Goal: Task Accomplishment & Management: Use online tool/utility

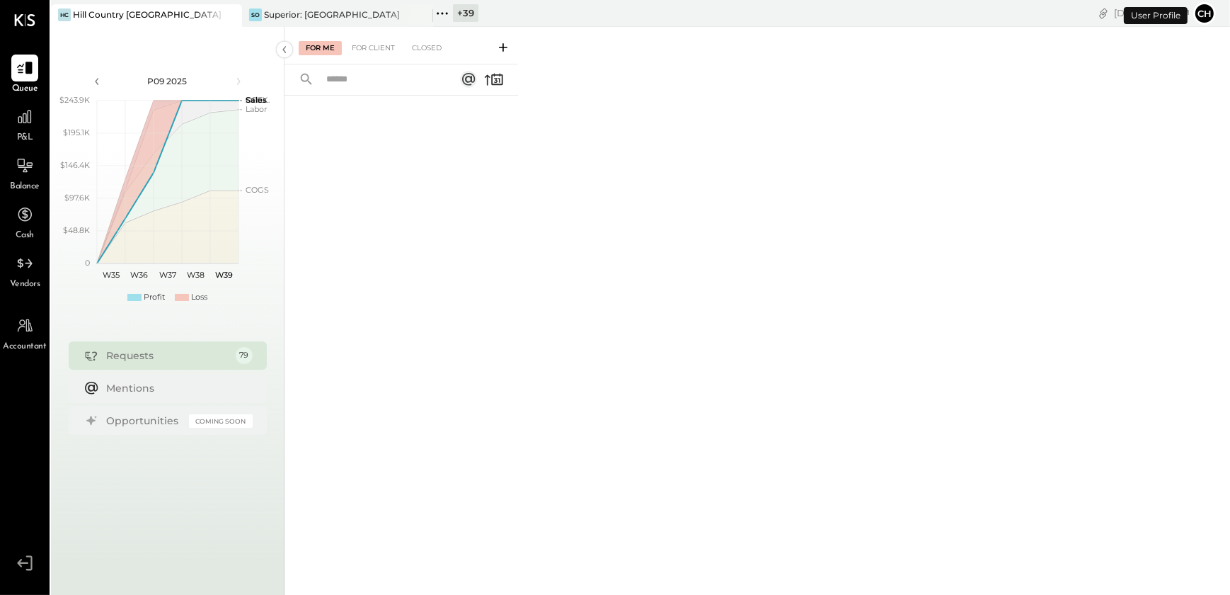
click at [228, 14] on icon at bounding box center [230, 14] width 18 height 17
click at [62, 7] on icon at bounding box center [60, 13] width 18 height 18
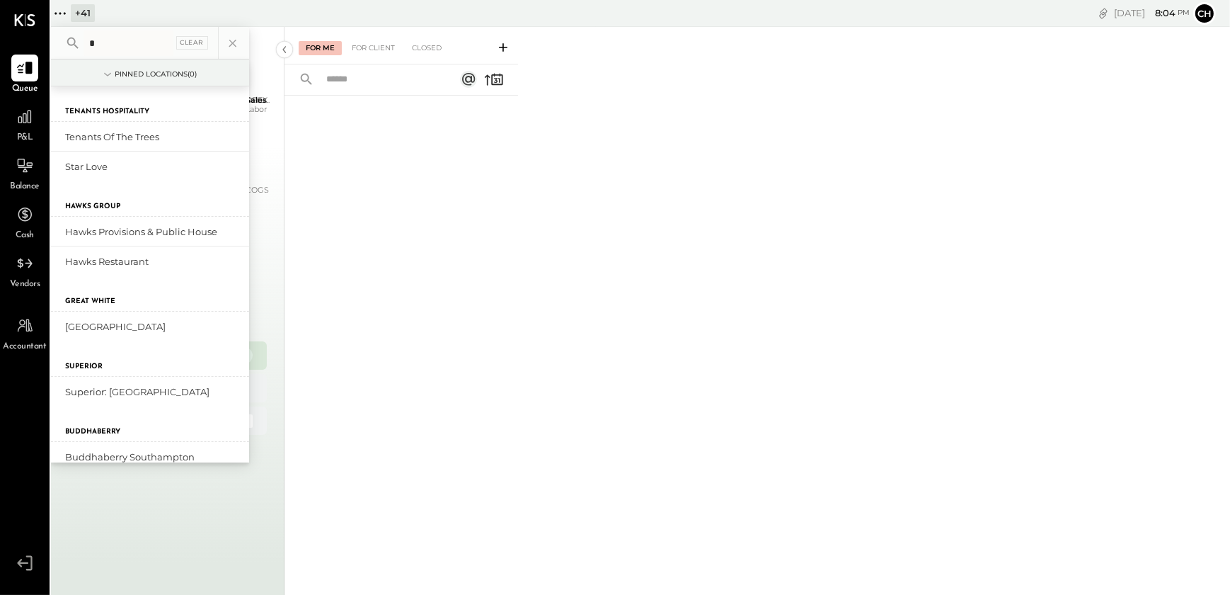
type input "**"
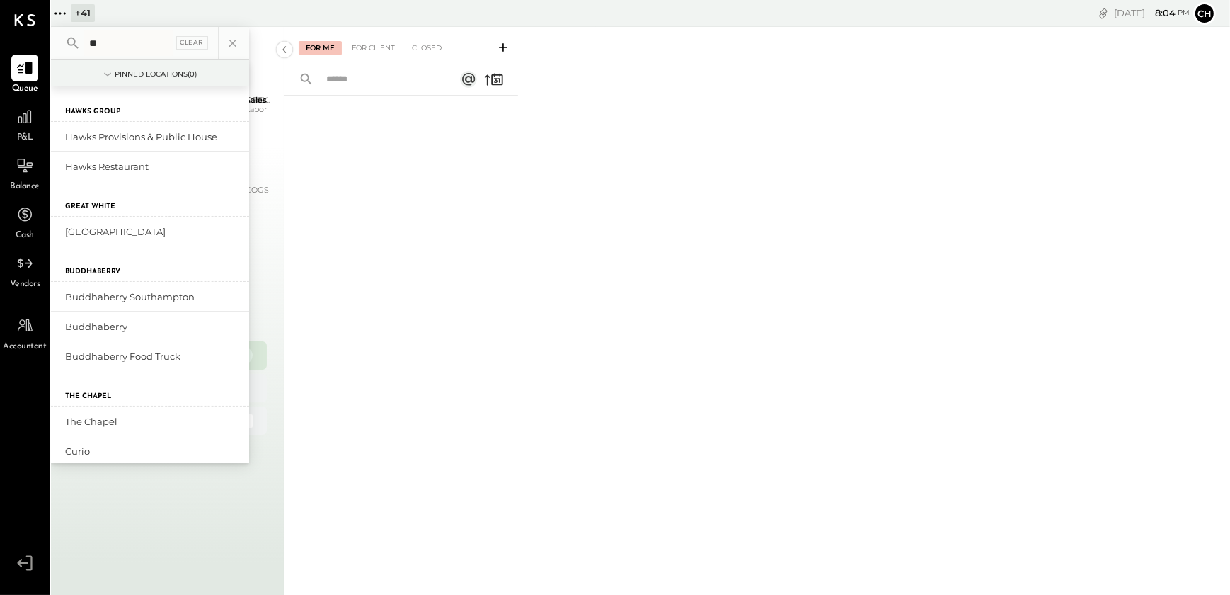
click at [621, 317] on div "For Me For Client Closed" at bounding box center [758, 308] width 946 height 563
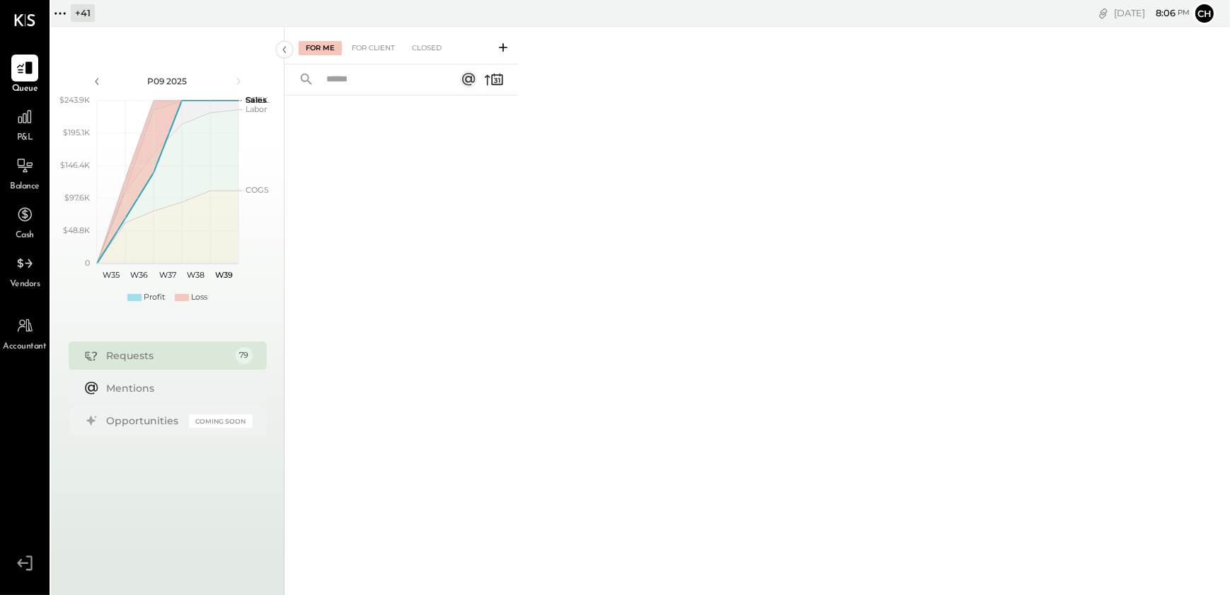
click at [64, 21] on icon at bounding box center [60, 13] width 18 height 18
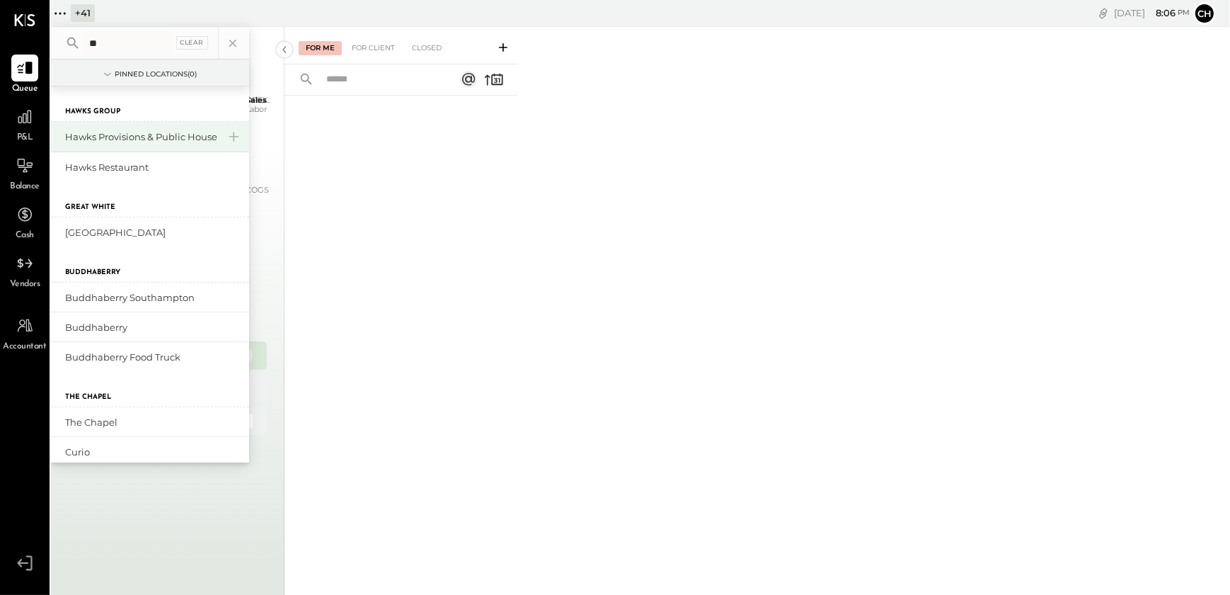
click at [103, 143] on div "Hawks Provisions & Public House" at bounding box center [150, 137] width 198 height 30
click at [101, 142] on div "Hawks Provisions & Public House" at bounding box center [141, 136] width 153 height 13
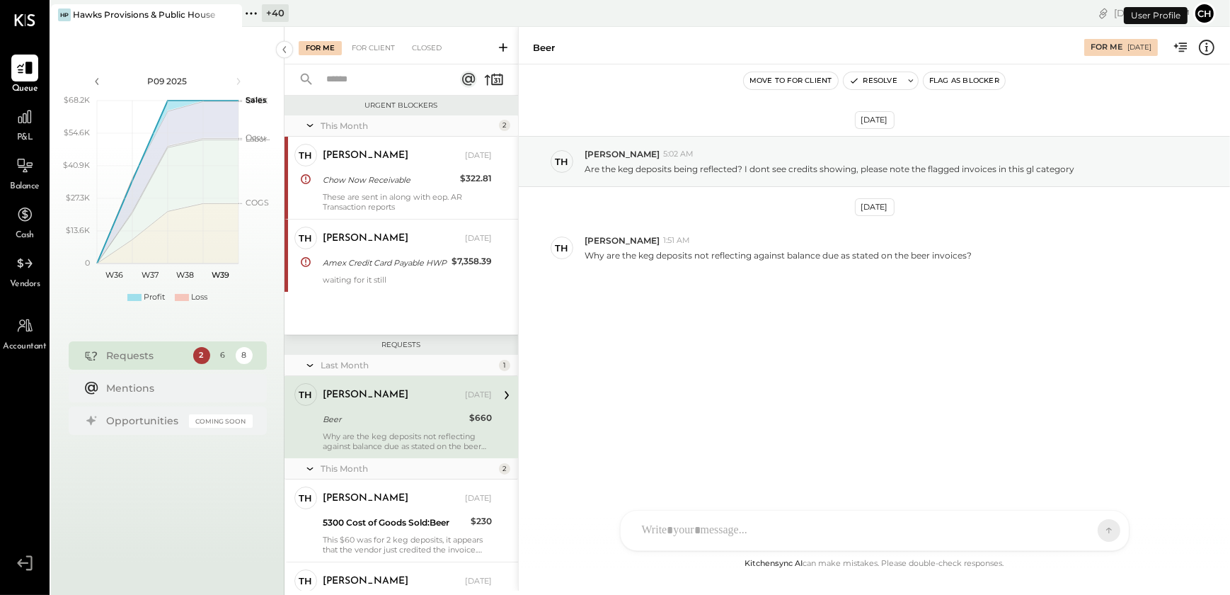
scroll to position [71, 0]
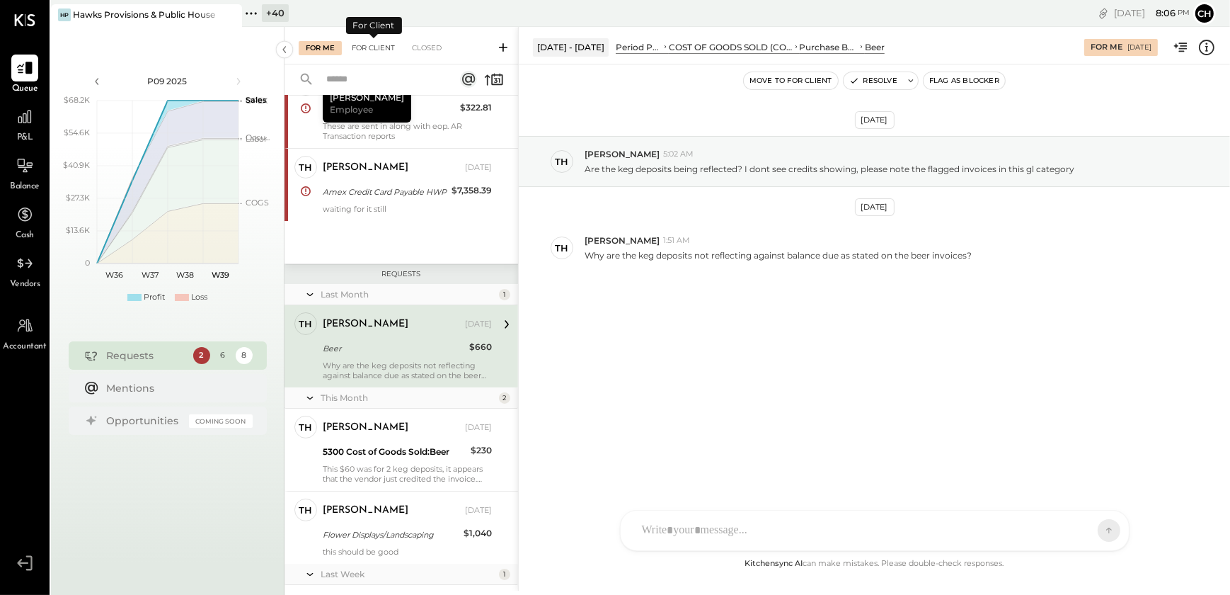
click at [374, 45] on div "For Client" at bounding box center [373, 48] width 57 height 14
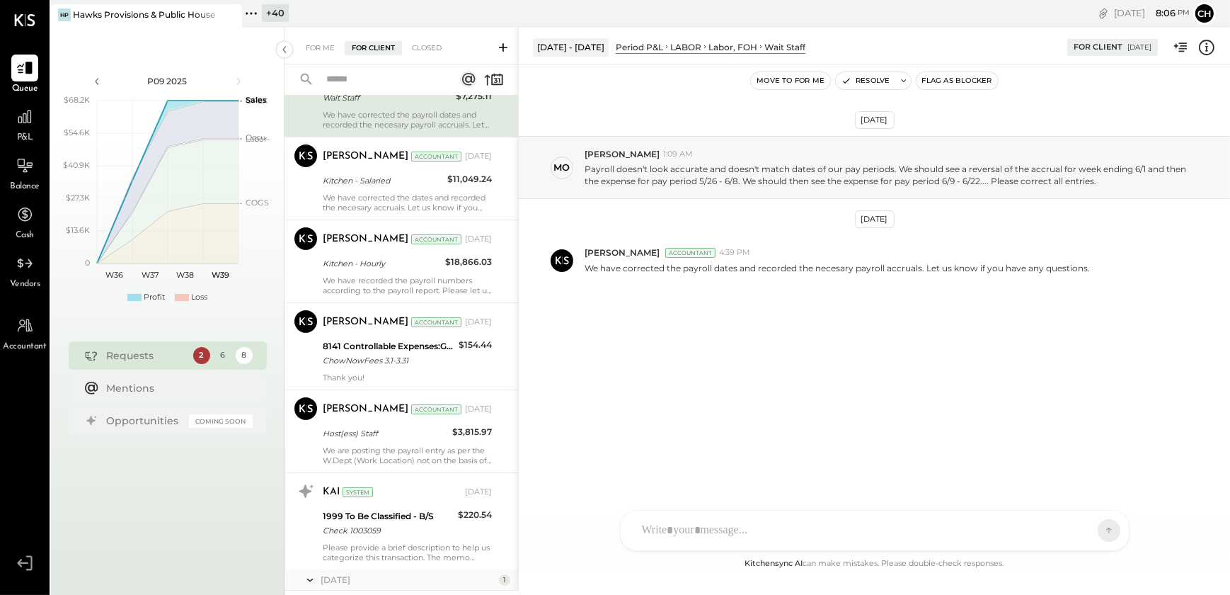
scroll to position [321, 0]
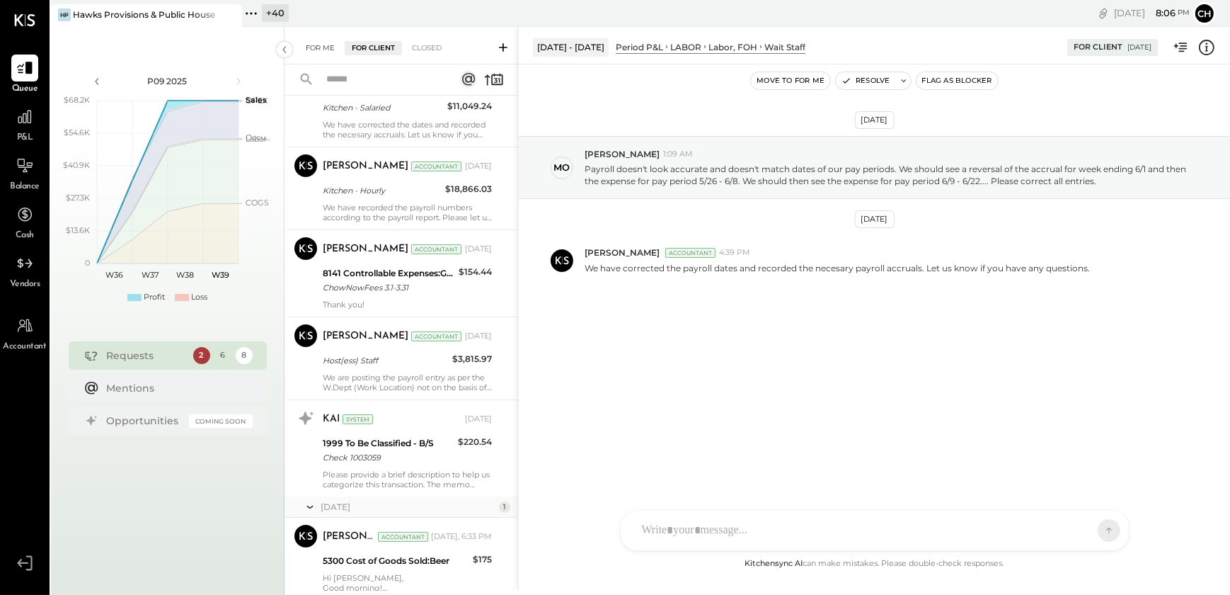
click at [313, 49] on div "For Me" at bounding box center [320, 48] width 43 height 14
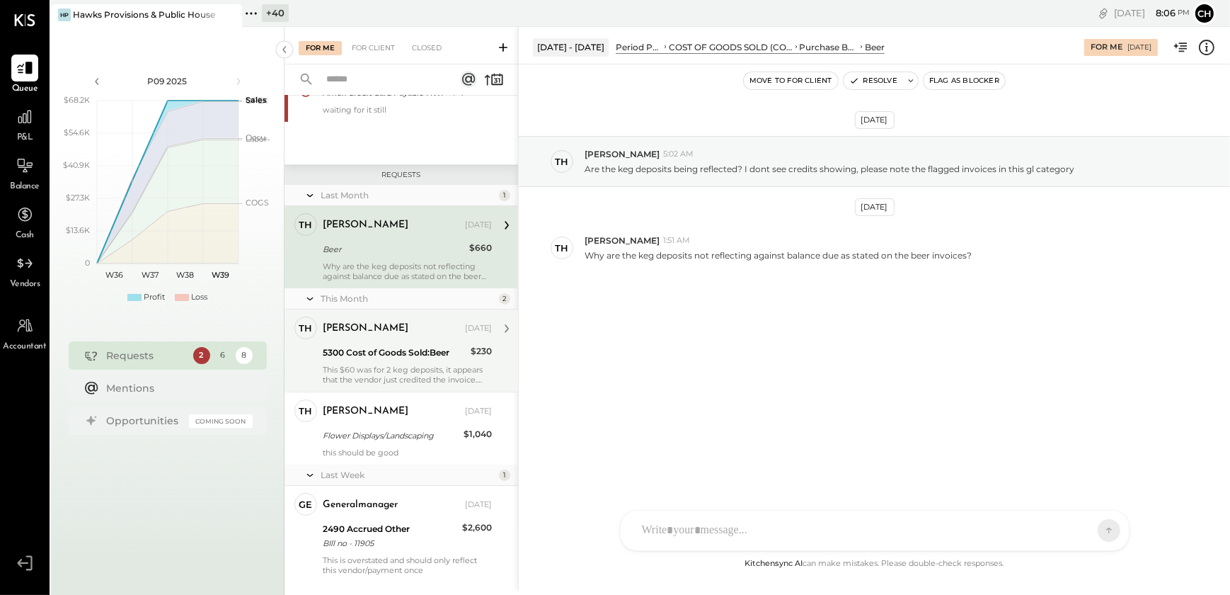
scroll to position [198, 0]
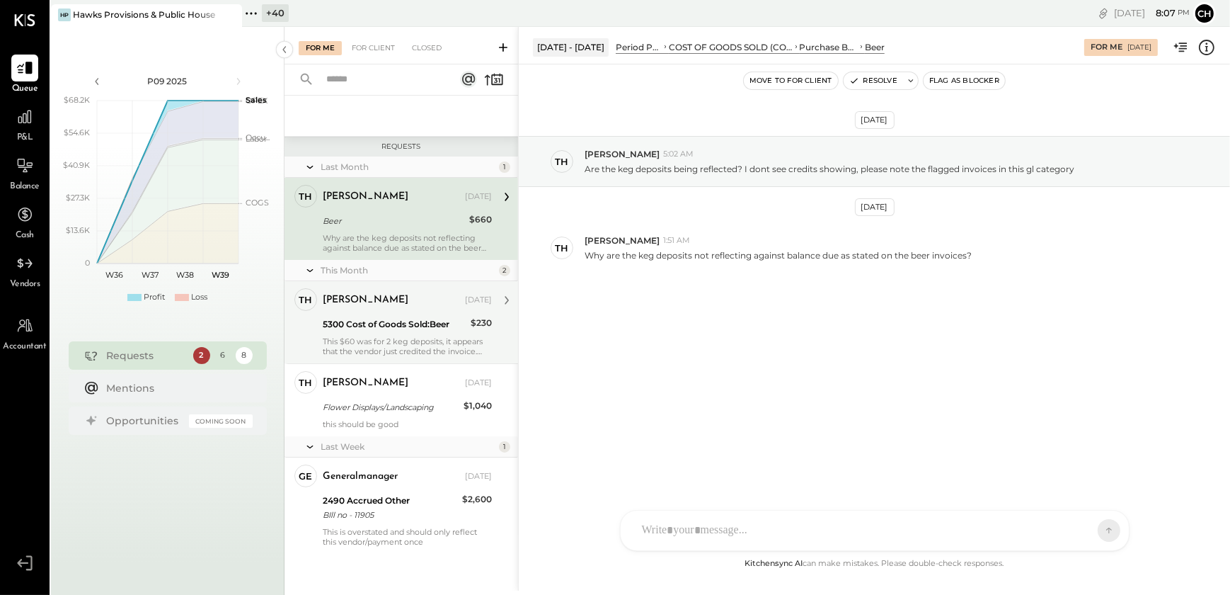
click at [372, 341] on div "This $60 was for 2 keg deposits, it appears that the vendor just credited the i…" at bounding box center [407, 346] width 169 height 20
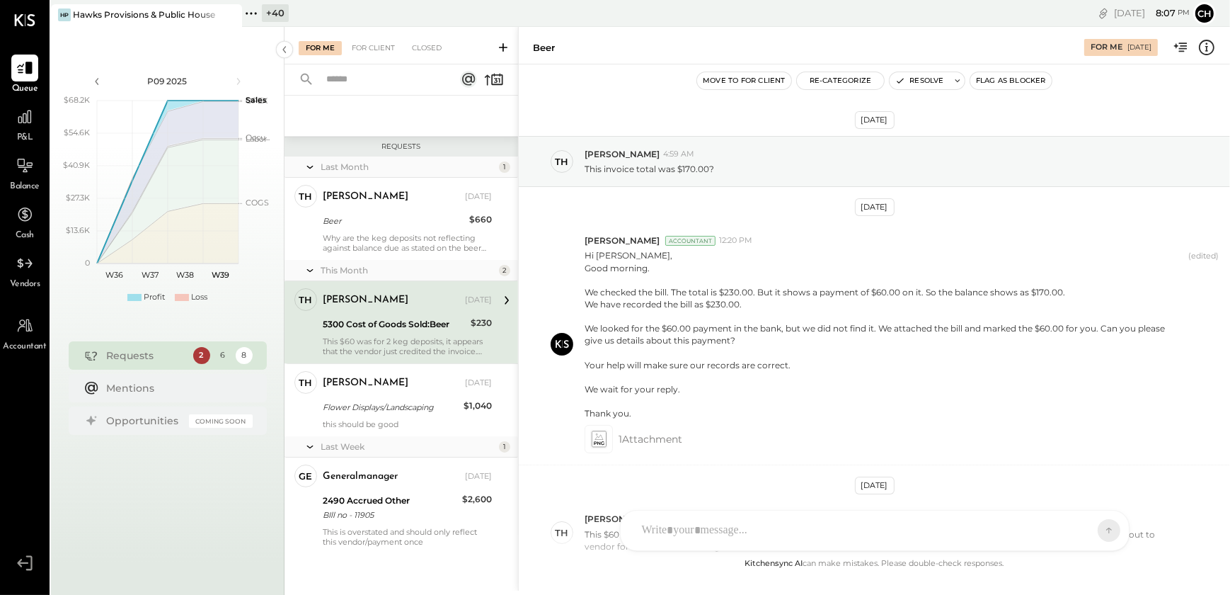
scroll to position [113, 0]
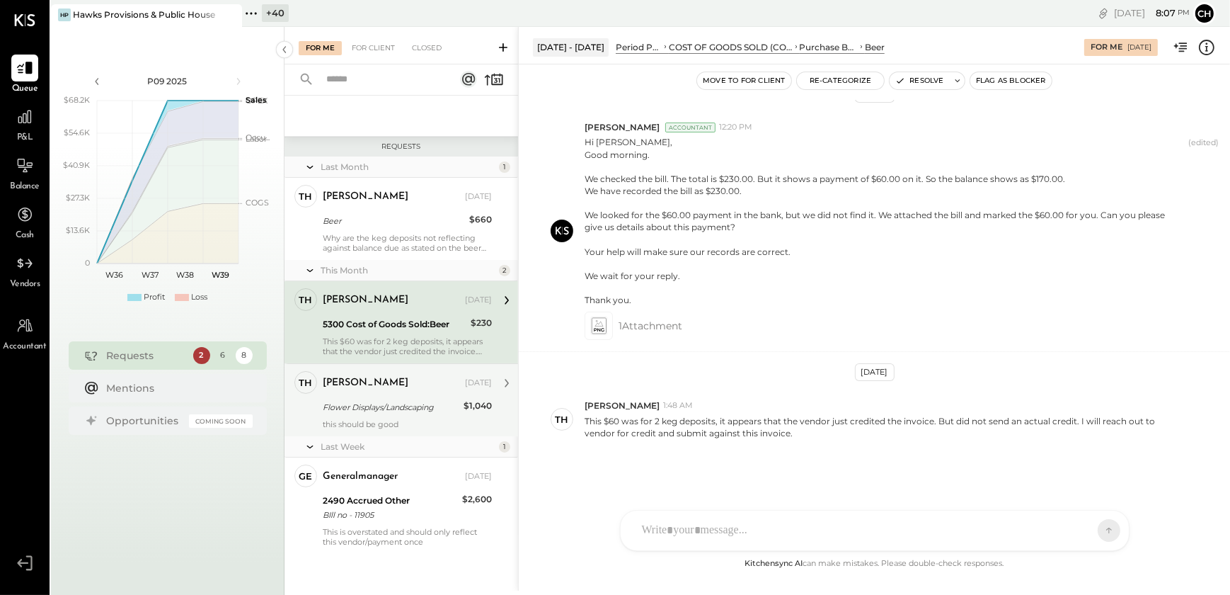
click at [370, 389] on div "[PERSON_NAME]" at bounding box center [392, 383] width 139 height 14
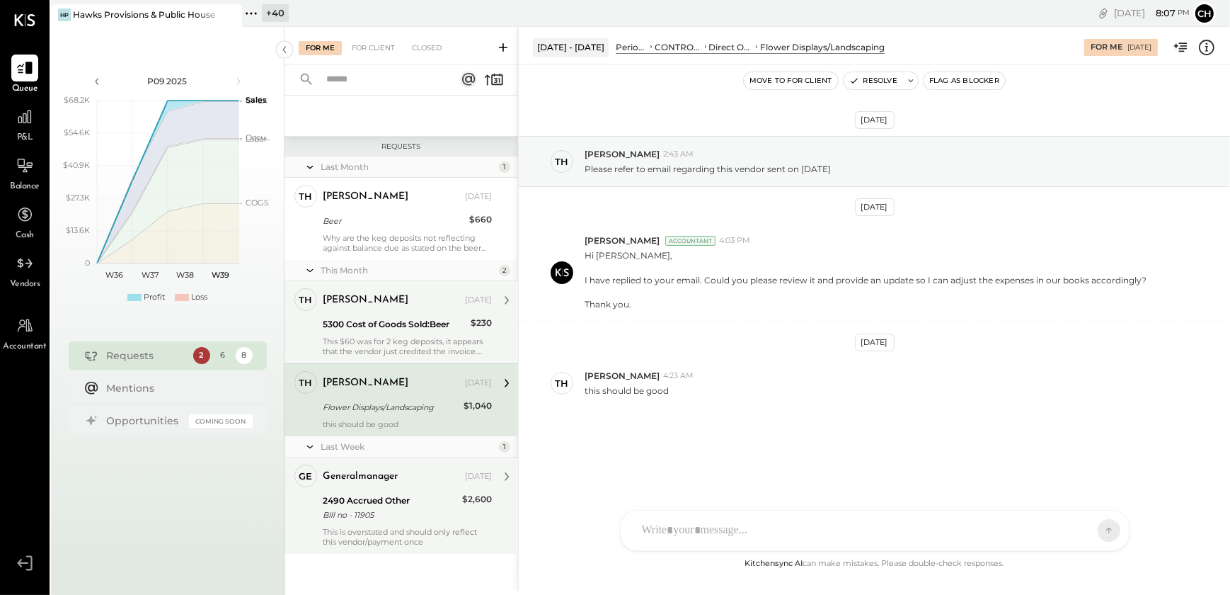
click at [365, 520] on div "BIll no - 11905" at bounding box center [390, 515] width 135 height 14
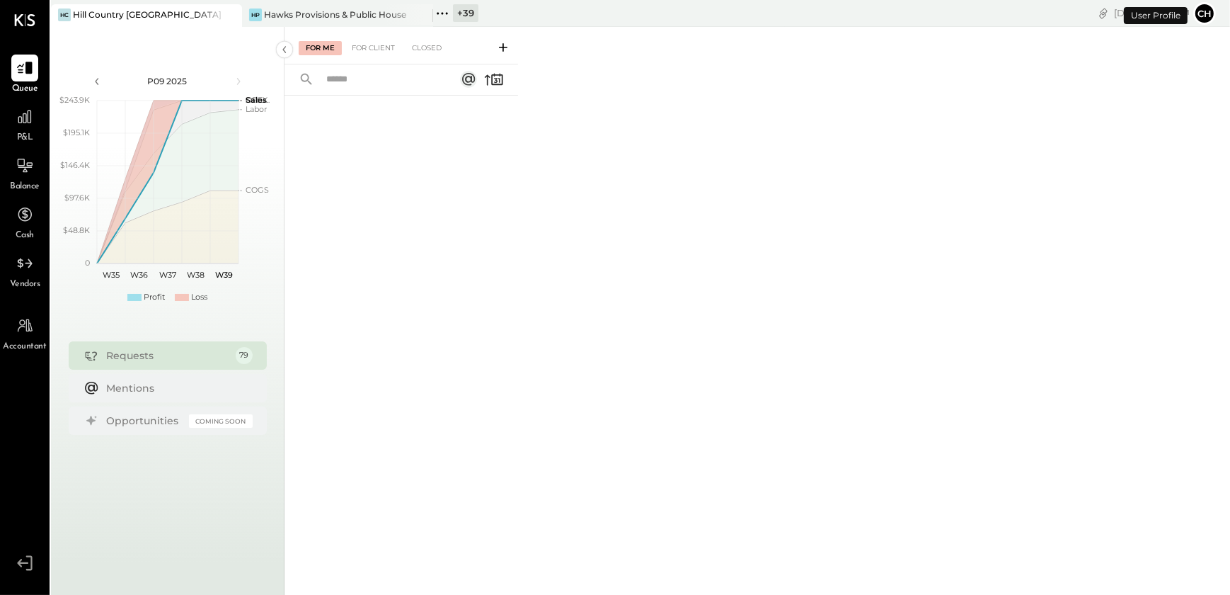
click at [234, 16] on icon at bounding box center [230, 14] width 18 height 17
click at [1211, 16] on button "Ch" at bounding box center [1204, 13] width 23 height 23
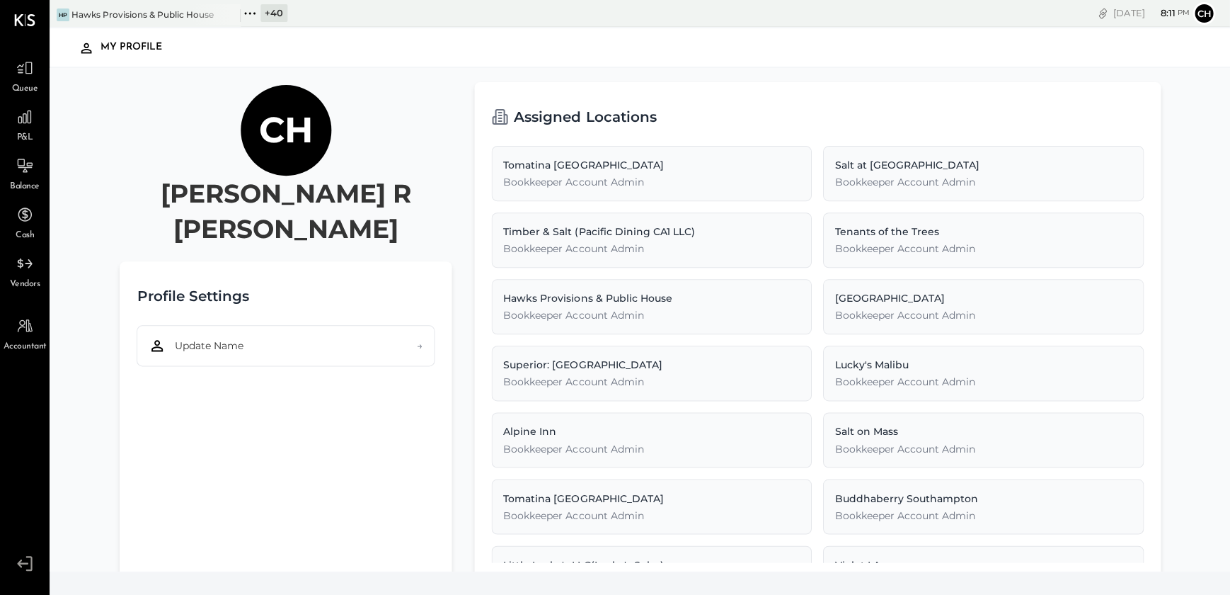
scroll to position [25, 0]
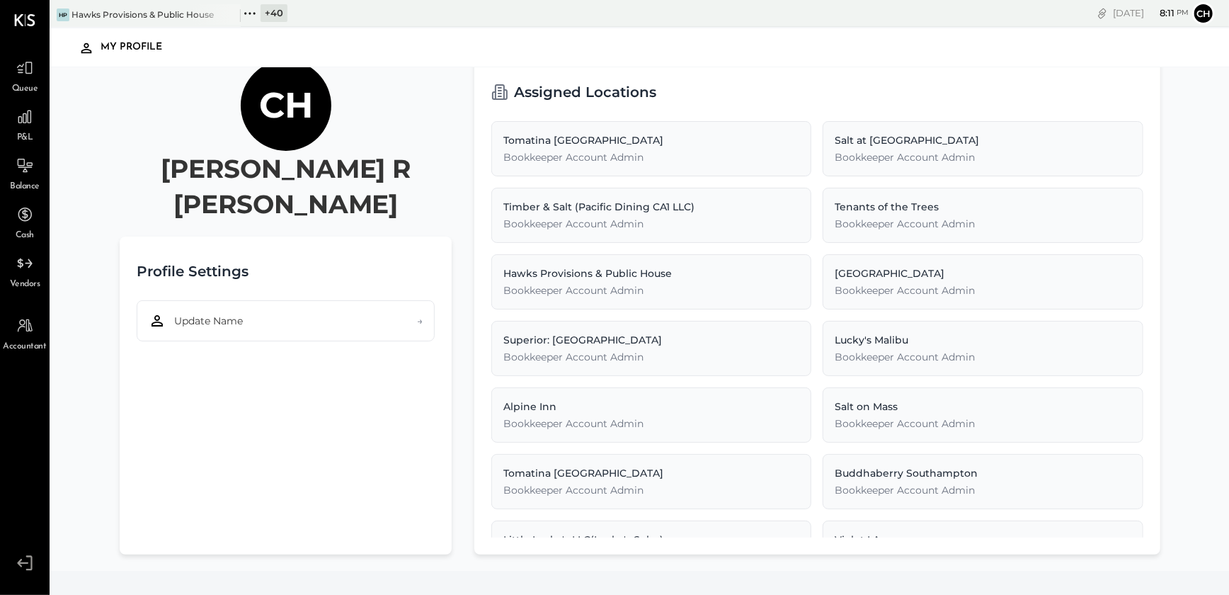
click at [26, 566] on icon at bounding box center [24, 562] width 25 height 21
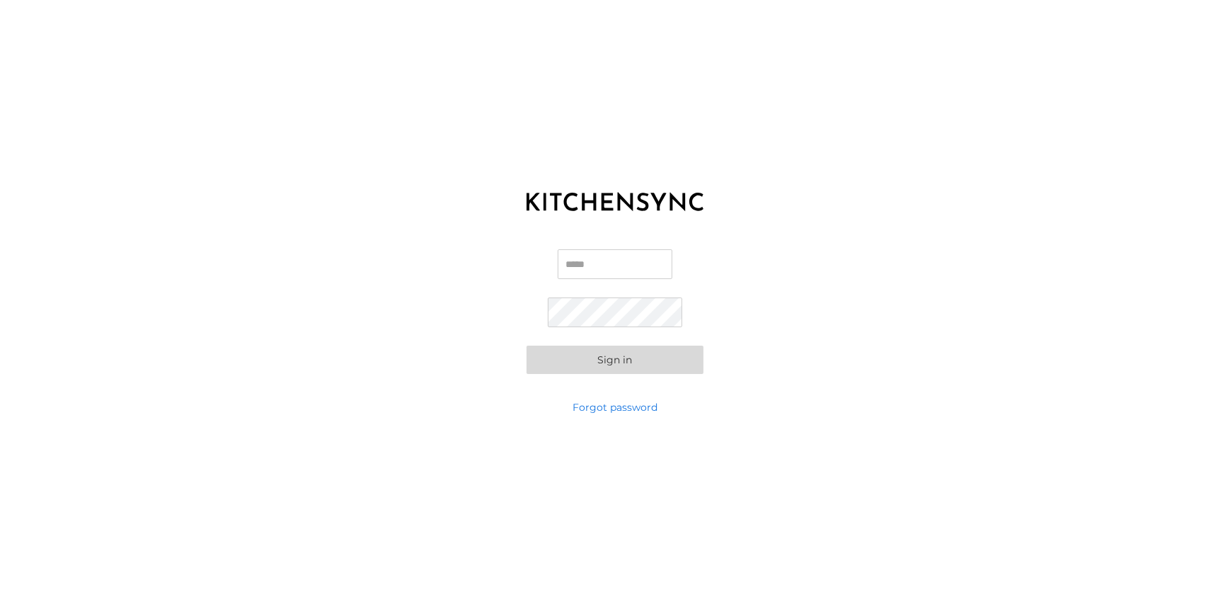
click at [584, 270] on input "Email" at bounding box center [615, 264] width 115 height 30
type input "**********"
click at [558, 352] on button "Sign in" at bounding box center [615, 359] width 177 height 28
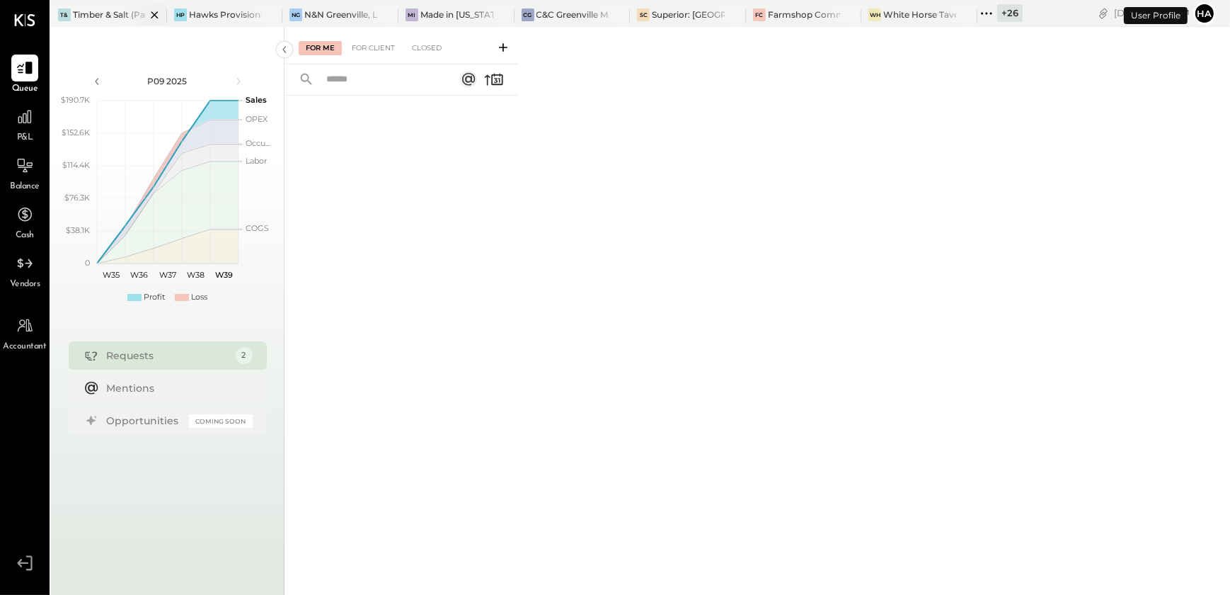
click at [154, 14] on icon at bounding box center [154, 14] width 7 height 7
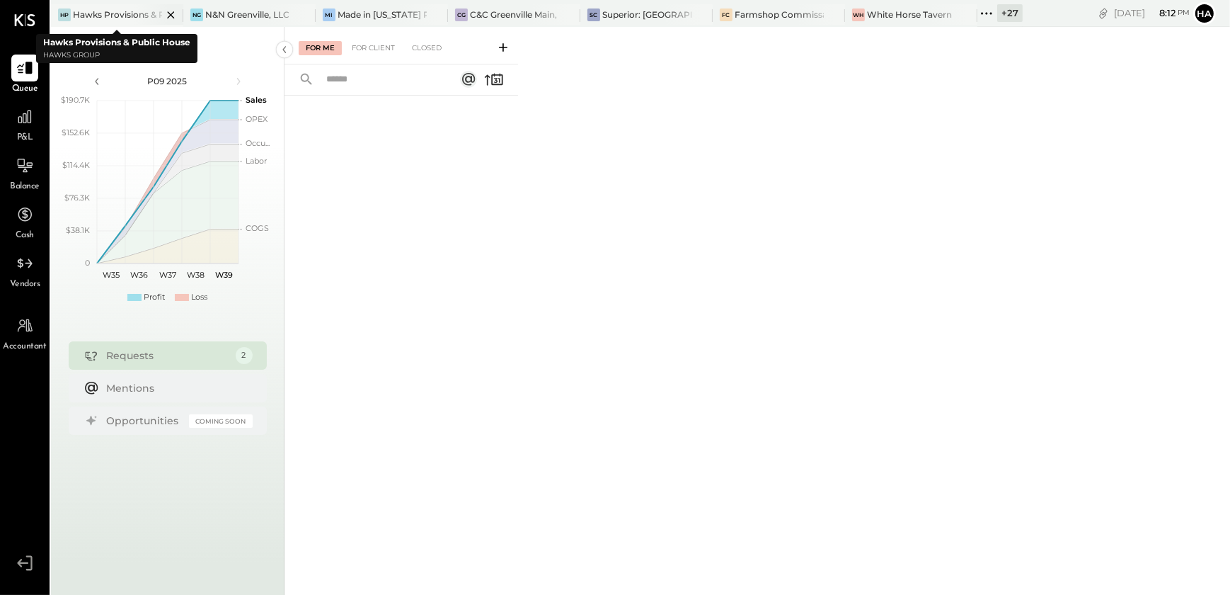
click at [166, 14] on icon at bounding box center [171, 14] width 18 height 17
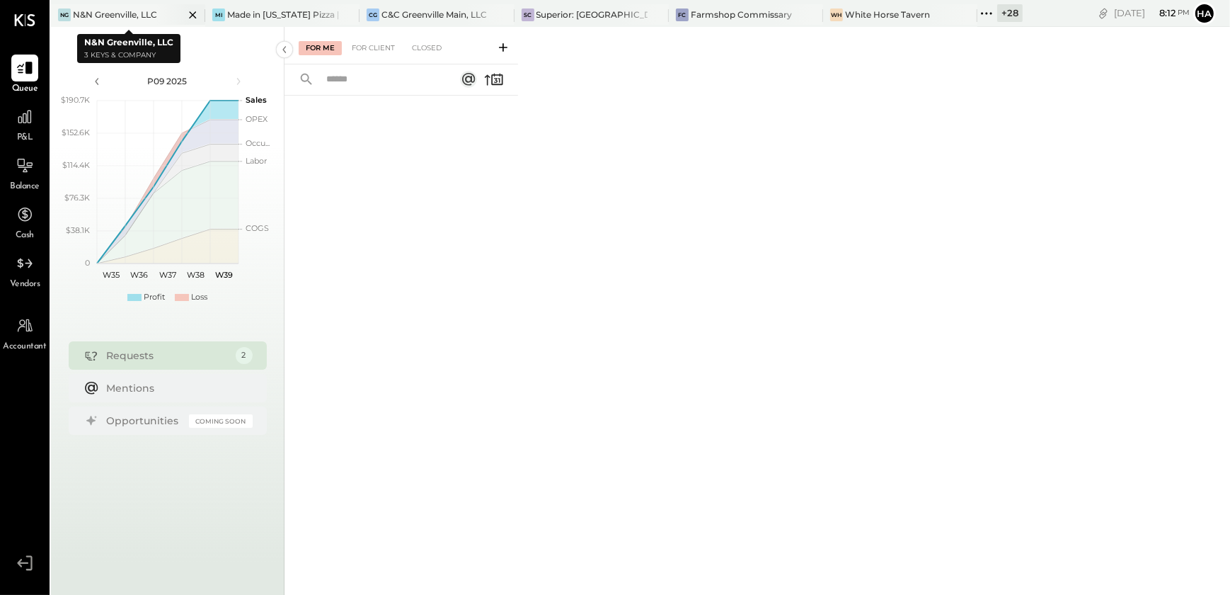
click at [195, 17] on icon at bounding box center [192, 14] width 7 height 7
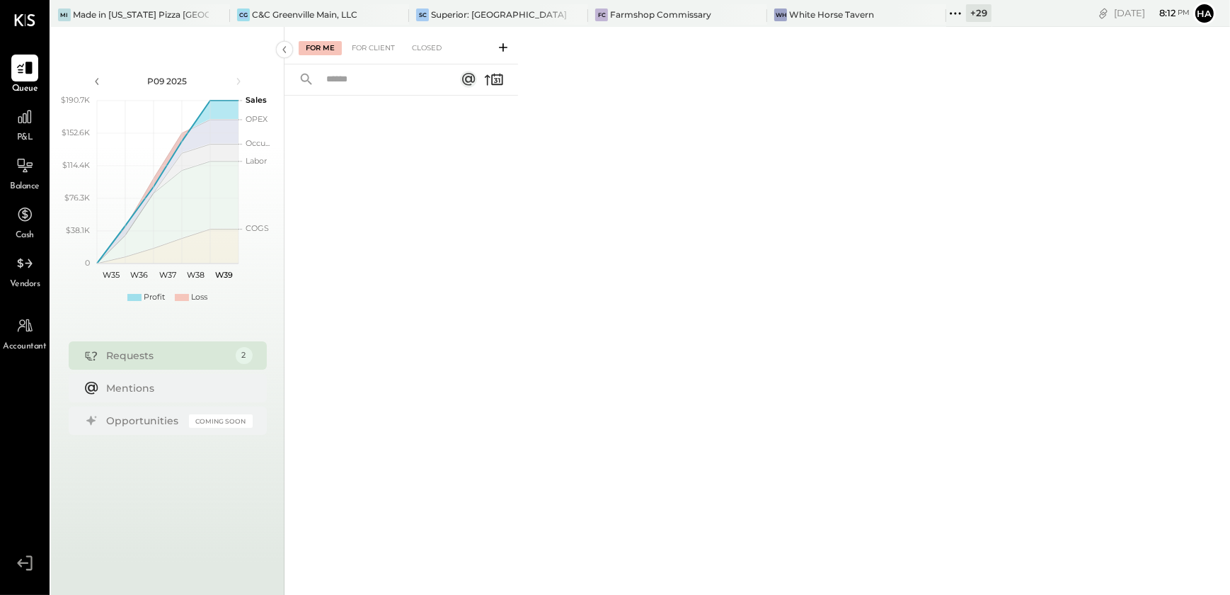
click at [195, 17] on div at bounding box center [206, 14] width 50 height 21
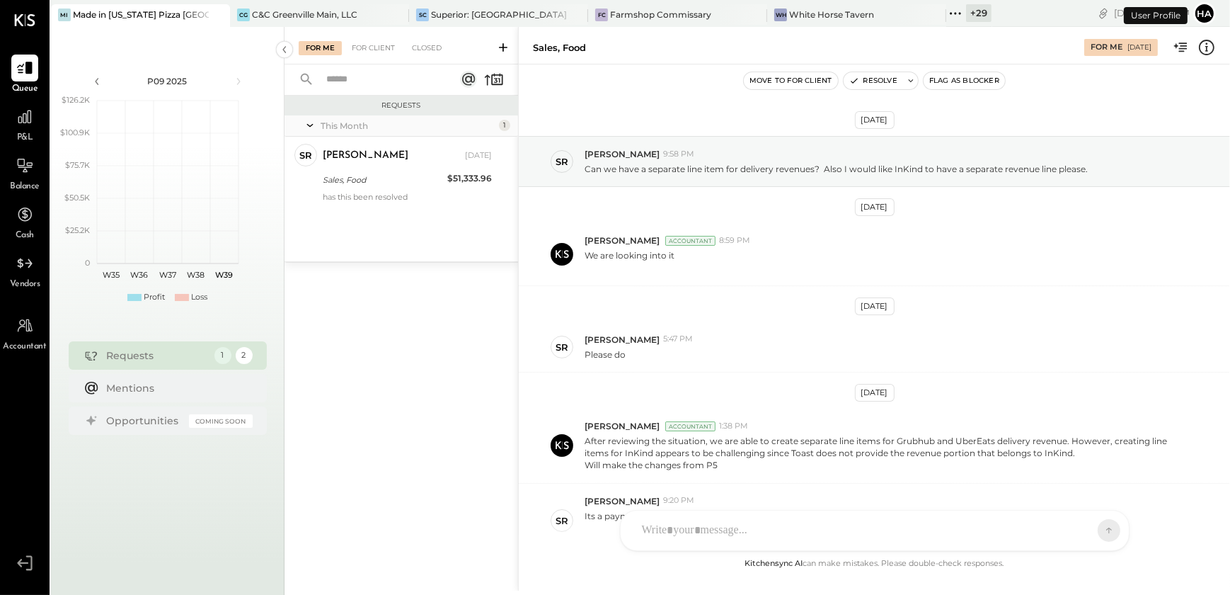
scroll to position [304, 0]
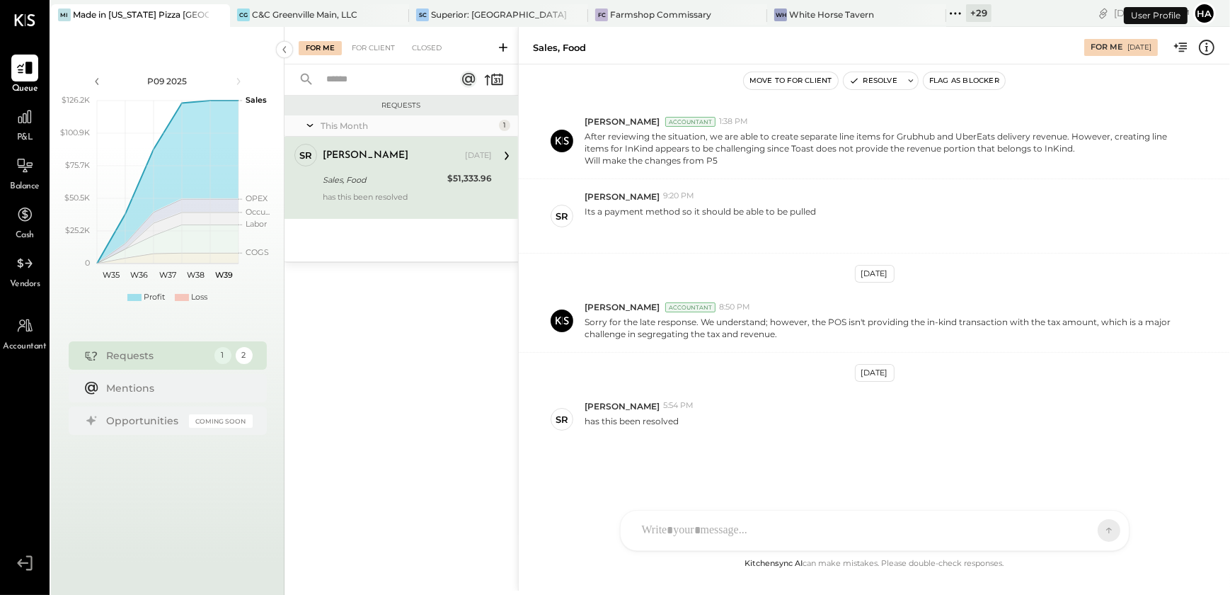
click at [219, 17] on icon at bounding box center [218, 14] width 18 height 17
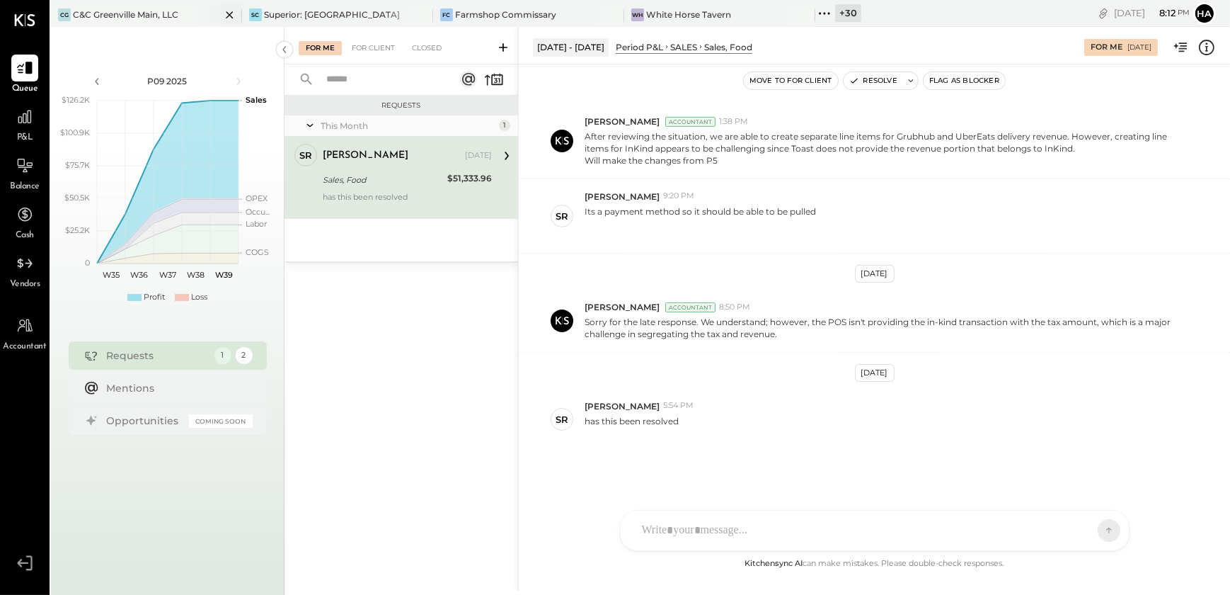
click at [234, 15] on icon at bounding box center [230, 14] width 18 height 17
click at [232, 14] on icon at bounding box center [230, 14] width 18 height 17
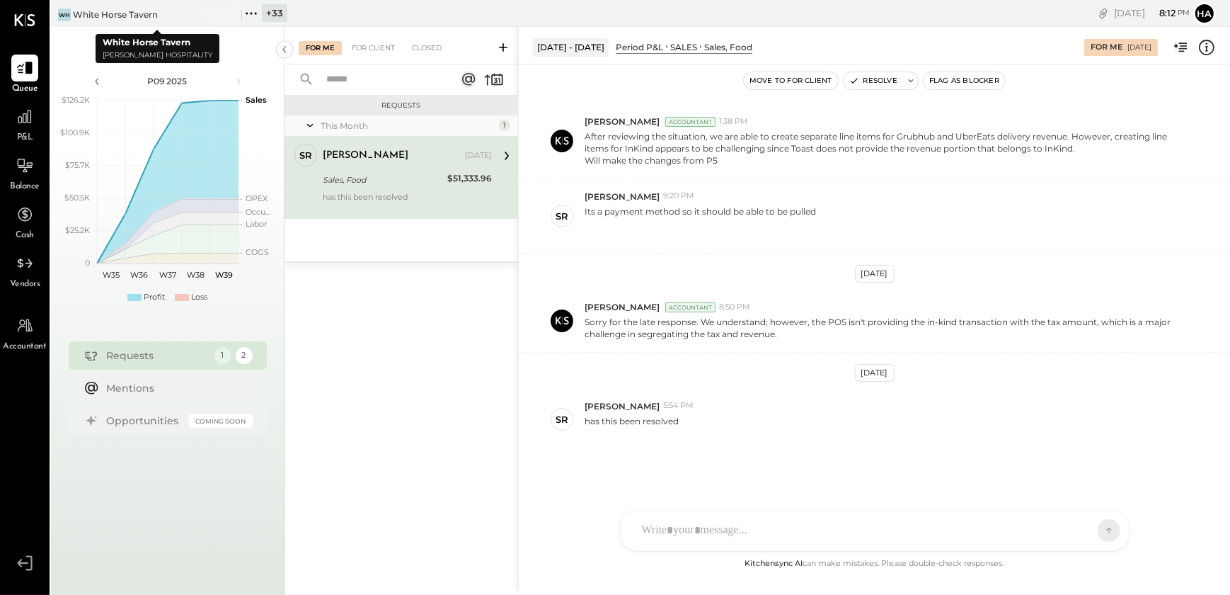
drag, startPoint x: 232, startPoint y: 14, endPoint x: 204, endPoint y: 19, distance: 28.7
click at [228, 16] on icon at bounding box center [229, 14] width 7 height 7
click at [57, 12] on icon at bounding box center [60, 13] width 18 height 18
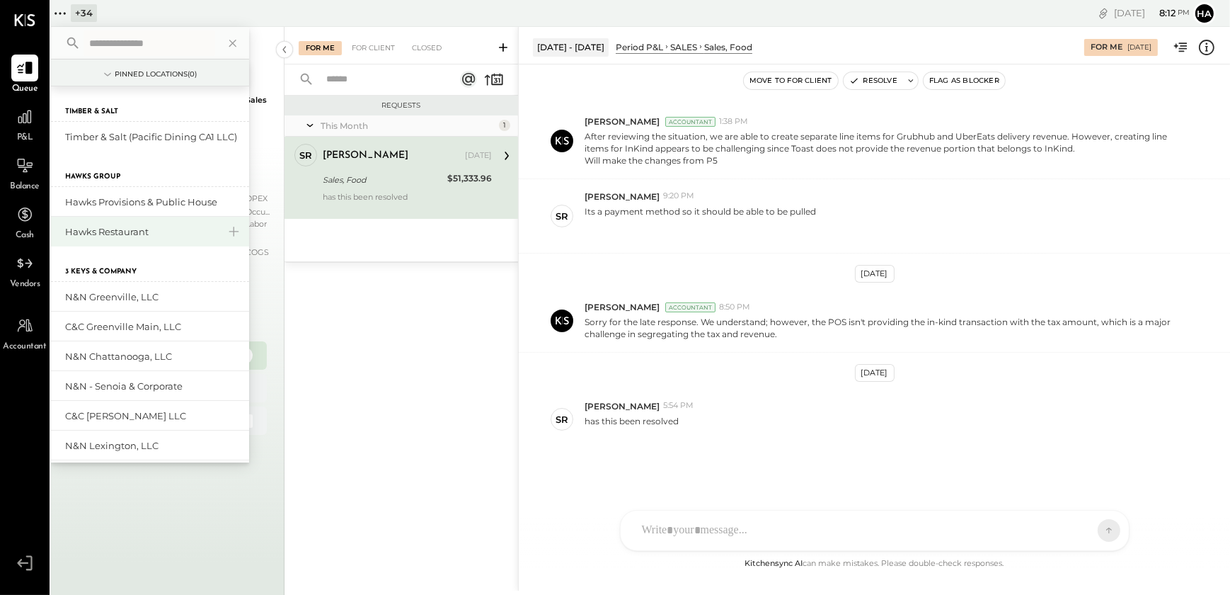
click at [116, 227] on div "Hawks Restaurant" at bounding box center [141, 231] width 153 height 13
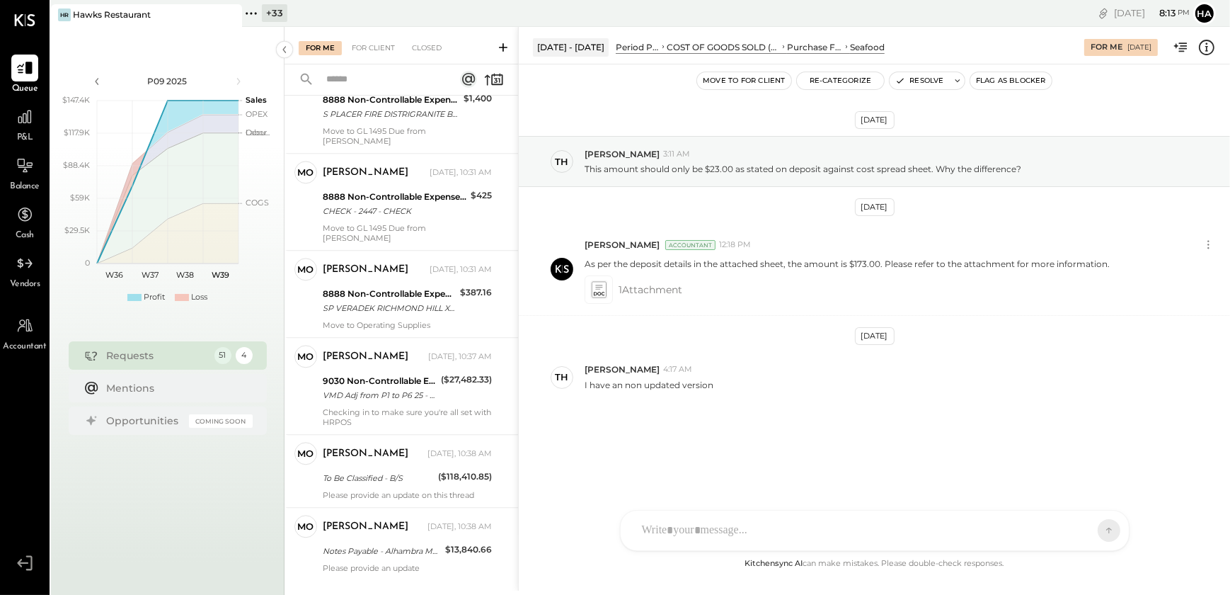
scroll to position [4205, 0]
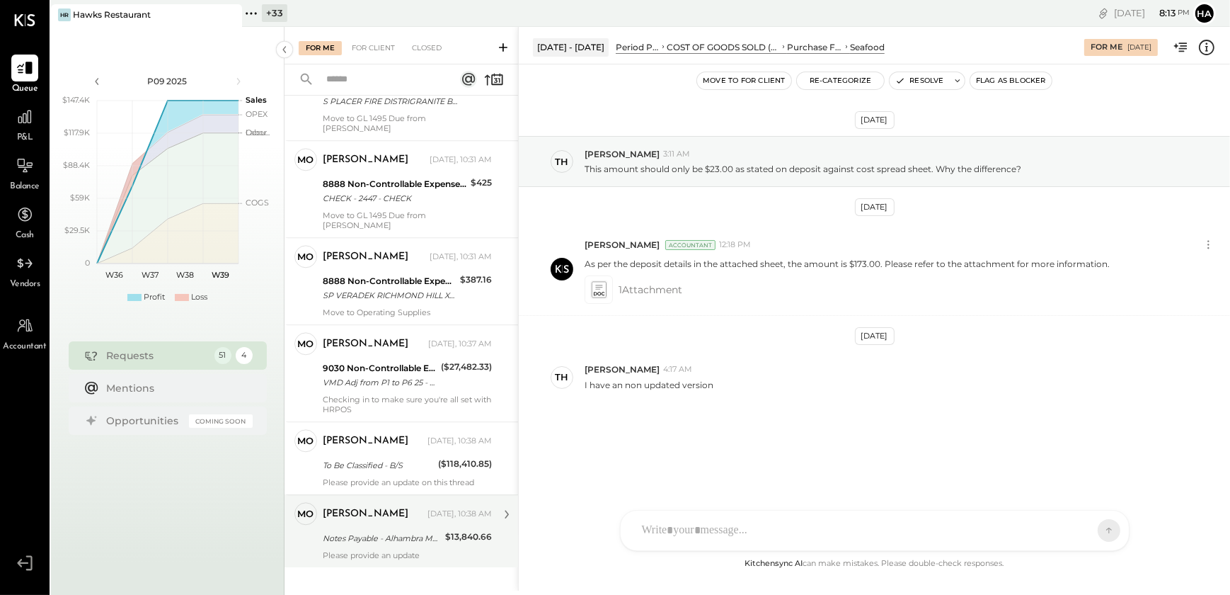
click at [362, 514] on div "molly Today, 10:38 AM Notes Payable - Alhambra MOB $13,840.66 Please provide an…" at bounding box center [407, 531] width 169 height 58
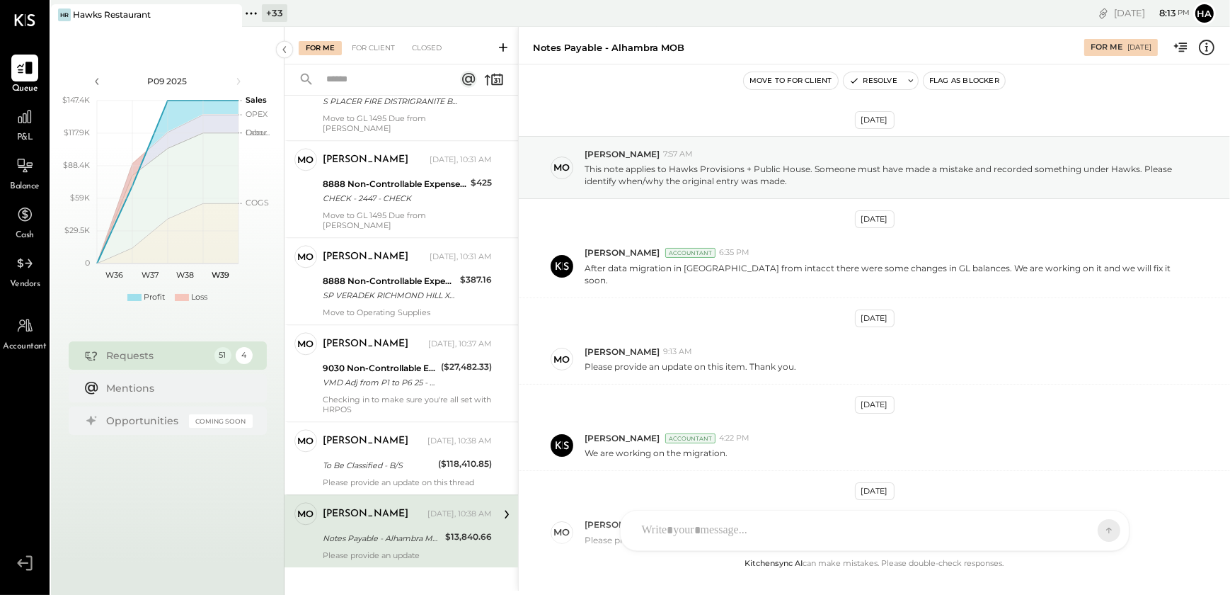
scroll to position [95, 0]
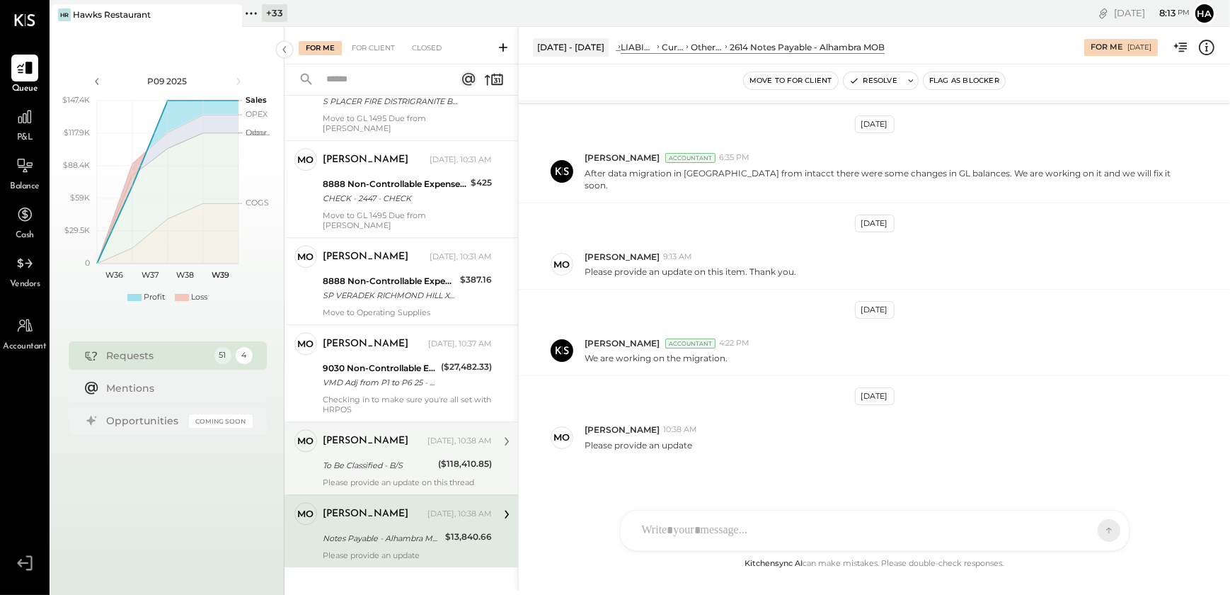
click at [371, 461] on div "molly Today, 10:38 AM To Be Classified - B/S ($118,410.85) Please provide an up…" at bounding box center [407, 458] width 169 height 58
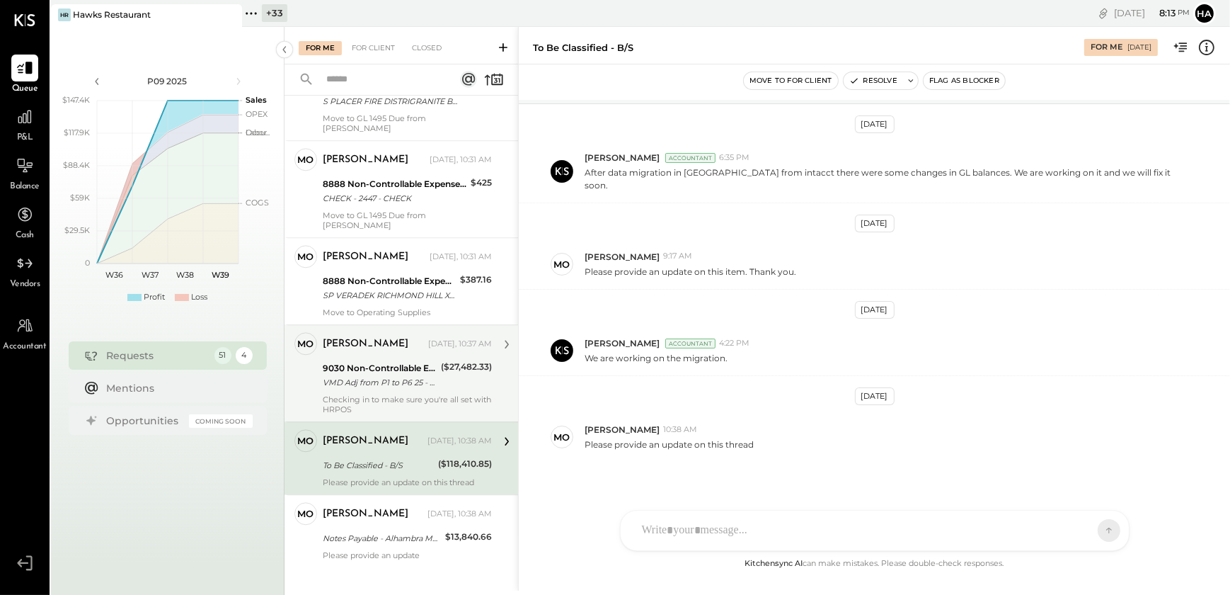
click at [393, 375] on div "VMD Adj from P1 to P6 25 - Excess Deposit adjusted to other income" at bounding box center [380, 382] width 114 height 14
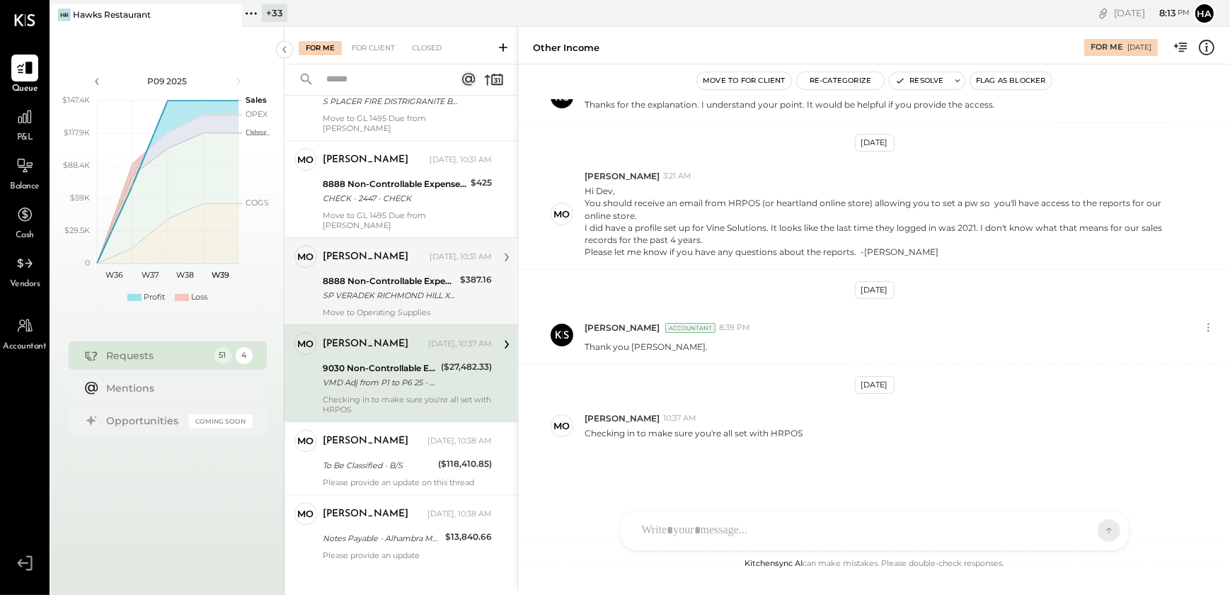
click at [380, 307] on div "Move to Operating Supplies" at bounding box center [407, 312] width 169 height 10
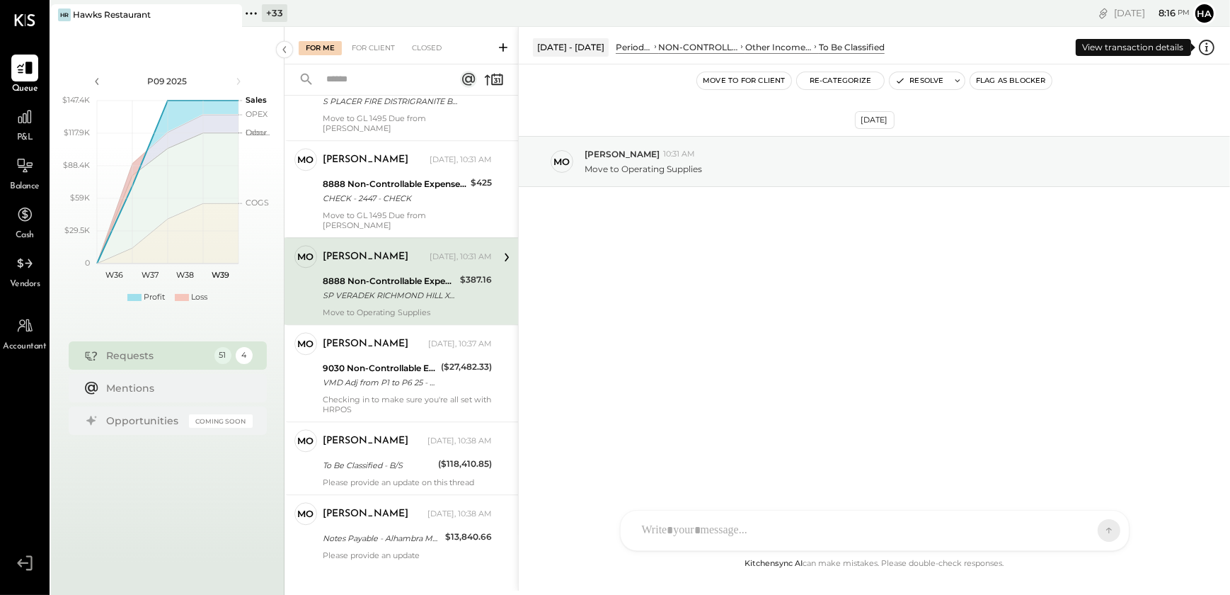
click at [1207, 54] on icon at bounding box center [1207, 48] width 16 height 16
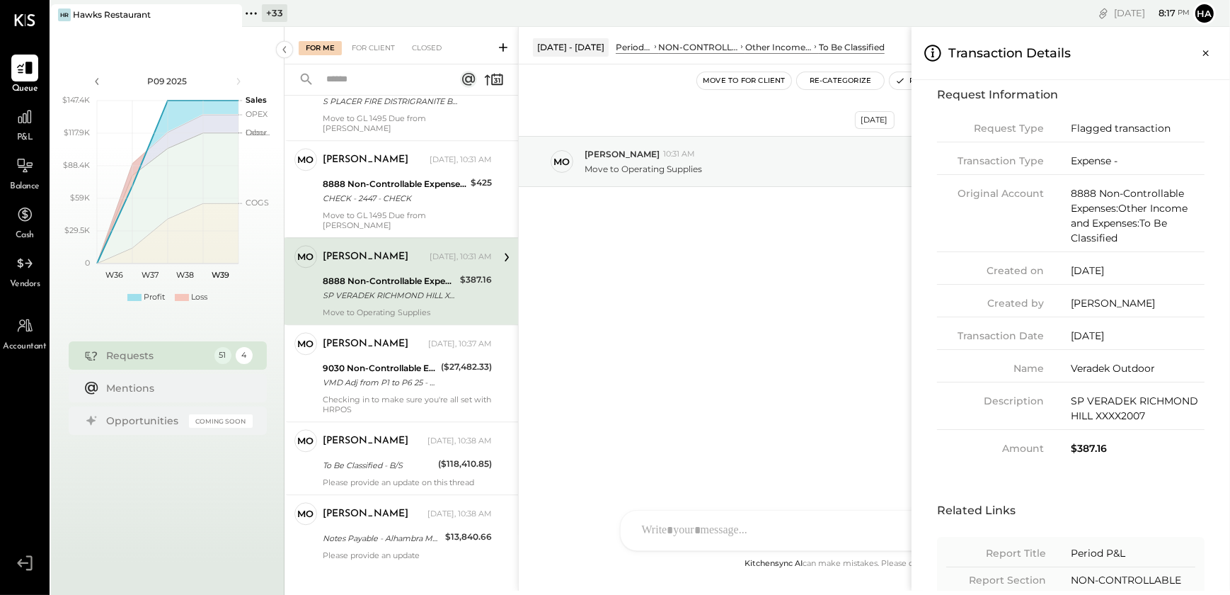
scroll to position [151, 0]
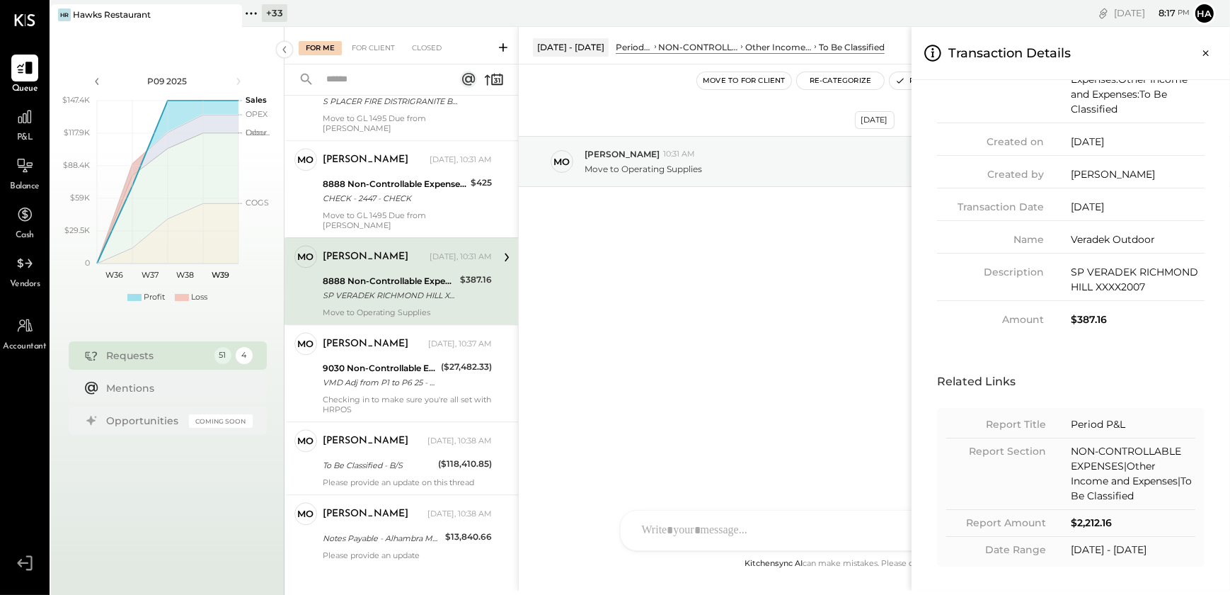
click at [1090, 238] on div "Veradek Outdoor" at bounding box center [1138, 239] width 134 height 15
copy div "Veradek Outdoor"
click at [1205, 52] on icon "Close panel" at bounding box center [1206, 53] width 6 height 6
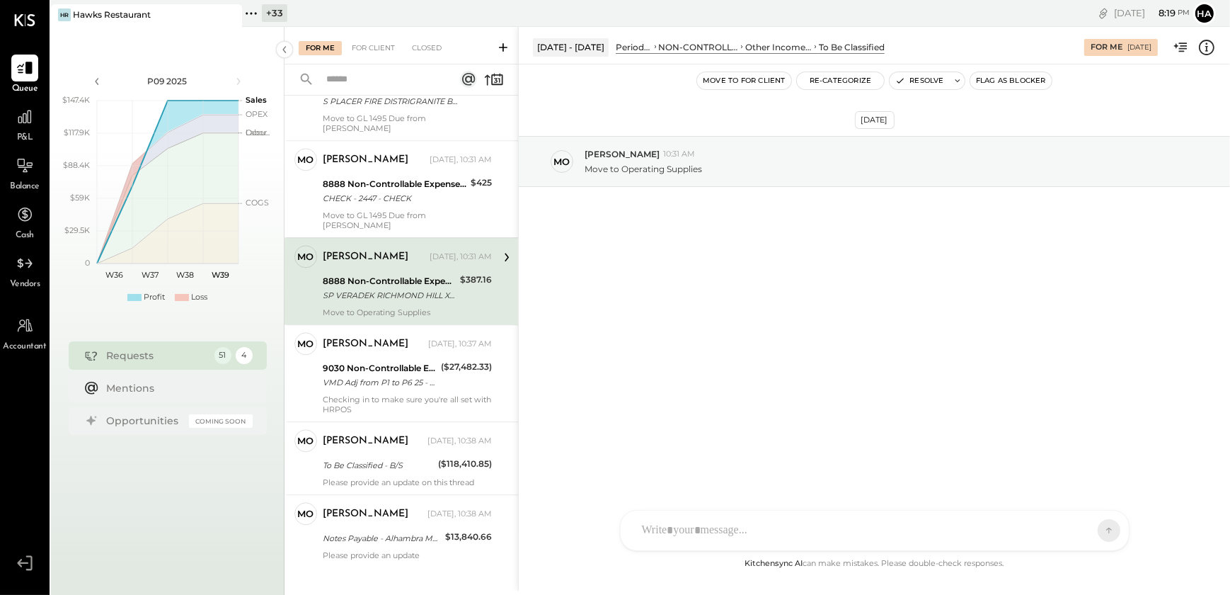
click at [659, 535] on div "HT Harsh Talajiya CR Chintan R Dave M molly M michael J jesse MB Manoj Bhagat M…" at bounding box center [875, 530] width 510 height 41
click at [663, 460] on div "To enrich screen reader interactions, please activate Accessibility in Grammarl…" at bounding box center [875, 470] width 480 height 57
click at [675, 460] on div "To enrich screen reader interactions, please activate Accessibility in Grammarl…" at bounding box center [875, 470] width 480 height 57
click at [1097, 525] on icon at bounding box center [1097, 529] width 13 height 14
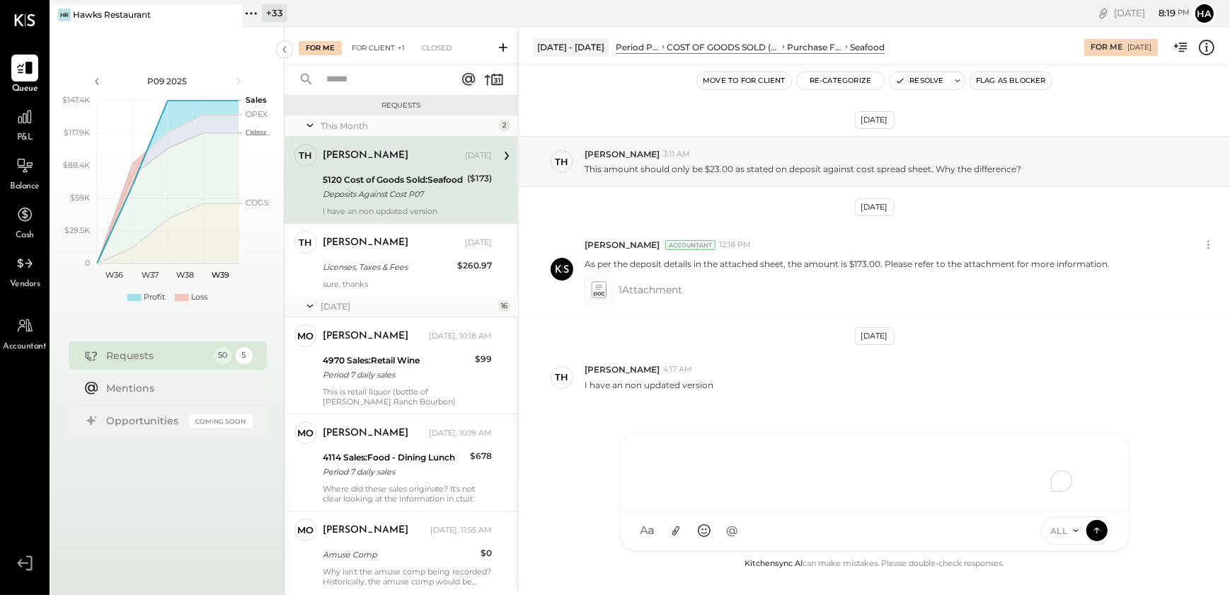
click at [381, 47] on div "For Client +1" at bounding box center [378, 48] width 67 height 14
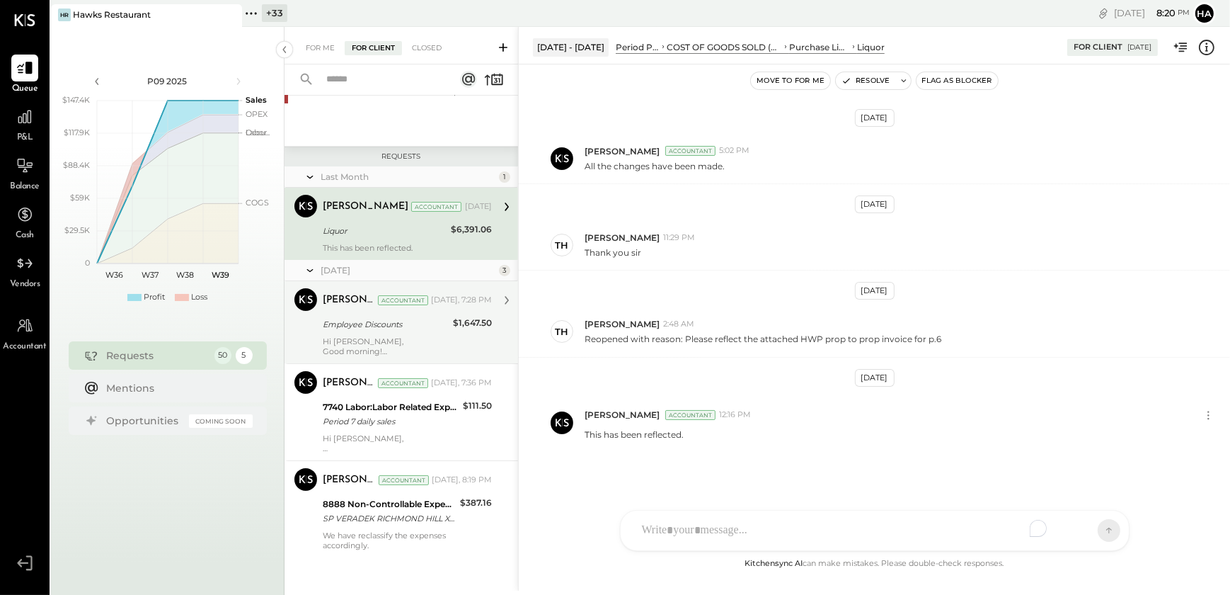
scroll to position [119, 0]
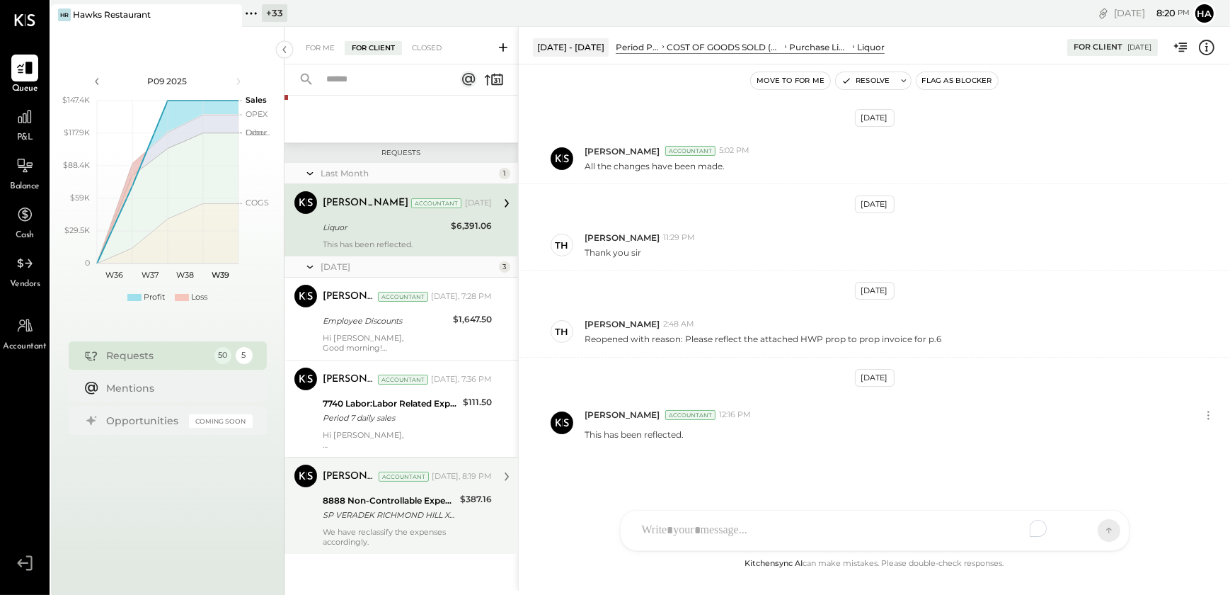
click at [373, 520] on div "SP VERADEK RICHMOND HILL XXXX2007" at bounding box center [389, 515] width 133 height 14
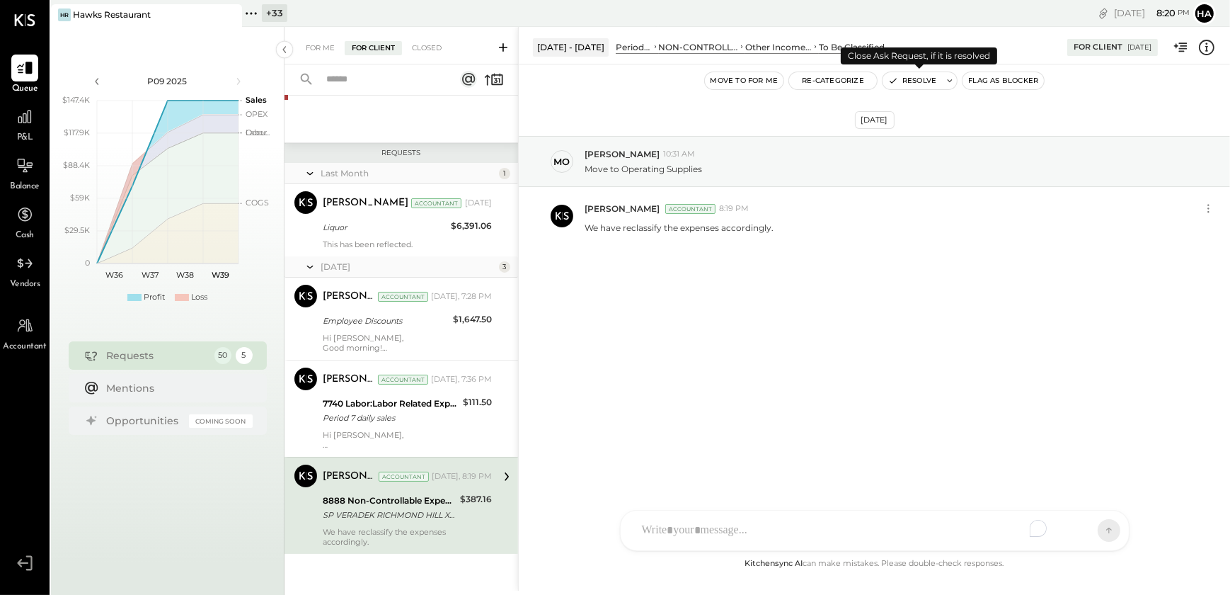
click at [912, 80] on button "Resolve" at bounding box center [912, 80] width 59 height 17
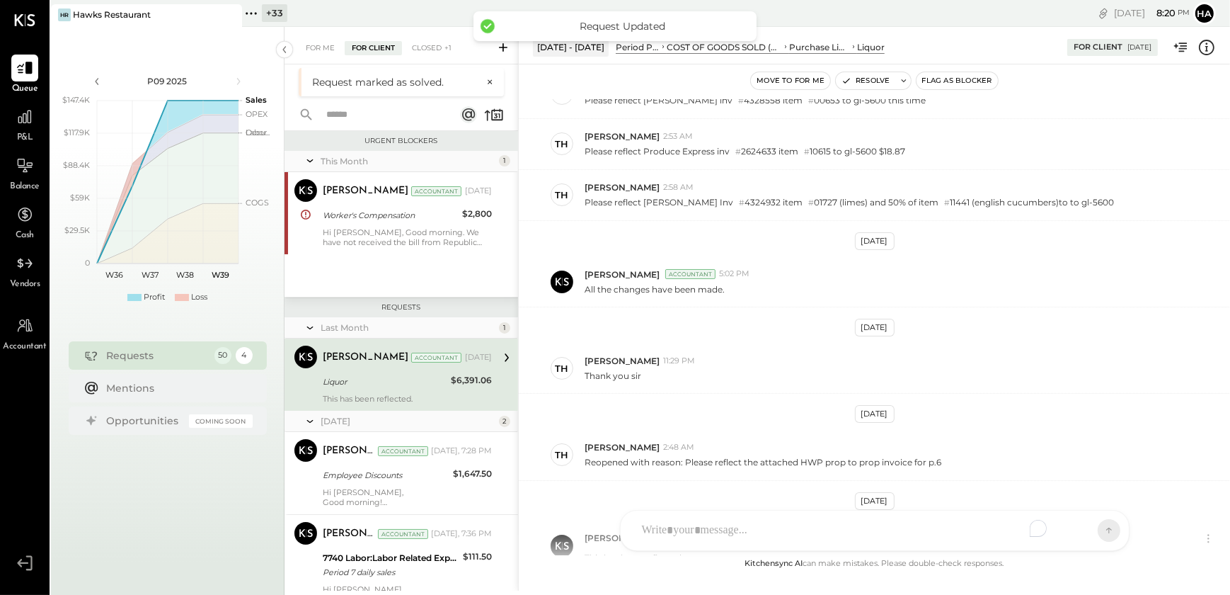
scroll to position [164, 0]
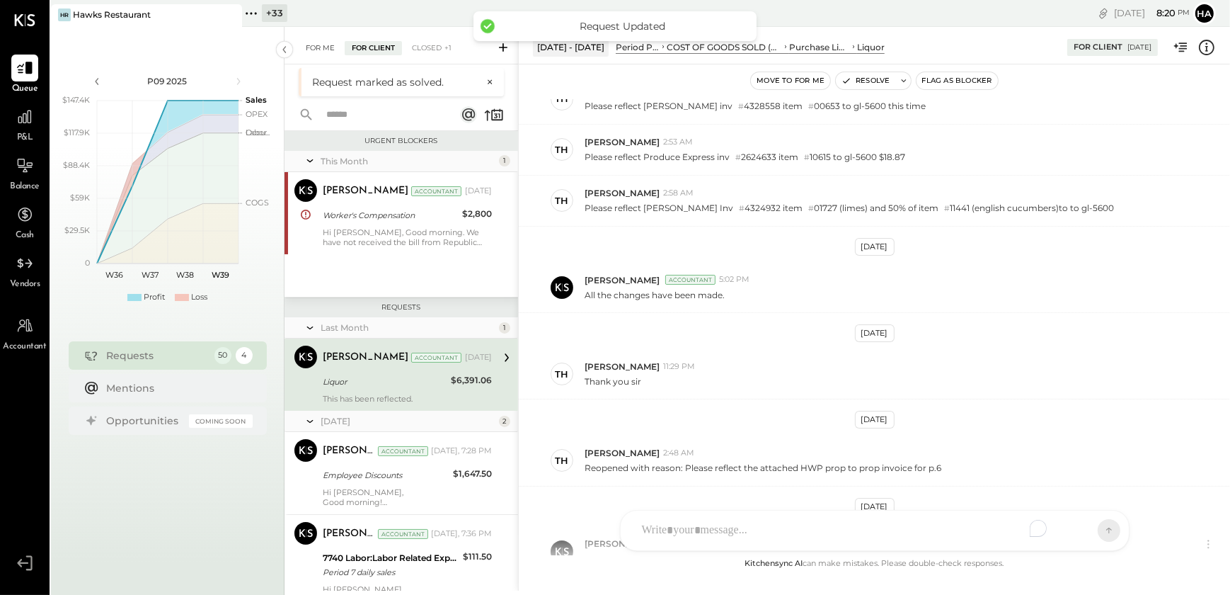
click at [317, 55] on div "For Me" at bounding box center [320, 48] width 43 height 14
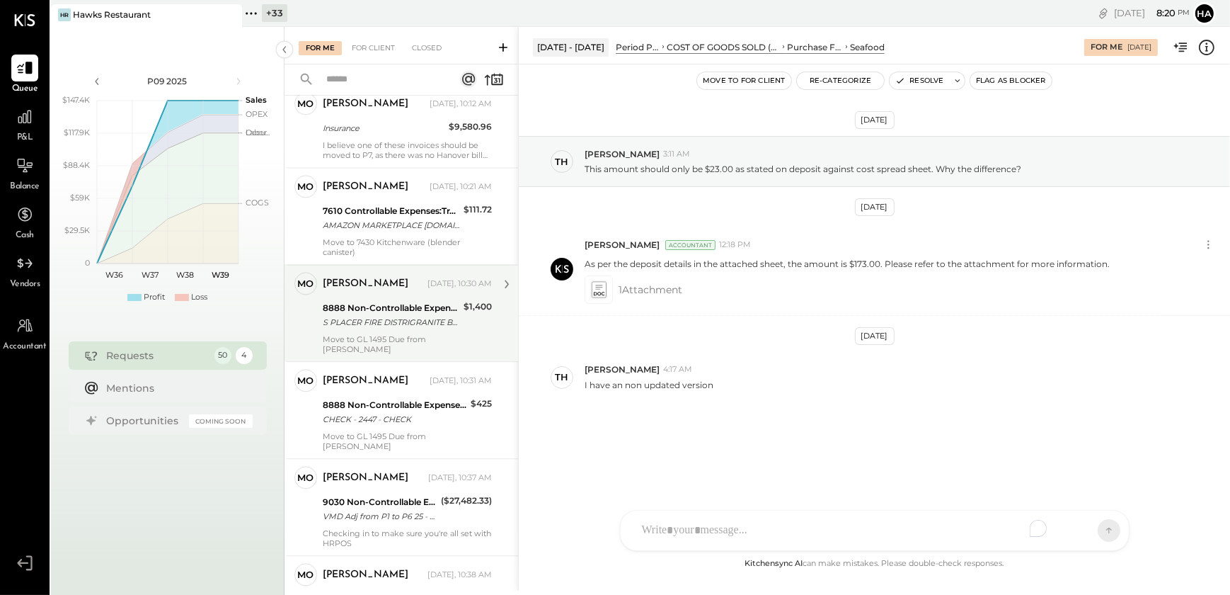
scroll to position [4118, 0]
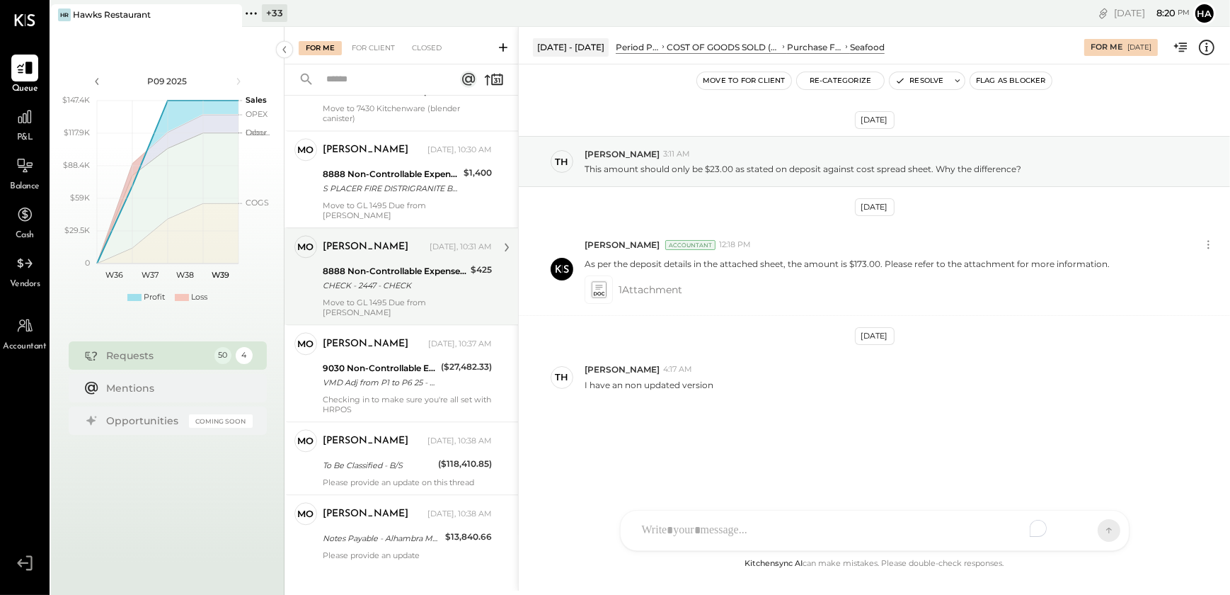
click at [379, 290] on div "8888 Non-Controllable Expenses:Other Income and Expenses:To Be Classified CHECK…" at bounding box center [395, 278] width 144 height 31
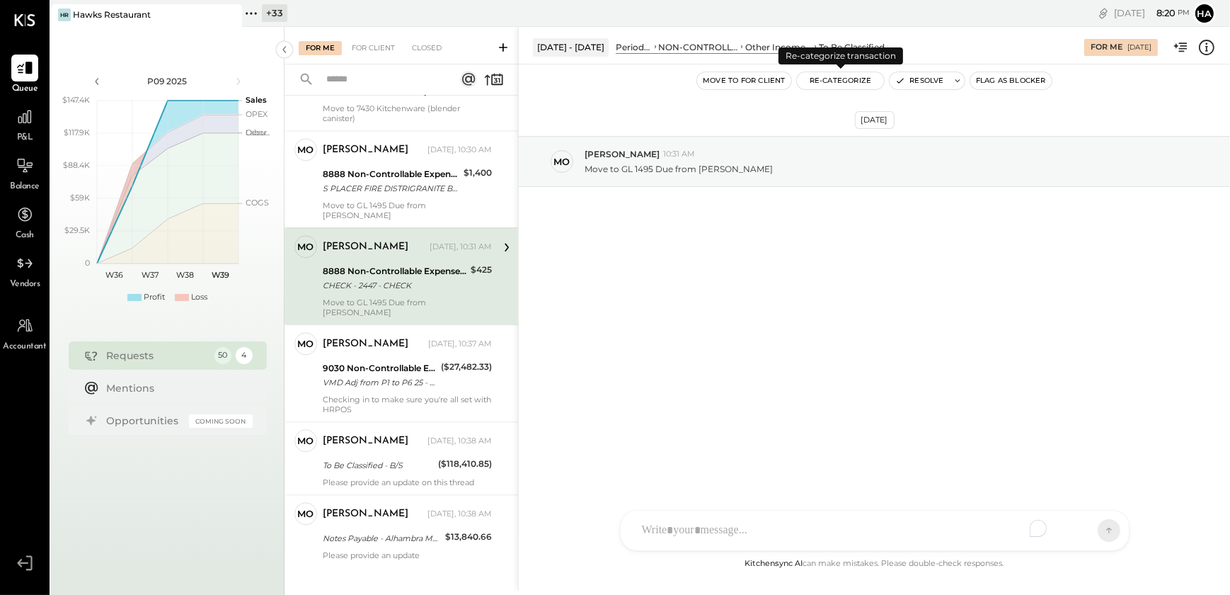
click at [832, 88] on button "Re-Categorize" at bounding box center [841, 80] width 88 height 17
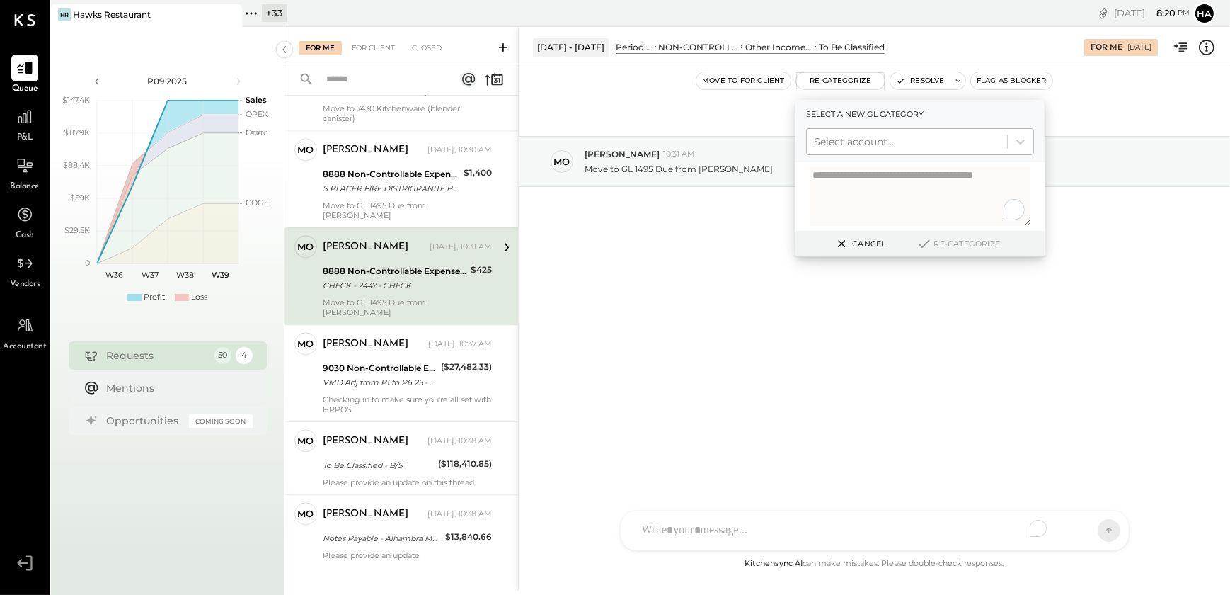
click at [838, 147] on div at bounding box center [907, 141] width 186 height 17
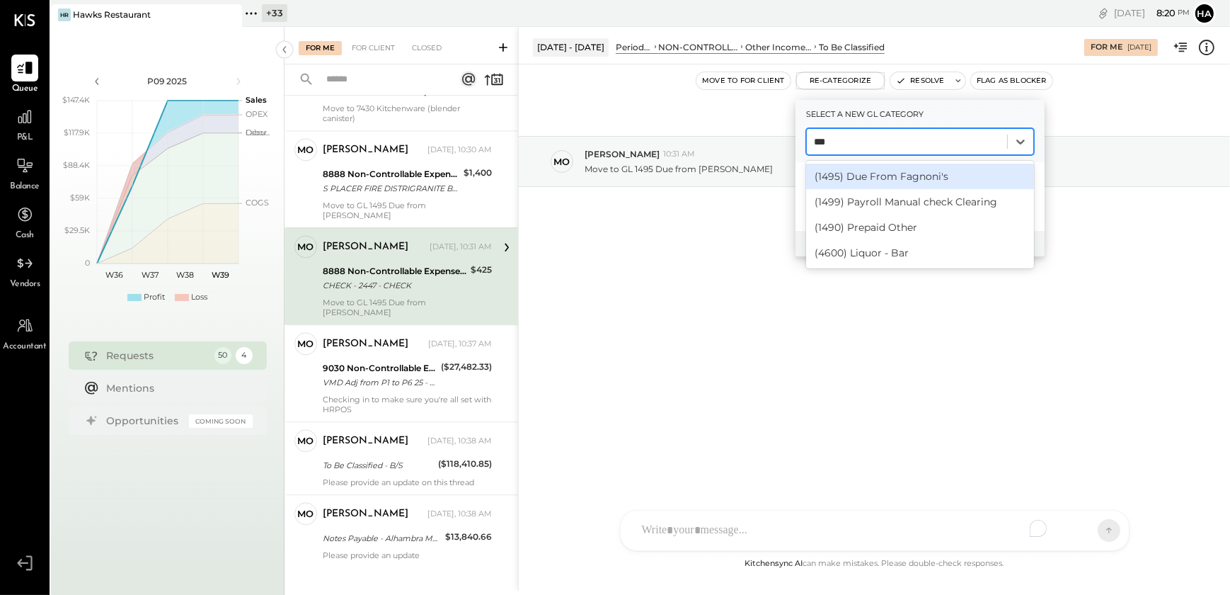
type input "****"
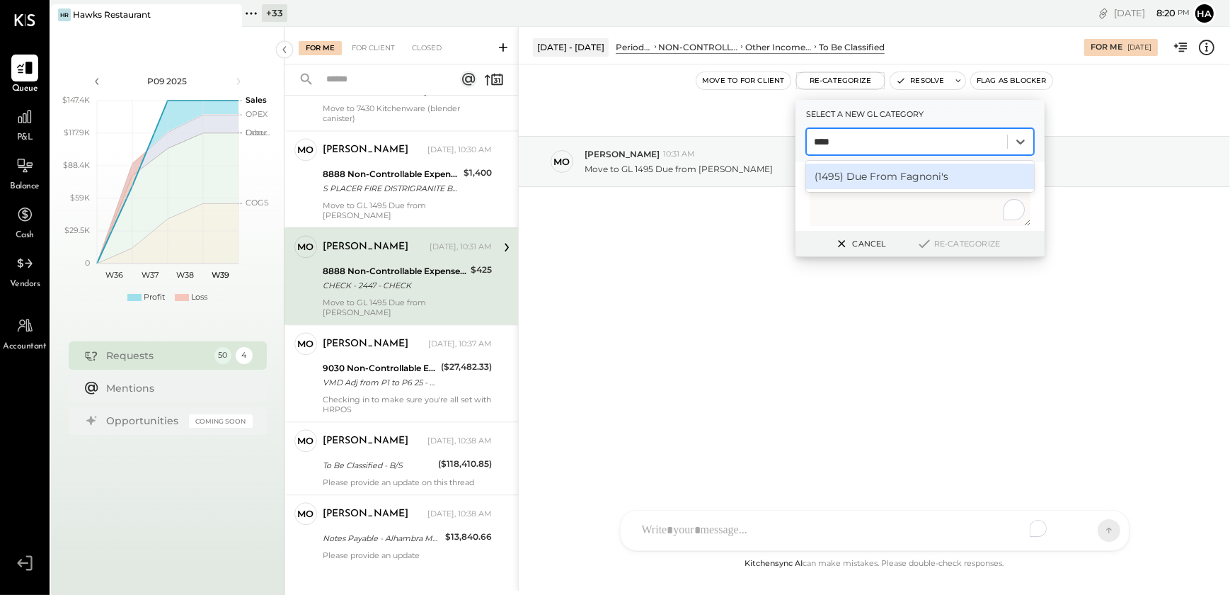
click at [866, 183] on div "(1495) Due From Fagnoni's" at bounding box center [920, 176] width 228 height 25
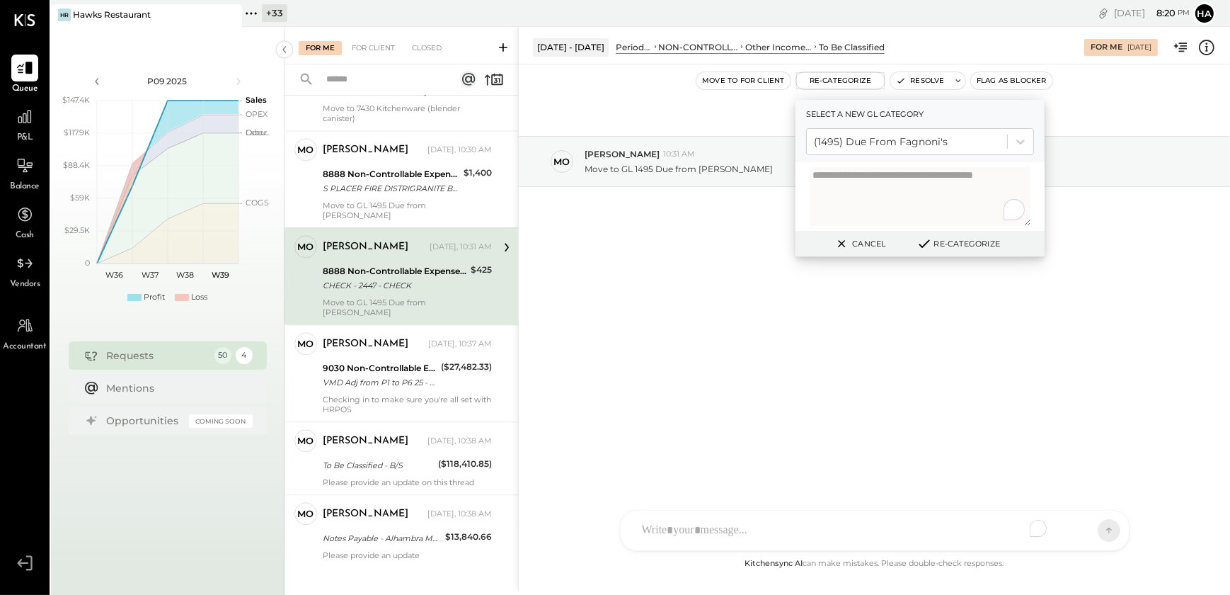
click at [961, 248] on button "Re-Categorize" at bounding box center [958, 243] width 93 height 17
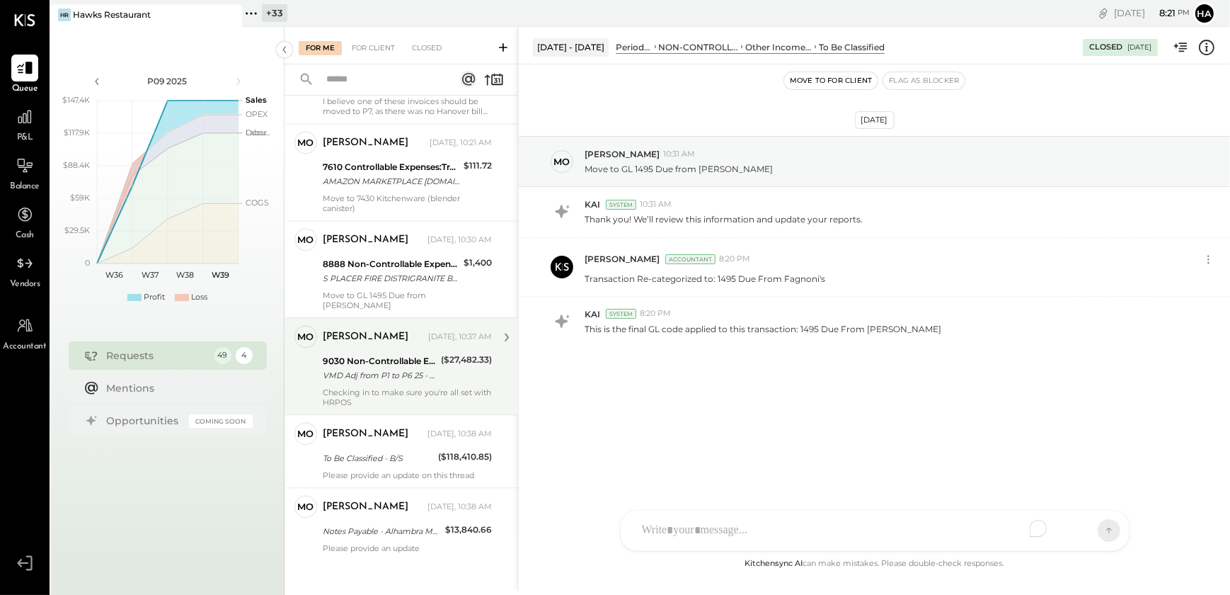
scroll to position [4030, 0]
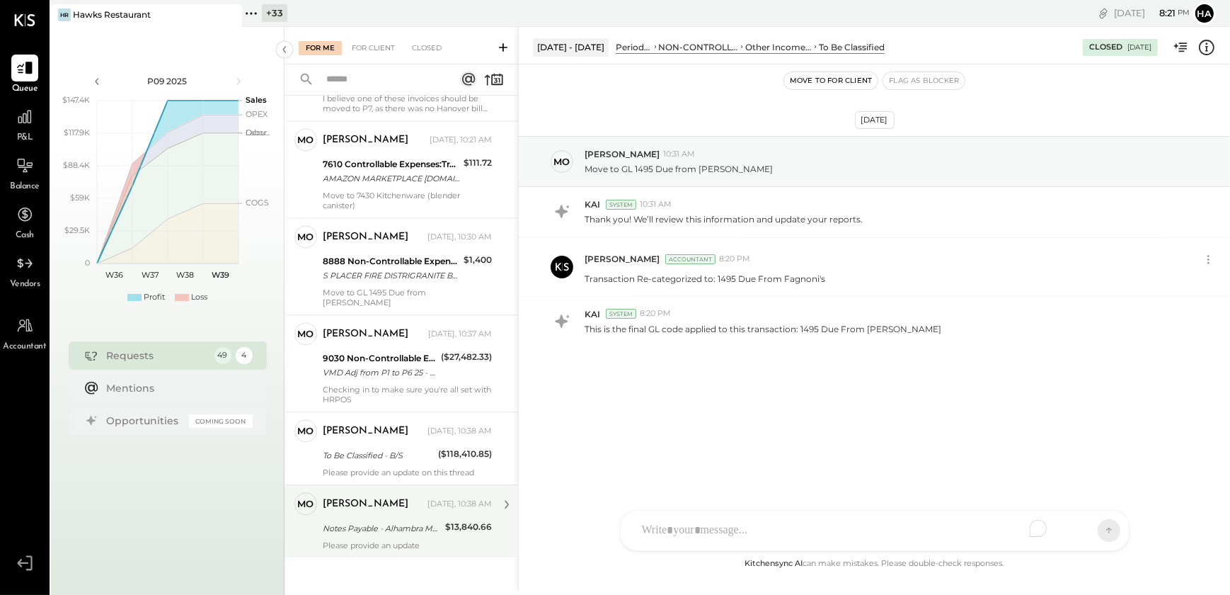
click at [377, 521] on div "Notes Payable - Alhambra MOB" at bounding box center [382, 528] width 118 height 14
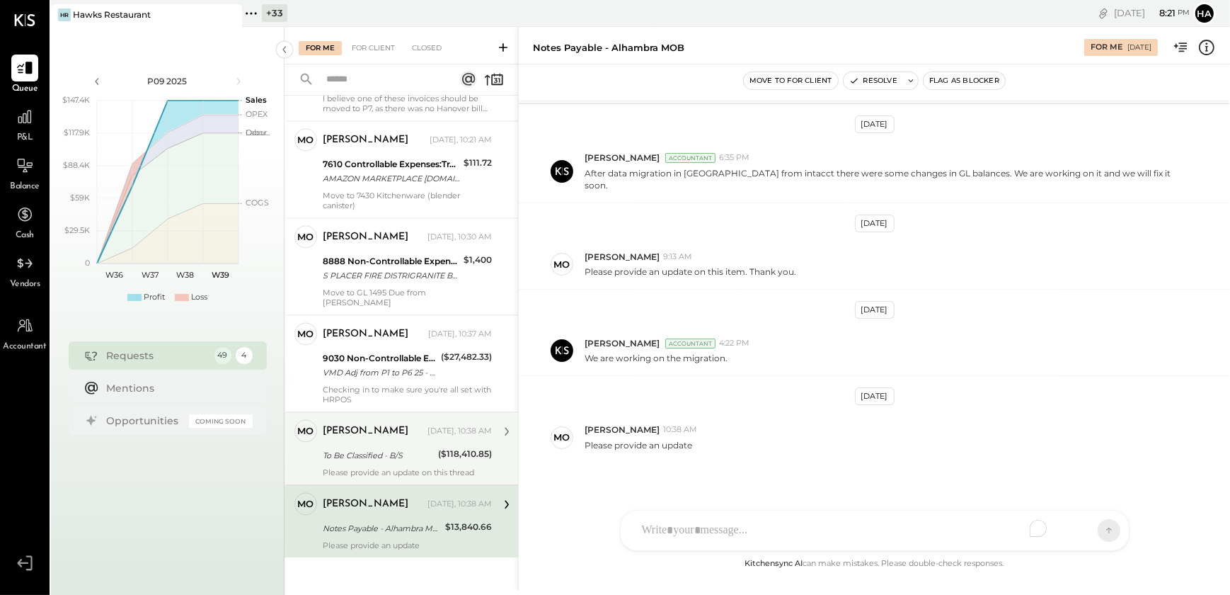
click at [380, 471] on div "Please provide an update on this thread" at bounding box center [407, 472] width 169 height 10
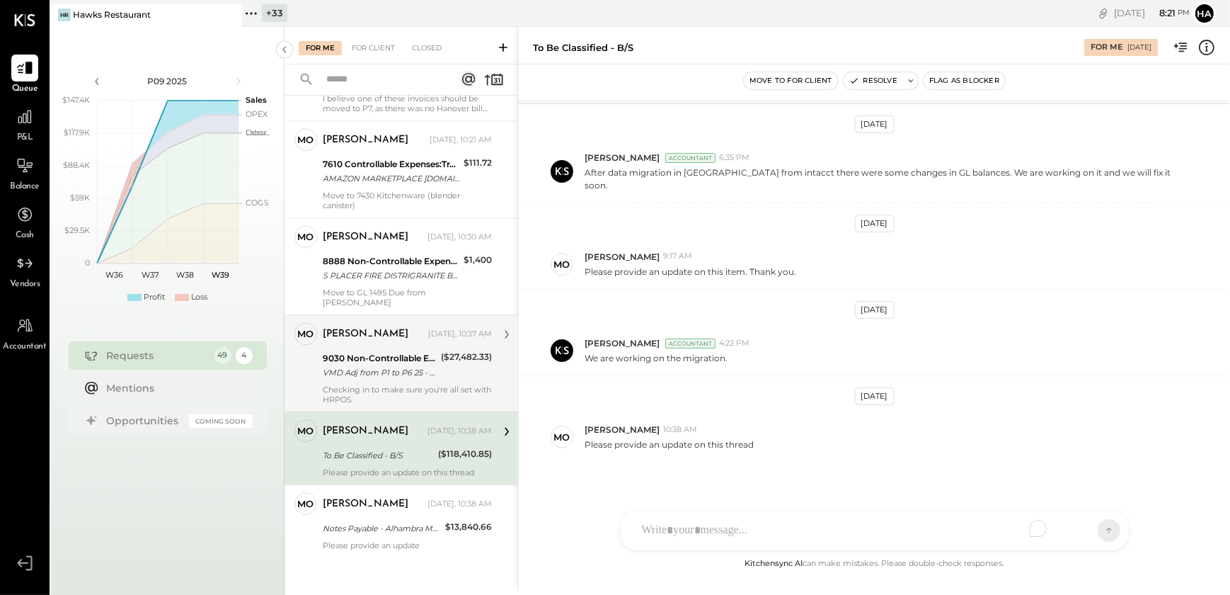
click at [377, 388] on div "Checking in to make sure you're all set with HRPOS" at bounding box center [407, 394] width 169 height 20
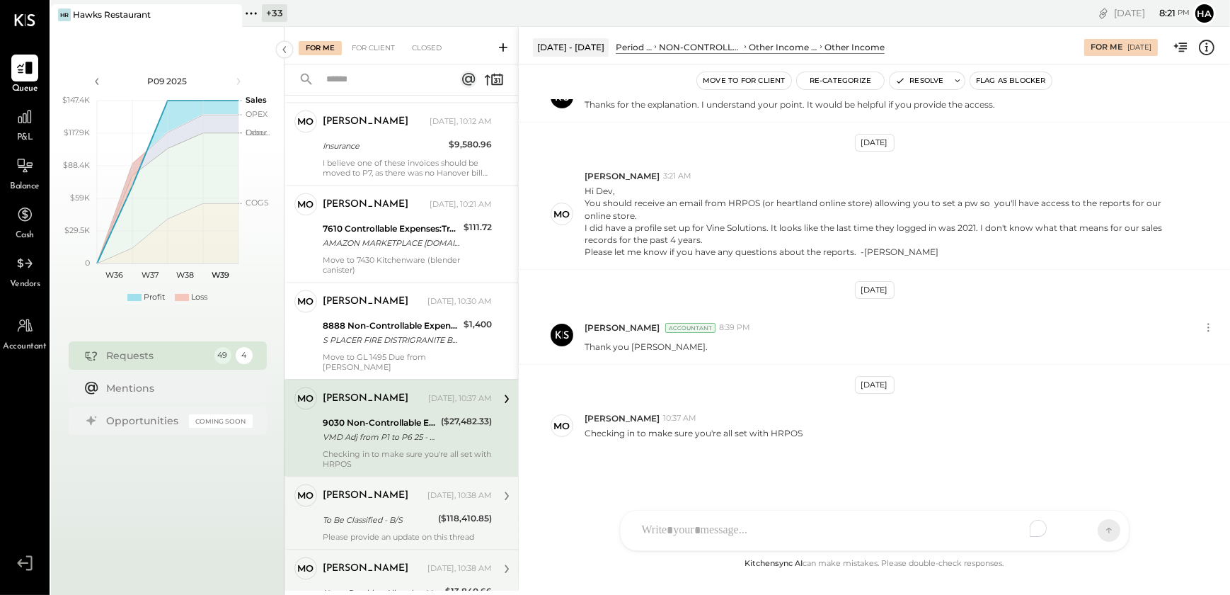
scroll to position [3902, 0]
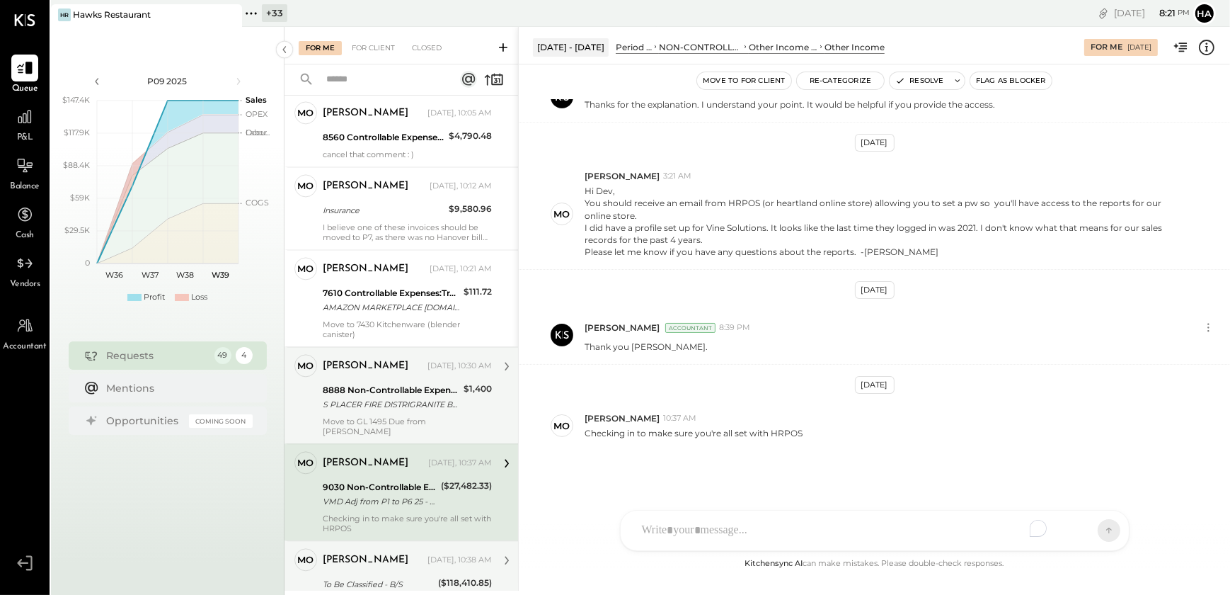
click at [353, 413] on div "8888 Non-Controllable Expenses:Other Income and Expenses:To Be Classified S PLA…" at bounding box center [391, 397] width 137 height 31
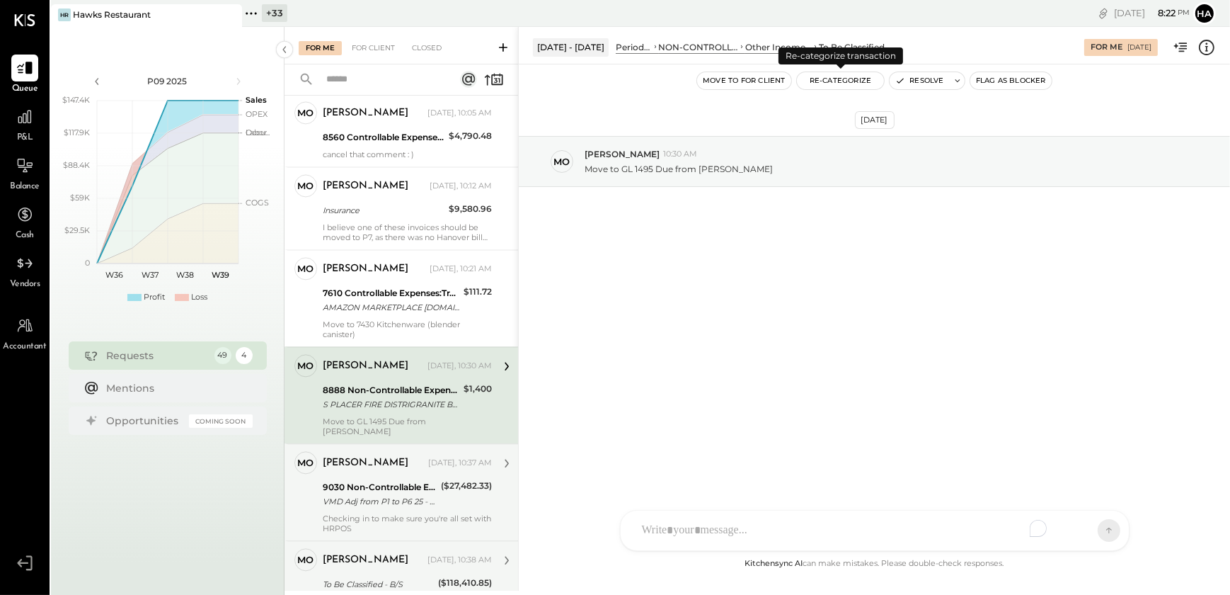
click at [847, 84] on button "Re-Categorize" at bounding box center [841, 80] width 88 height 17
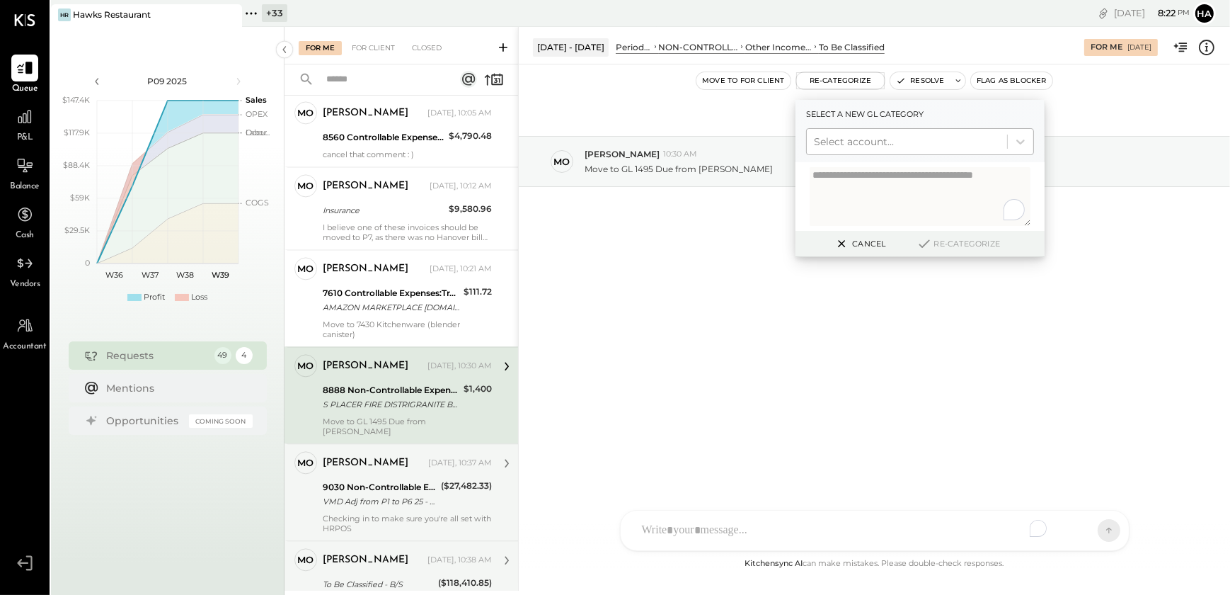
click at [847, 142] on div at bounding box center [907, 141] width 186 height 17
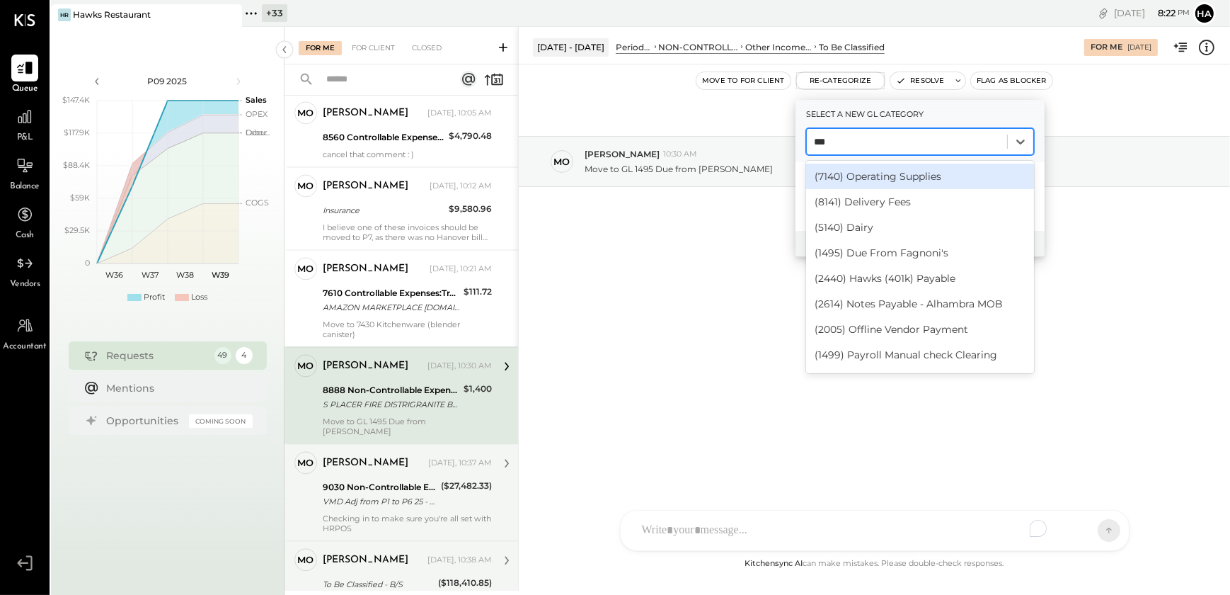
type input "****"
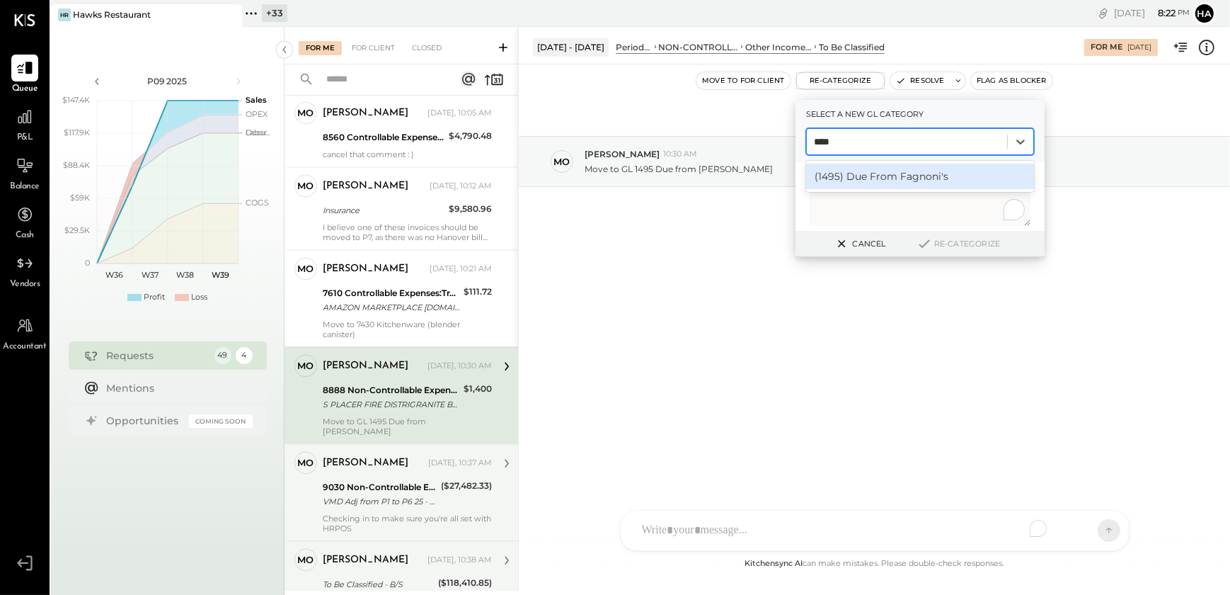
click at [842, 177] on div "(1495) Due From Fagnoni's" at bounding box center [920, 176] width 228 height 25
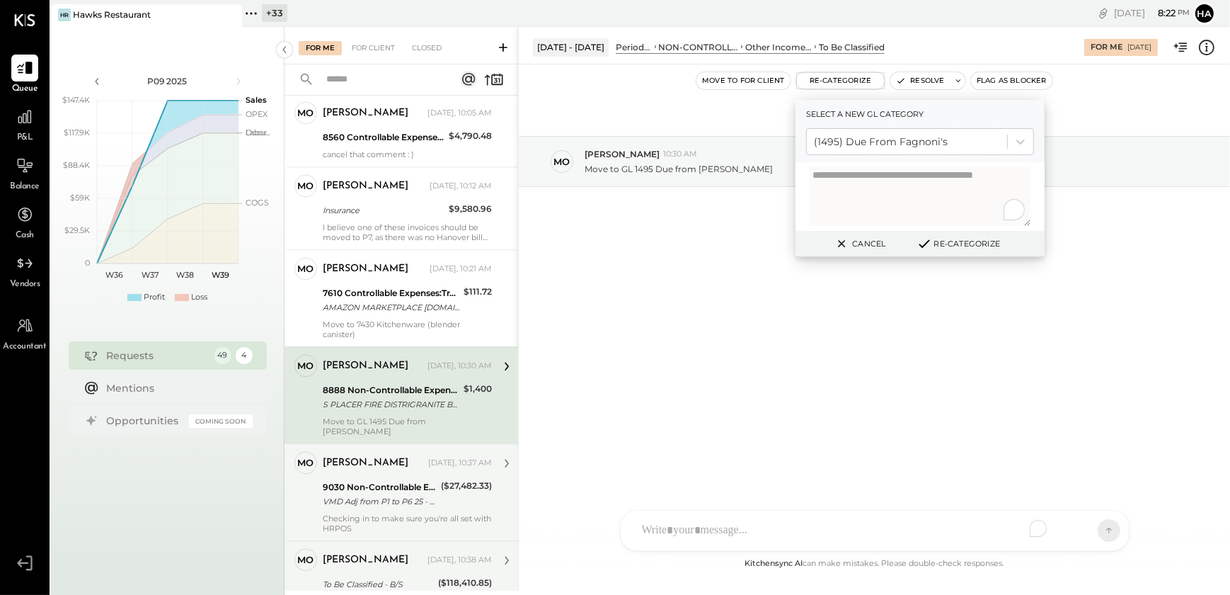
click at [930, 239] on icon at bounding box center [924, 244] width 17 height 16
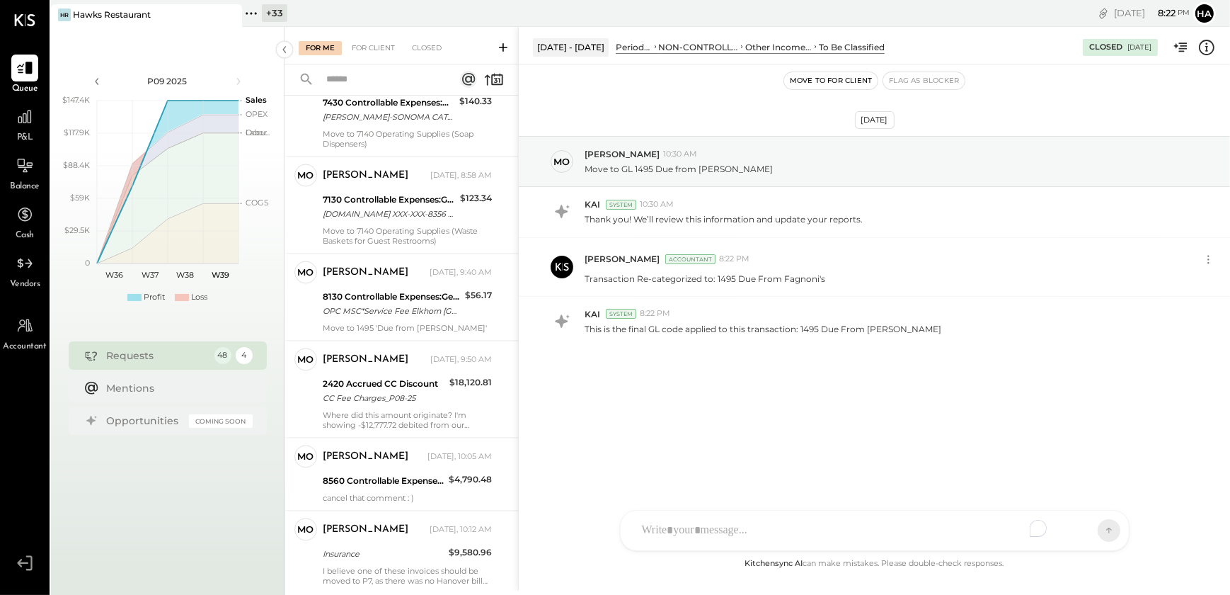
scroll to position [3558, 0]
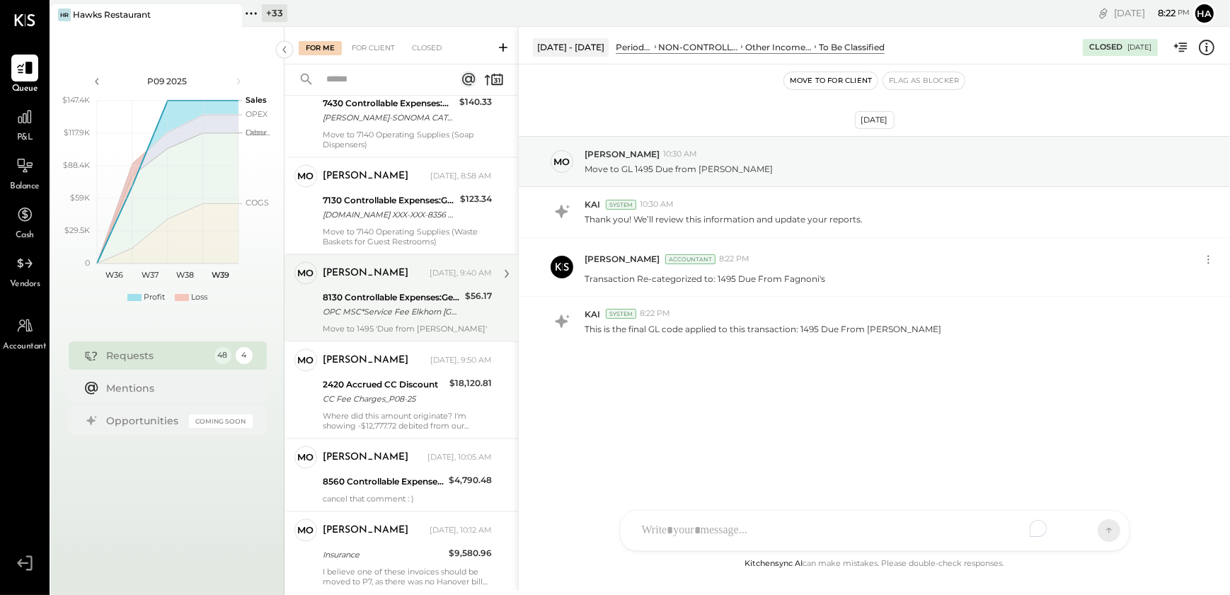
click at [362, 333] on div "Move to 1495 'Due from Fagnoni's'" at bounding box center [407, 328] width 169 height 10
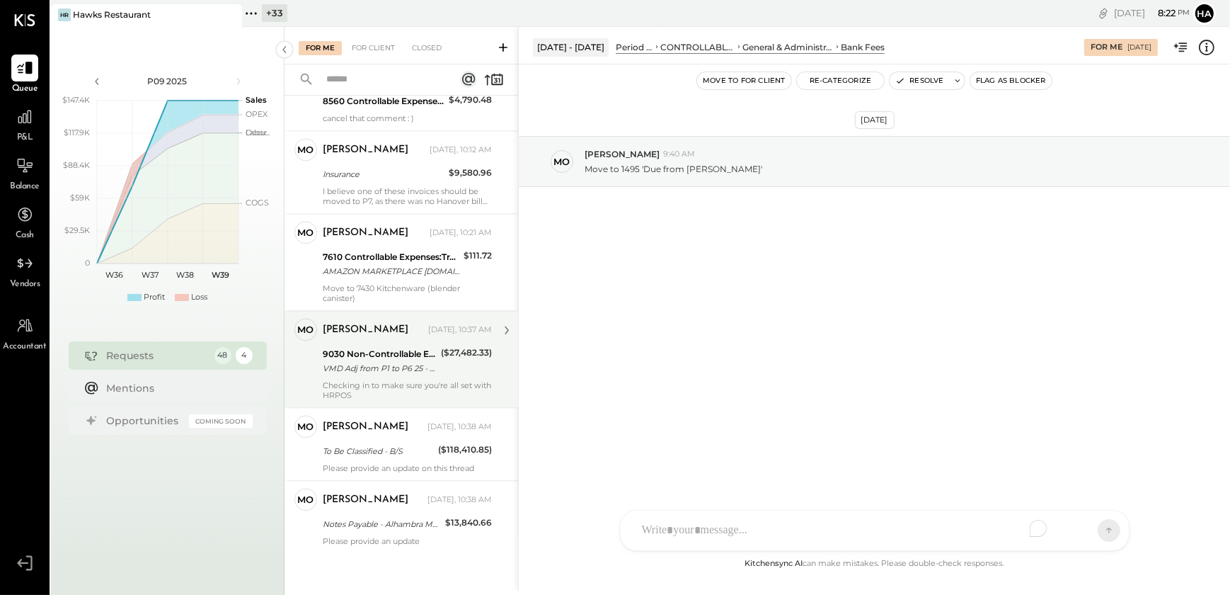
scroll to position [3943, 0]
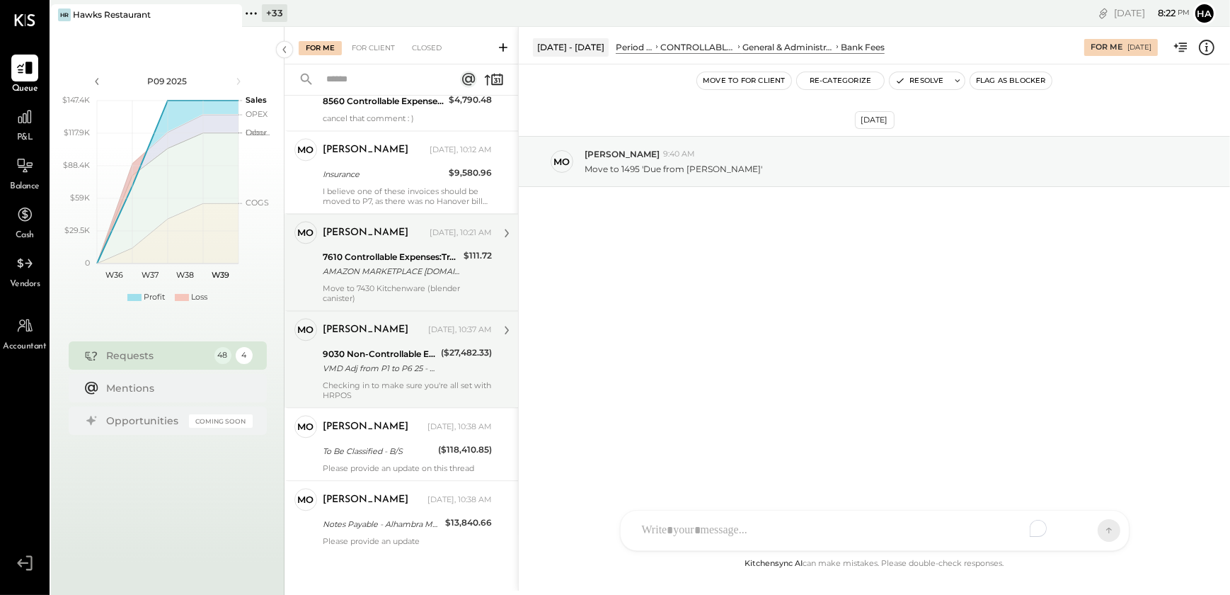
click at [382, 297] on div "Move to 7430 Kitchenware (blender canister)" at bounding box center [407, 293] width 169 height 20
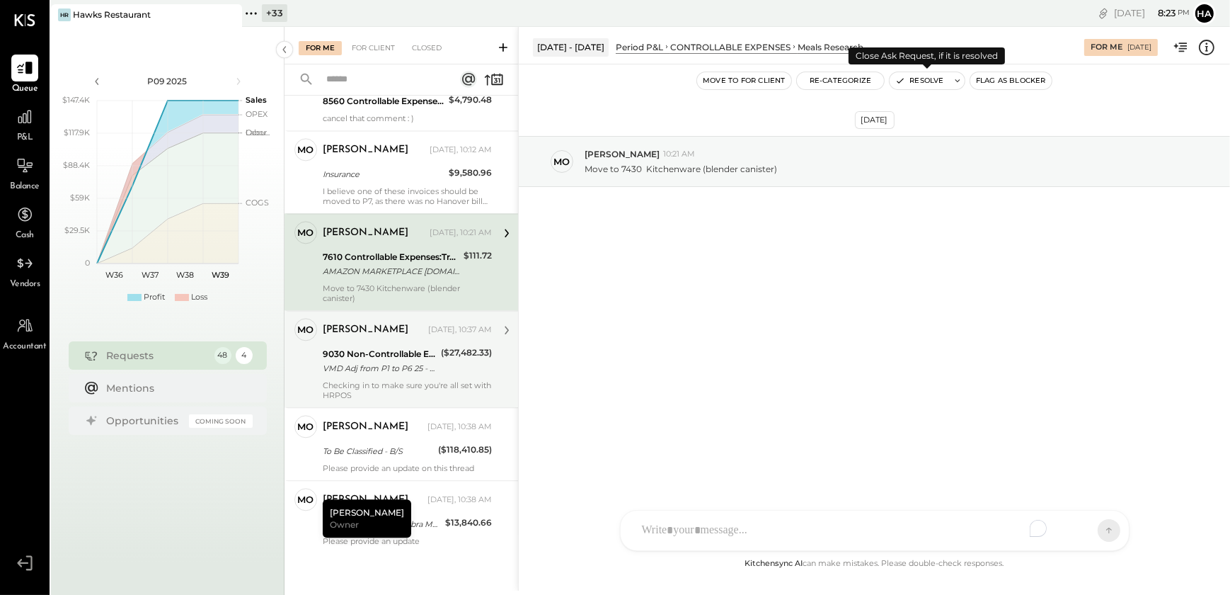
click at [911, 79] on button "Resolve" at bounding box center [919, 80] width 59 height 17
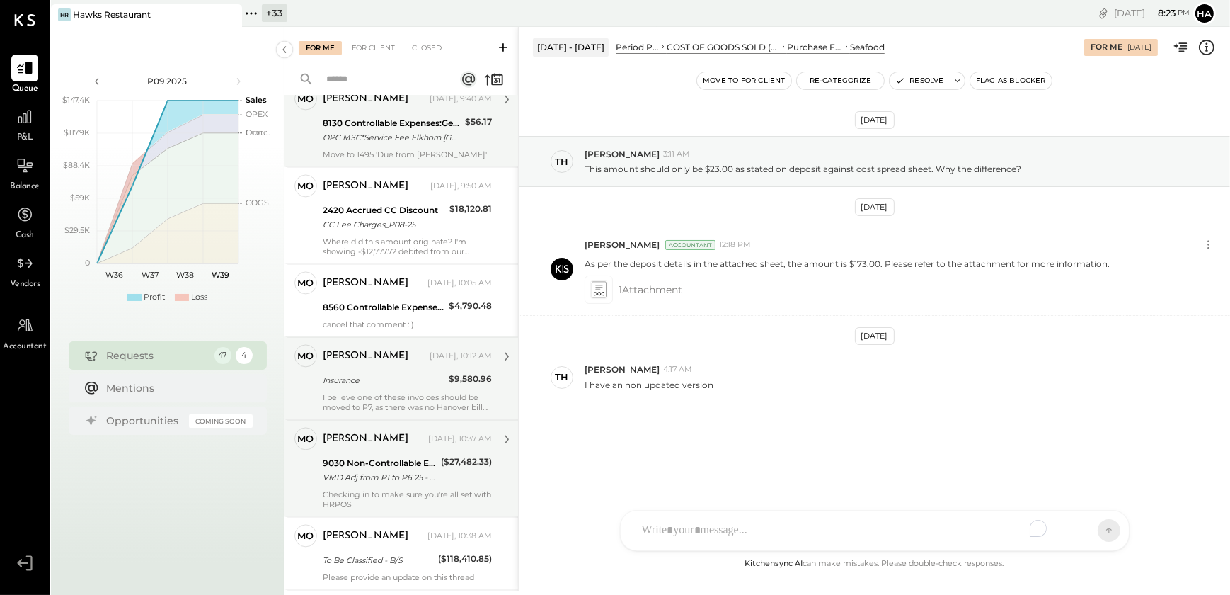
scroll to position [3846, 0]
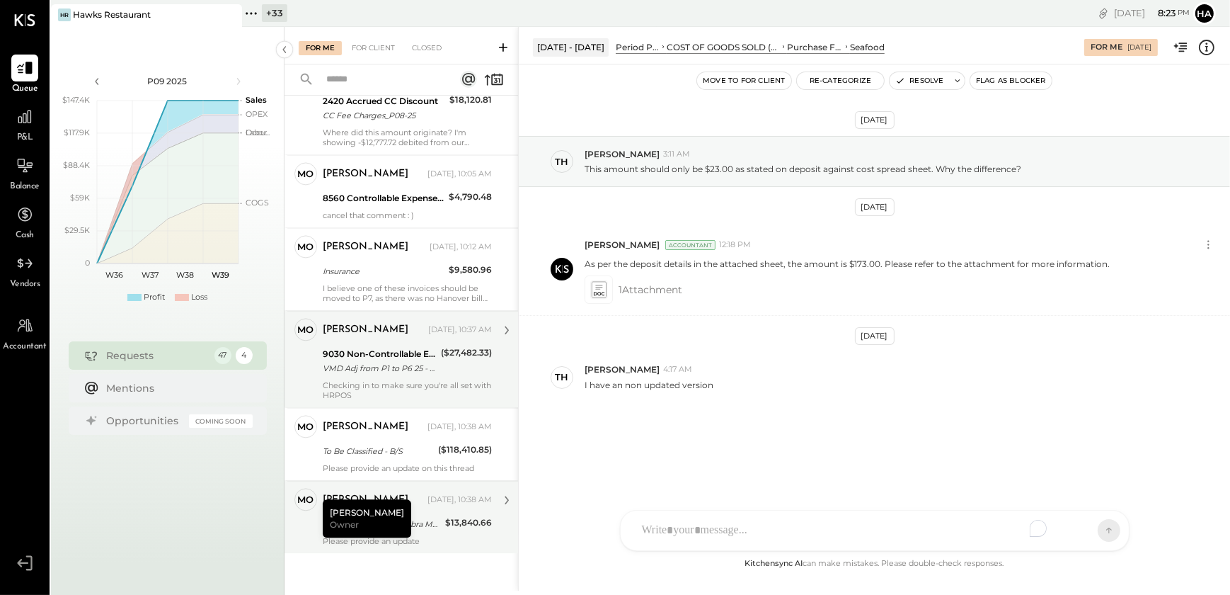
click at [404, 531] on div "Notes Payable - Alhambra MOB" at bounding box center [382, 524] width 118 height 14
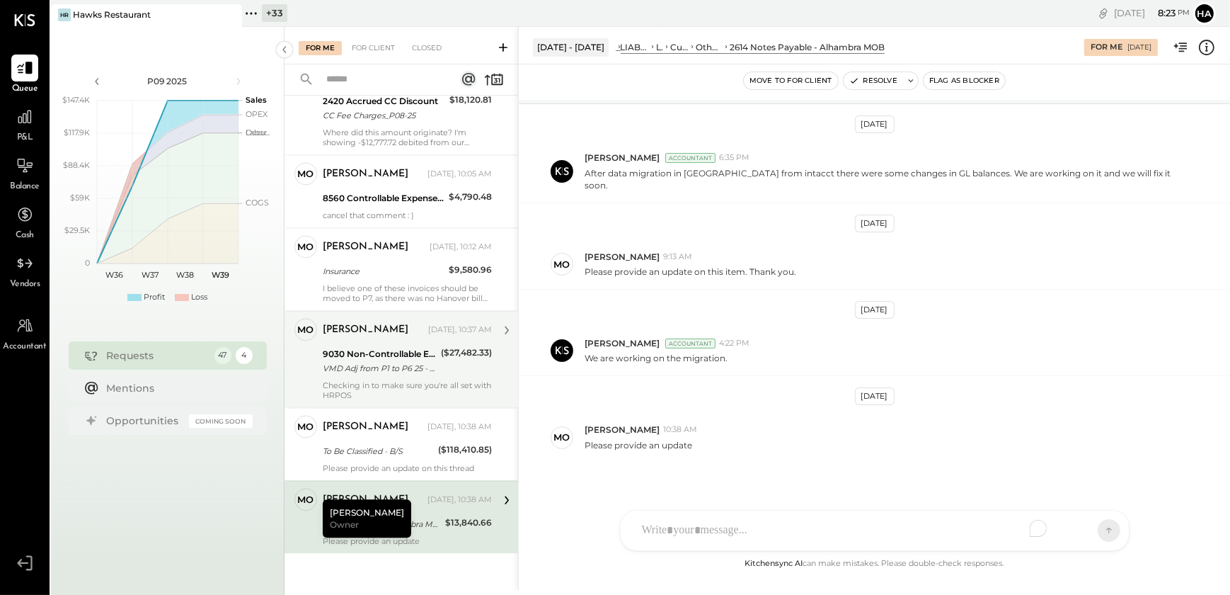
scroll to position [3782, 0]
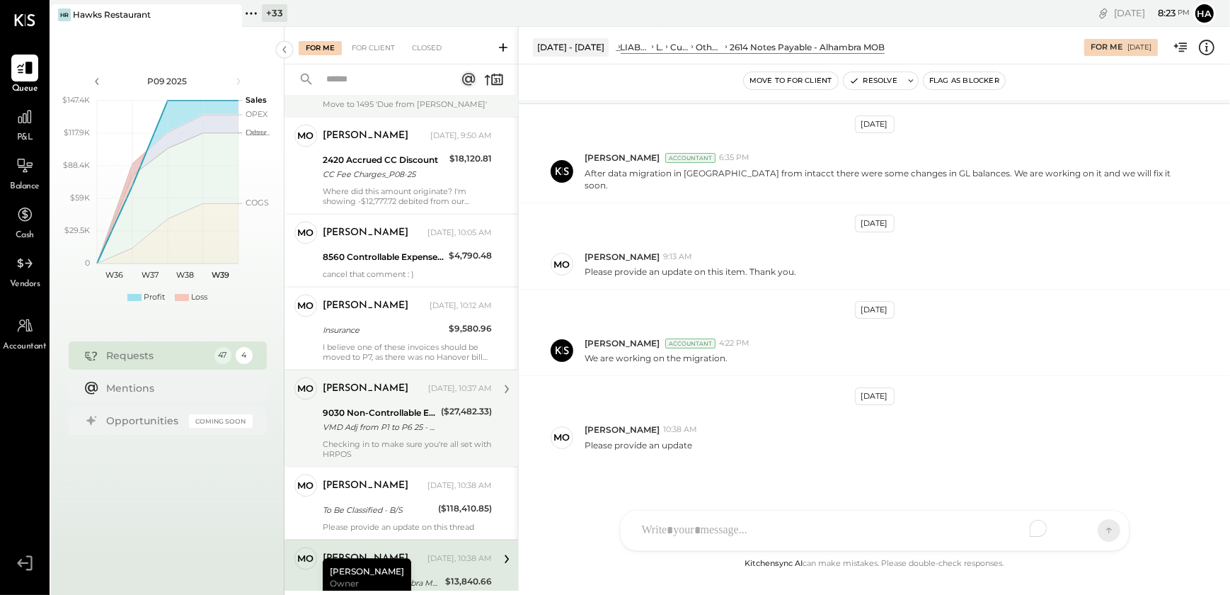
click at [398, 517] on div "To Be Classified - B/S" at bounding box center [378, 510] width 111 height 14
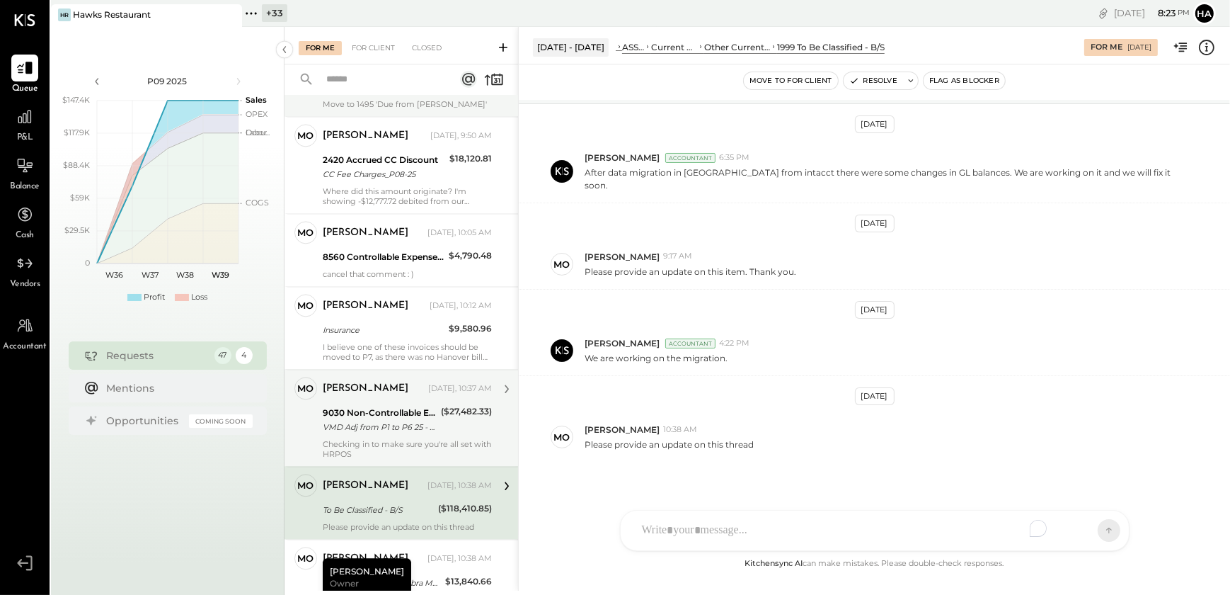
click at [366, 454] on div "Checking in to make sure you're all set with HRPOS" at bounding box center [407, 449] width 169 height 20
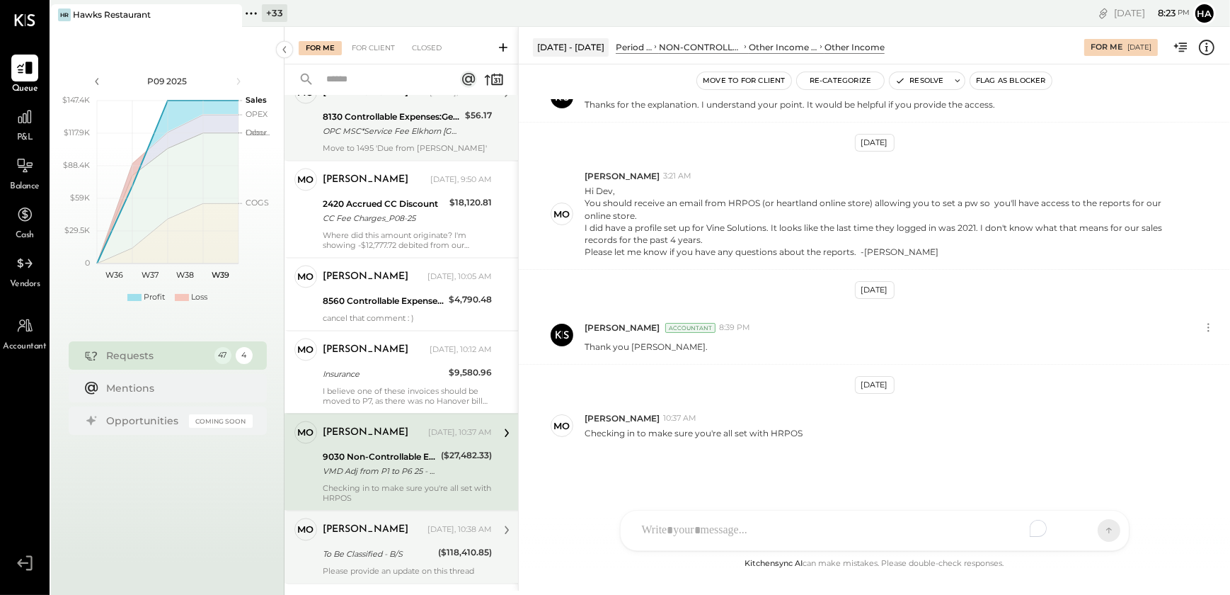
scroll to position [3718, 0]
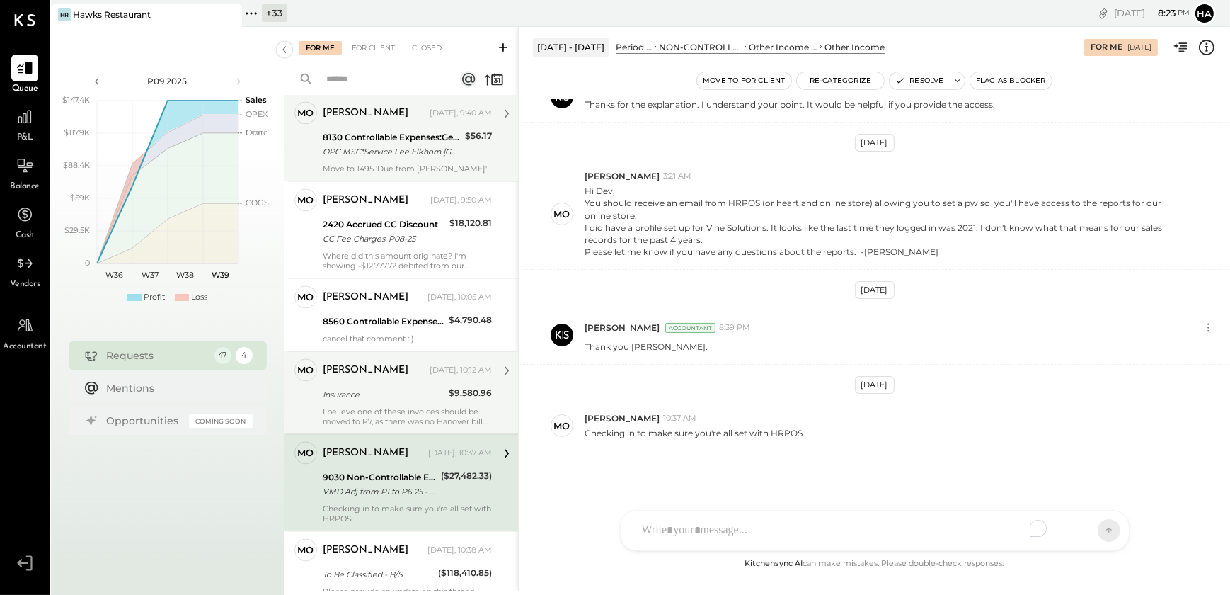
click at [354, 424] on div "I believe one of these invoices should be moved to P7, as there was no Hanover …" at bounding box center [407, 416] width 169 height 20
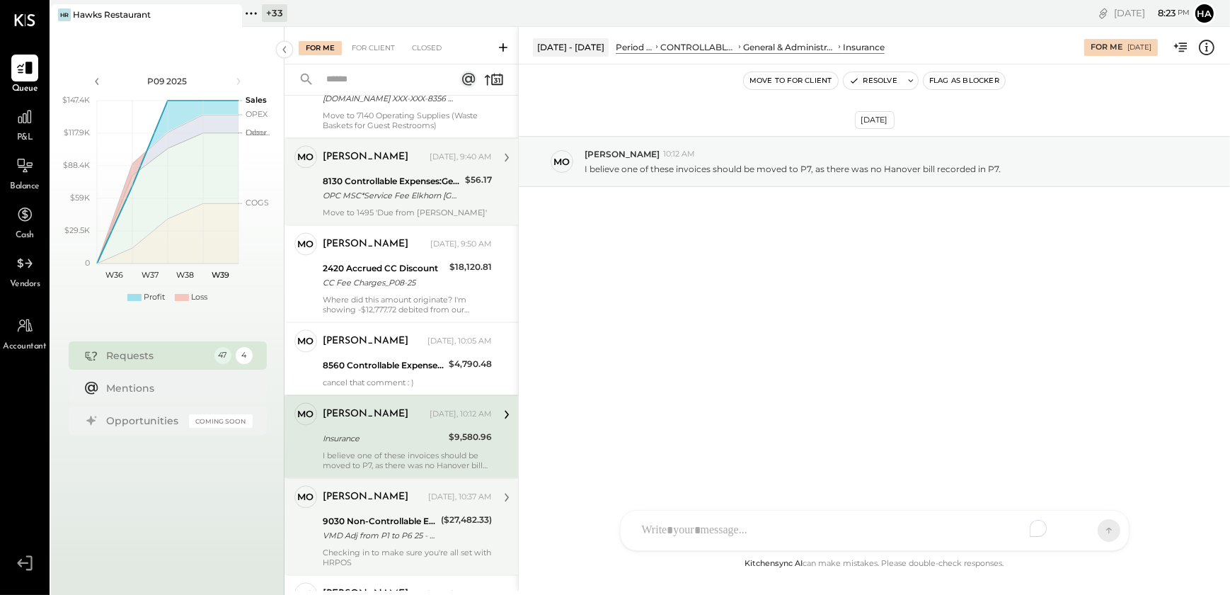
scroll to position [3653, 0]
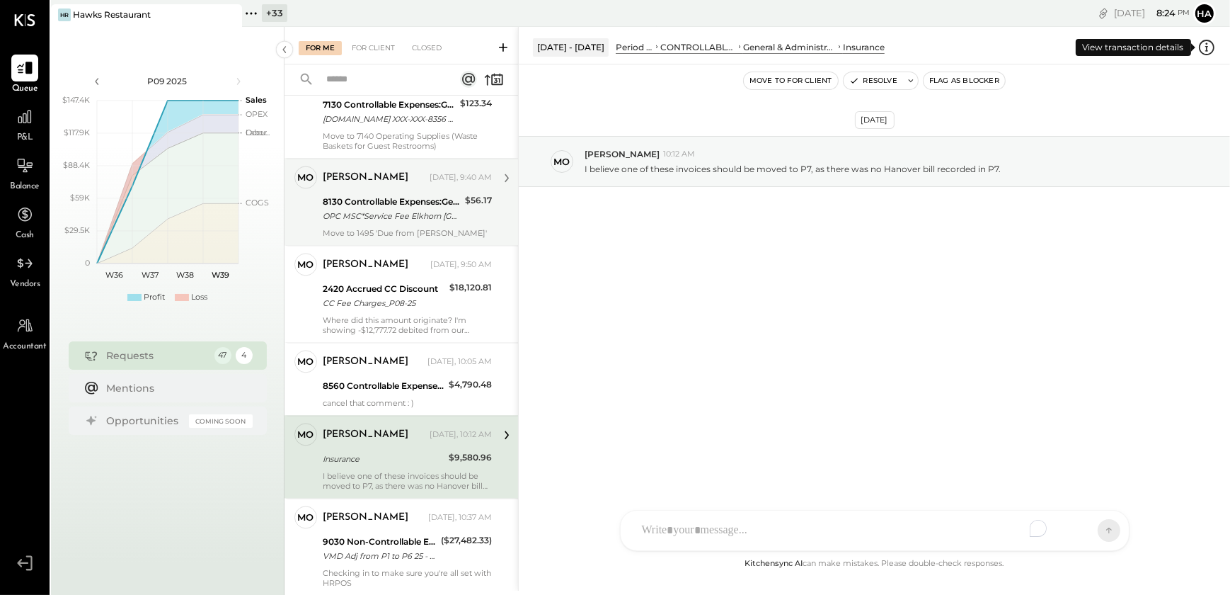
click at [1210, 52] on icon at bounding box center [1207, 48] width 16 height 16
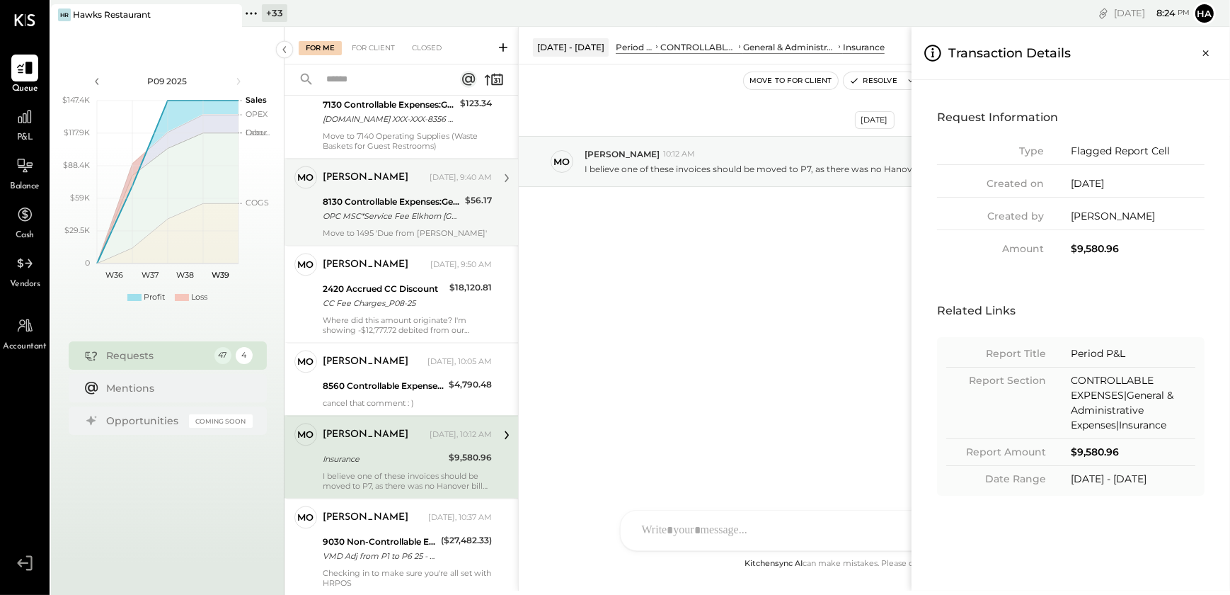
click at [1209, 54] on icon "Close panel" at bounding box center [1206, 53] width 14 height 14
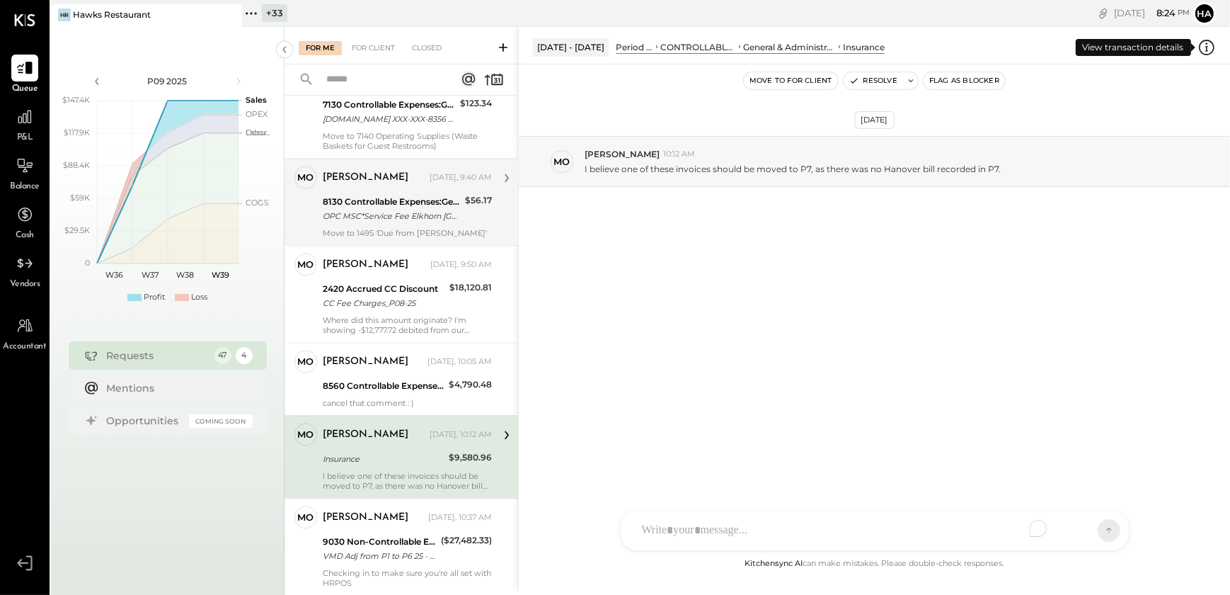
click at [1206, 52] on icon at bounding box center [1207, 47] width 18 height 18
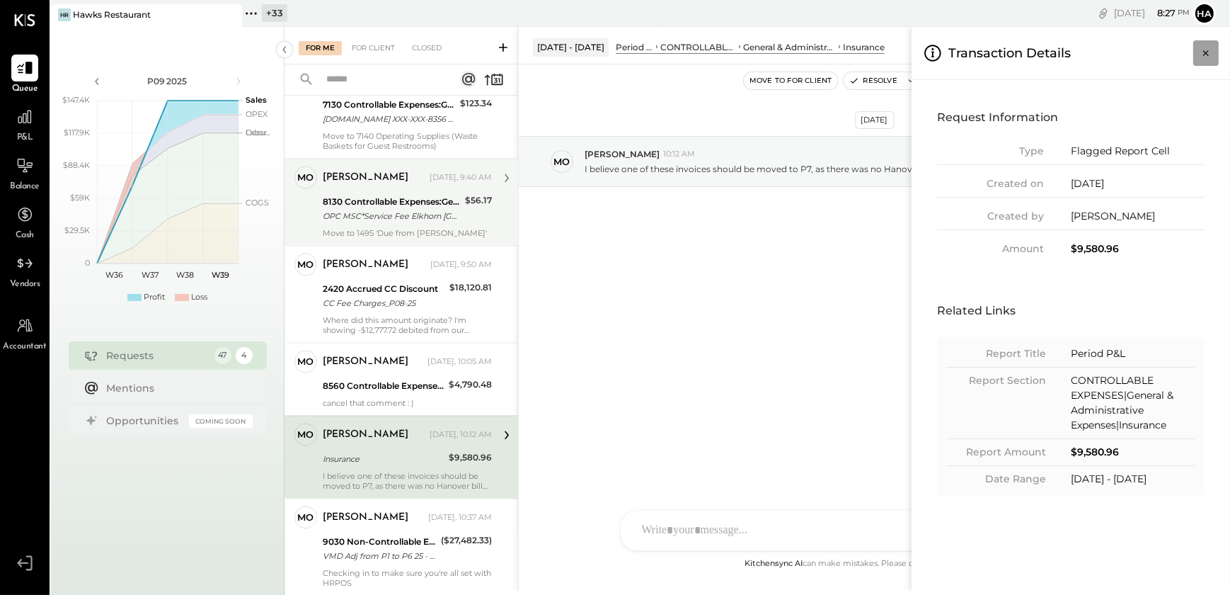
click at [1203, 51] on icon "Close panel" at bounding box center [1206, 53] width 14 height 14
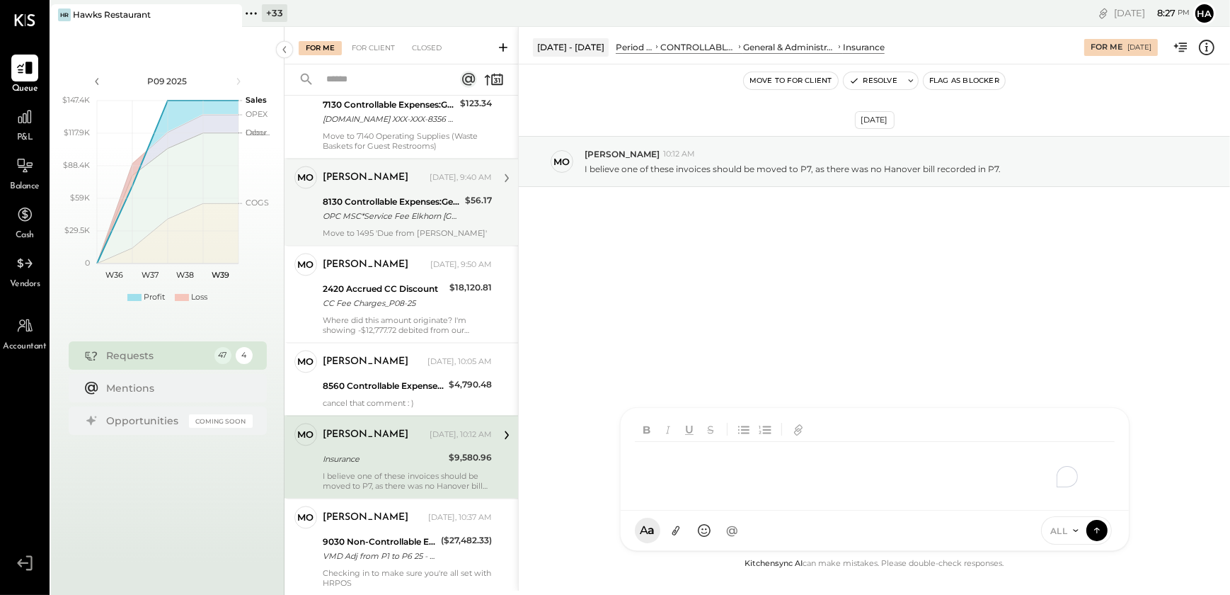
click at [693, 531] on div "HT Harsh Talajiya CR Chintan R Dave M molly M michael J jesse MB Manoj Bhagat M…" at bounding box center [875, 479] width 510 height 144
click at [827, 460] on div "**********" at bounding box center [875, 470] width 480 height 57
click at [912, 460] on div "**********" at bounding box center [875, 470] width 480 height 57
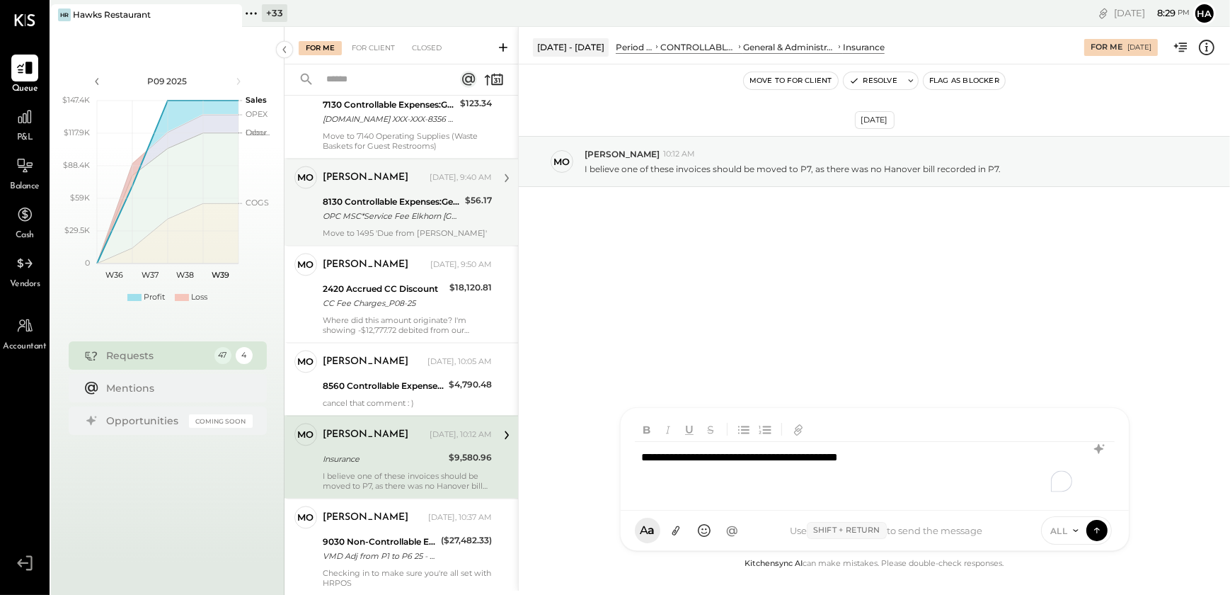
click at [912, 460] on div "**********" at bounding box center [875, 470] width 480 height 57
click at [1094, 447] on icon at bounding box center [1099, 448] width 17 height 17
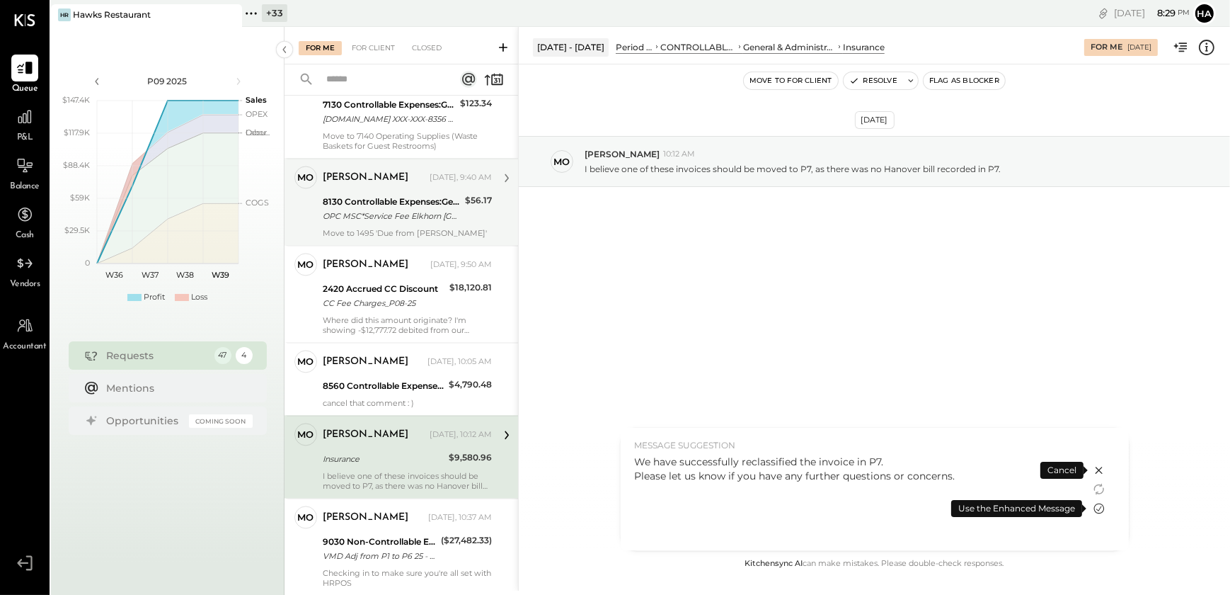
click at [1099, 503] on icon at bounding box center [1099, 508] width 11 height 11
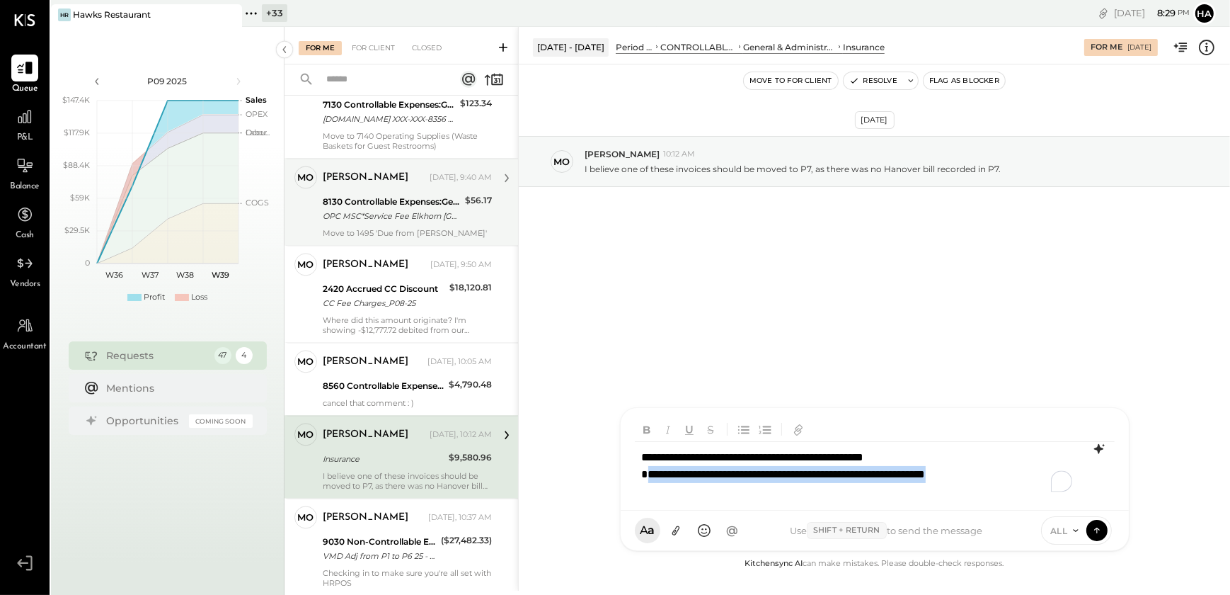
drag, startPoint x: 645, startPoint y: 469, endPoint x: 1033, endPoint y: 480, distance: 388.0
click at [1033, 480] on div "**********" at bounding box center [875, 470] width 480 height 57
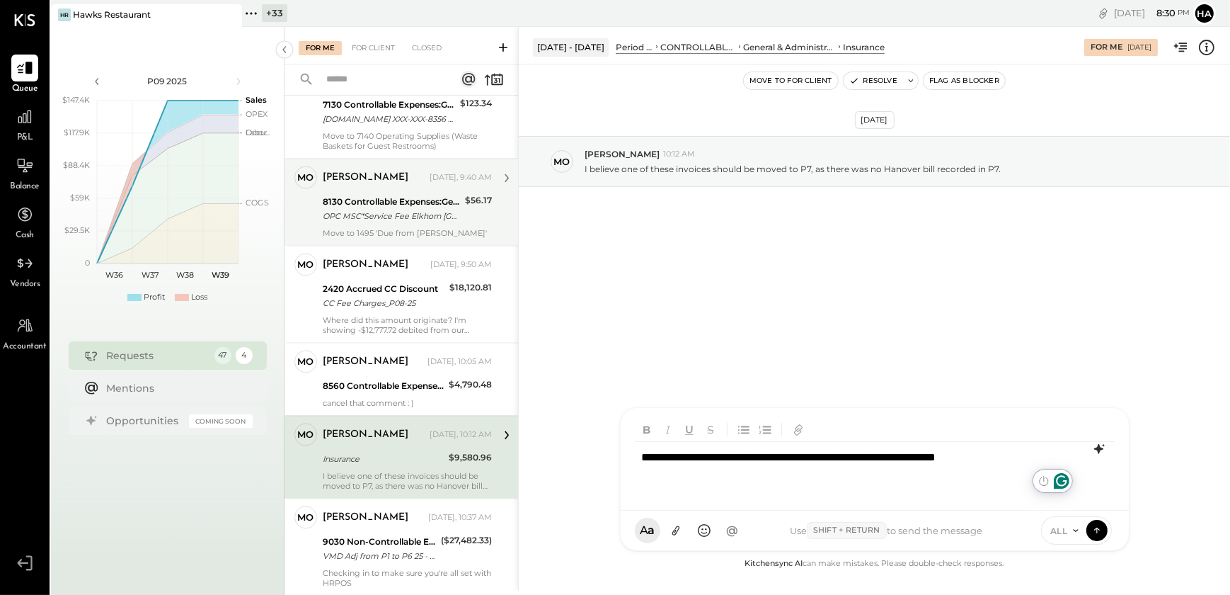
click at [1025, 455] on div "**********" at bounding box center [875, 470] width 480 height 57
click at [1080, 532] on icon at bounding box center [1075, 530] width 11 height 11
click at [1097, 527] on icon at bounding box center [1097, 529] width 13 height 14
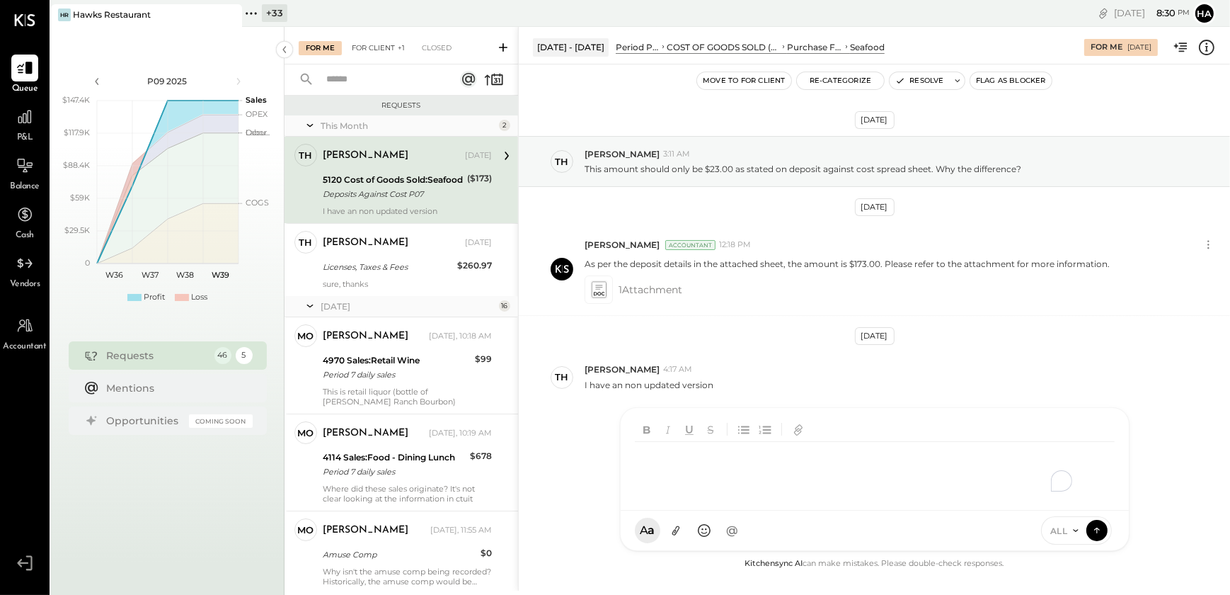
click at [373, 47] on div "For Client +1" at bounding box center [378, 48] width 67 height 14
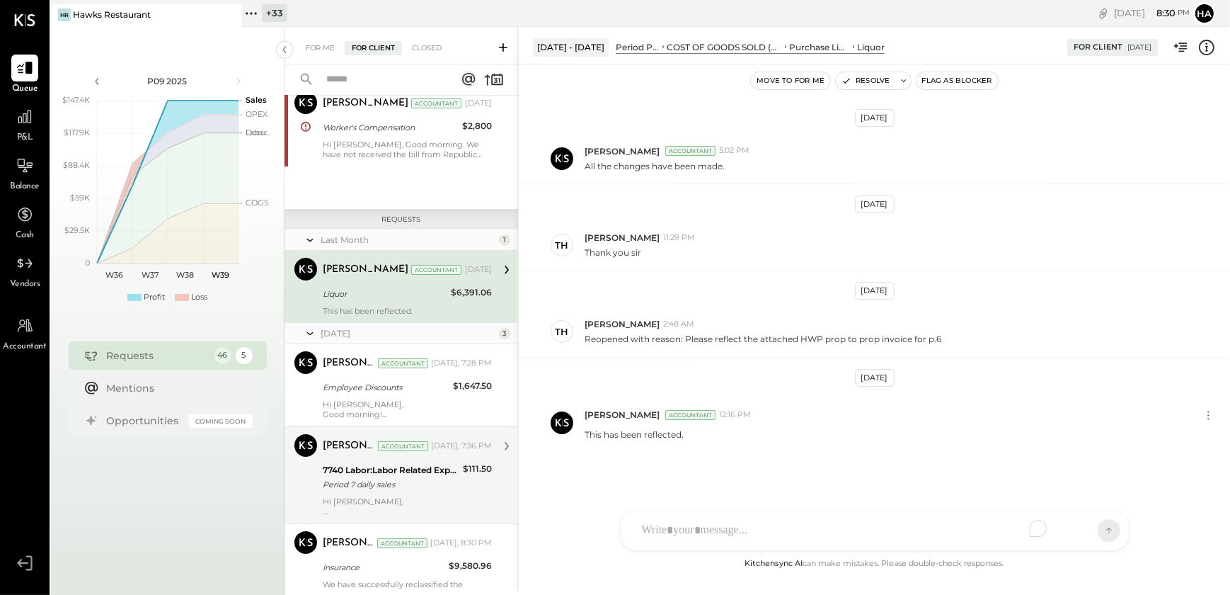
scroll to position [105, 0]
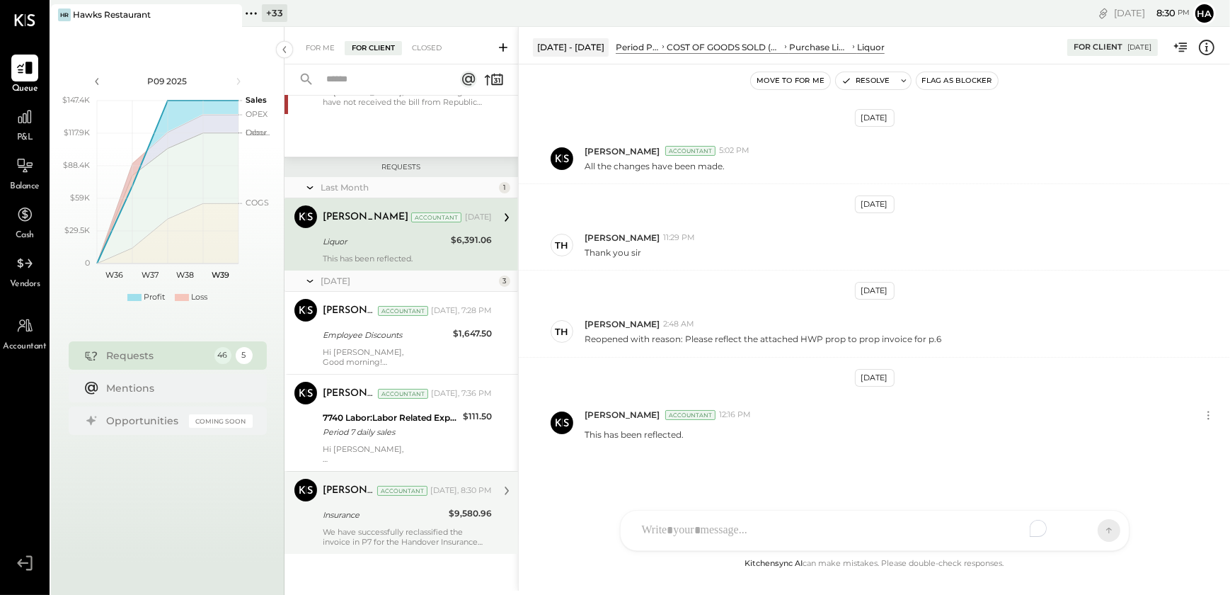
click at [407, 531] on div "We have successfully reclassified the invoice in P7 for the Handover Insurance …" at bounding box center [407, 537] width 169 height 20
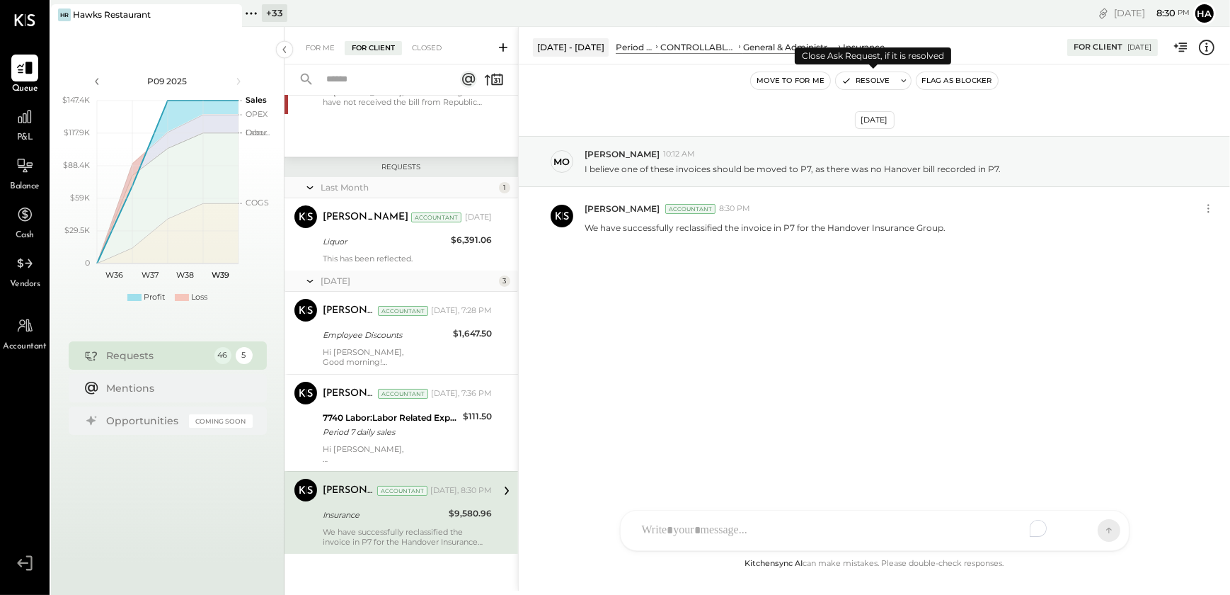
click at [864, 84] on button "Resolve" at bounding box center [865, 80] width 59 height 17
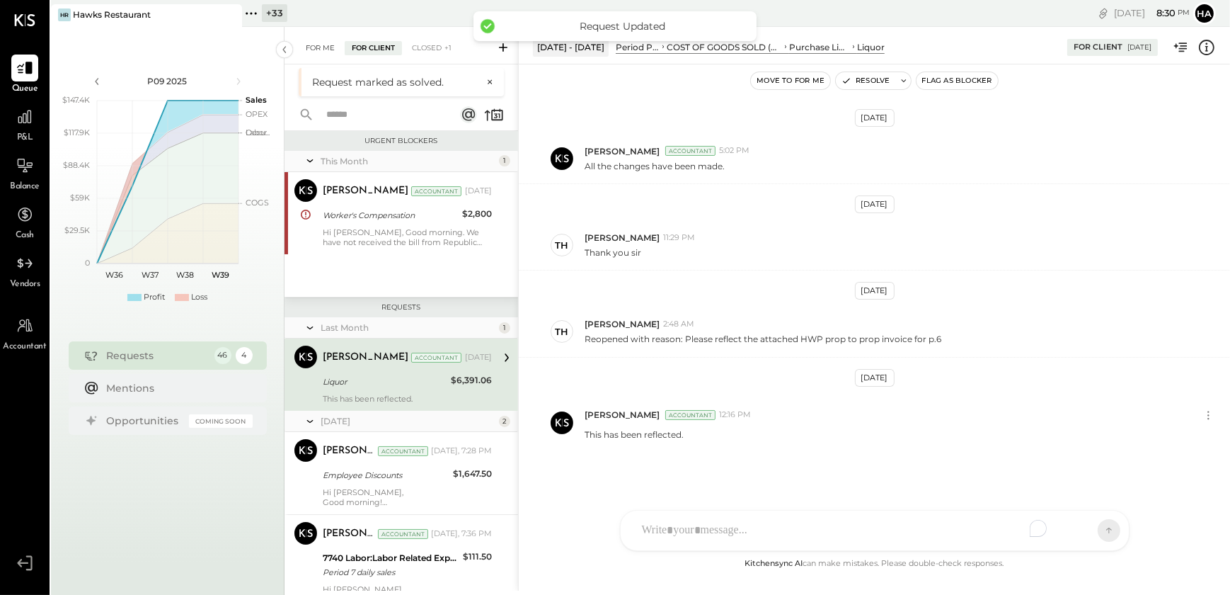
click at [323, 52] on div "For Me" at bounding box center [320, 48] width 43 height 14
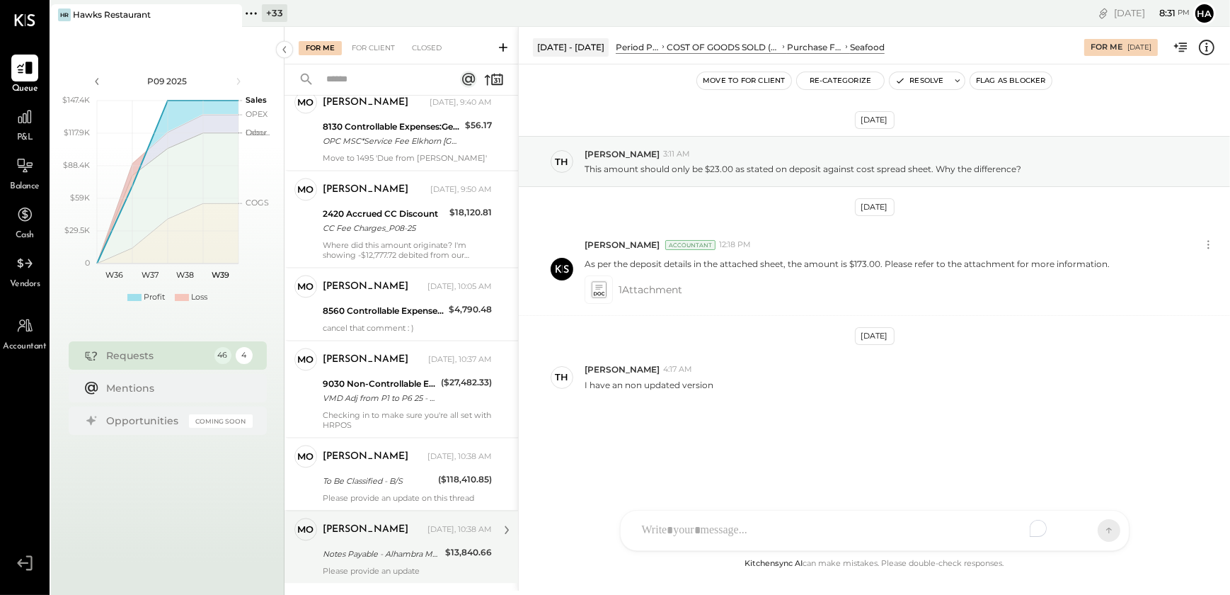
scroll to position [3700, 0]
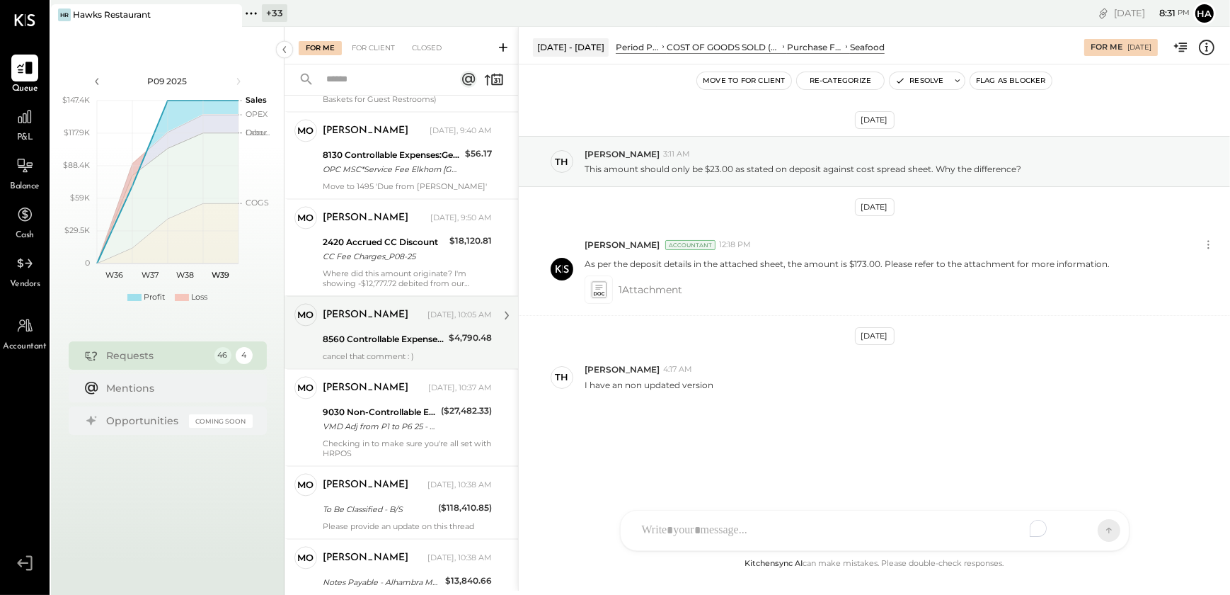
click at [360, 368] on div "mo molly Owner molly Today, 10:05 AM 8560 Controllable Expenses:General & Admin…" at bounding box center [402, 331] width 234 height 73
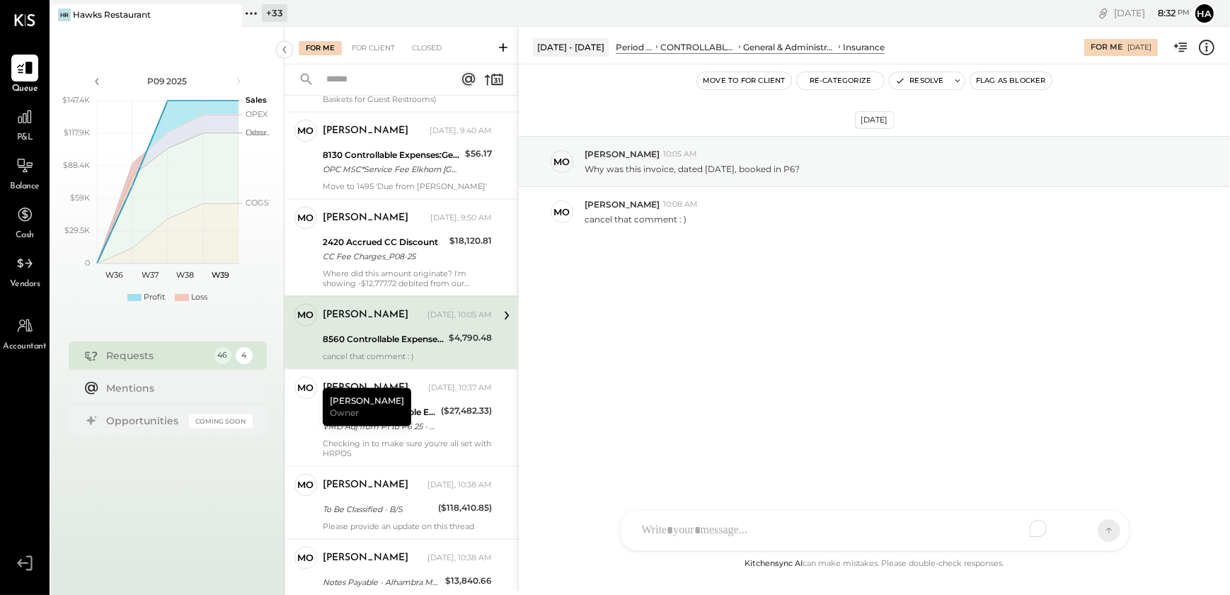
click at [684, 532] on div "To enrich screen reader interactions, please activate Accessibility in Grammarl…" at bounding box center [862, 530] width 454 height 31
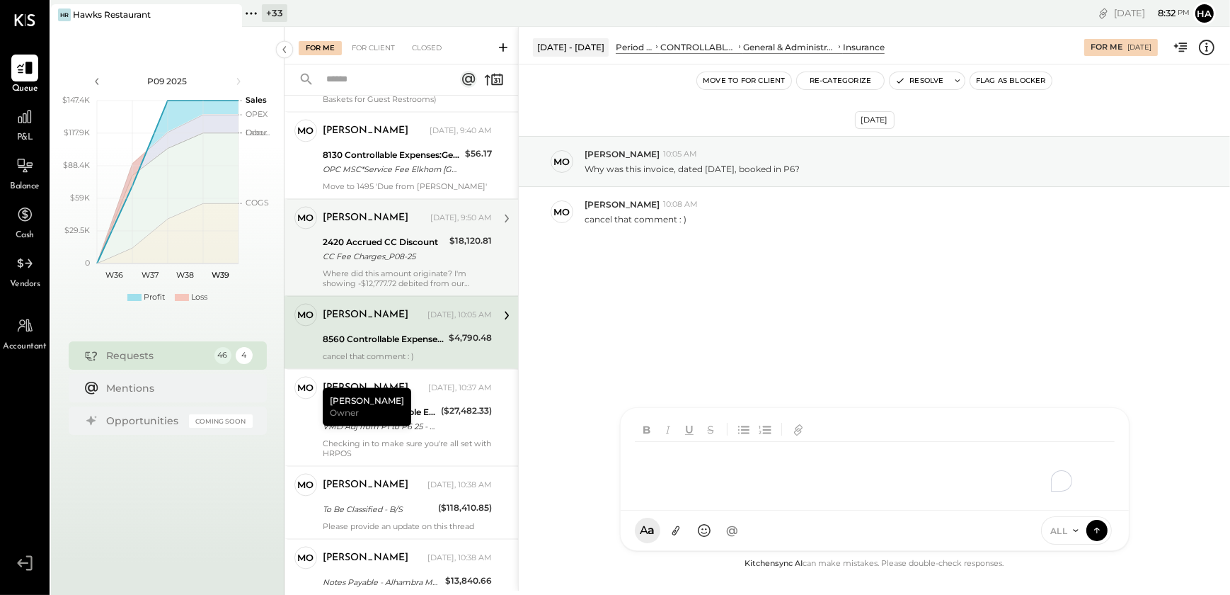
click at [353, 283] on div "Where did this amount originate? I'm showing -$12,777.72 debited from our accou…" at bounding box center [407, 278] width 169 height 20
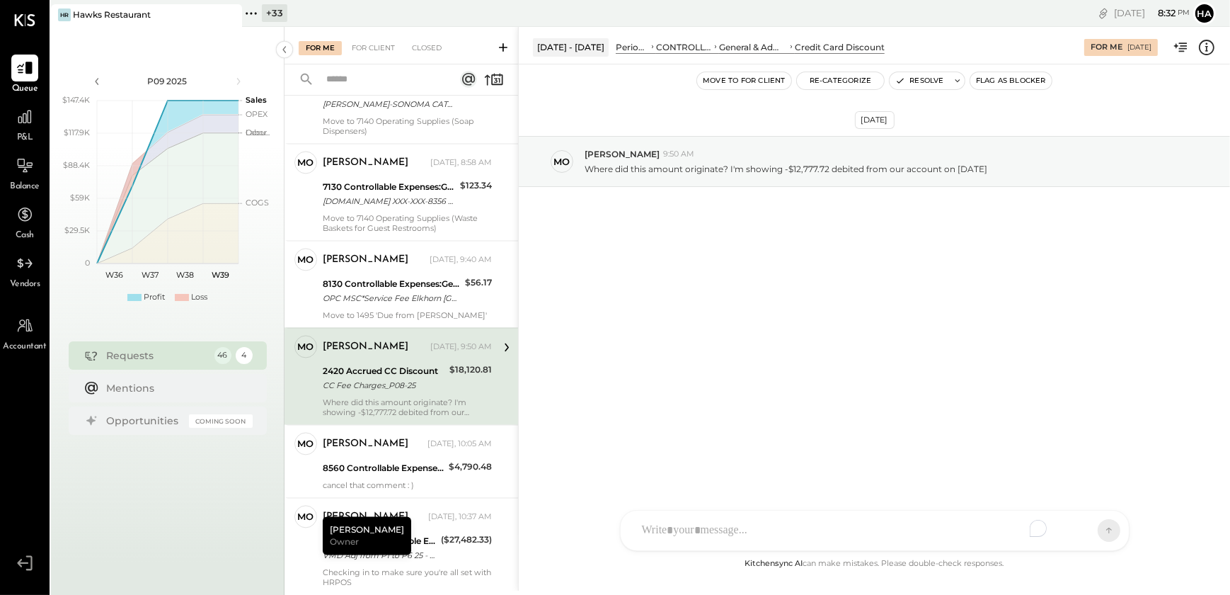
scroll to position [3507, 0]
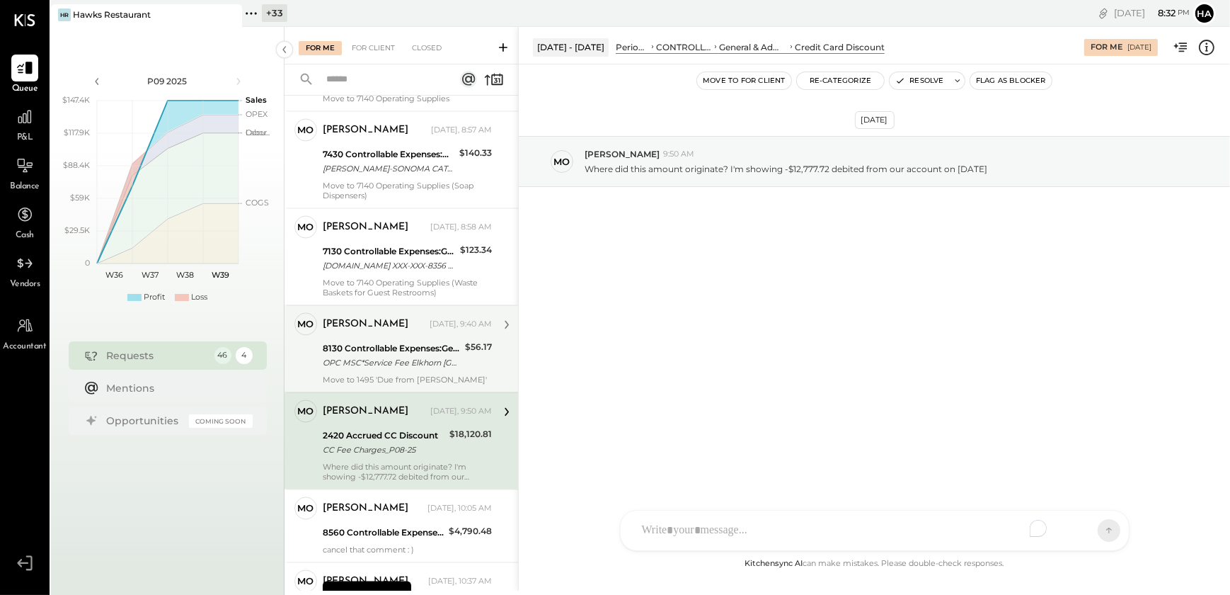
click at [358, 369] on div "OPC MSC*Service Fee Elkhorn NE XXXX5018" at bounding box center [392, 362] width 138 height 14
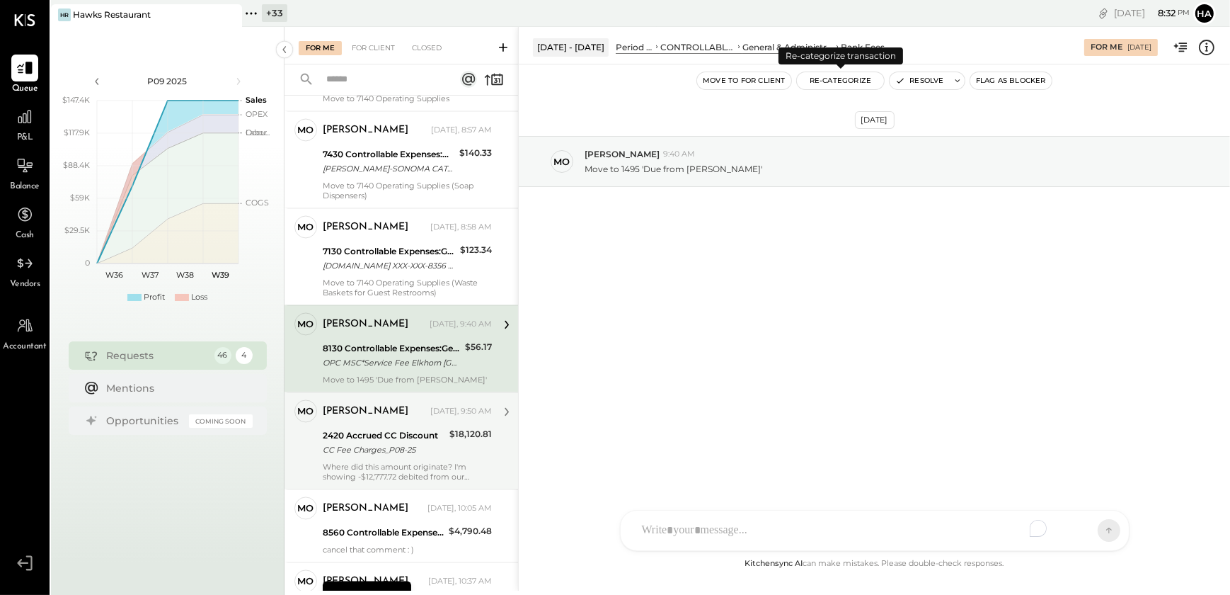
click at [842, 84] on button "Re-Categorize" at bounding box center [841, 80] width 88 height 17
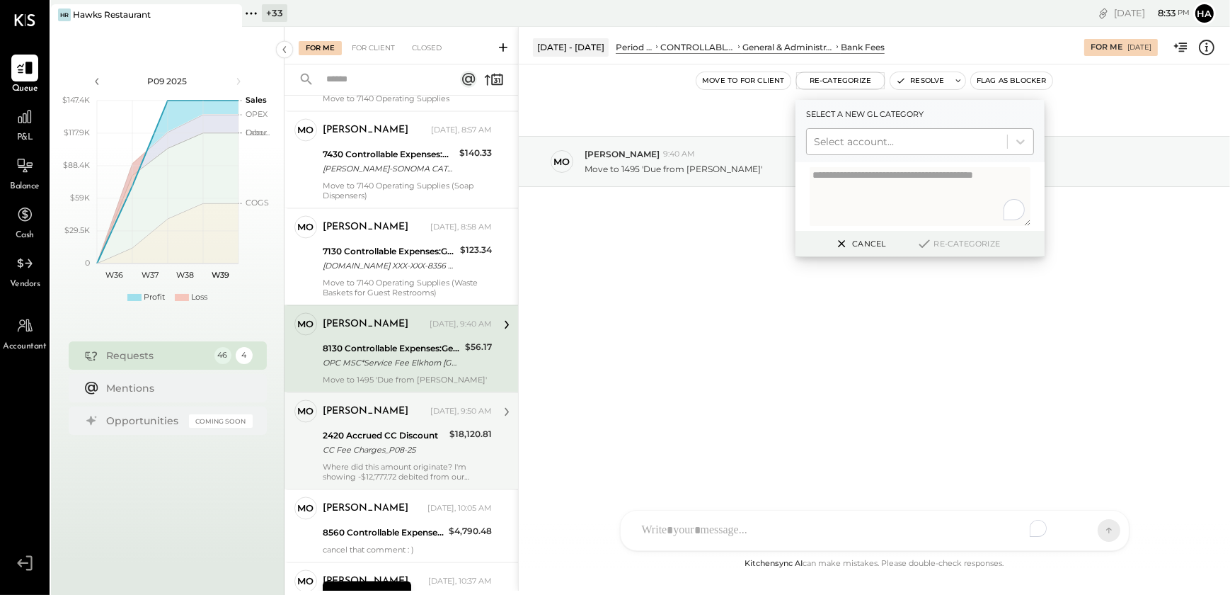
click at [842, 142] on div at bounding box center [907, 141] width 186 height 17
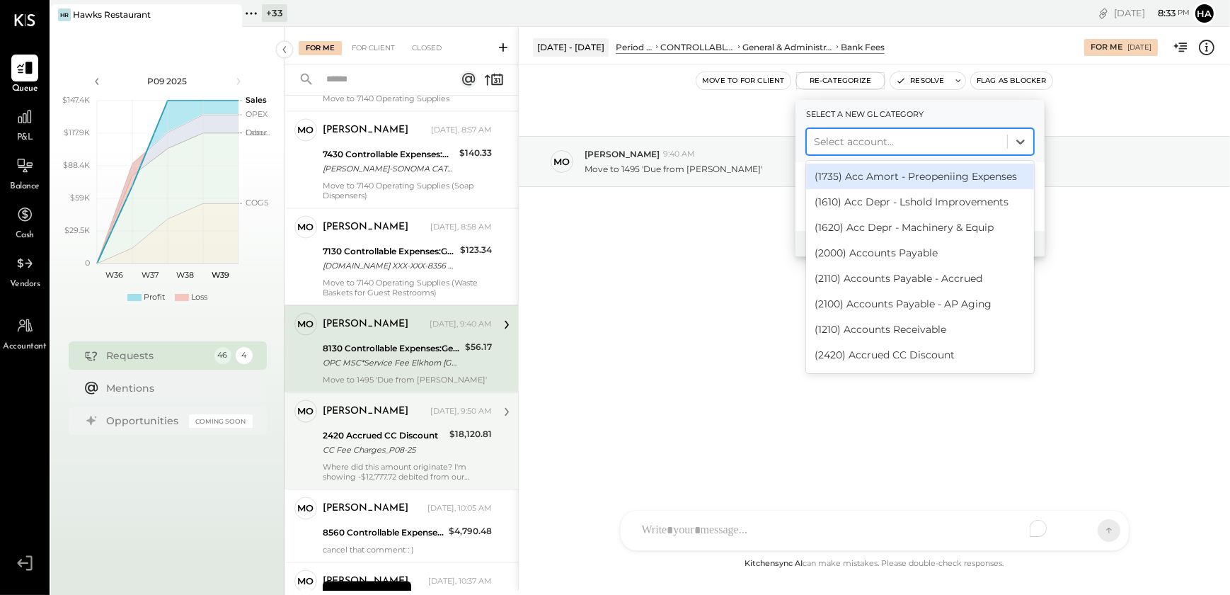
click at [842, 142] on div at bounding box center [907, 141] width 186 height 17
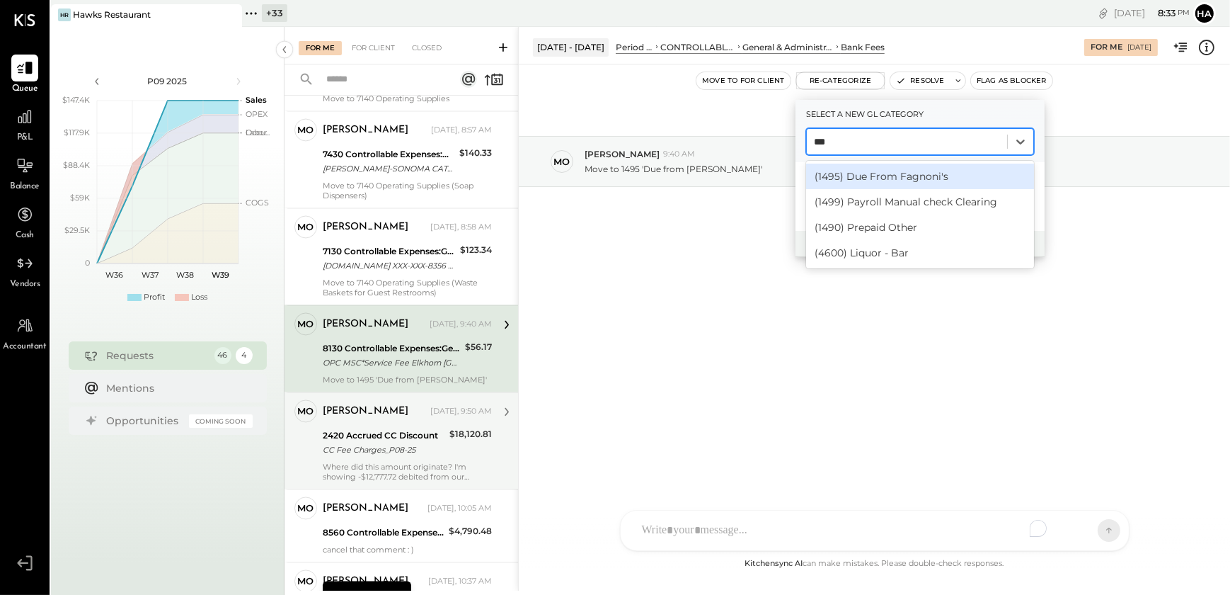
type input "****"
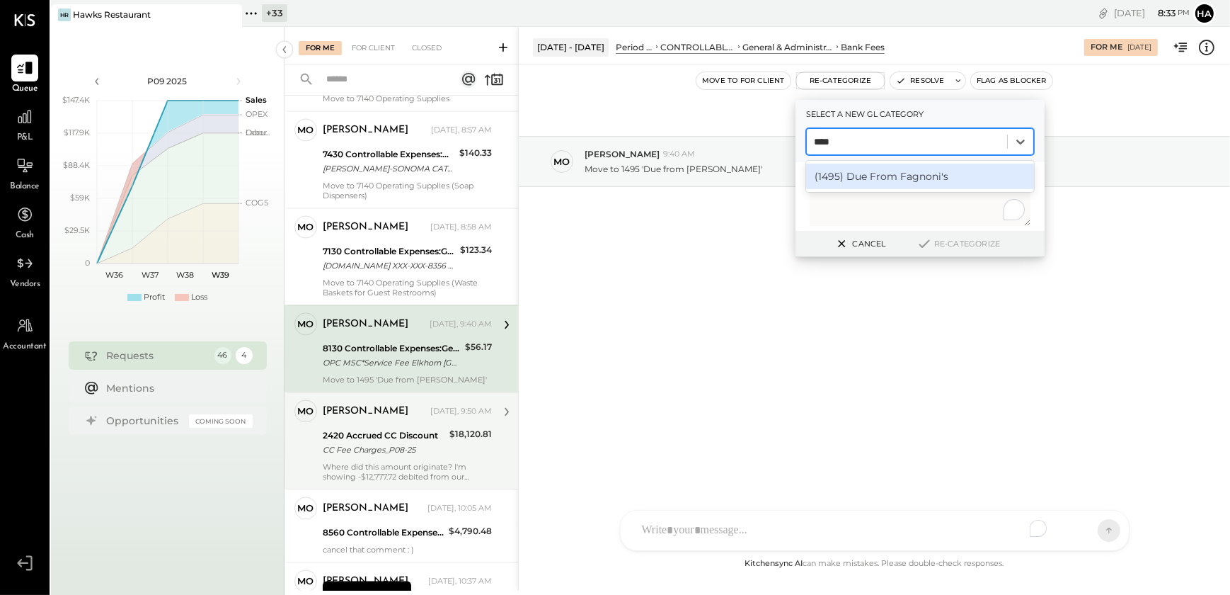
click at [853, 179] on div "(1495) Due From Fagnoni's" at bounding box center [920, 176] width 228 height 25
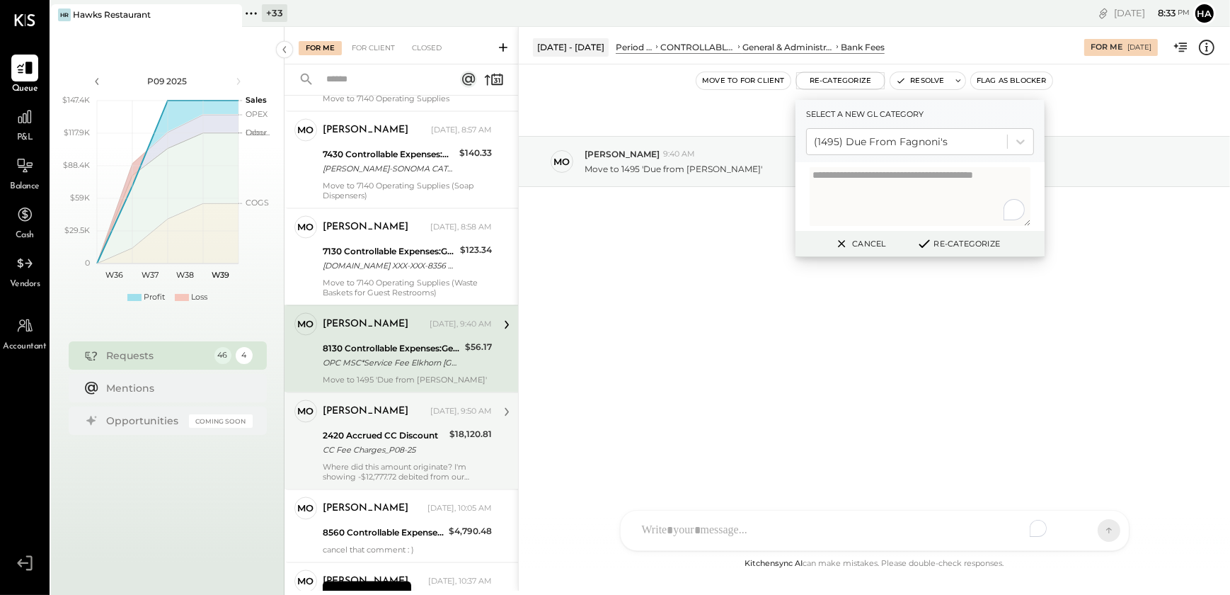
click at [953, 240] on button "Re-Categorize" at bounding box center [958, 243] width 93 height 17
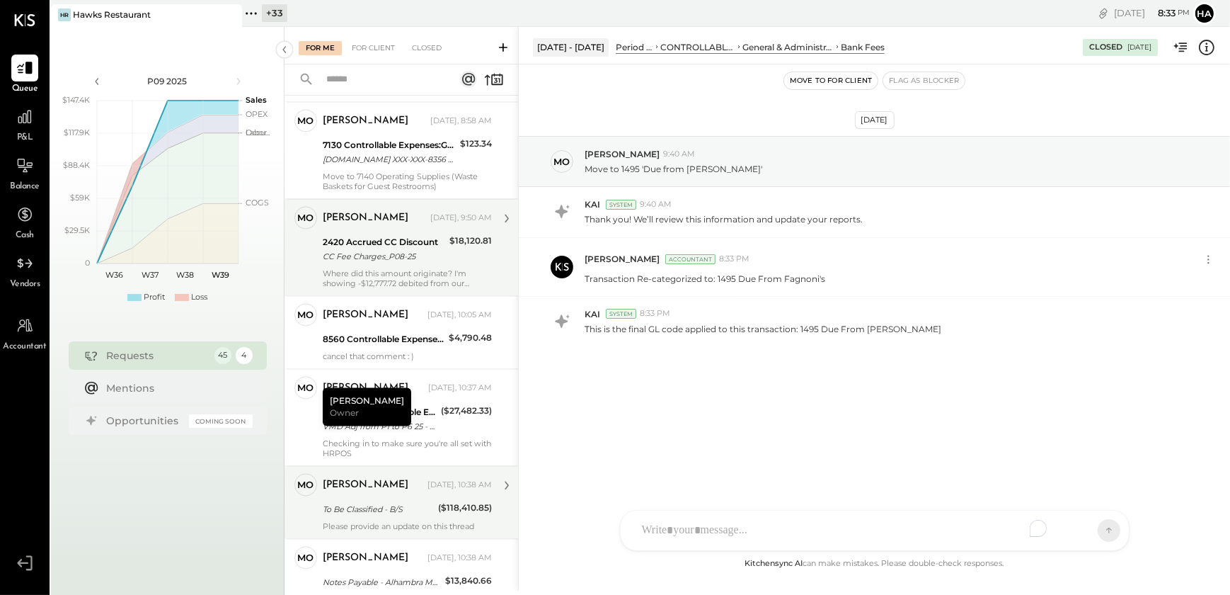
scroll to position [3548, 0]
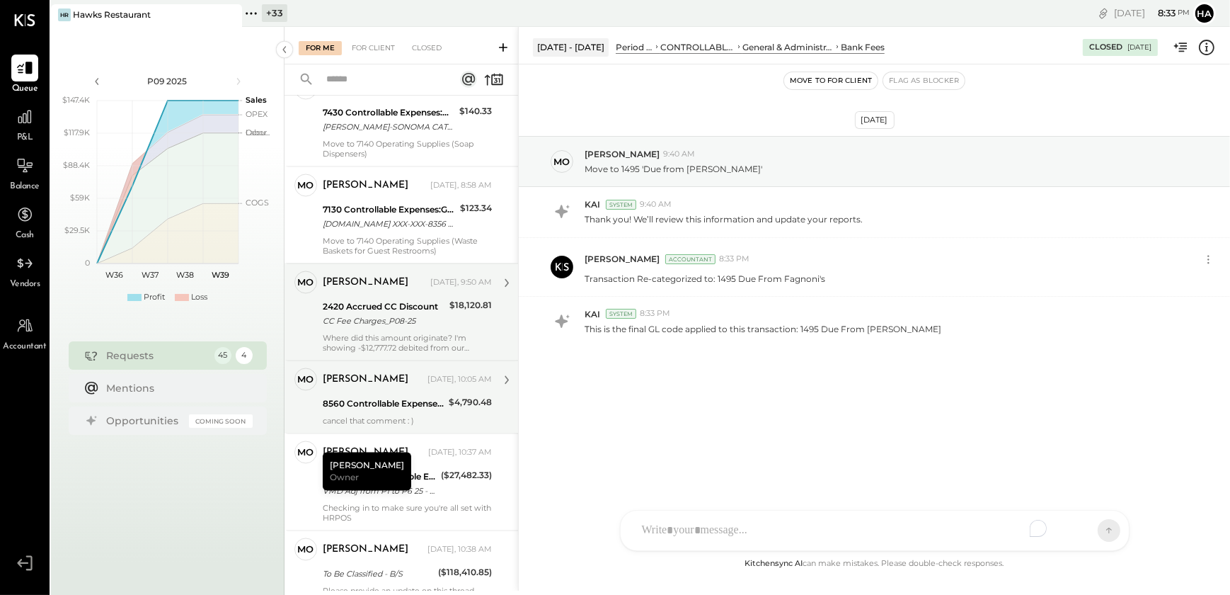
click at [411, 425] on div "cancel that comment : )" at bounding box center [407, 421] width 169 height 10
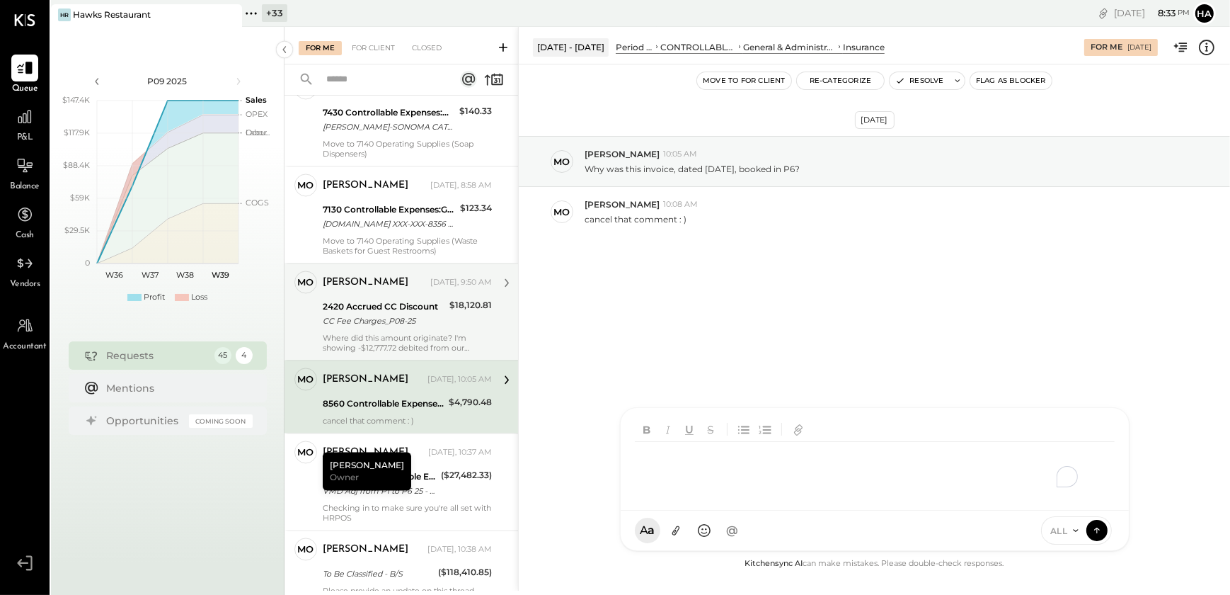
click at [666, 535] on div "HT Harsh Talajiya CR Chintan R Dave M molly M michael J jesse MB Manoj Bhagat M…" at bounding box center [875, 479] width 510 height 144
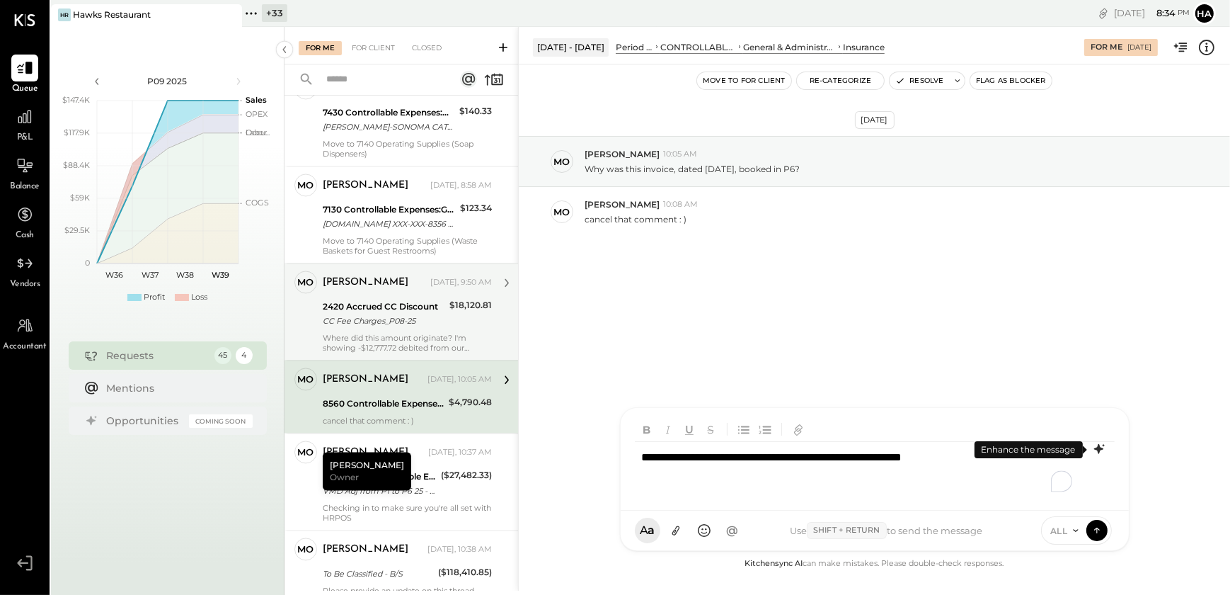
click at [1097, 446] on icon at bounding box center [1099, 448] width 17 height 17
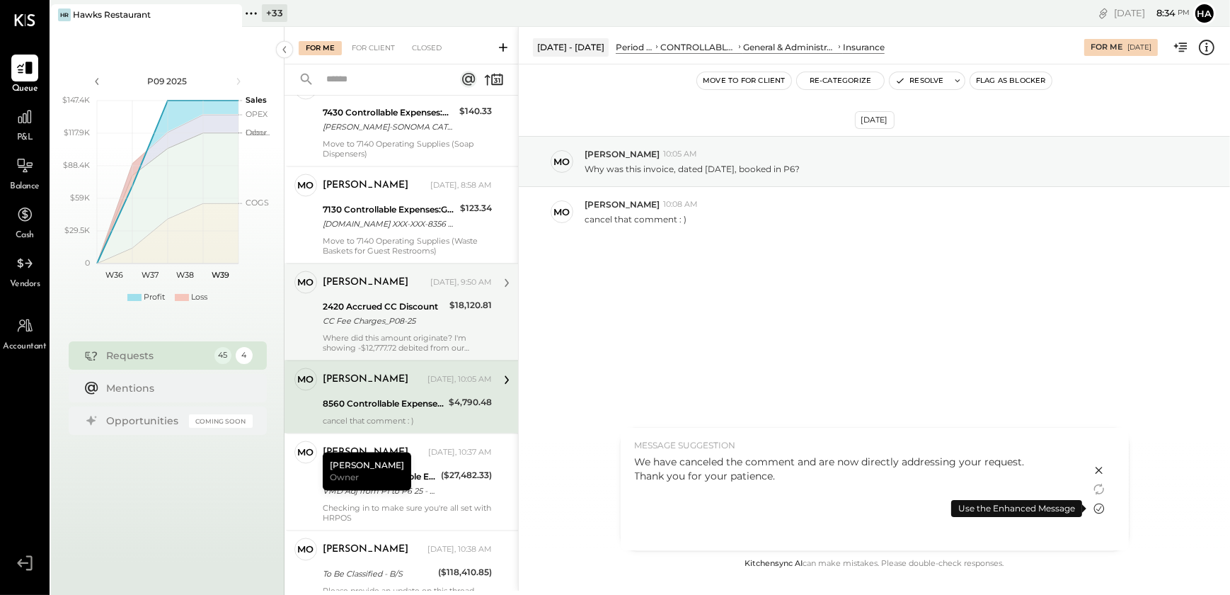
click at [1097, 510] on icon at bounding box center [1099, 508] width 11 height 11
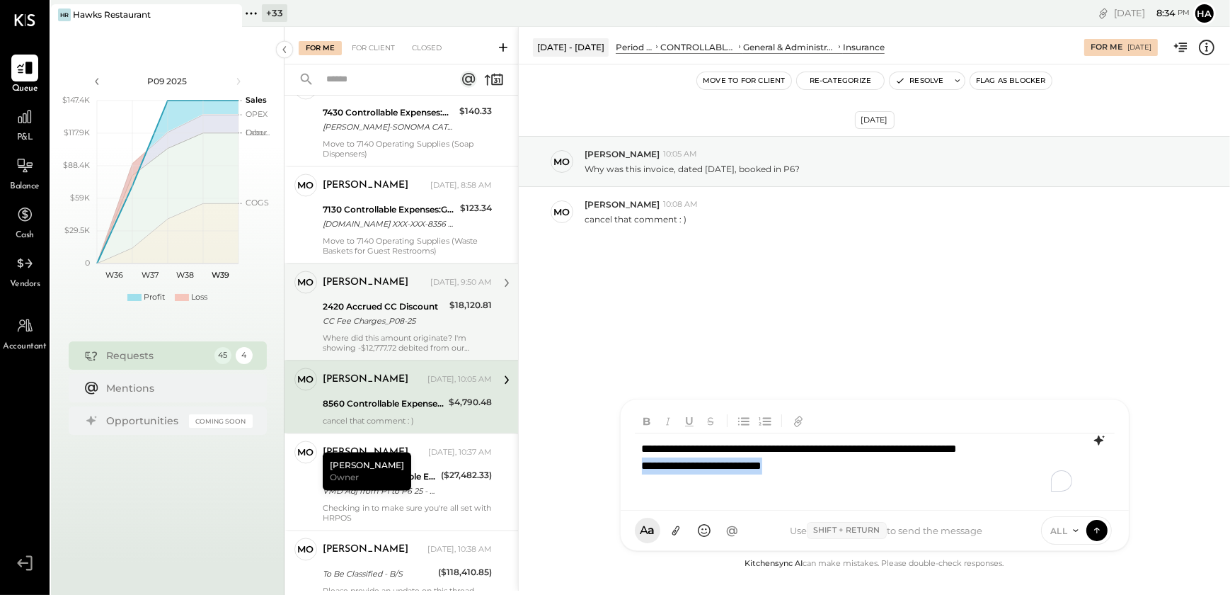
drag, startPoint x: 814, startPoint y: 481, endPoint x: 638, endPoint y: 490, distance: 175.8
click at [638, 490] on div "**********" at bounding box center [875, 465] width 480 height 65
click at [1007, 458] on div "**********" at bounding box center [875, 470] width 480 height 57
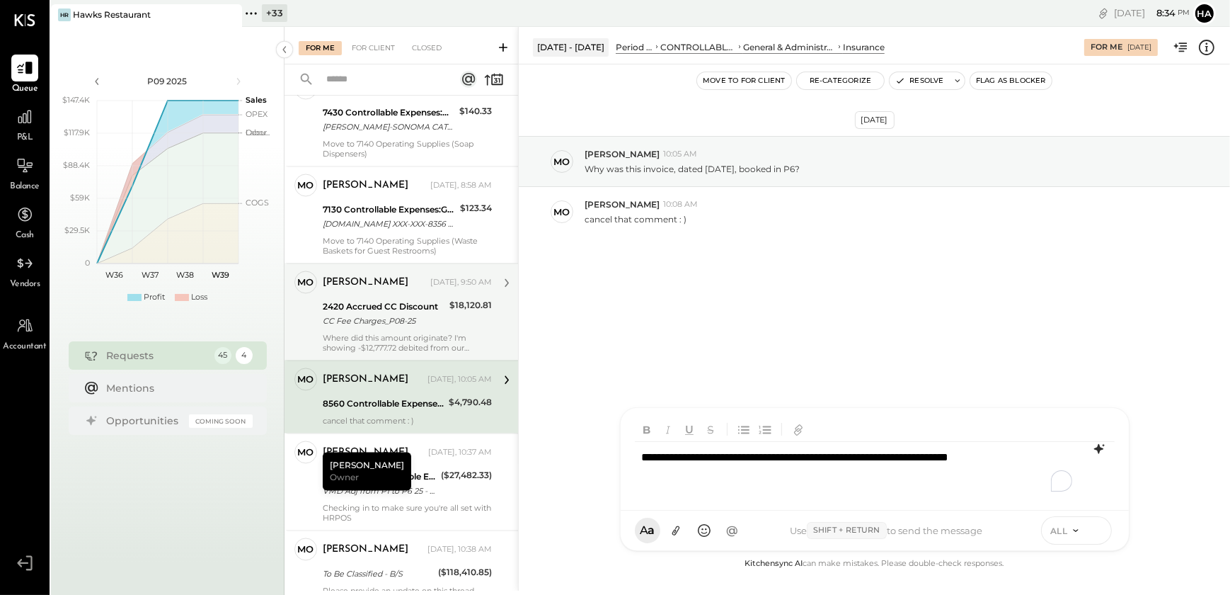
click at [1094, 537] on icon at bounding box center [1097, 529] width 13 height 14
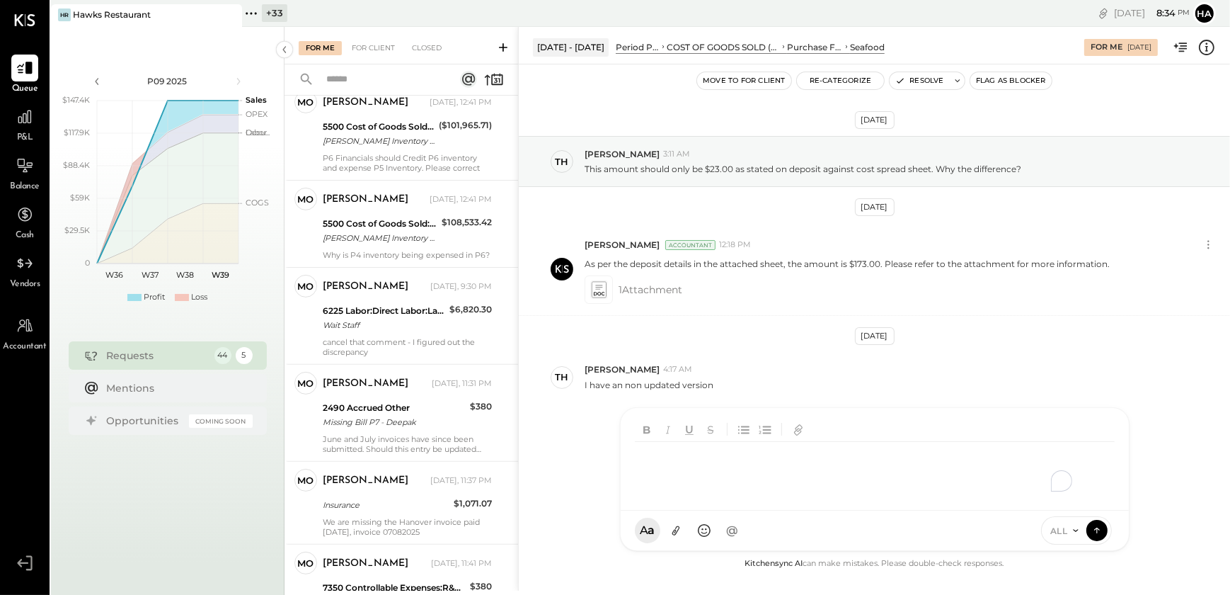
scroll to position [450, 0]
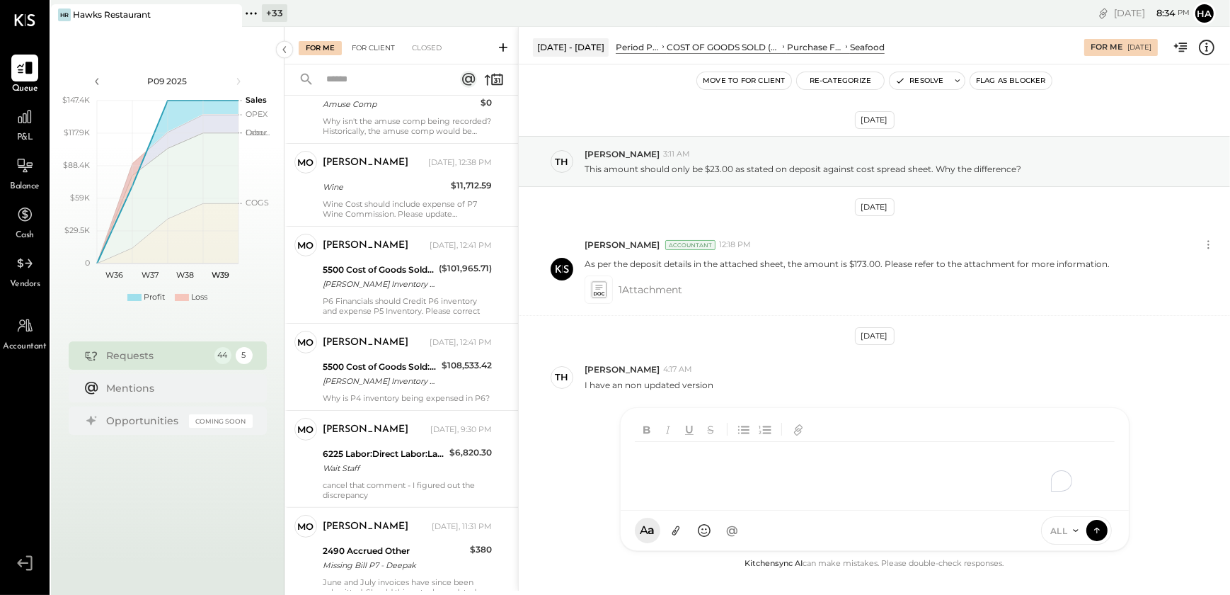
click at [374, 45] on div "For Client" at bounding box center [373, 48] width 57 height 14
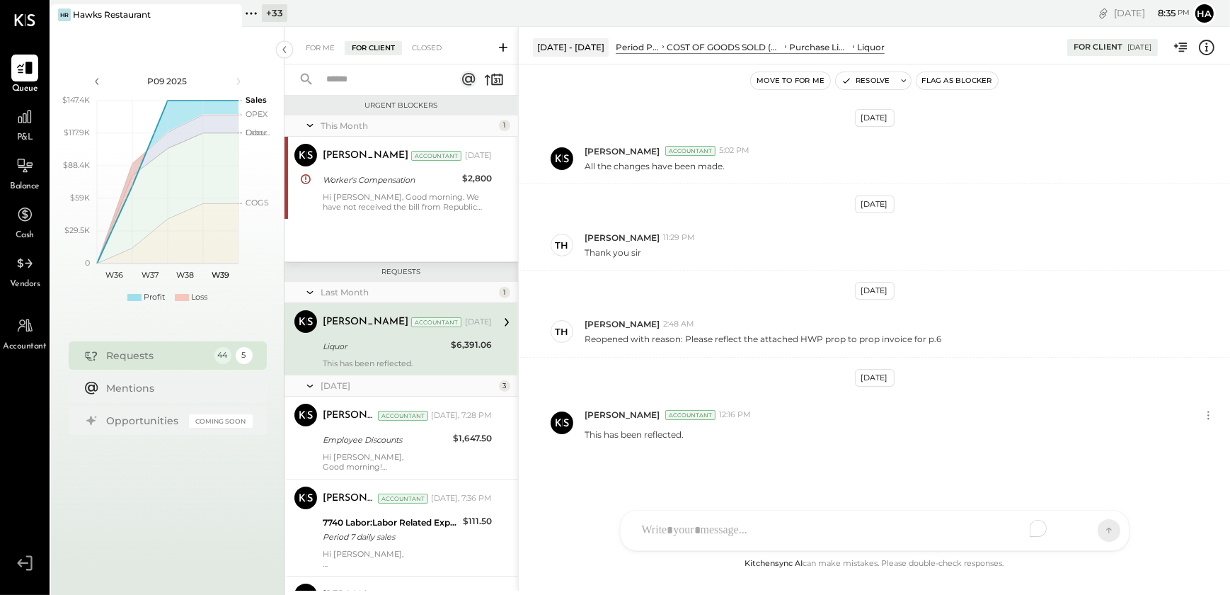
scroll to position [105, 0]
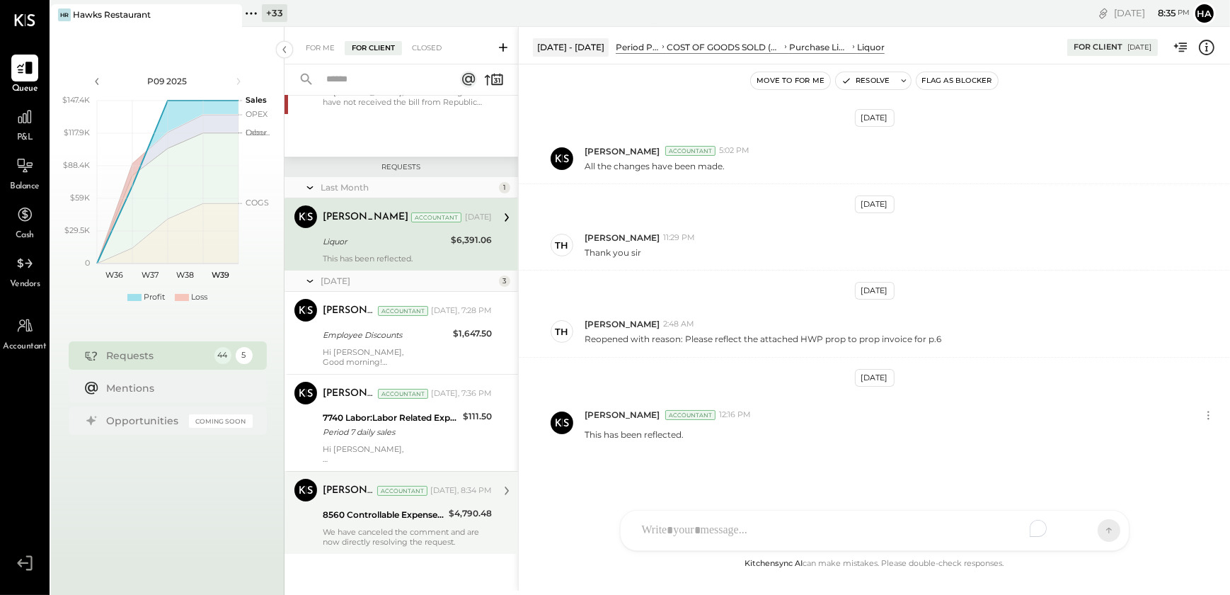
click at [375, 527] on div "We have canceled the comment and are now directly resolving the request." at bounding box center [407, 537] width 169 height 20
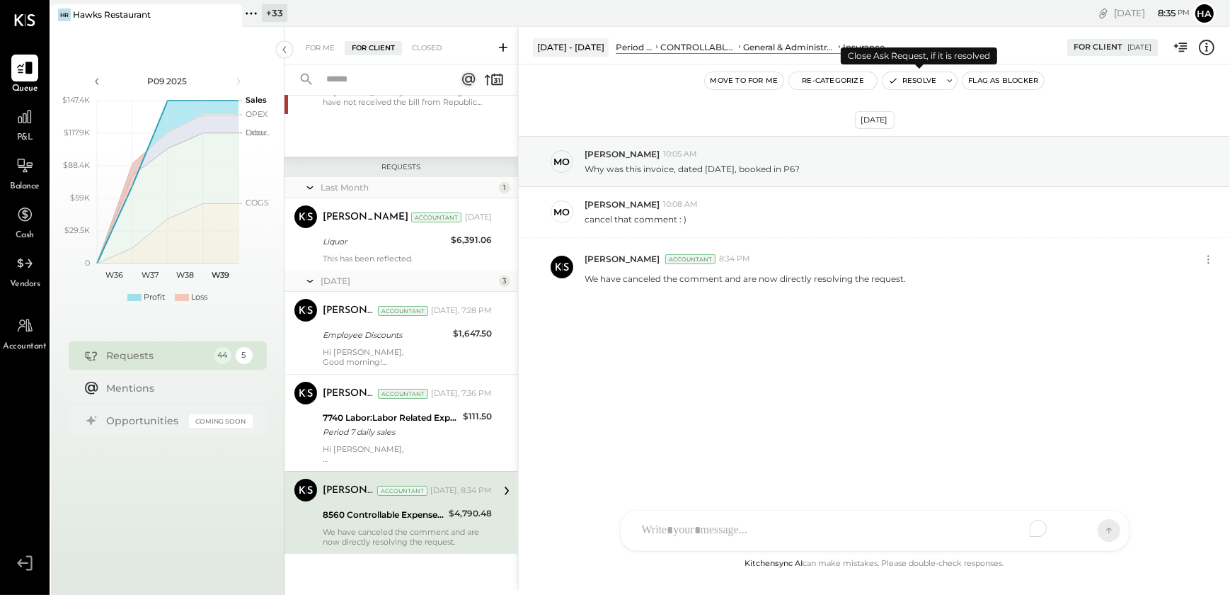
click at [906, 84] on button "Resolve" at bounding box center [912, 80] width 59 height 17
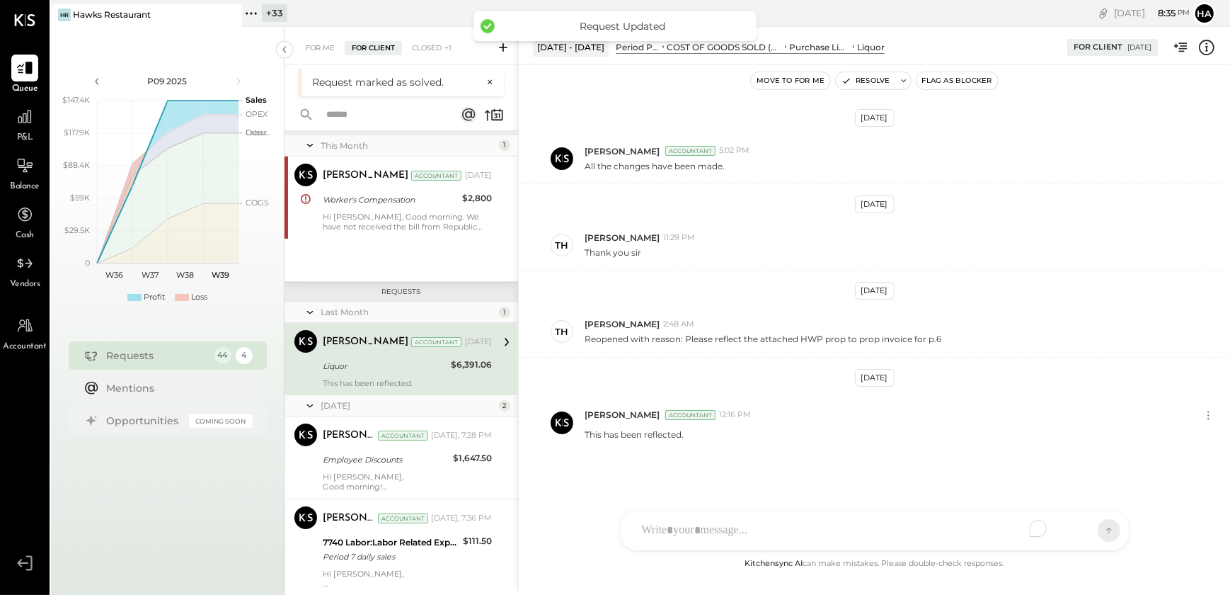
scroll to position [21, 0]
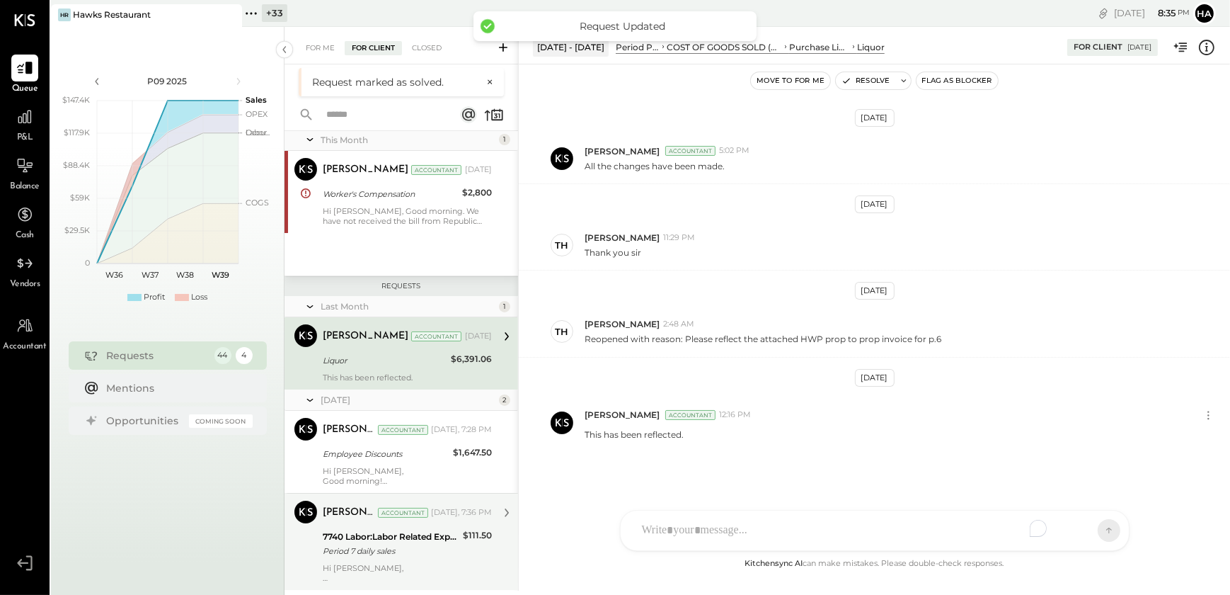
click at [350, 537] on div "7740 Labor:Labor Related Expenses:Manager Meals" at bounding box center [391, 536] width 136 height 14
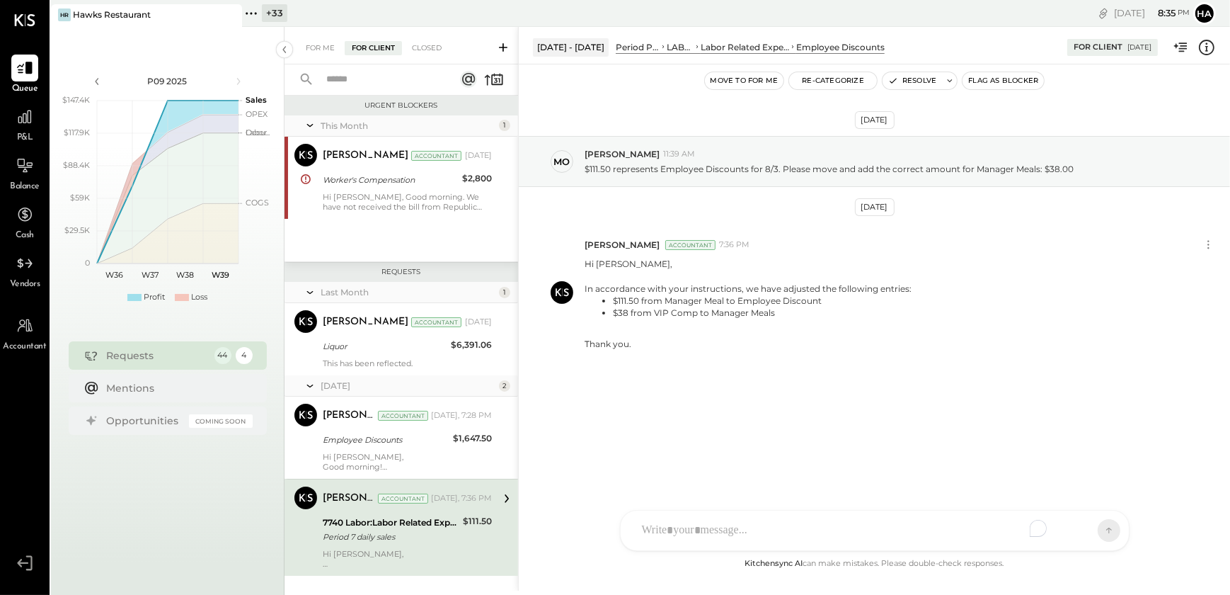
scroll to position [21, 0]
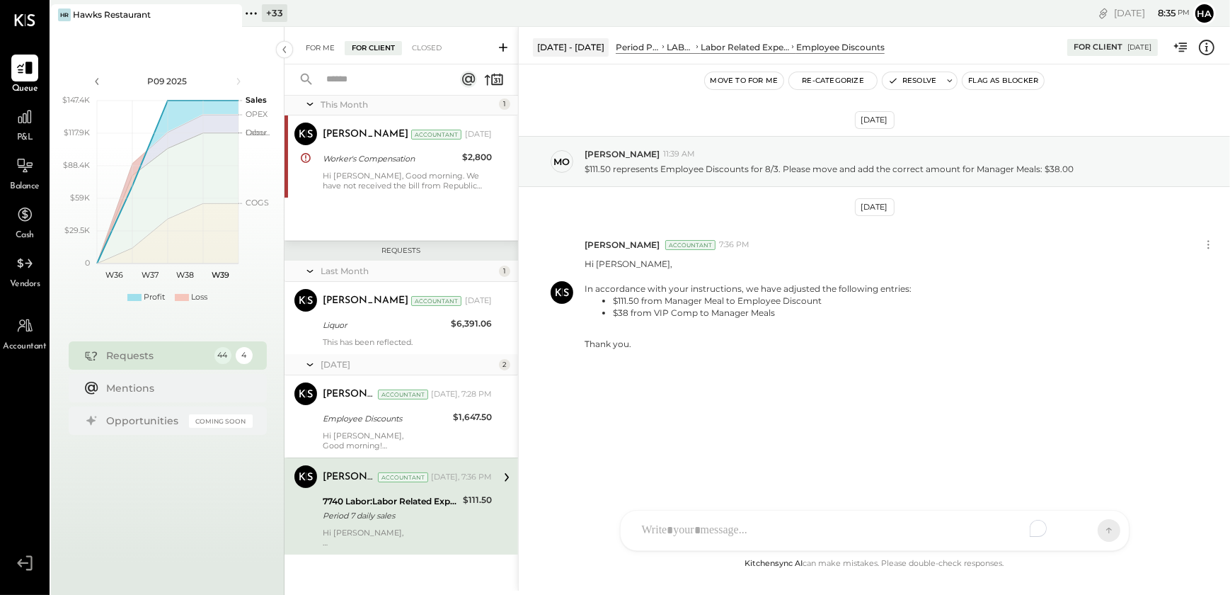
click at [314, 47] on div "For Me" at bounding box center [320, 48] width 43 height 14
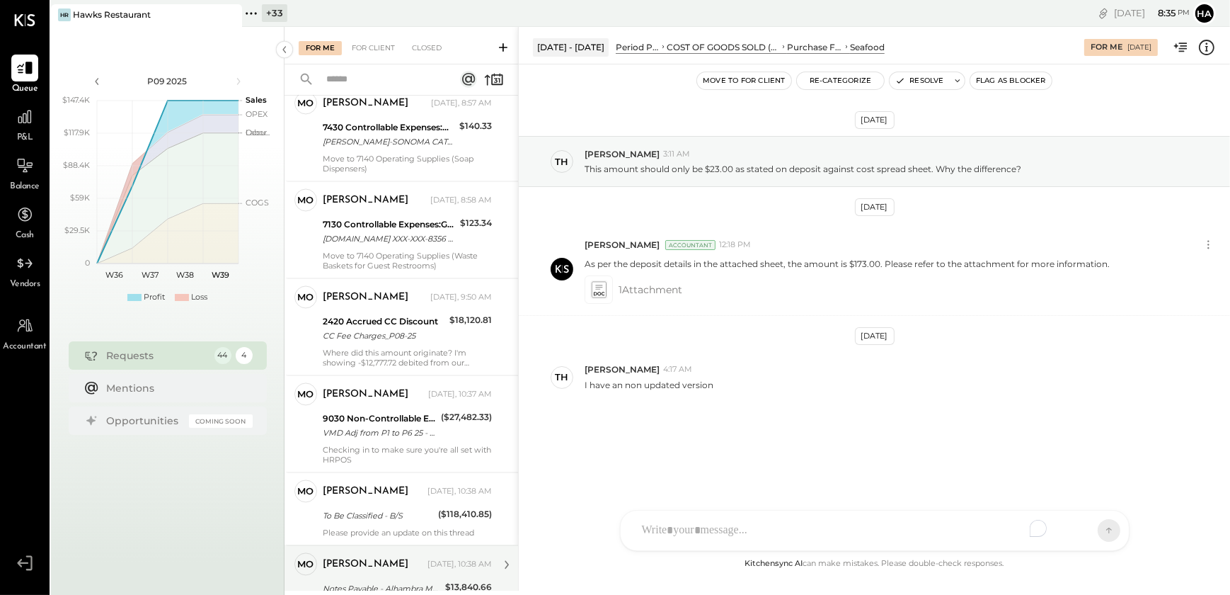
scroll to position [3476, 0]
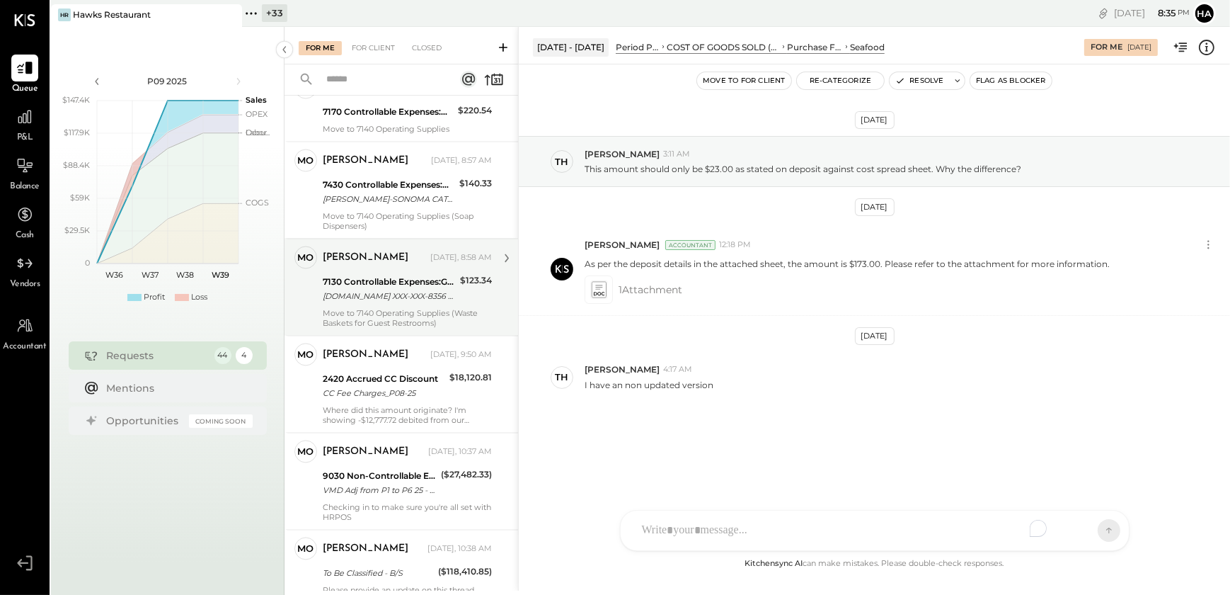
click at [363, 328] on div "Move to 7140 Operating Supplies (Waste Baskets for Guest Restrooms)" at bounding box center [407, 319] width 169 height 20
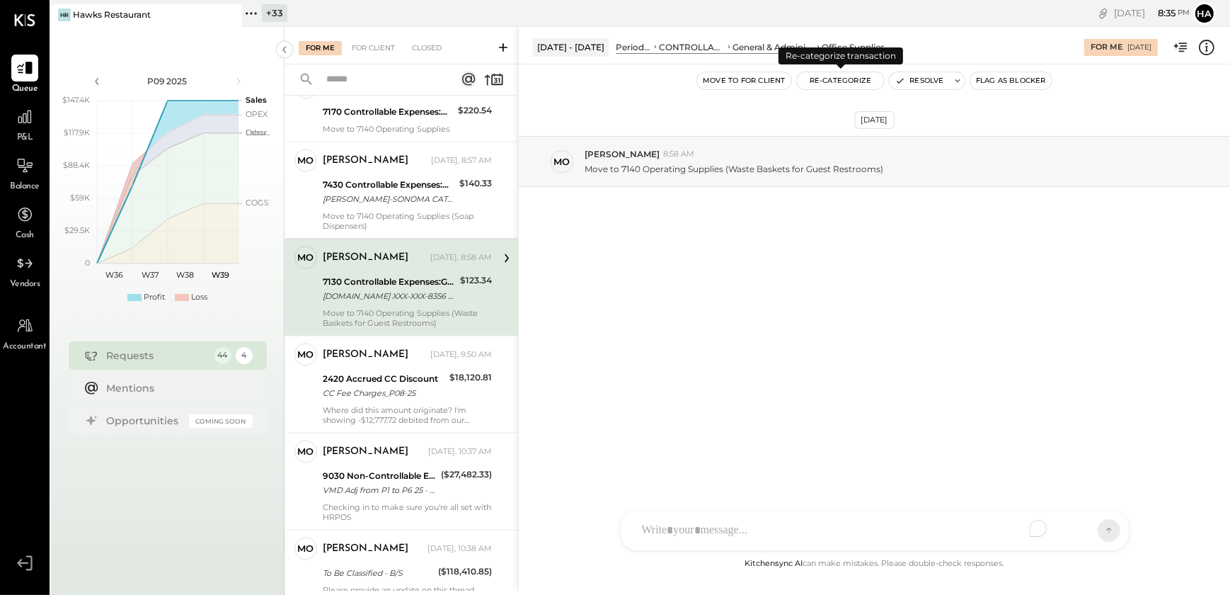
click at [829, 81] on button "Re-Categorize" at bounding box center [841, 80] width 88 height 17
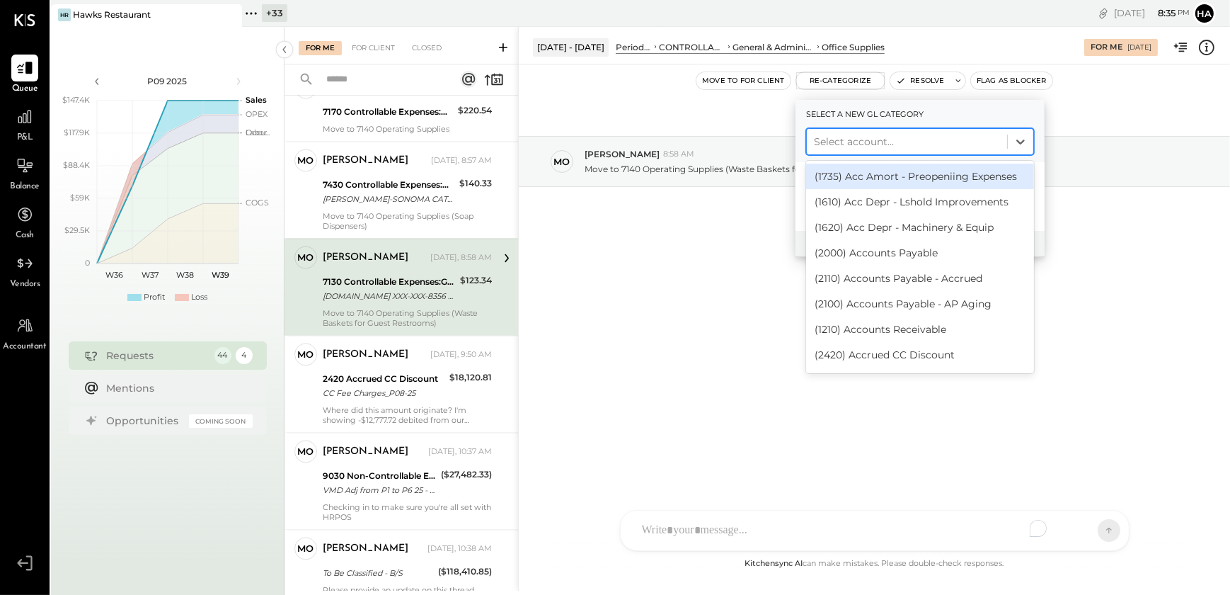
click at [839, 143] on div at bounding box center [907, 141] width 186 height 17
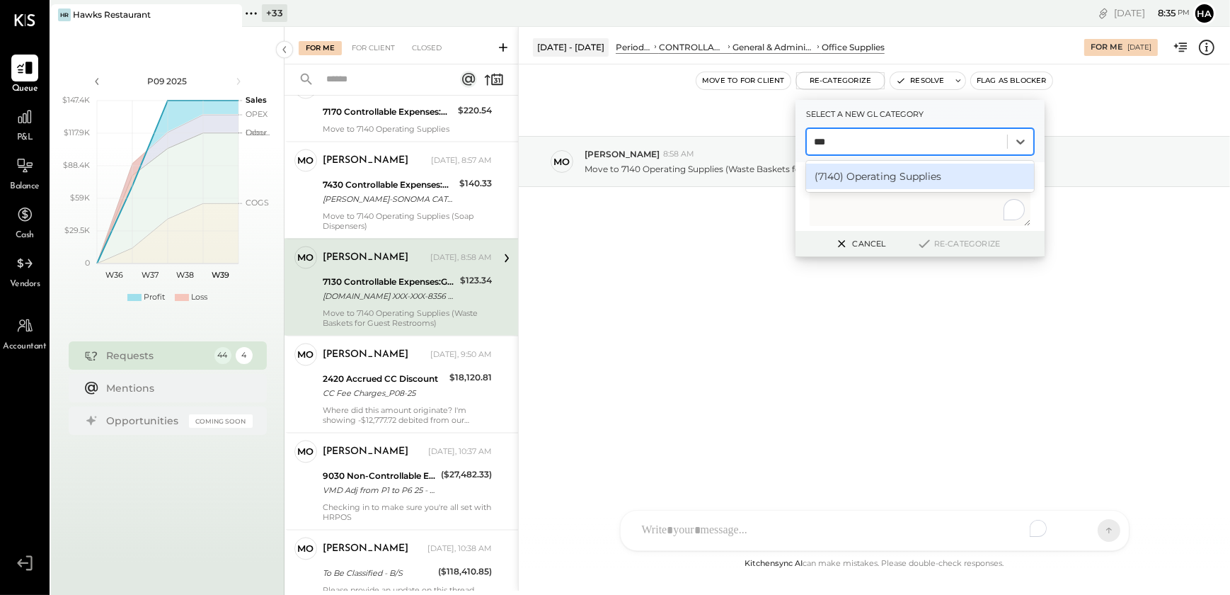
type input "****"
click at [854, 178] on div "(7140) Operating Supplies" at bounding box center [920, 176] width 228 height 25
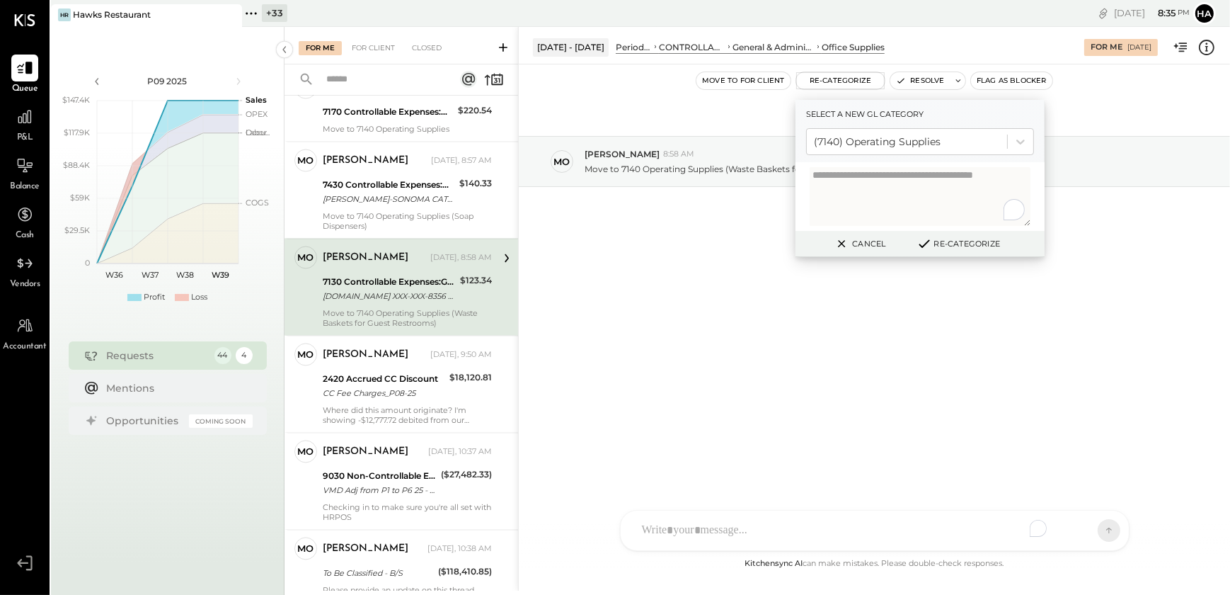
click at [963, 245] on button "Re-Categorize" at bounding box center [958, 243] width 93 height 17
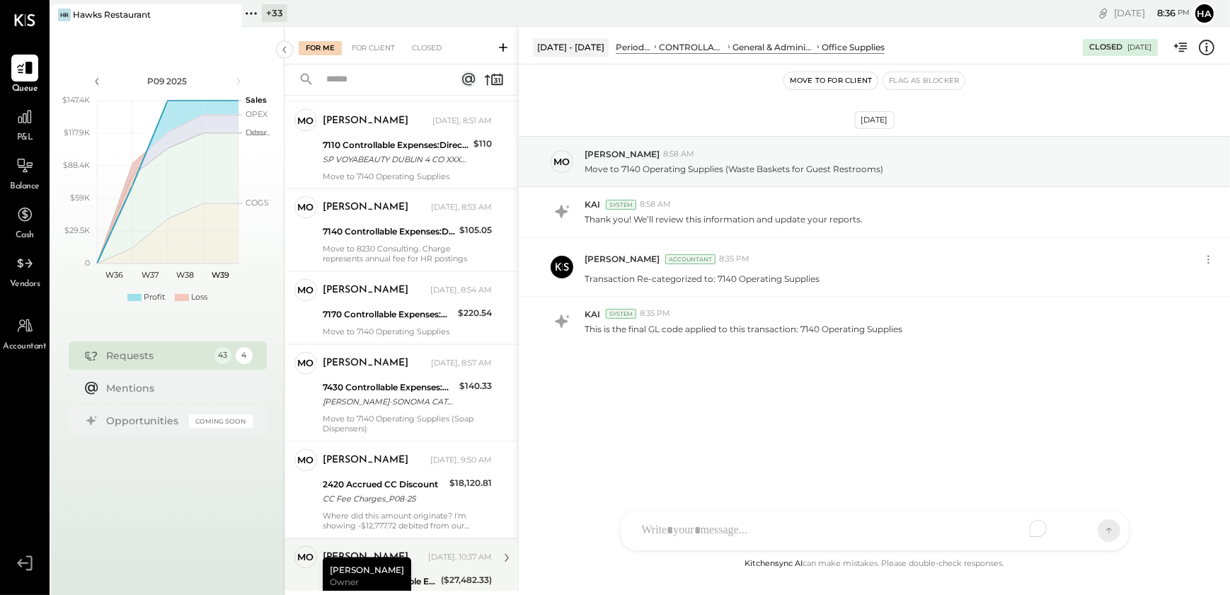
scroll to position [3250, 0]
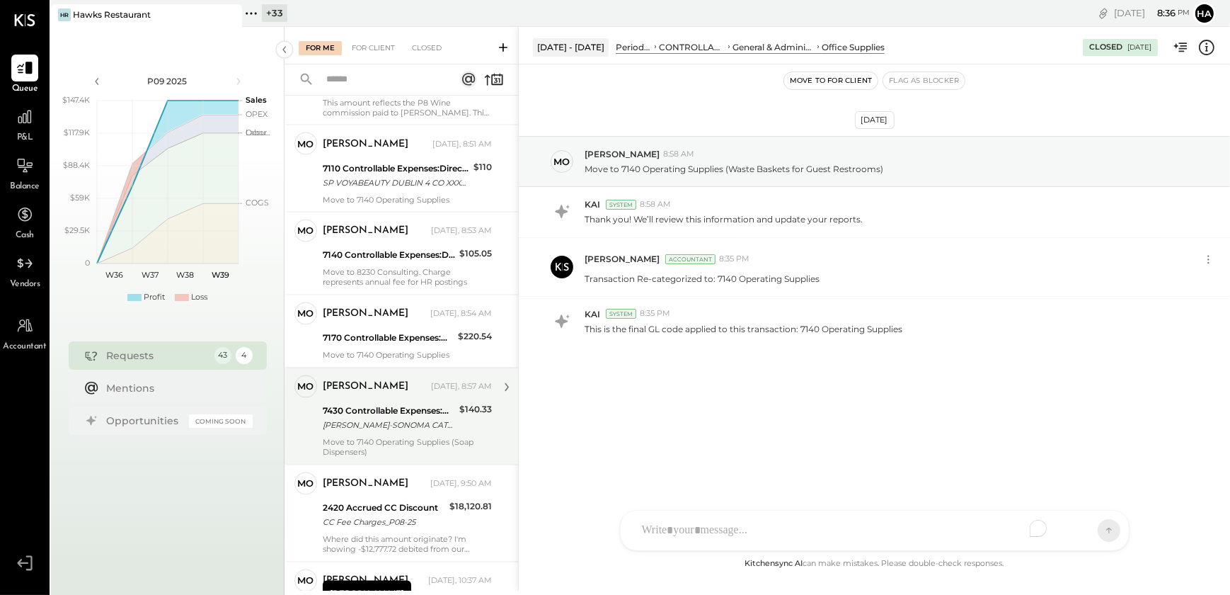
click at [365, 464] on div "mo molly Owner molly Today, 8:57 AM 7430 Controllable Expenses:Direct Operating…" at bounding box center [402, 415] width 234 height 97
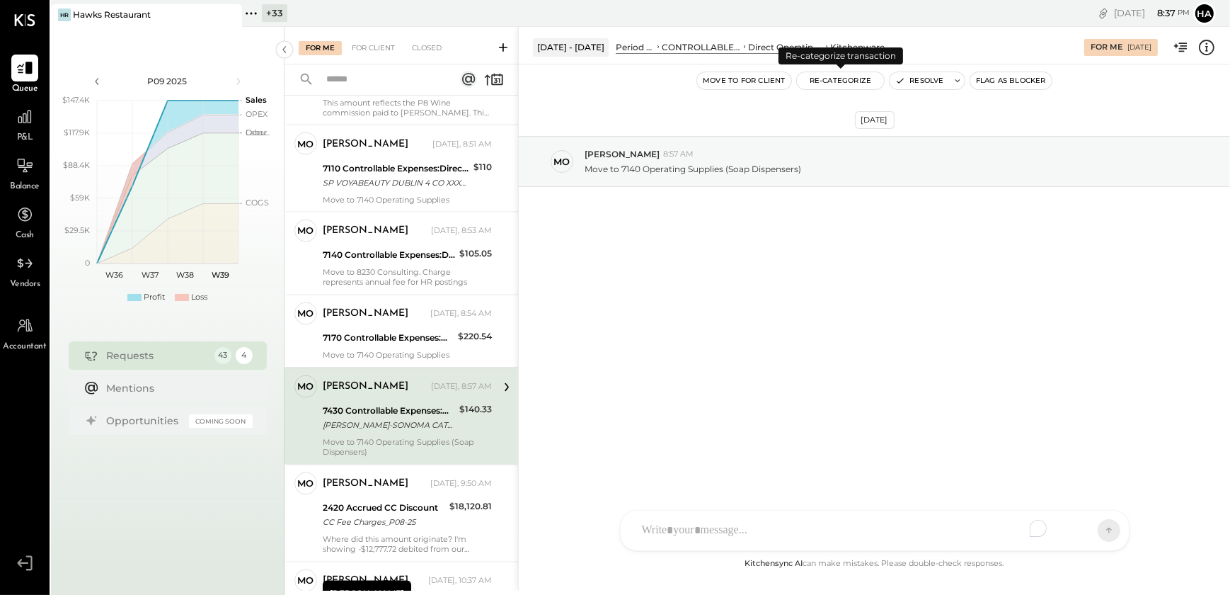
click at [839, 81] on button "Re-Categorize" at bounding box center [841, 80] width 88 height 17
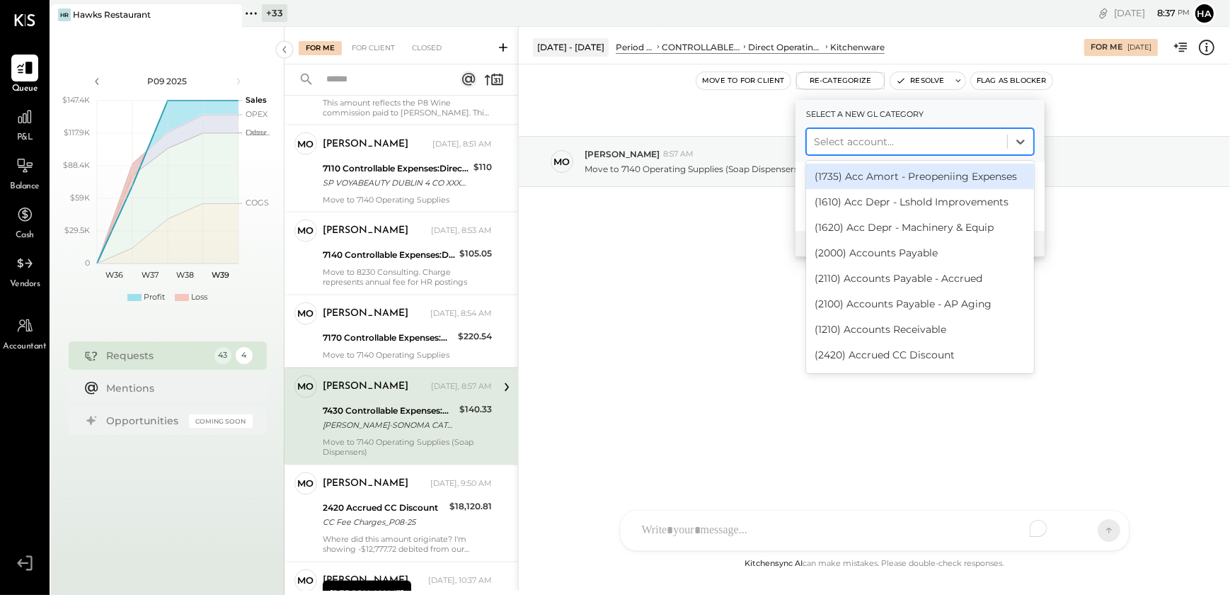
click at [830, 144] on div at bounding box center [907, 141] width 186 height 17
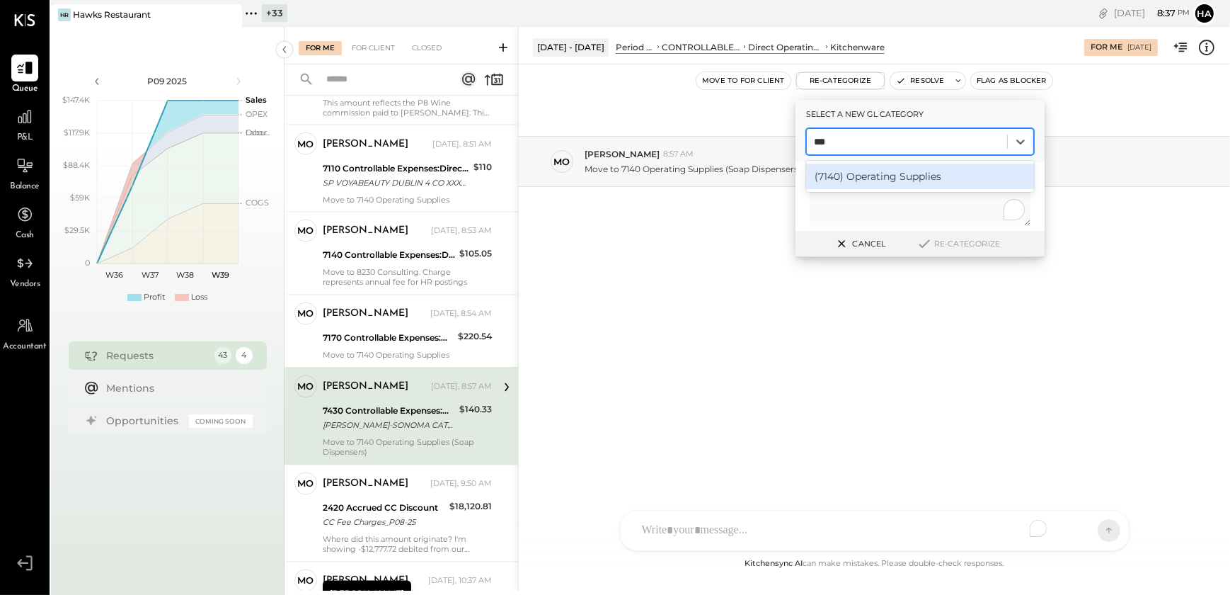
type input "****"
click at [850, 174] on div "(7140) Operating Supplies" at bounding box center [920, 176] width 228 height 25
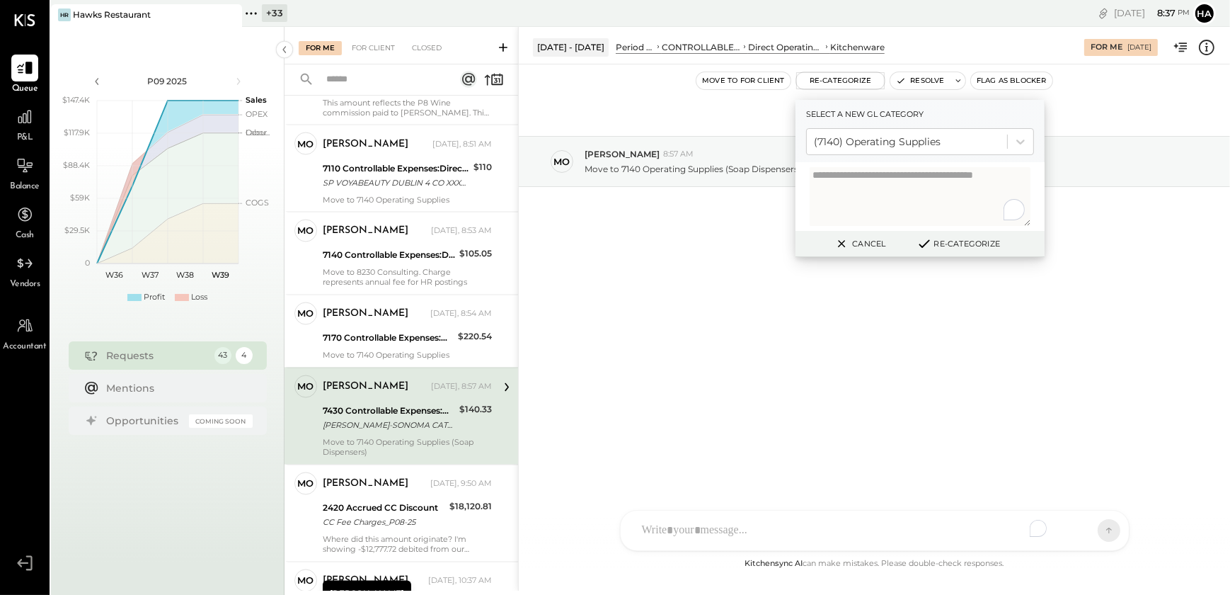
click at [951, 243] on button "Re-Categorize" at bounding box center [958, 243] width 93 height 17
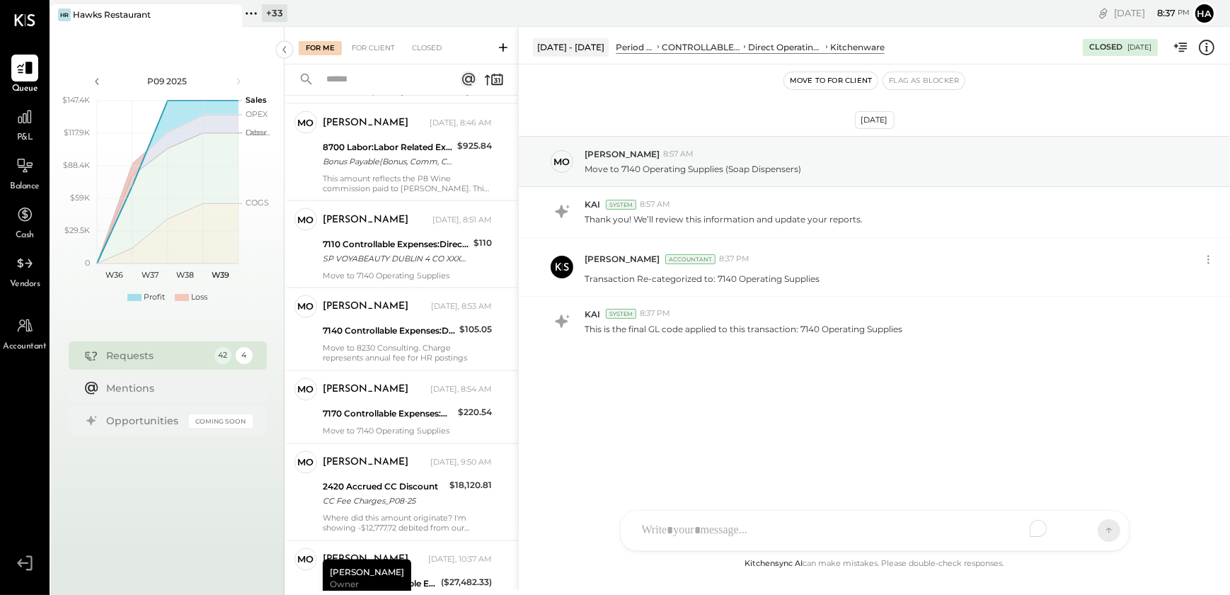
scroll to position [3153, 0]
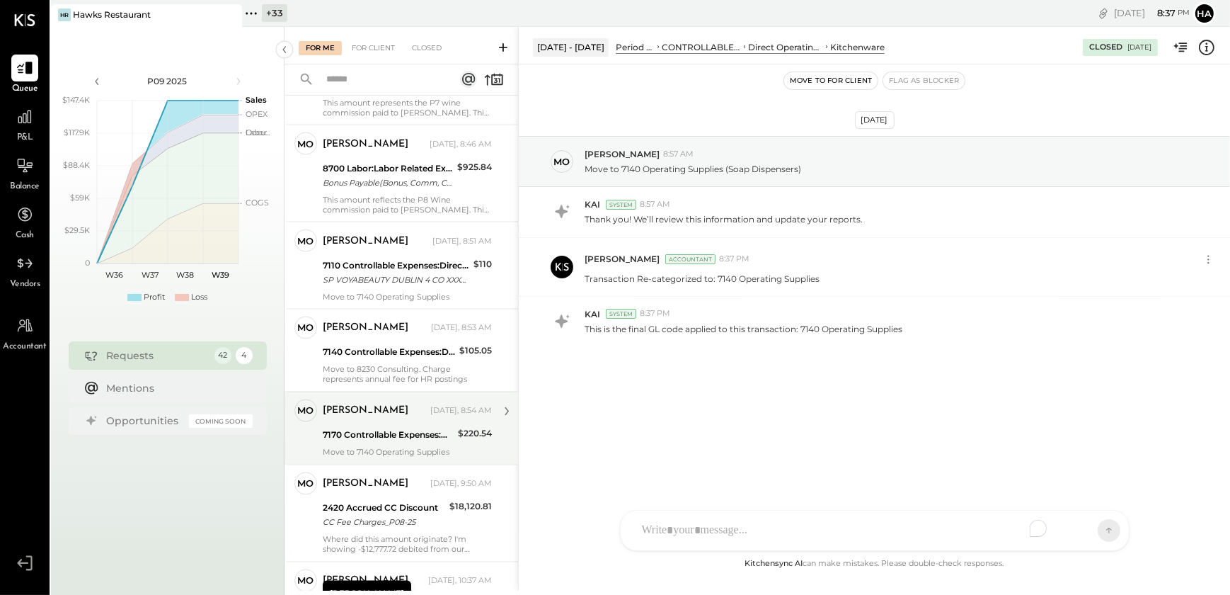
click at [381, 453] on div "Move to 7140 Operating Supplies" at bounding box center [407, 452] width 169 height 10
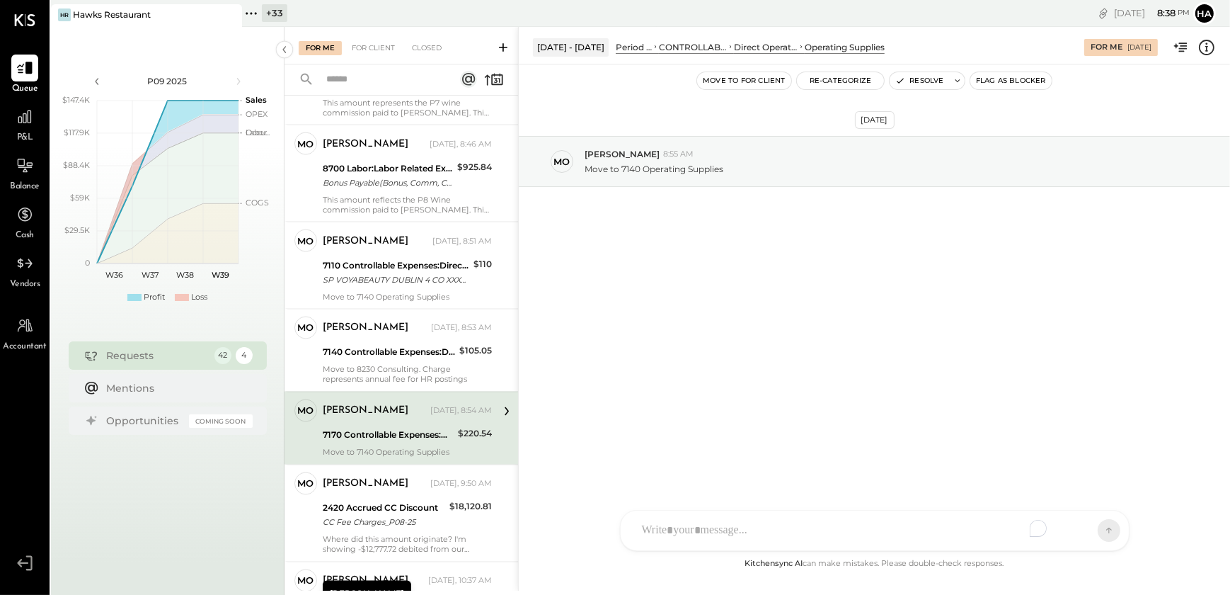
click at [1206, 51] on icon at bounding box center [1207, 47] width 18 height 18
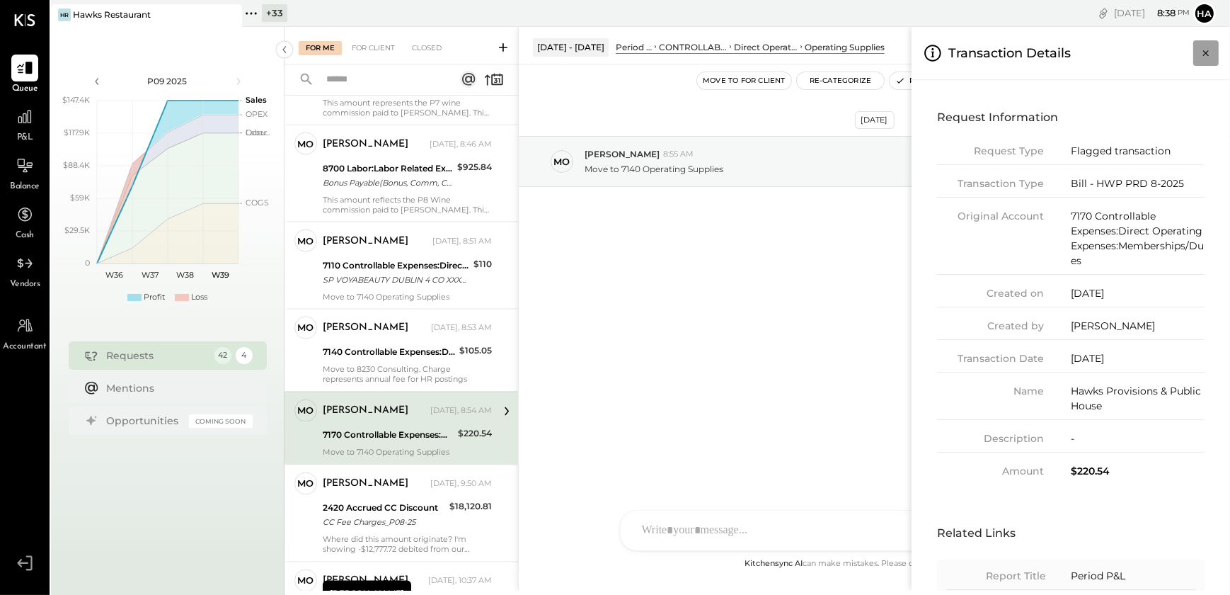
click at [1208, 57] on icon "Close panel" at bounding box center [1206, 53] width 14 height 14
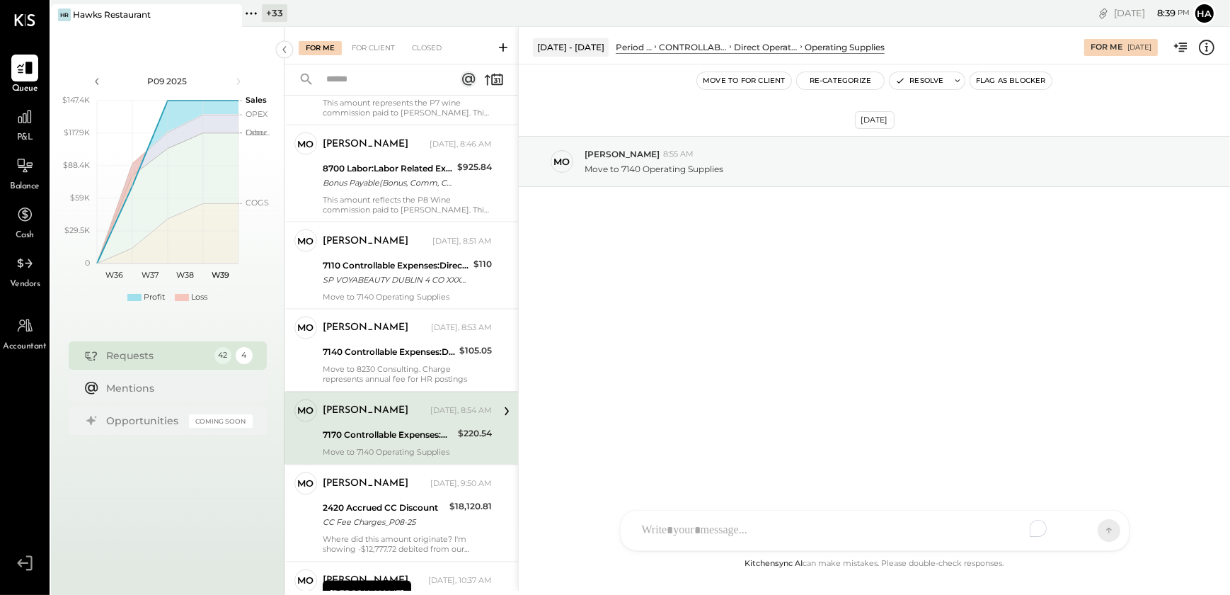
click at [1202, 52] on icon at bounding box center [1207, 48] width 16 height 16
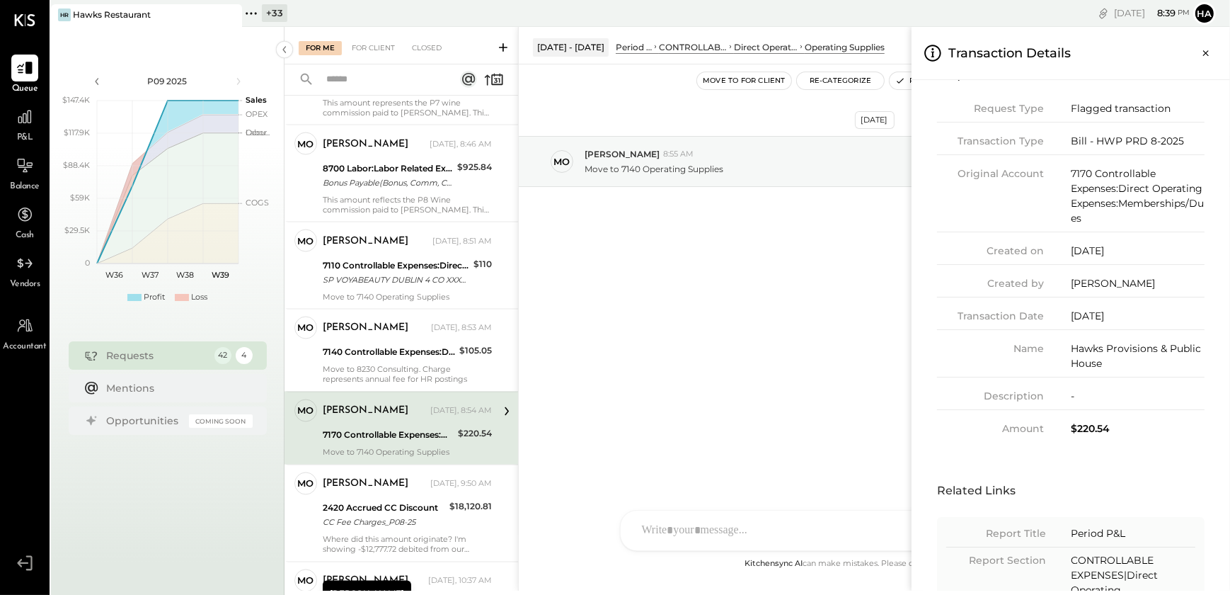
scroll to position [38, 0]
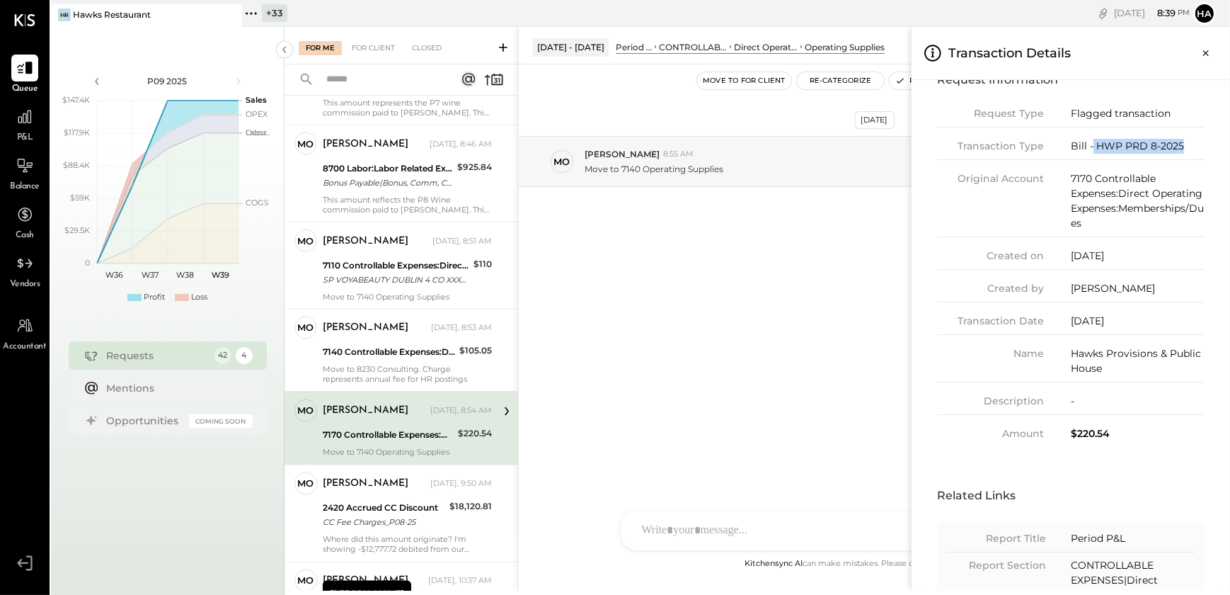
drag, startPoint x: 1188, startPoint y: 142, endPoint x: 1092, endPoint y: 150, distance: 95.9
click at [1092, 150] on div "Bill - HWP PRD 8-2025" at bounding box center [1138, 146] width 134 height 15
copy div "HWP PRD 8-2025"
click at [1208, 53] on icon "Close panel" at bounding box center [1206, 53] width 14 height 14
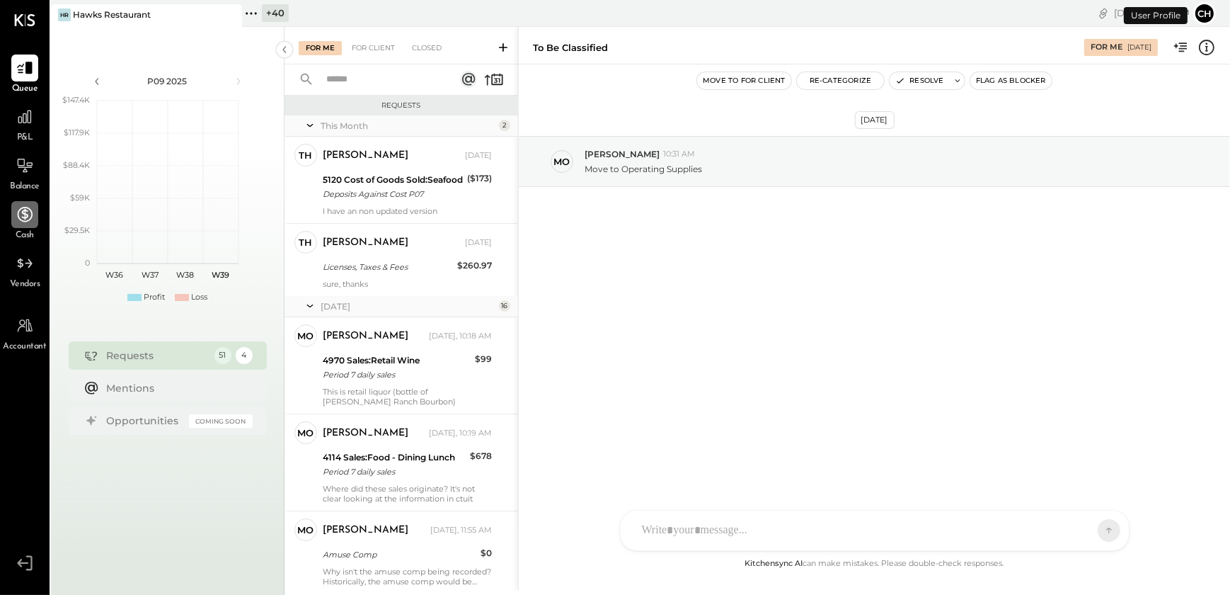
scroll to position [4126, 0]
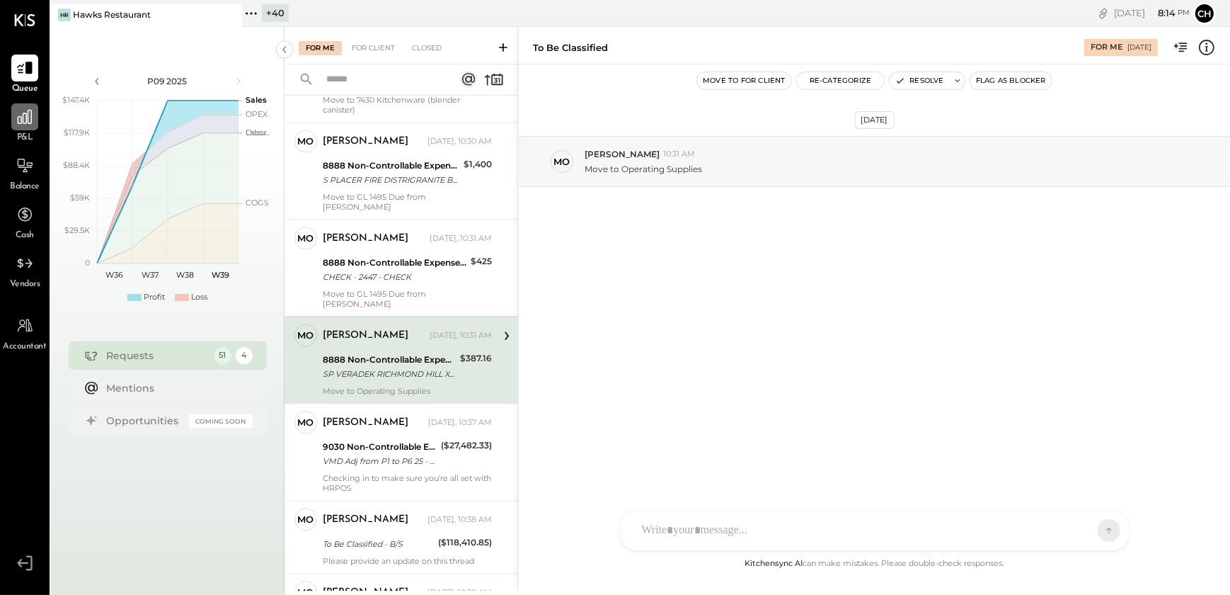
click at [18, 127] on div at bounding box center [24, 116] width 27 height 27
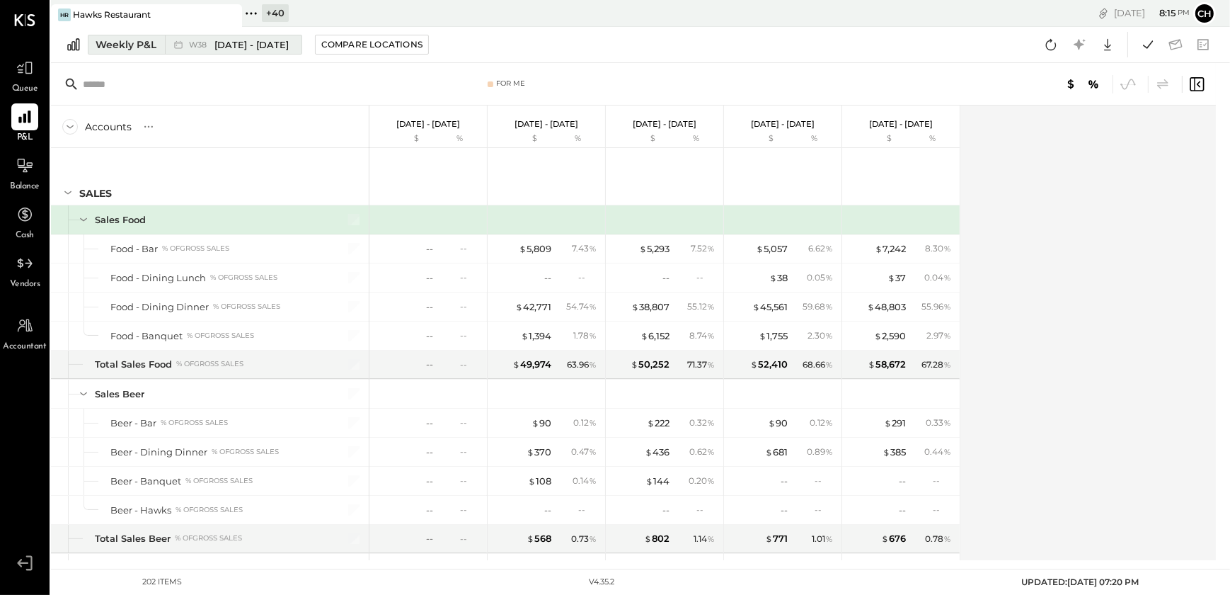
click at [115, 50] on div "Weekly P&L" at bounding box center [126, 45] width 61 height 14
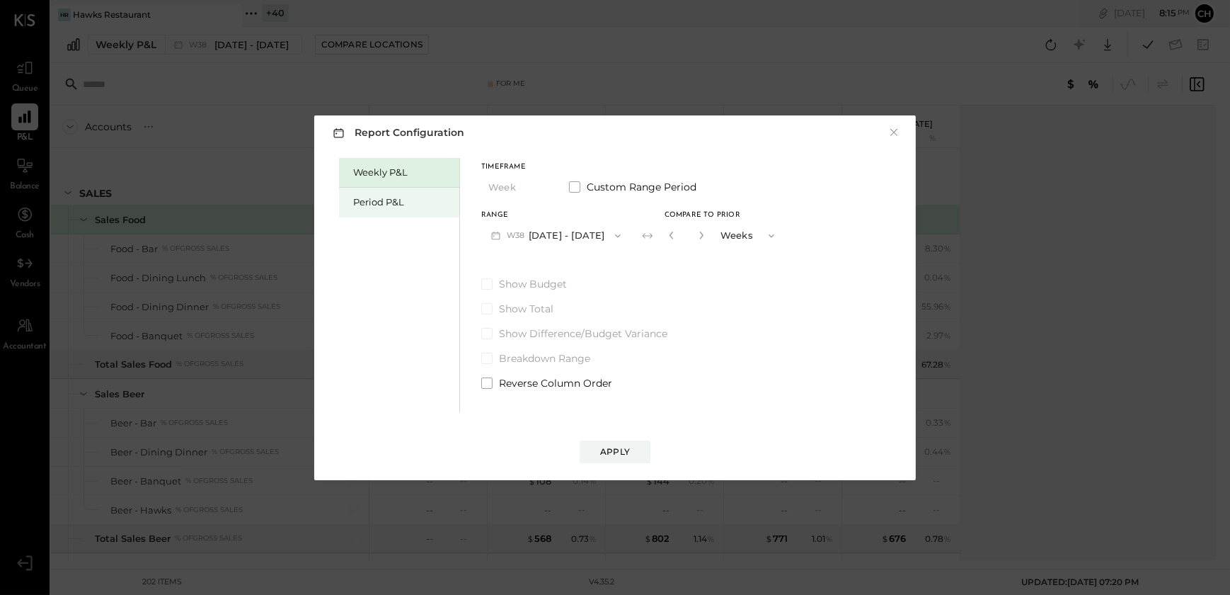
click at [374, 212] on div "Period P&L" at bounding box center [399, 203] width 120 height 30
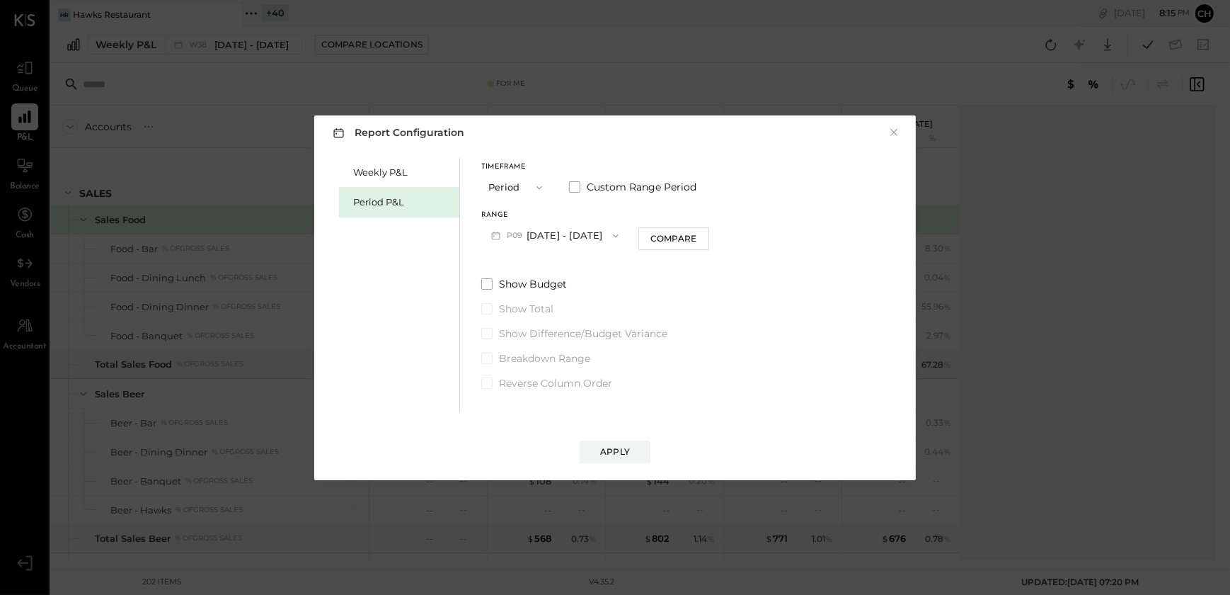
click at [593, 239] on button "P09 Sep 1 - 28, 2025" at bounding box center [554, 235] width 147 height 26
click at [541, 271] on span "[DATE] - [DATE]" at bounding box center [548, 266] width 67 height 12
click at [656, 243] on div "Compare" at bounding box center [674, 238] width 46 height 12
click at [696, 239] on button "button" at bounding box center [699, 235] width 11 height 16
click at [696, 239] on icon "button" at bounding box center [699, 235] width 8 height 8
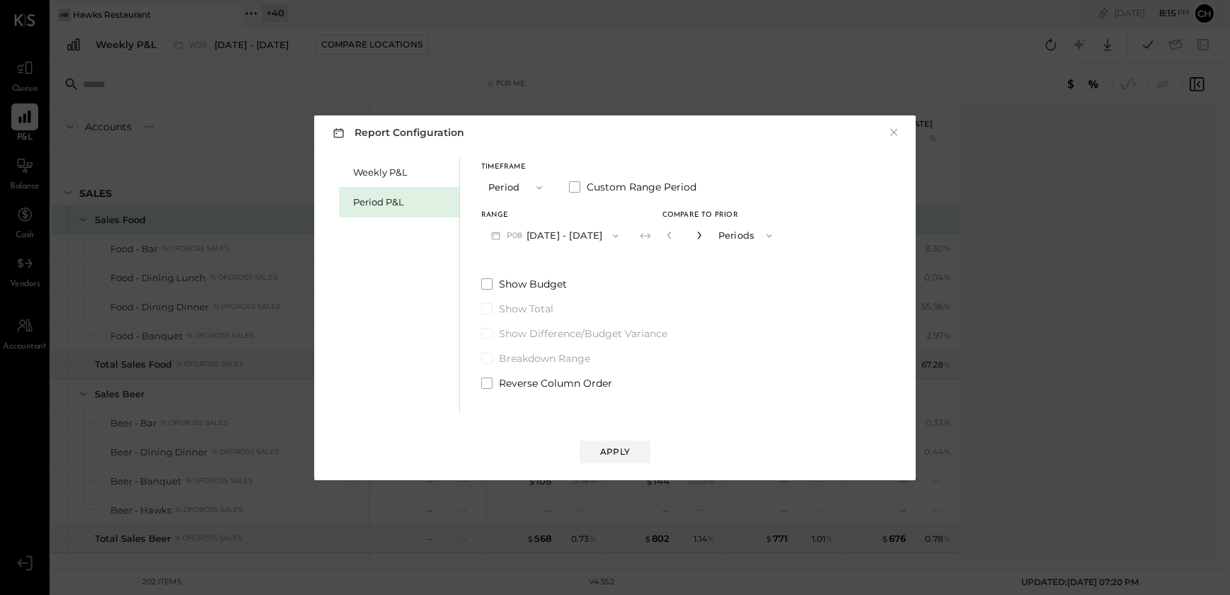
click at [696, 239] on icon "button" at bounding box center [699, 235] width 8 height 8
type input "*"
click at [626, 452] on div "Apply" at bounding box center [615, 451] width 30 height 12
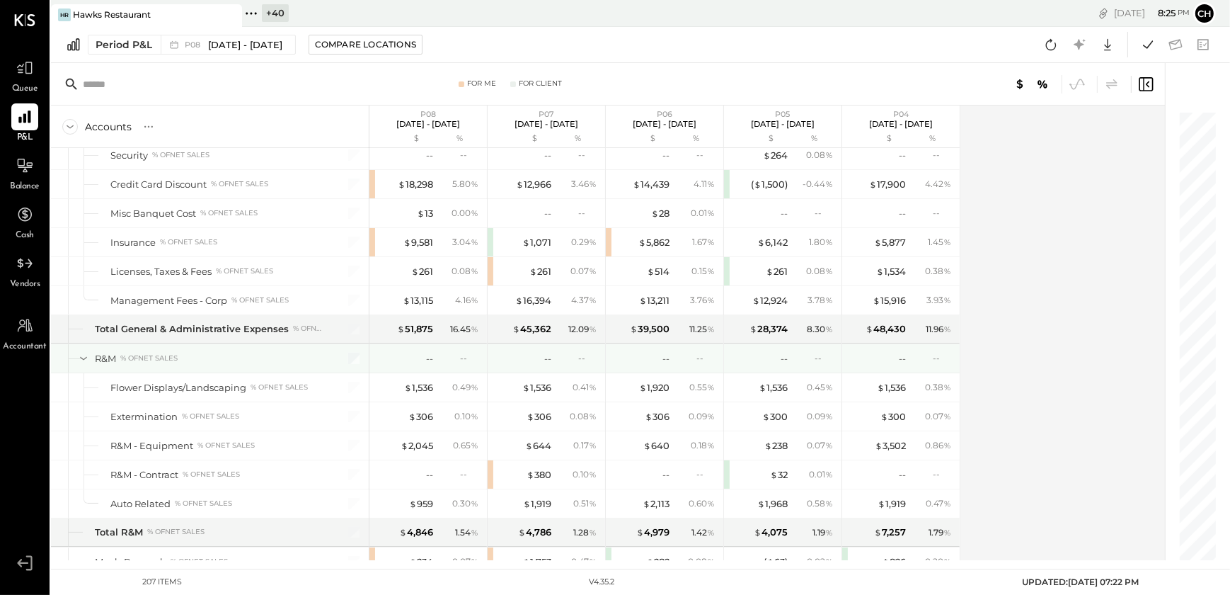
scroll to position [2556, 0]
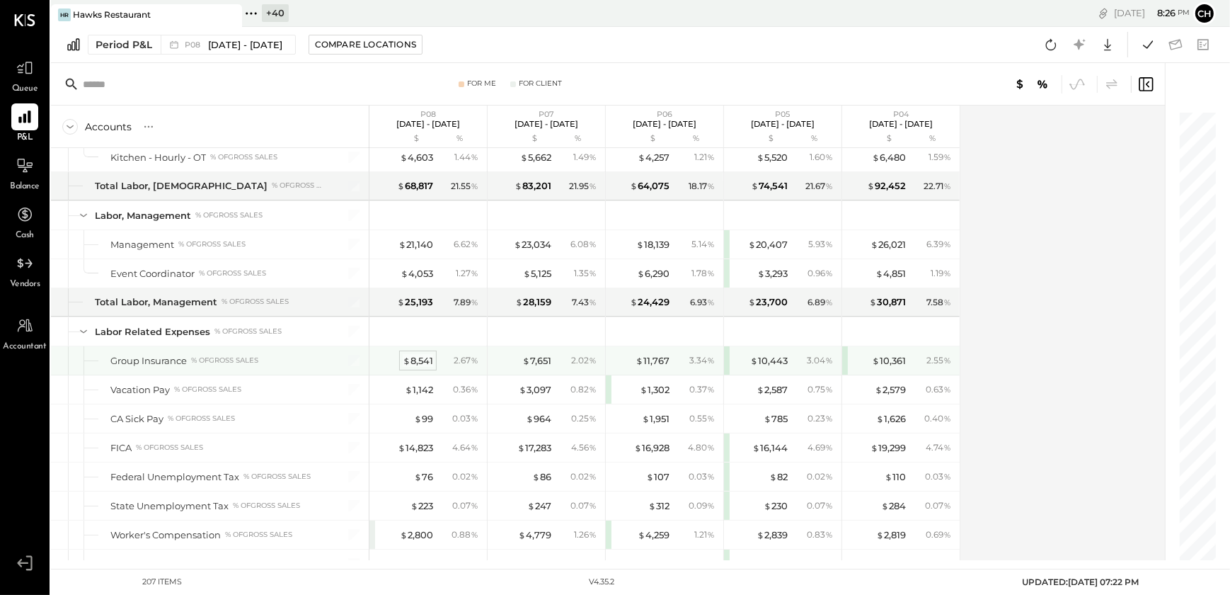
click at [419, 355] on div "$ 8,541" at bounding box center [418, 360] width 30 height 13
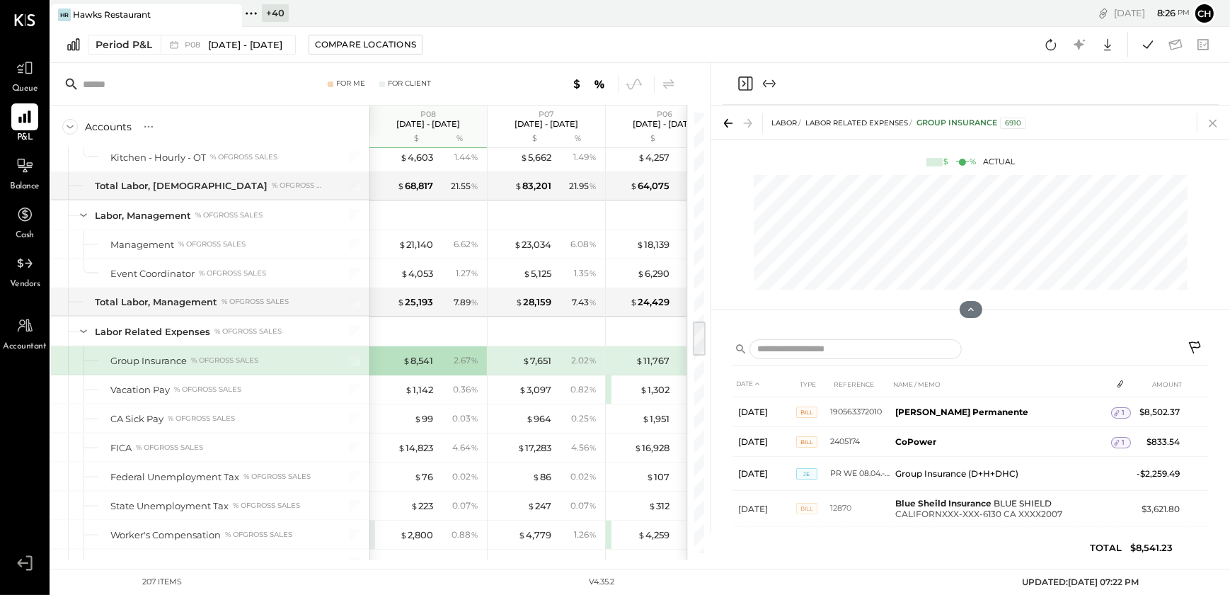
click at [1216, 118] on icon at bounding box center [1213, 123] width 20 height 20
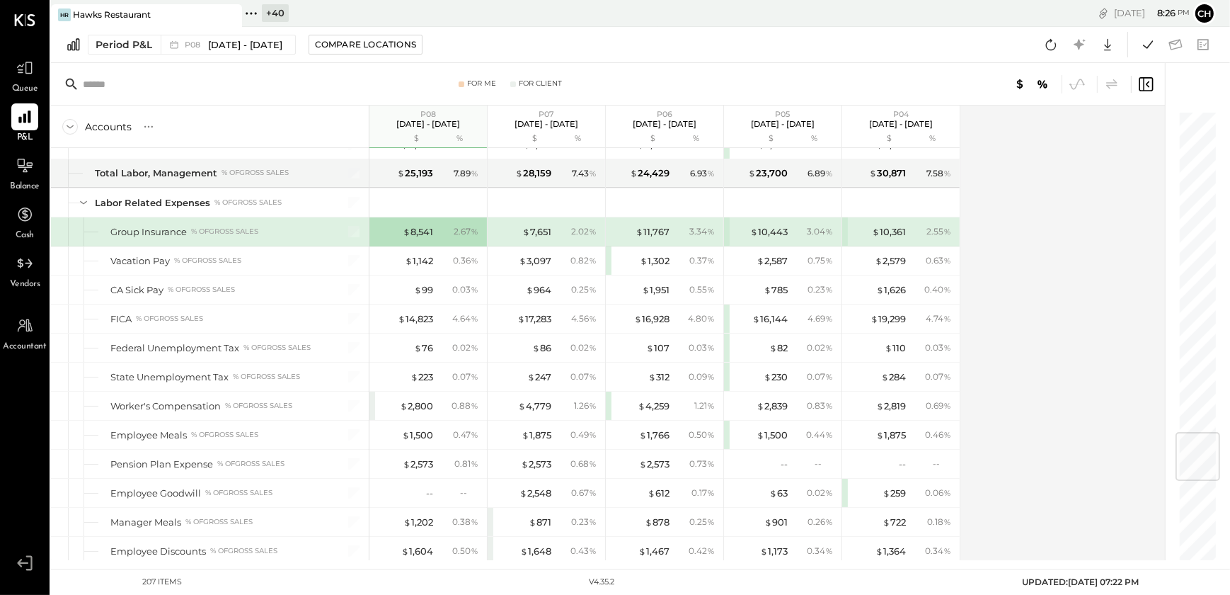
scroll to position [4062, 0]
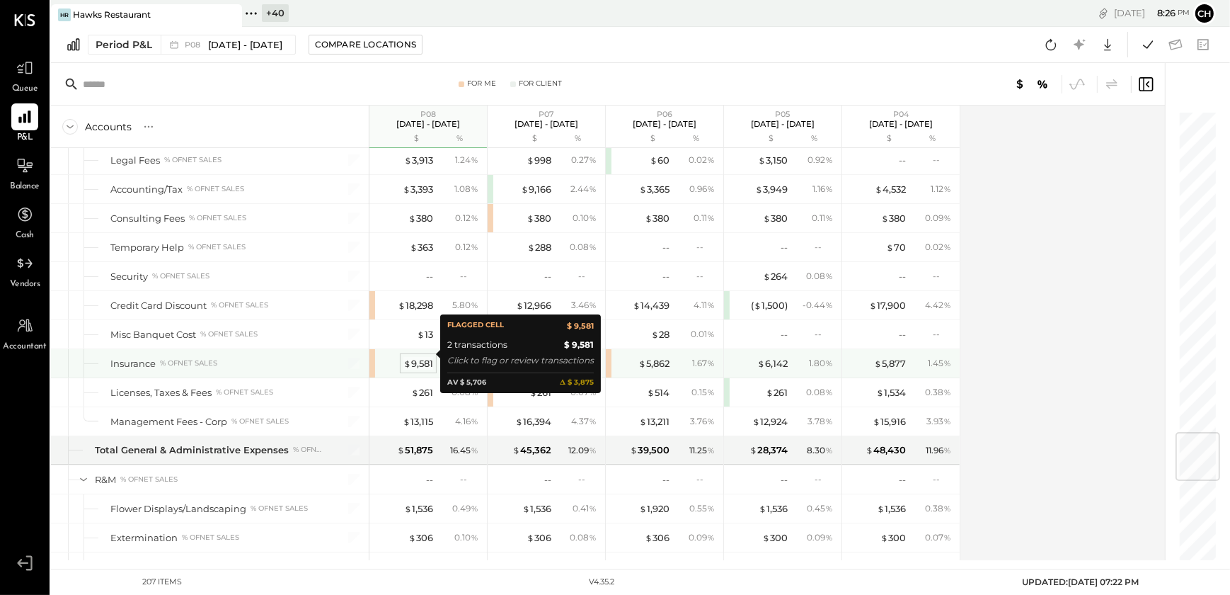
click at [418, 357] on div "$ 9,581" at bounding box center [418, 363] width 30 height 13
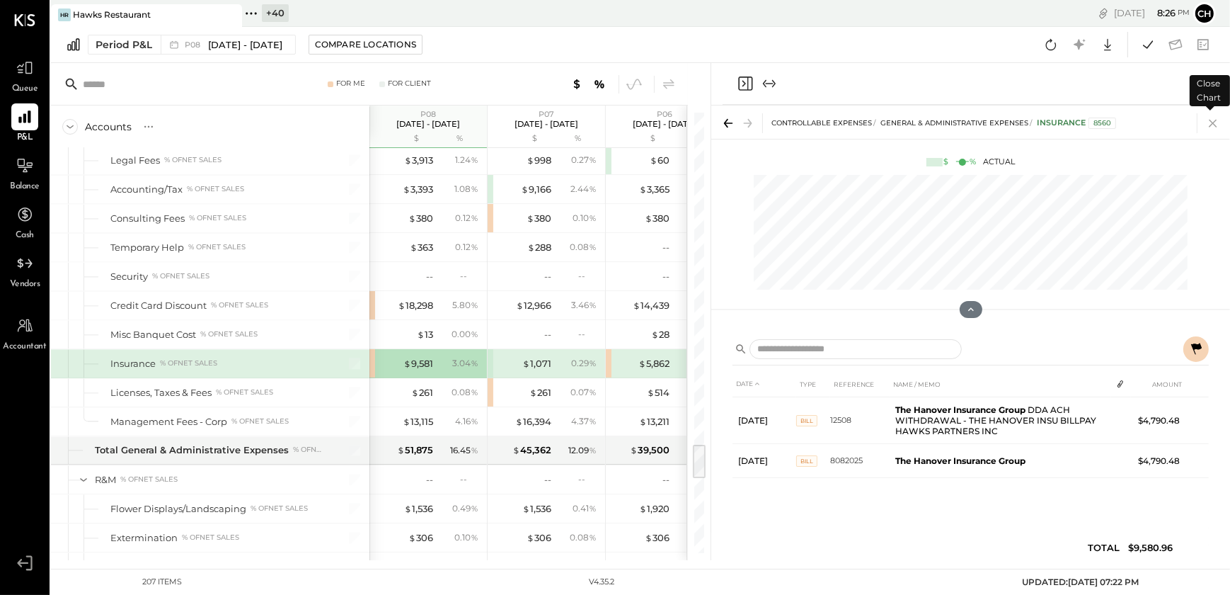
click at [1215, 124] on icon at bounding box center [1213, 123] width 20 height 20
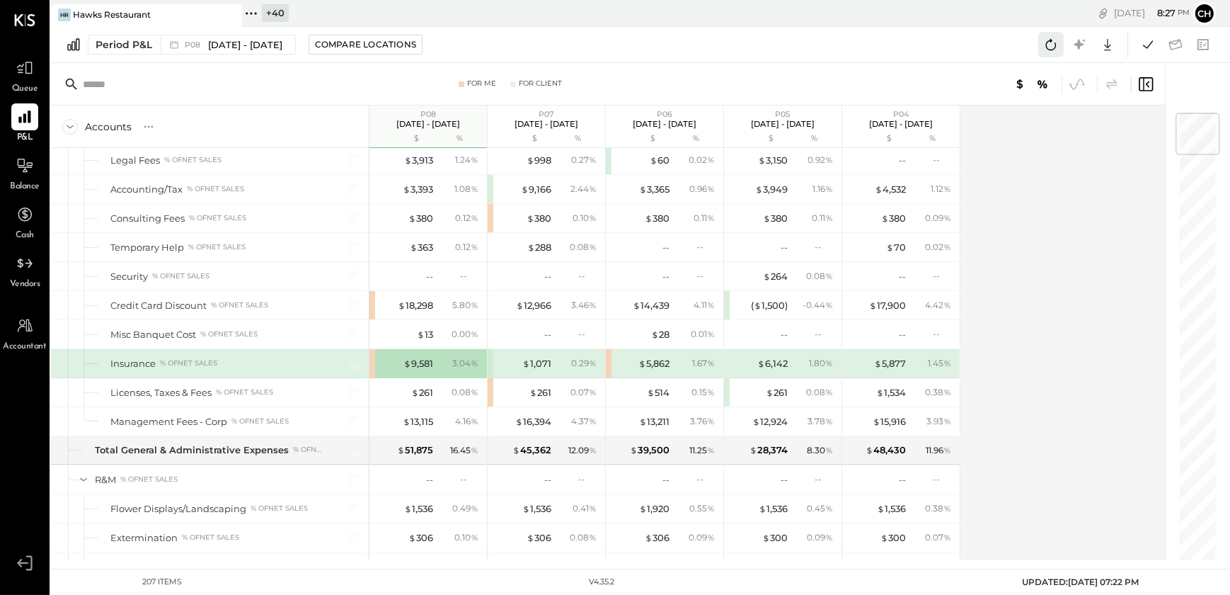
click at [1050, 50] on icon at bounding box center [1051, 44] width 11 height 11
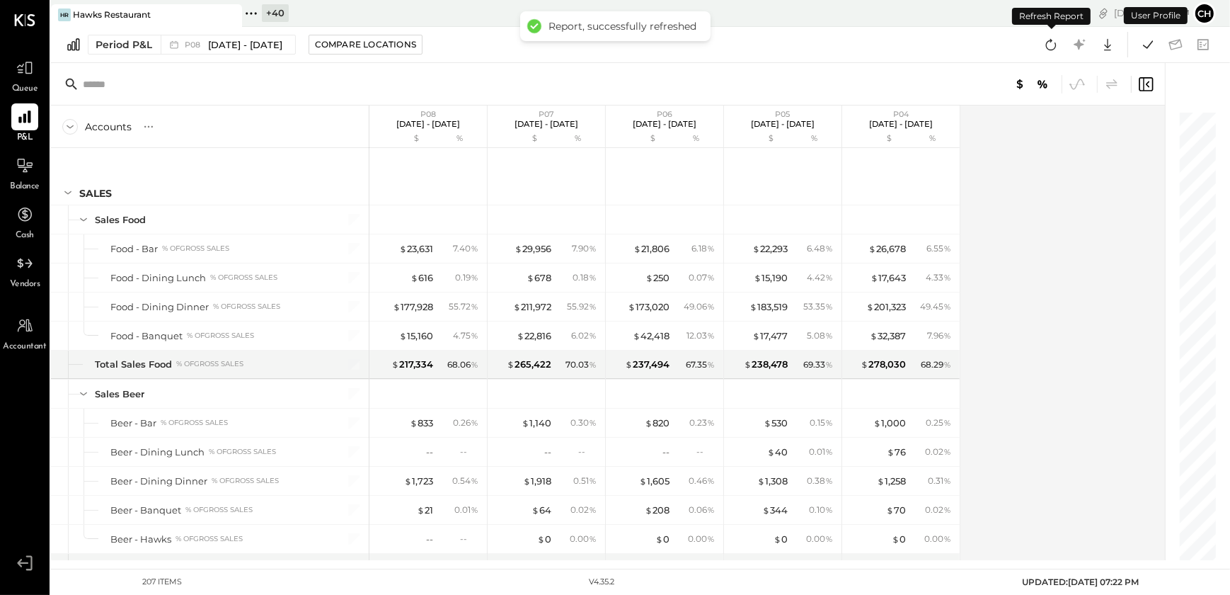
scroll to position [4047, 0]
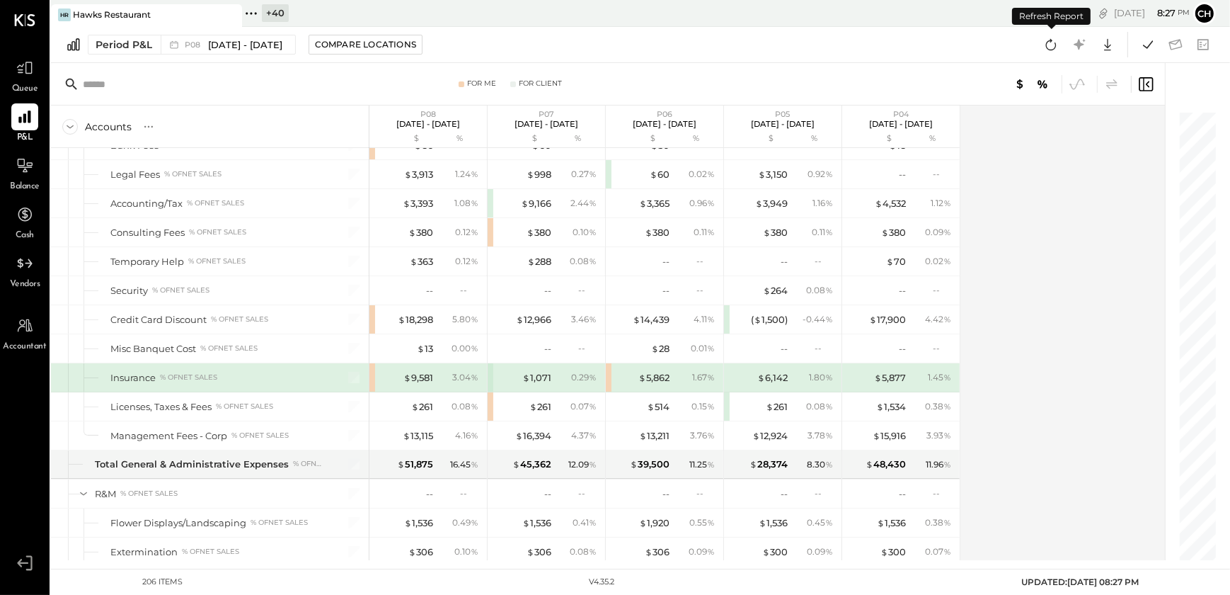
click at [1050, 50] on icon at bounding box center [1051, 44] width 11 height 11
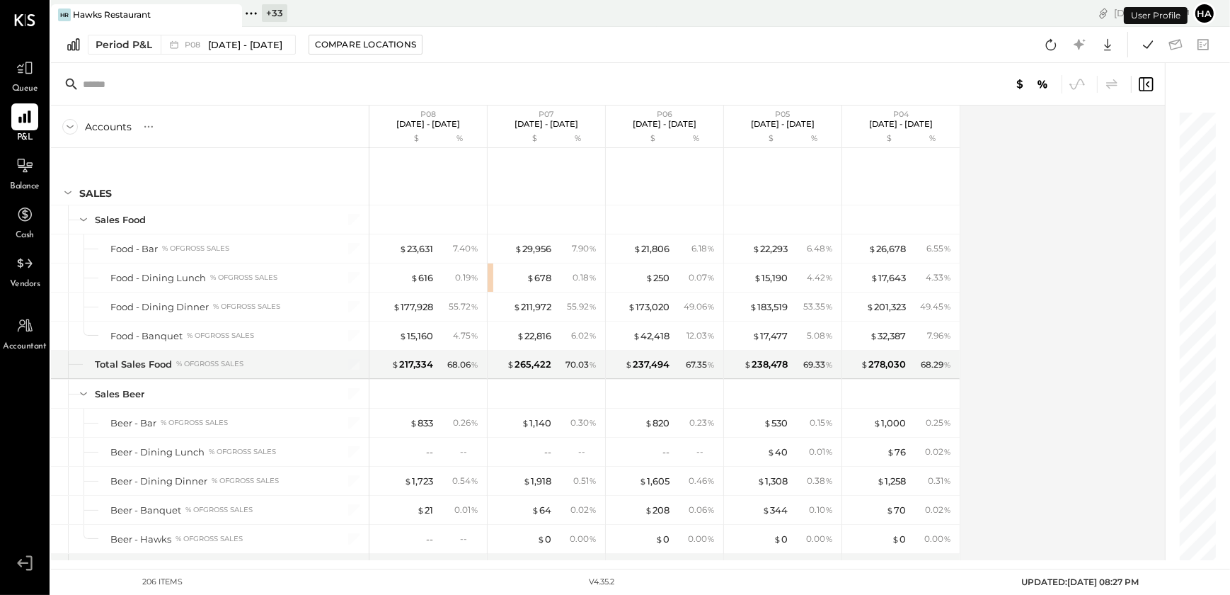
scroll to position [4047, 0]
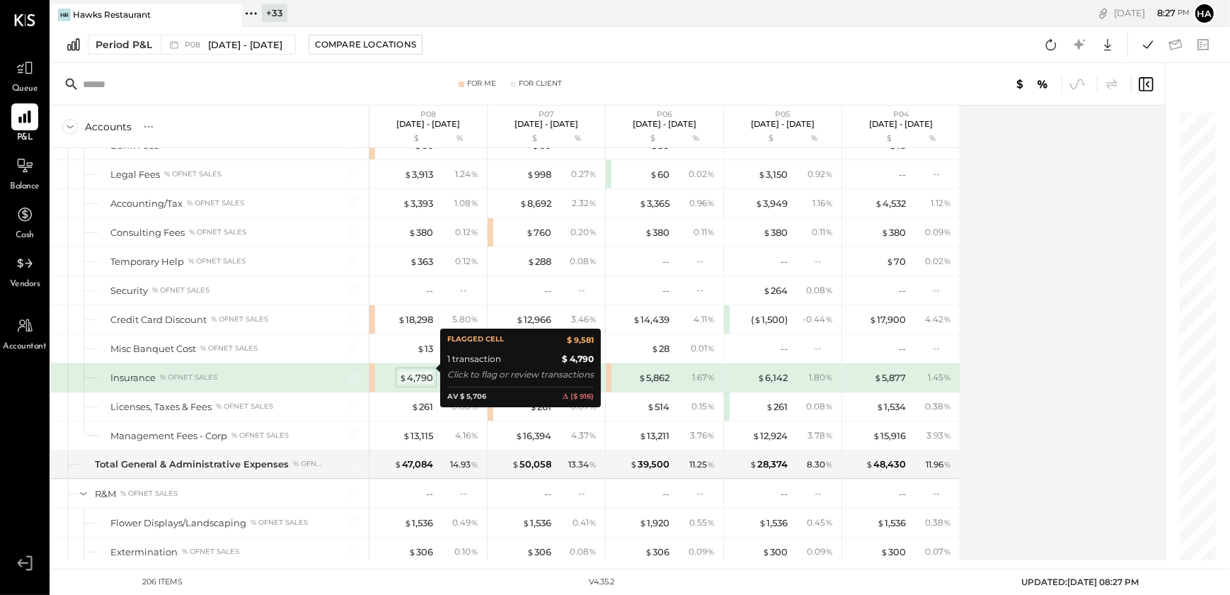
click at [419, 373] on div "$ 4,790" at bounding box center [416, 377] width 34 height 13
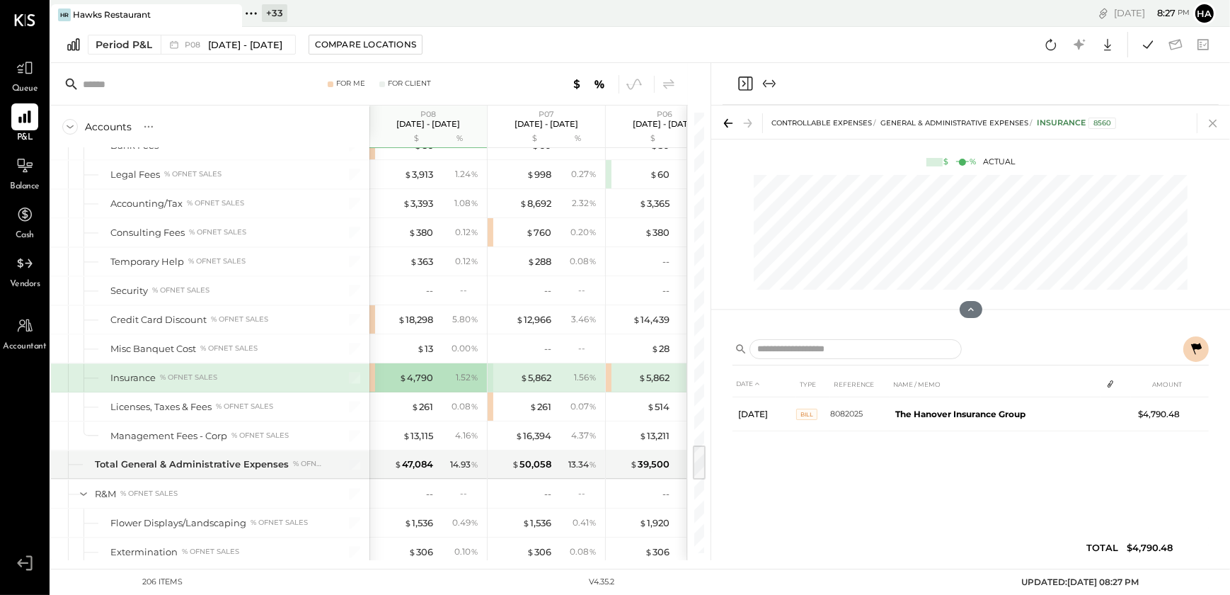
click at [1210, 121] on icon at bounding box center [1213, 124] width 8 height 8
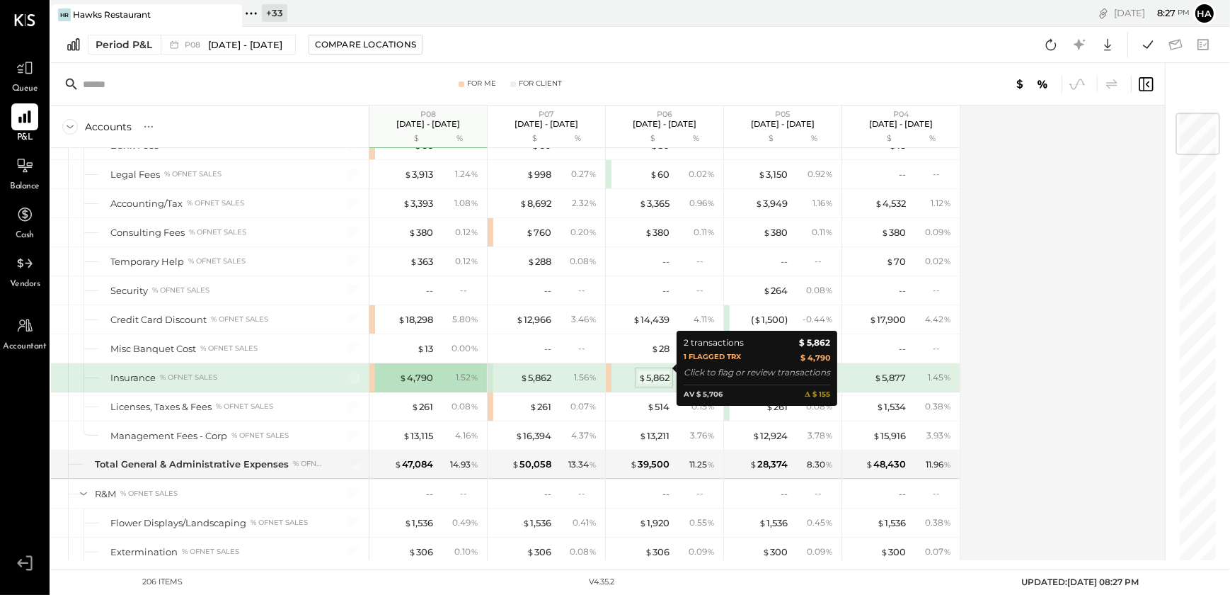
click at [654, 371] on div "$ 5,862" at bounding box center [653, 377] width 31 height 13
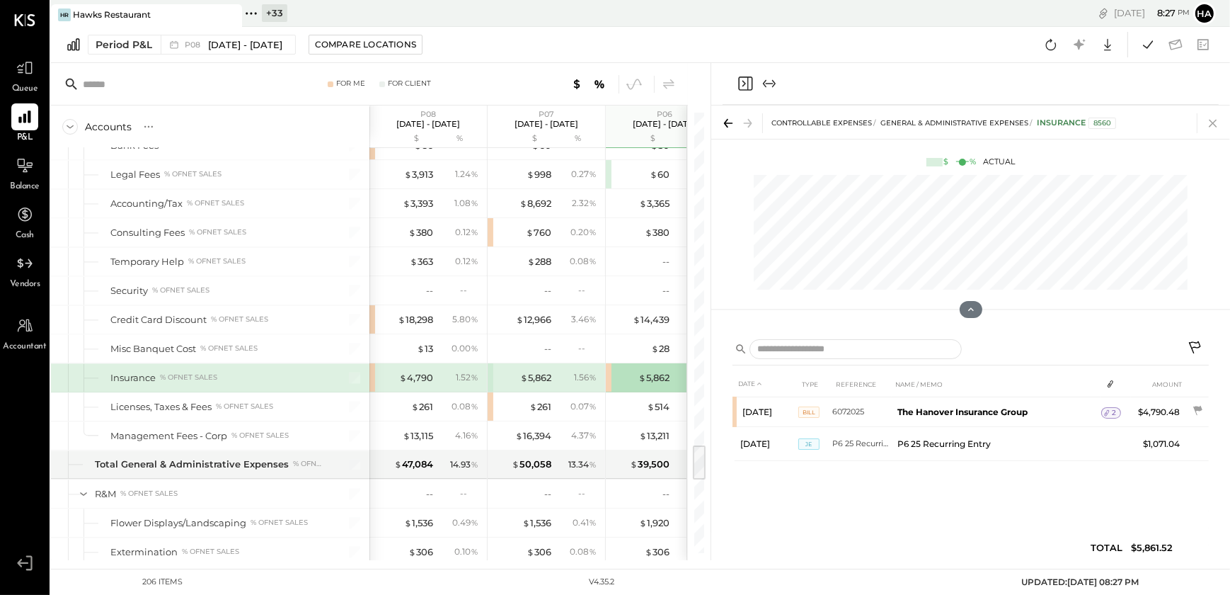
click at [1212, 123] on icon at bounding box center [1213, 124] width 8 height 8
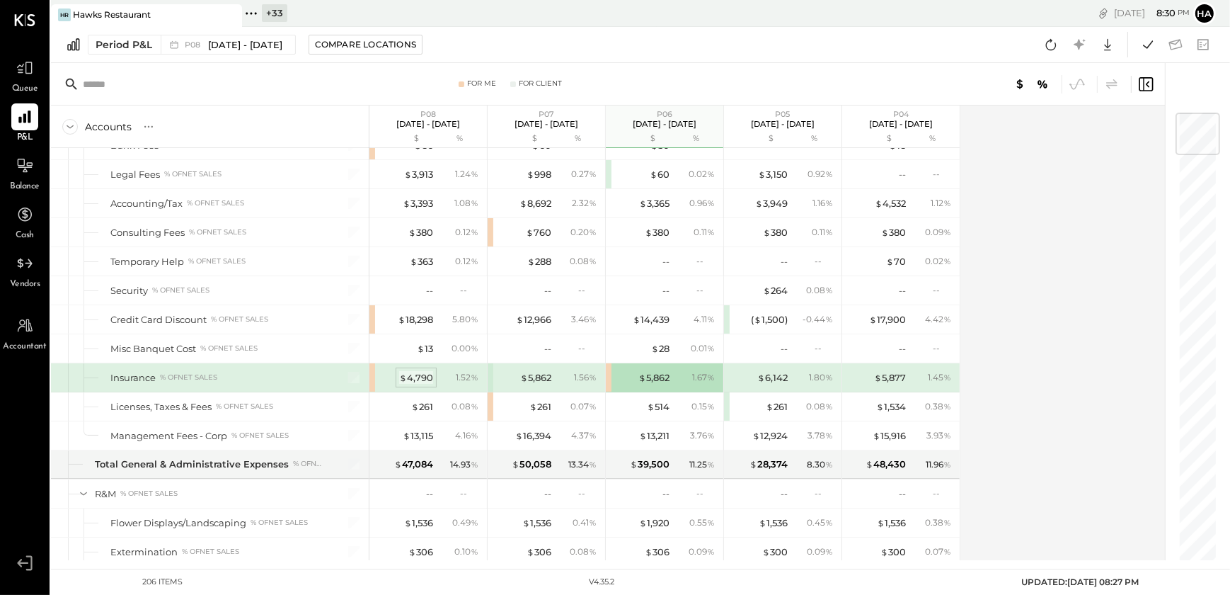
click at [410, 372] on div "$ 4,790" at bounding box center [416, 377] width 34 height 13
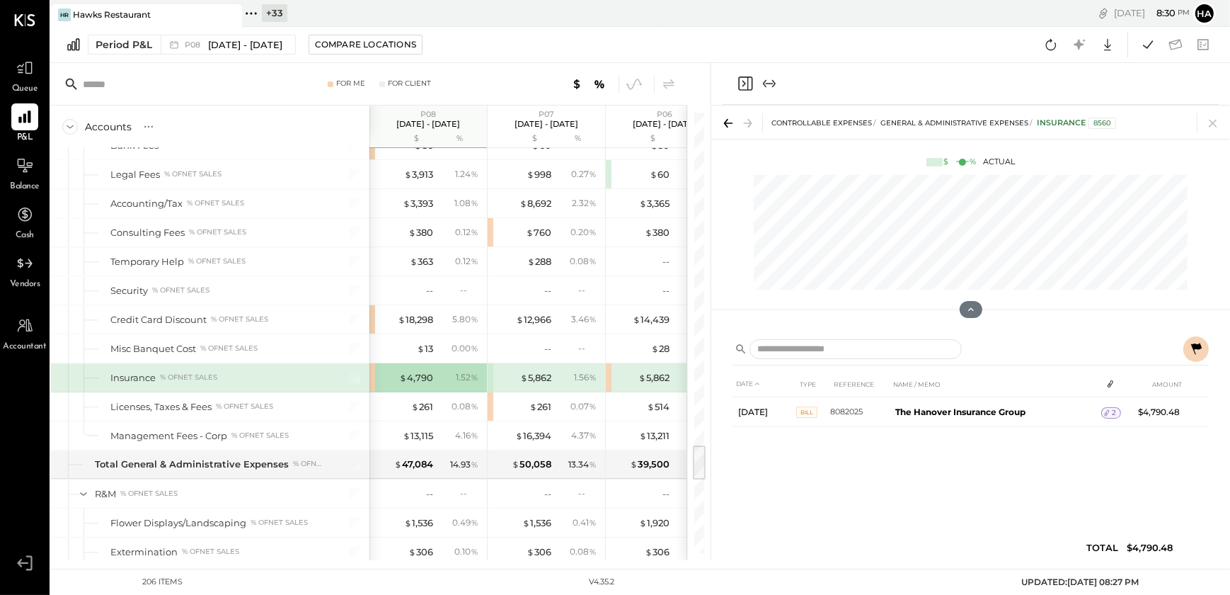
drag, startPoint x: 1215, startPoint y: 128, endPoint x: 793, endPoint y: 332, distance: 468.5
click at [1215, 128] on icon at bounding box center [1213, 123] width 20 height 20
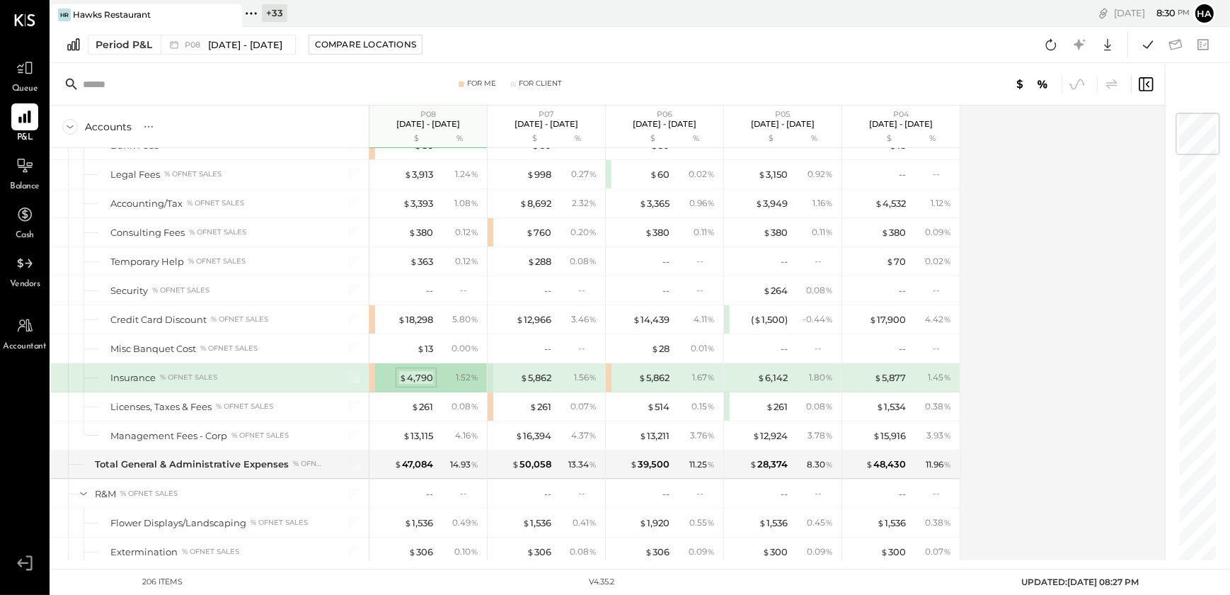
click at [418, 371] on div "$ 4,790" at bounding box center [416, 377] width 34 height 13
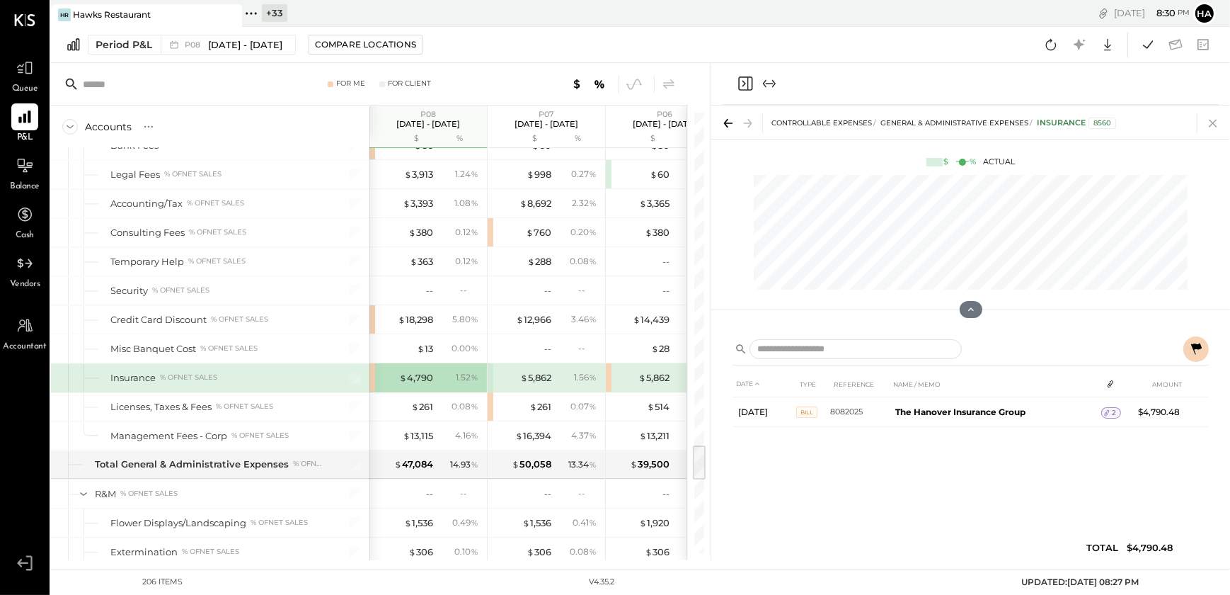
click at [1217, 124] on icon at bounding box center [1213, 123] width 20 height 20
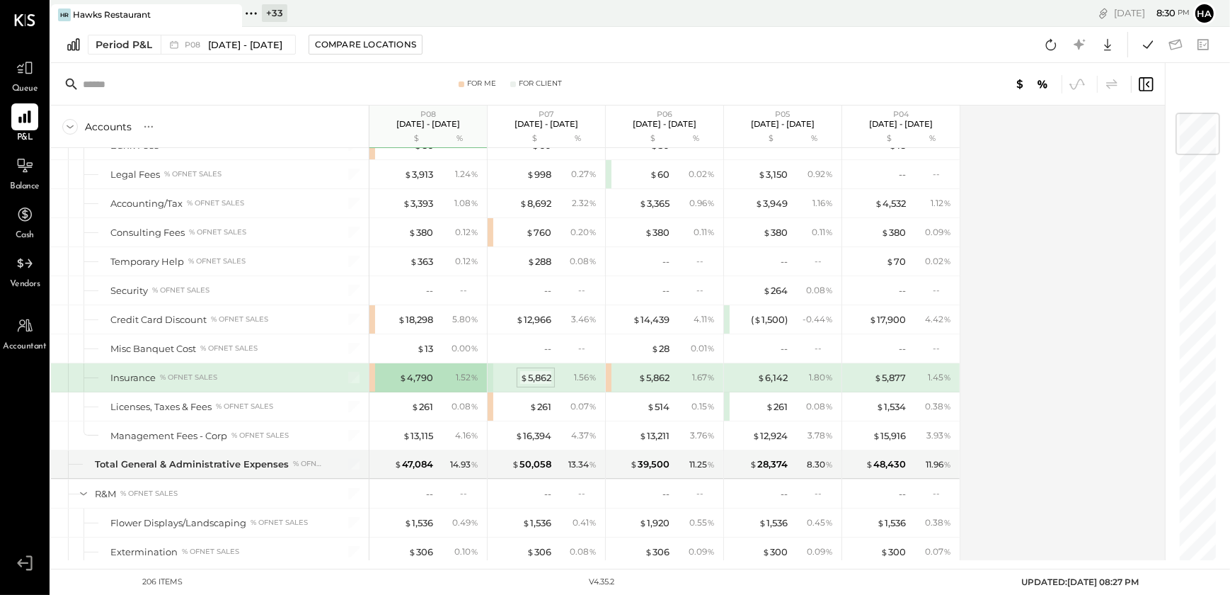
click at [544, 371] on div "$ 5,862" at bounding box center [535, 377] width 31 height 13
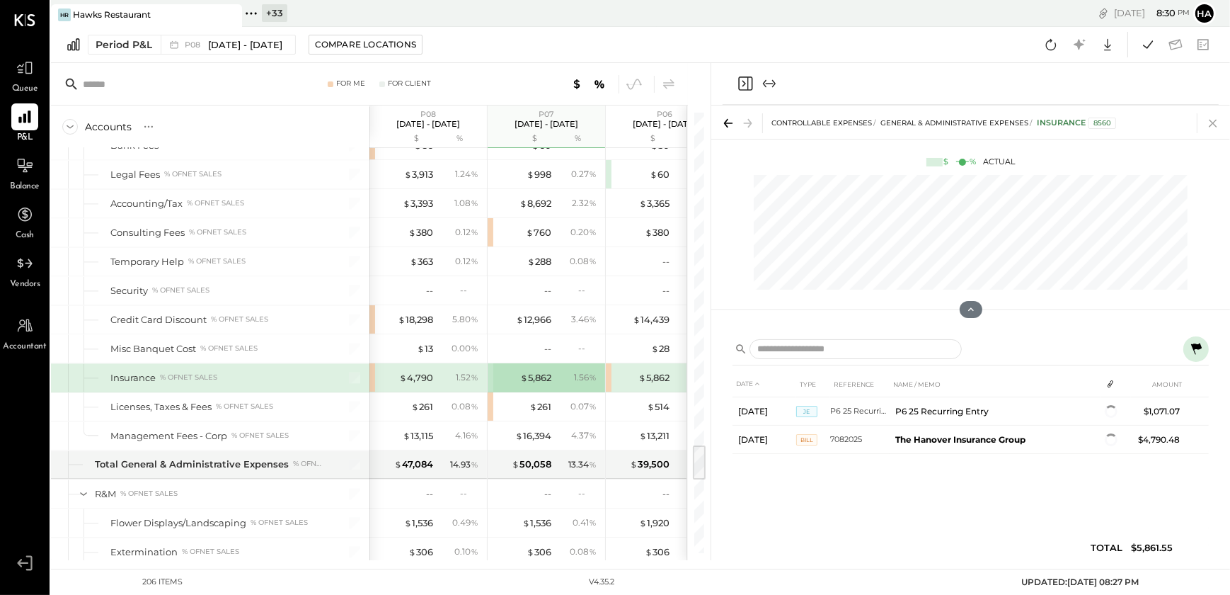
click at [1213, 127] on icon at bounding box center [1213, 123] width 20 height 20
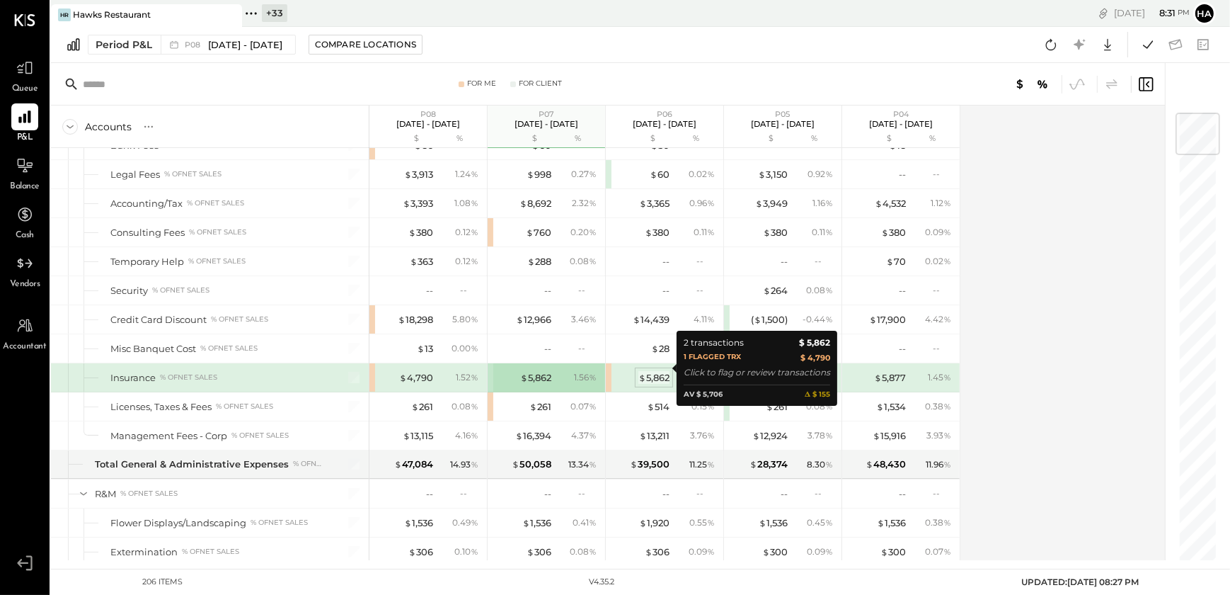
click at [659, 371] on div "$ 5,862" at bounding box center [653, 377] width 31 height 13
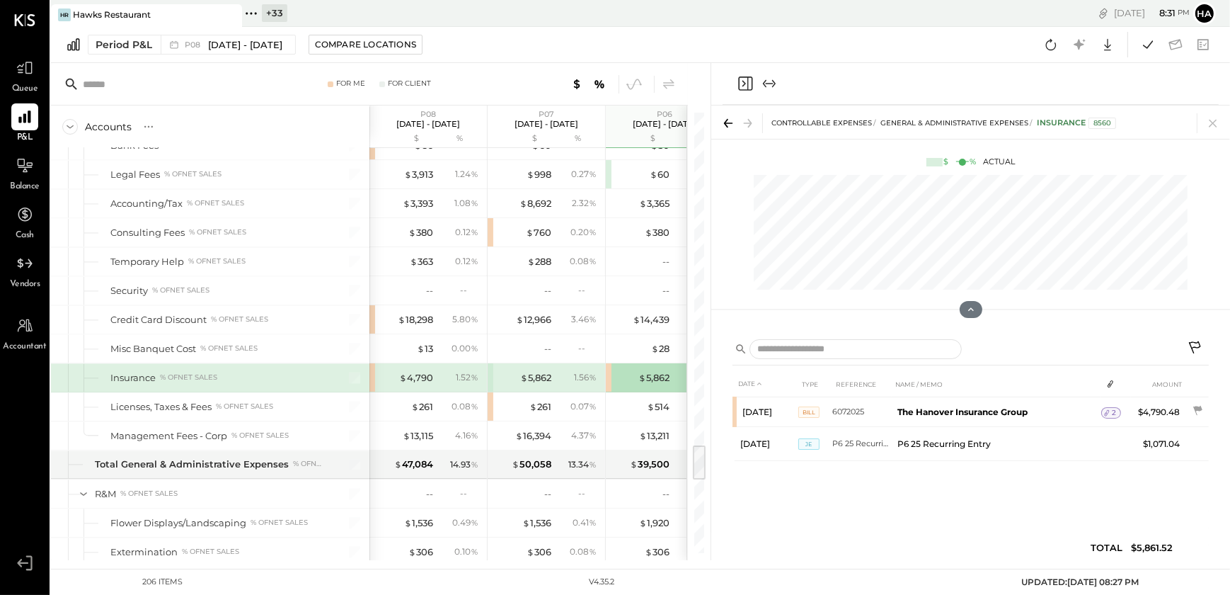
click at [1217, 120] on icon at bounding box center [1213, 123] width 20 height 20
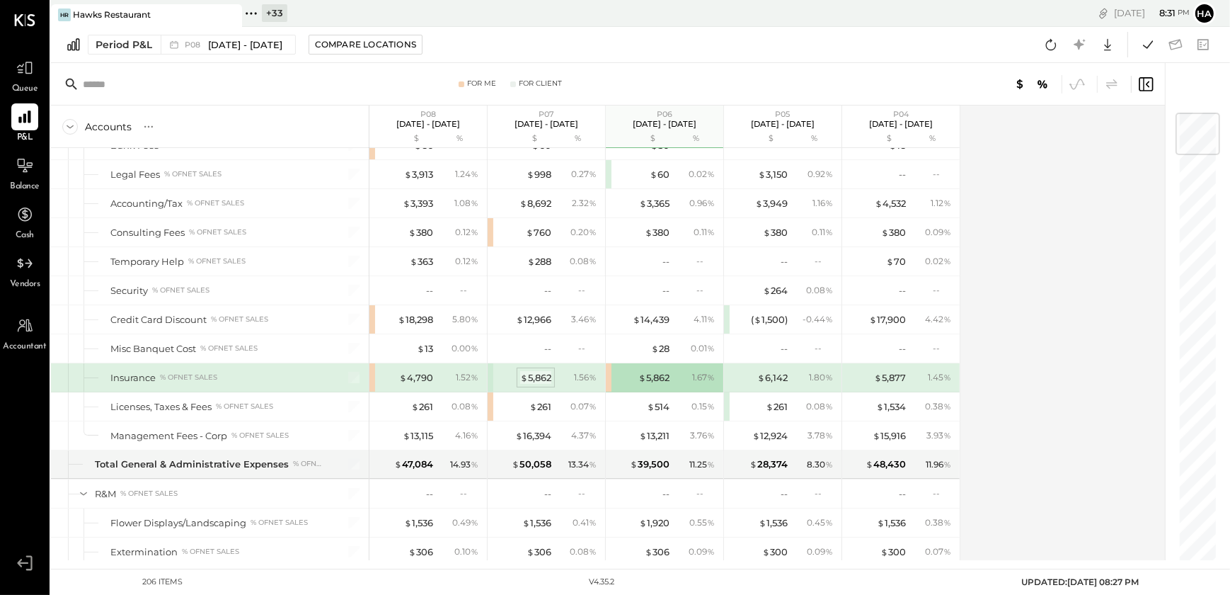
click at [541, 372] on div "$ 5,862" at bounding box center [535, 377] width 31 height 13
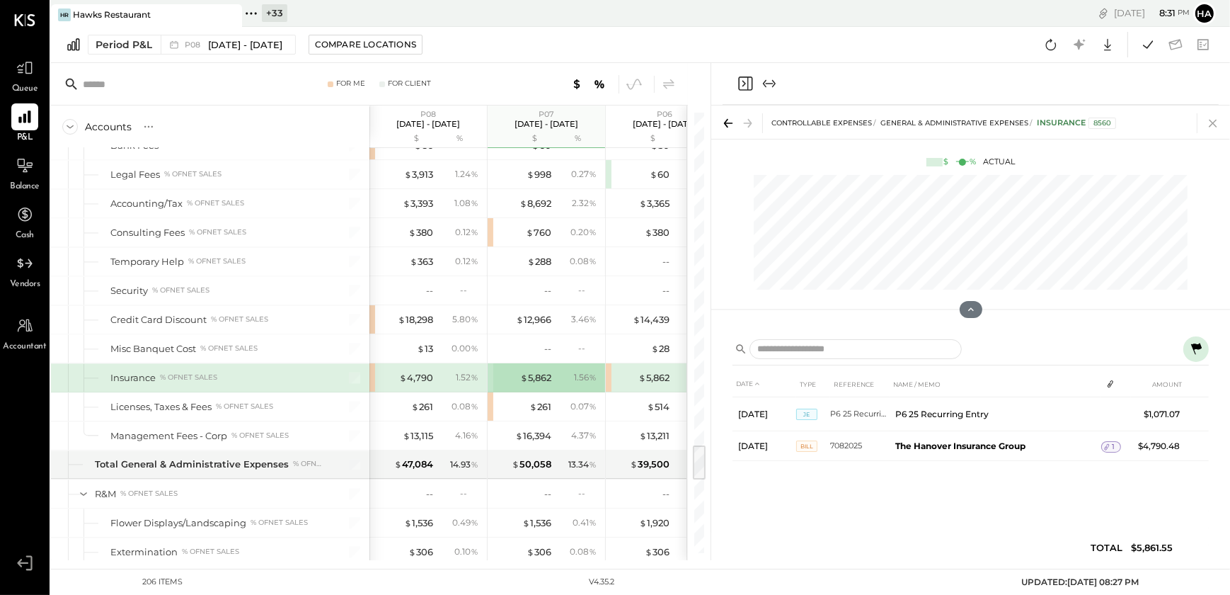
click at [1210, 127] on icon at bounding box center [1213, 123] width 20 height 20
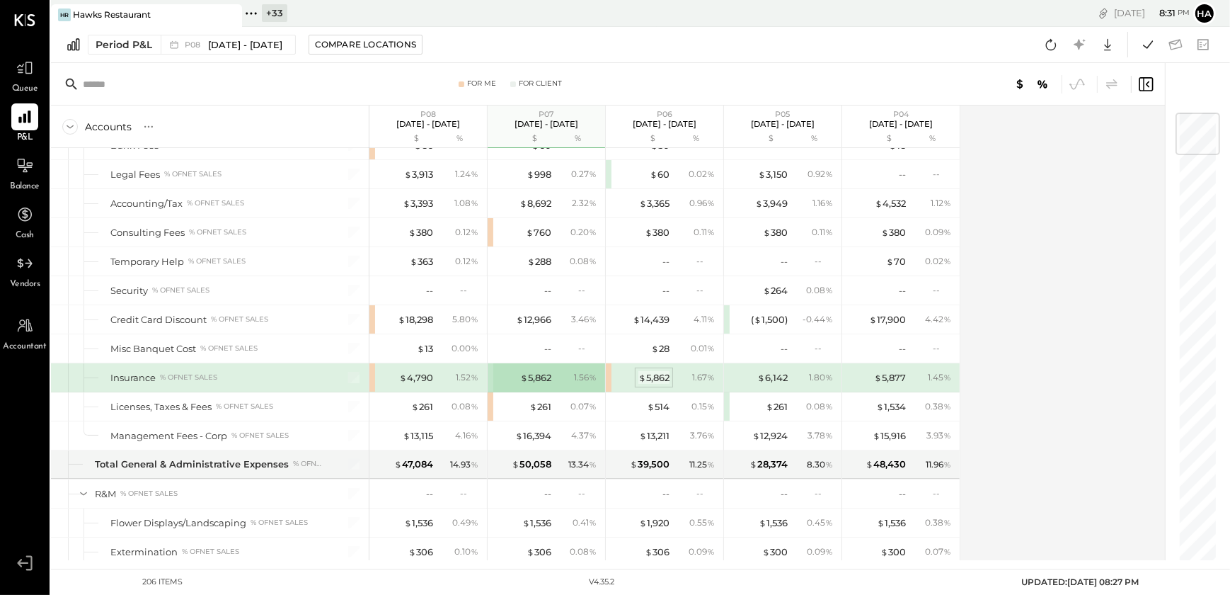
click at [655, 371] on div "$ 5,862" at bounding box center [653, 377] width 31 height 13
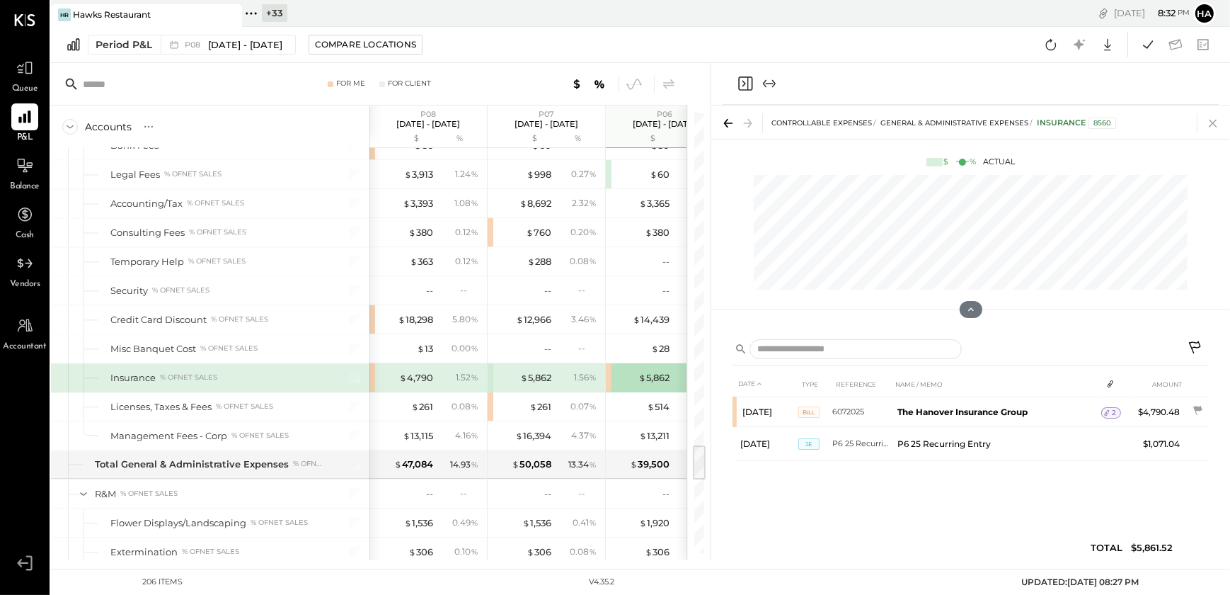
click at [1212, 125] on icon at bounding box center [1213, 123] width 20 height 20
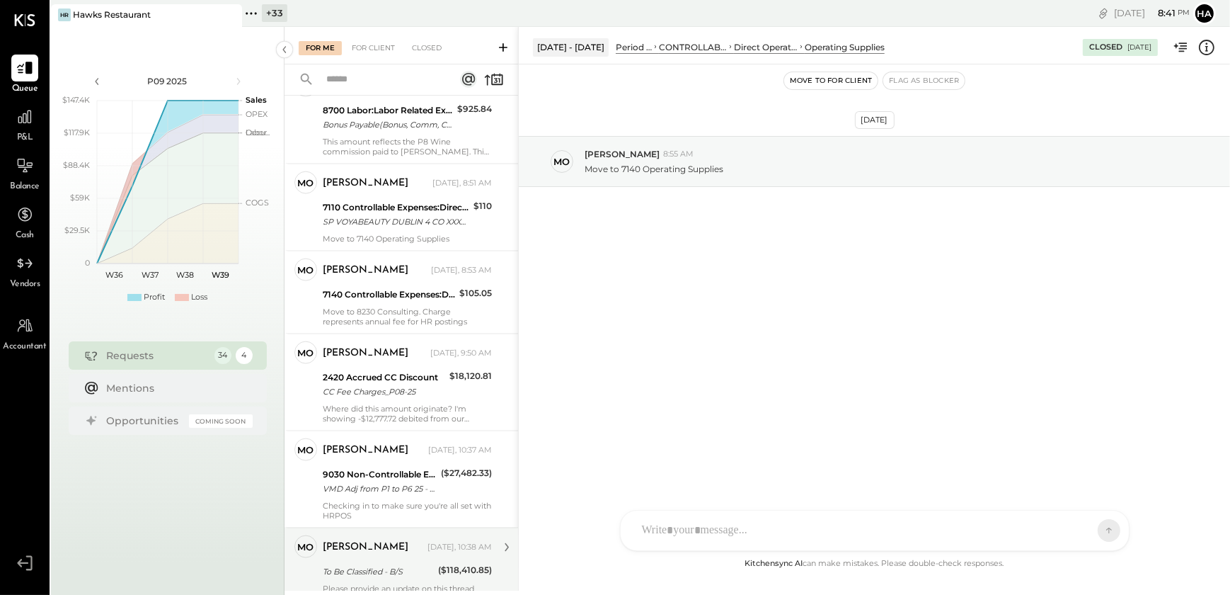
scroll to position [2603, 0]
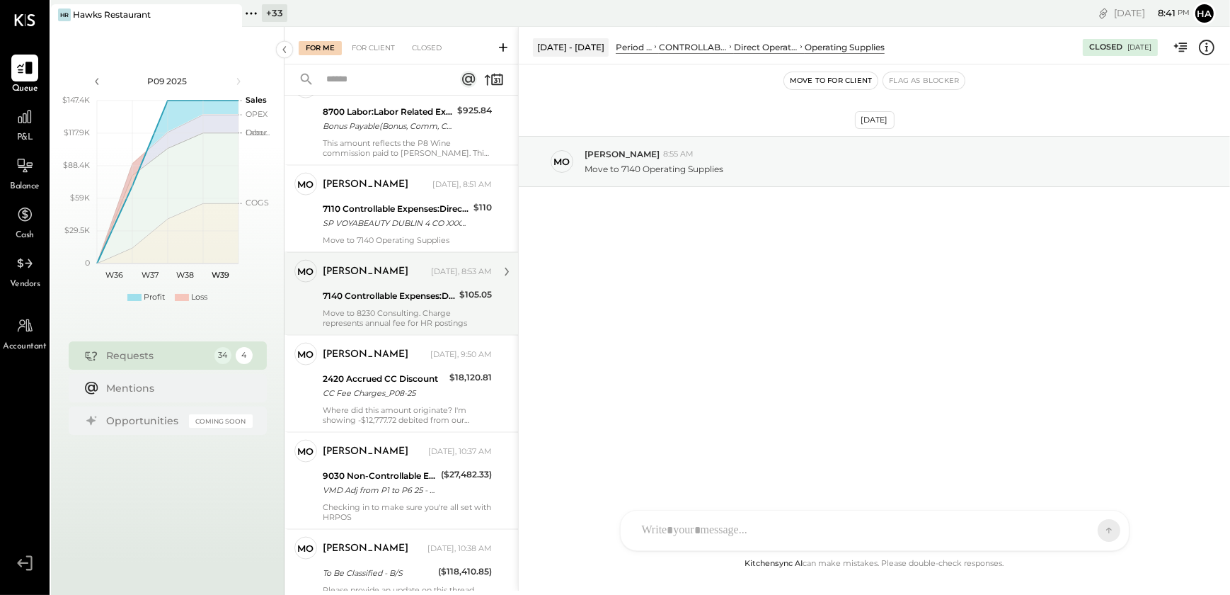
click at [375, 312] on div "[PERSON_NAME] [DATE], 8:53 AM 7140 Controllable Expenses:Direct Operating Expen…" at bounding box center [407, 294] width 169 height 68
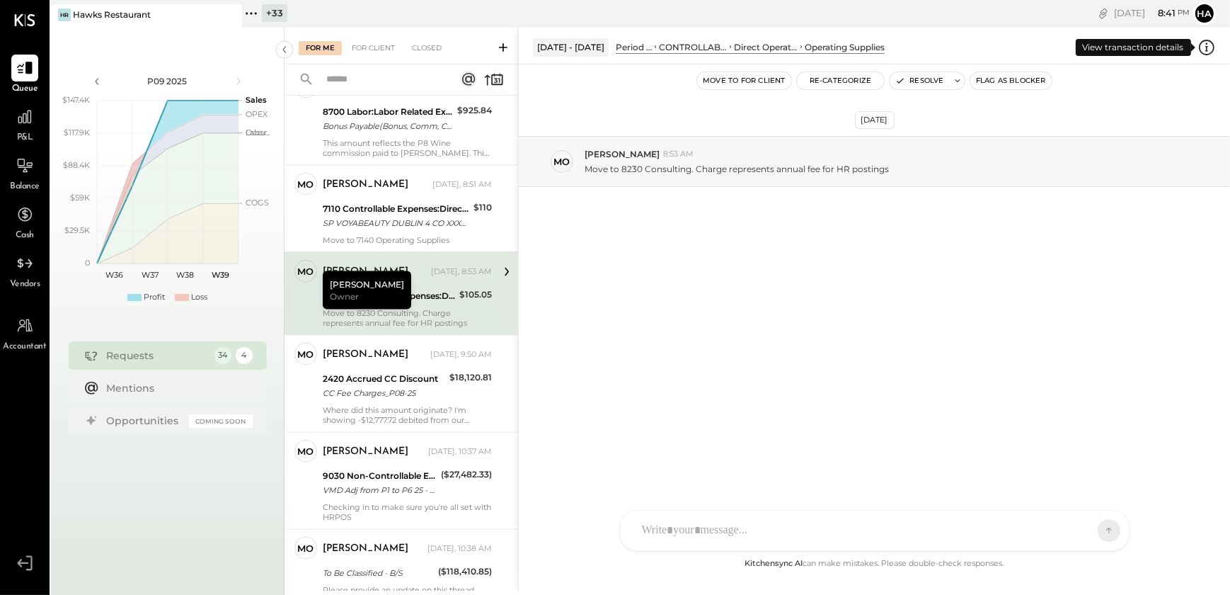
click at [1208, 49] on icon at bounding box center [1207, 47] width 18 height 18
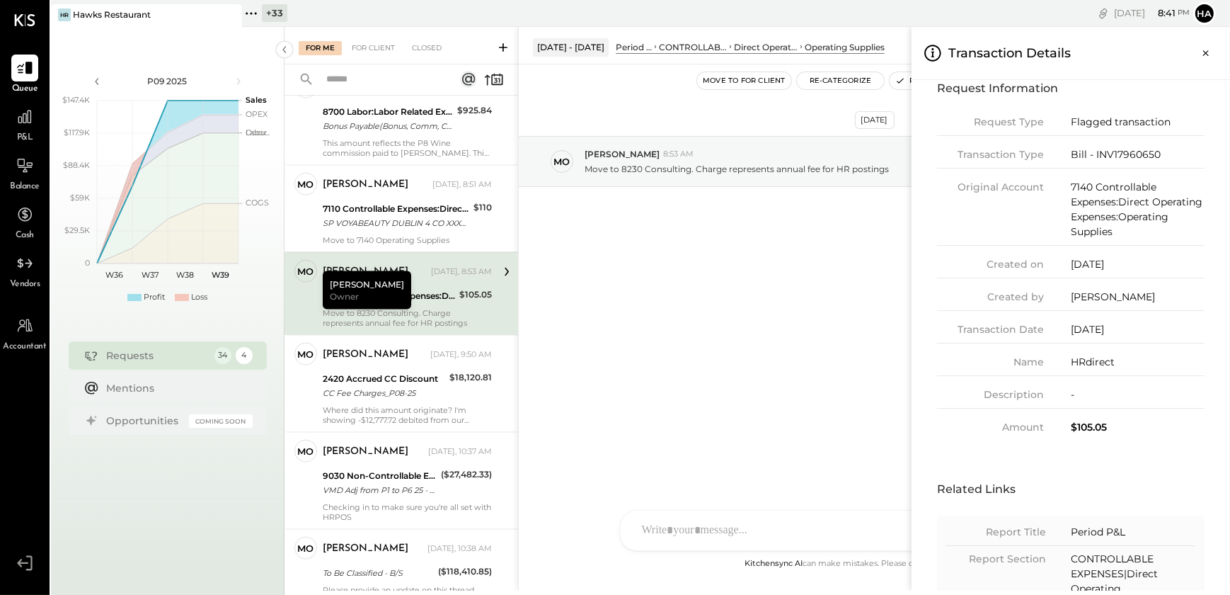
scroll to position [23, 0]
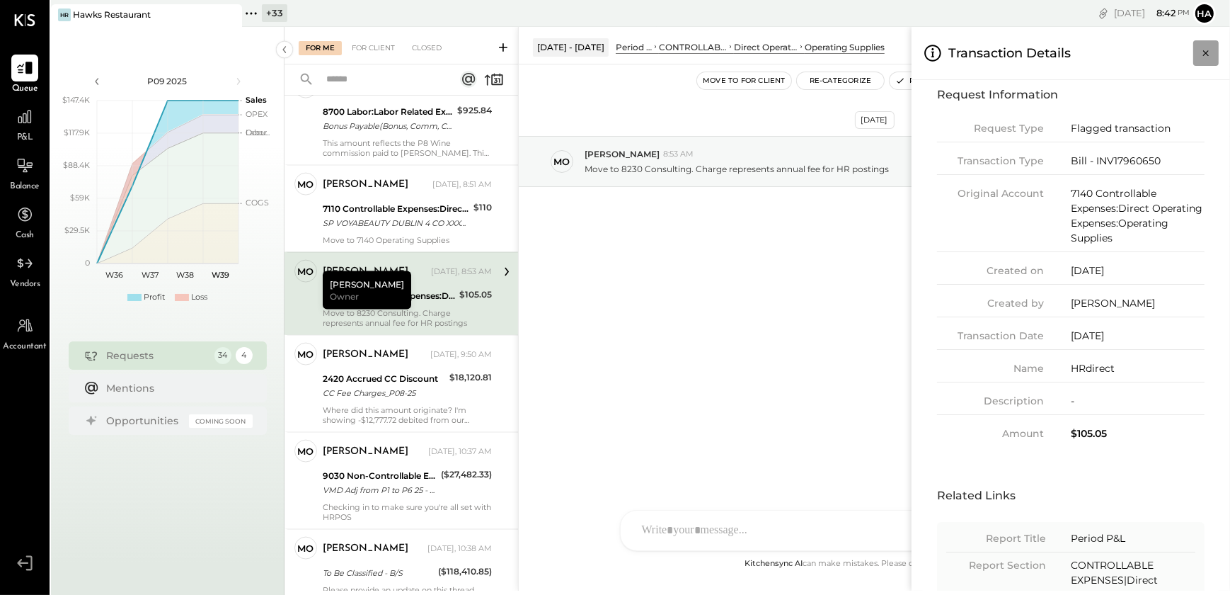
click at [1210, 55] on icon "Close panel" at bounding box center [1206, 53] width 14 height 14
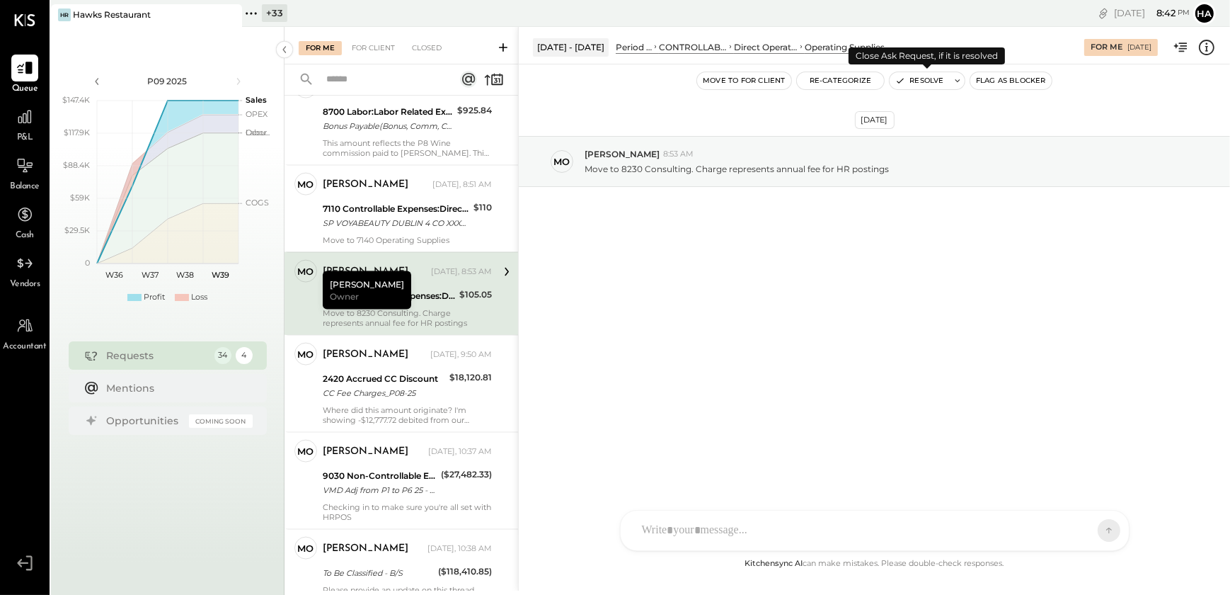
click at [923, 81] on button "Resolve" at bounding box center [919, 80] width 59 height 17
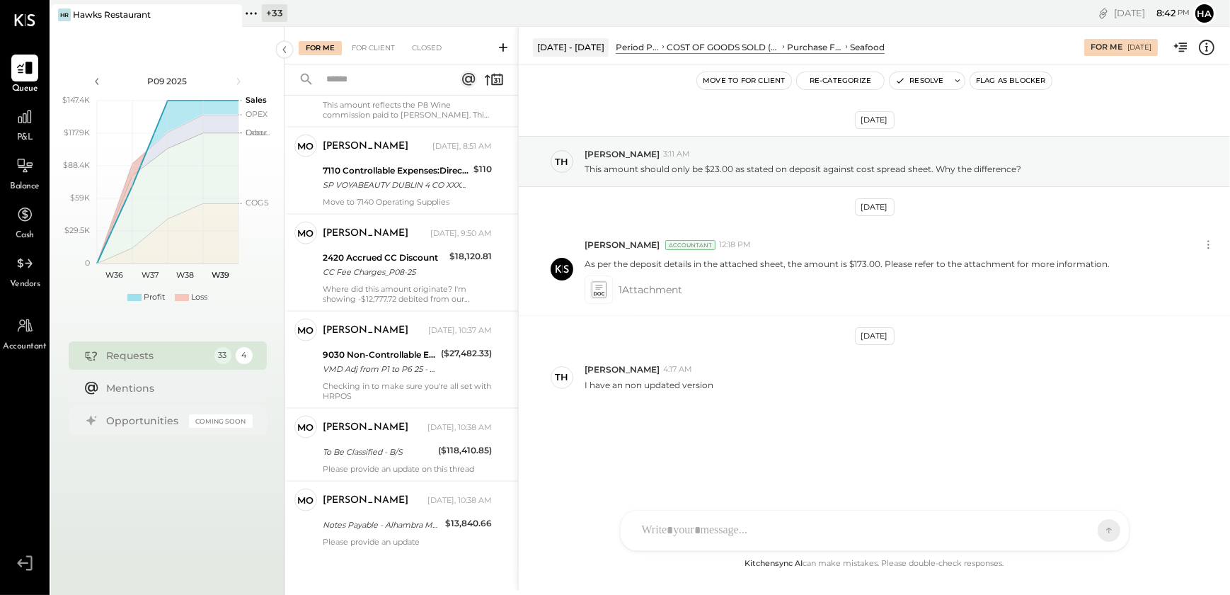
scroll to position [2649, 0]
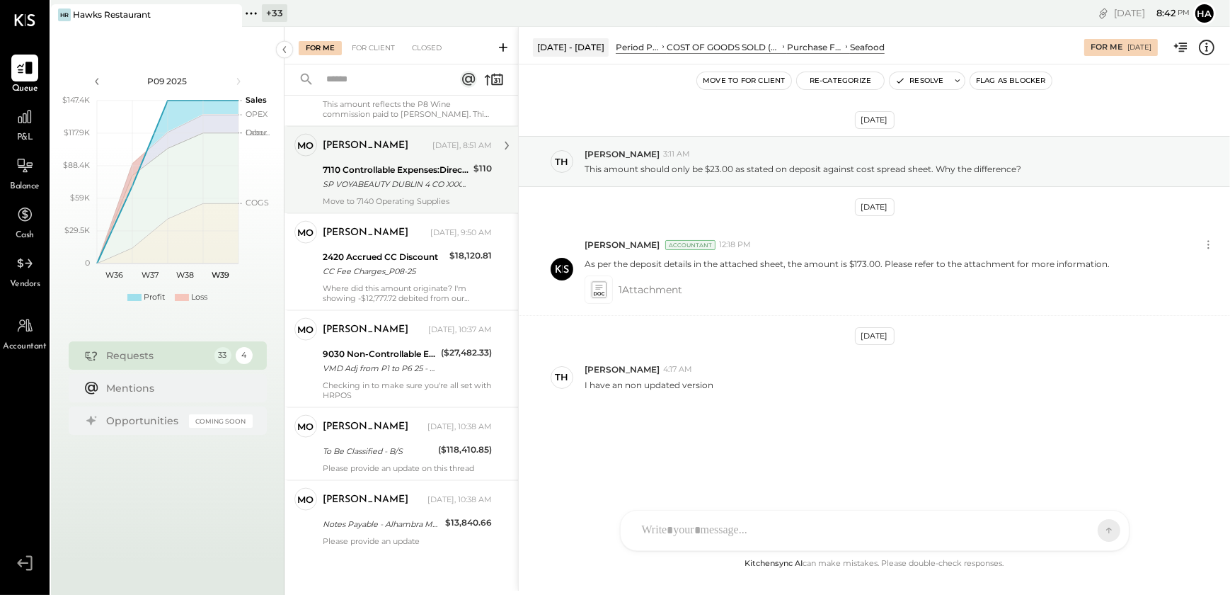
click at [391, 199] on div "Move to 7140 Operating Supplies" at bounding box center [407, 201] width 169 height 10
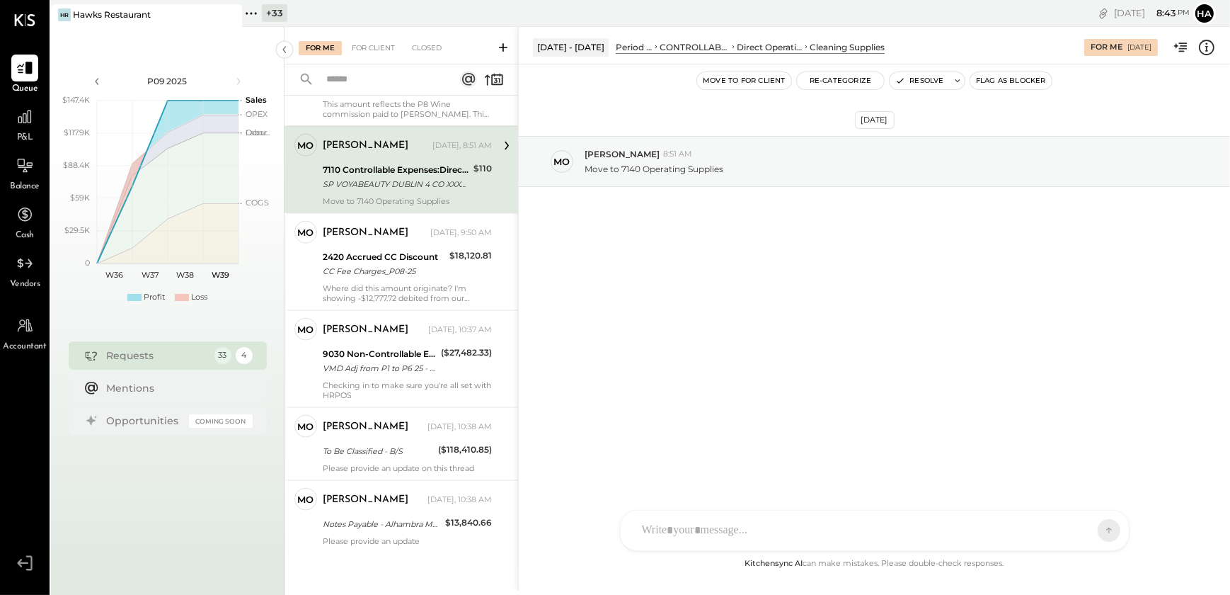
click at [1205, 47] on icon at bounding box center [1207, 47] width 18 height 18
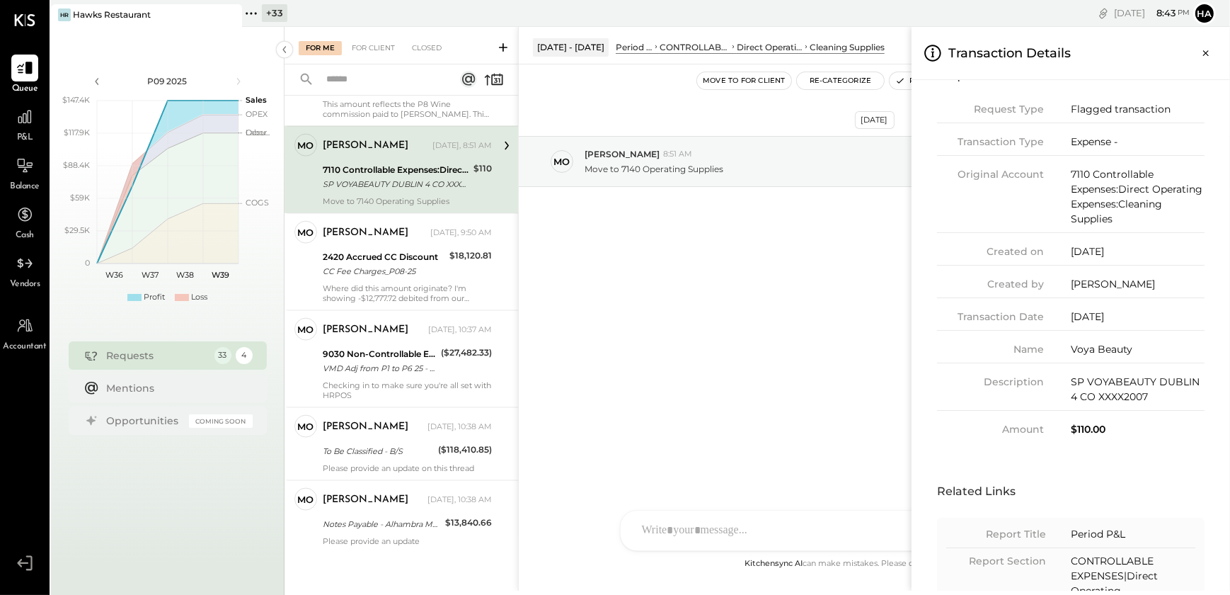
scroll to position [64, 0]
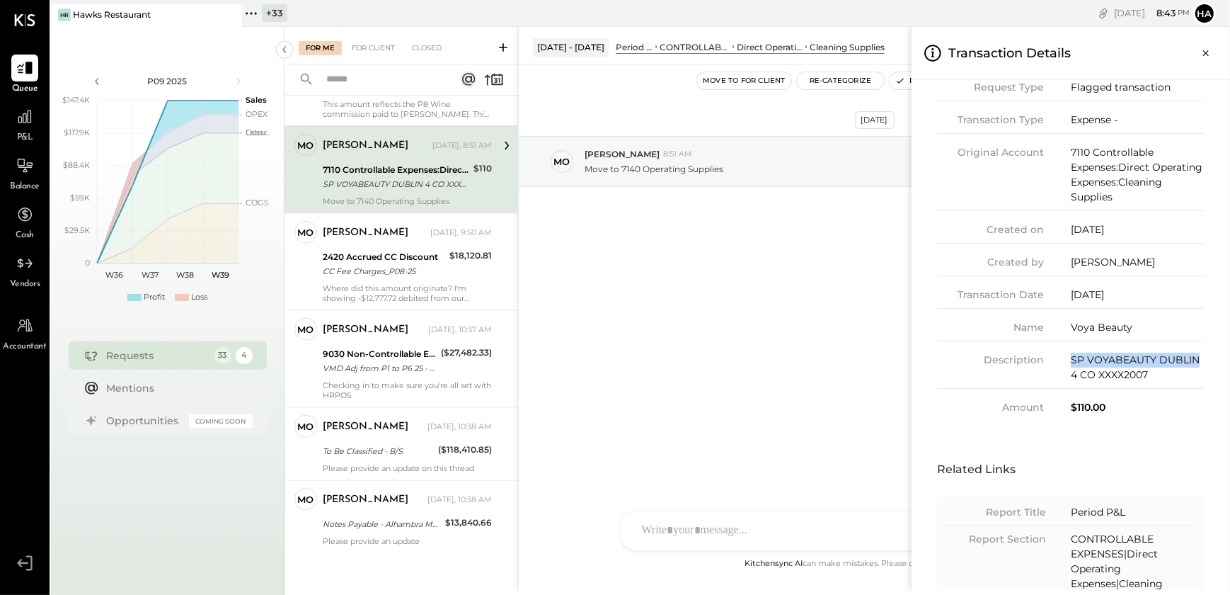
drag, startPoint x: 1200, startPoint y: 354, endPoint x: 1070, endPoint y: 358, distance: 129.6
click at [1071, 358] on div "SP VOYABEAUTY DUBLIN 4 CO XXXX2007" at bounding box center [1138, 368] width 134 height 30
copy div "SP VOYABEAUTY [GEOGRAPHIC_DATA]"
click at [1200, 47] on icon "Close panel" at bounding box center [1206, 53] width 14 height 14
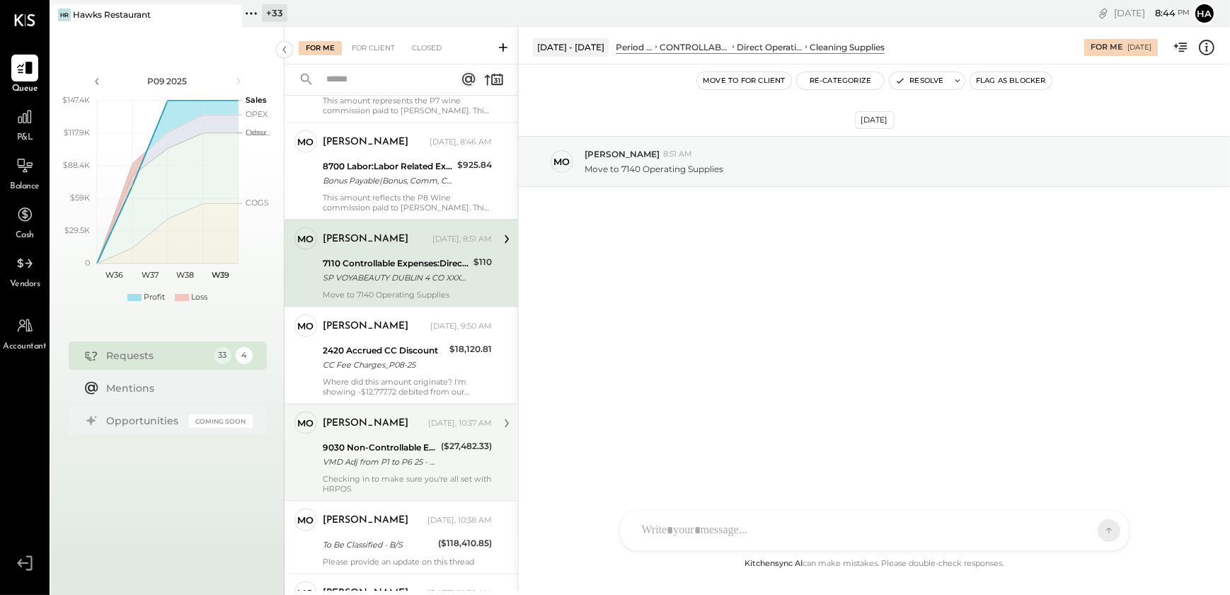
scroll to position [2520, 0]
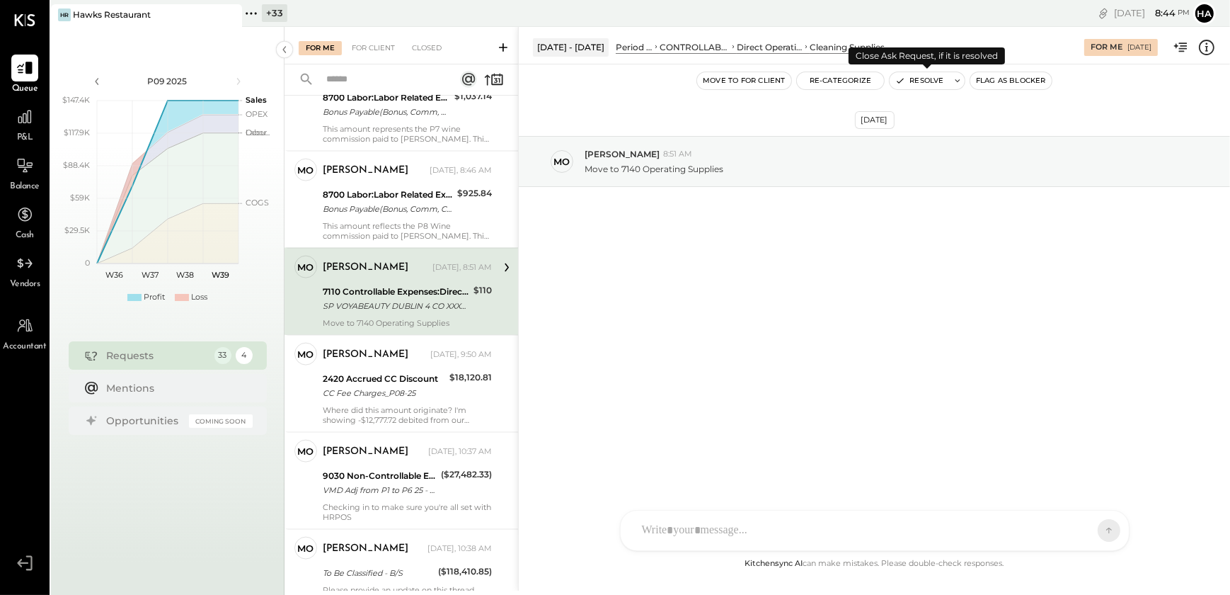
click at [914, 78] on button "Resolve" at bounding box center [919, 80] width 59 height 17
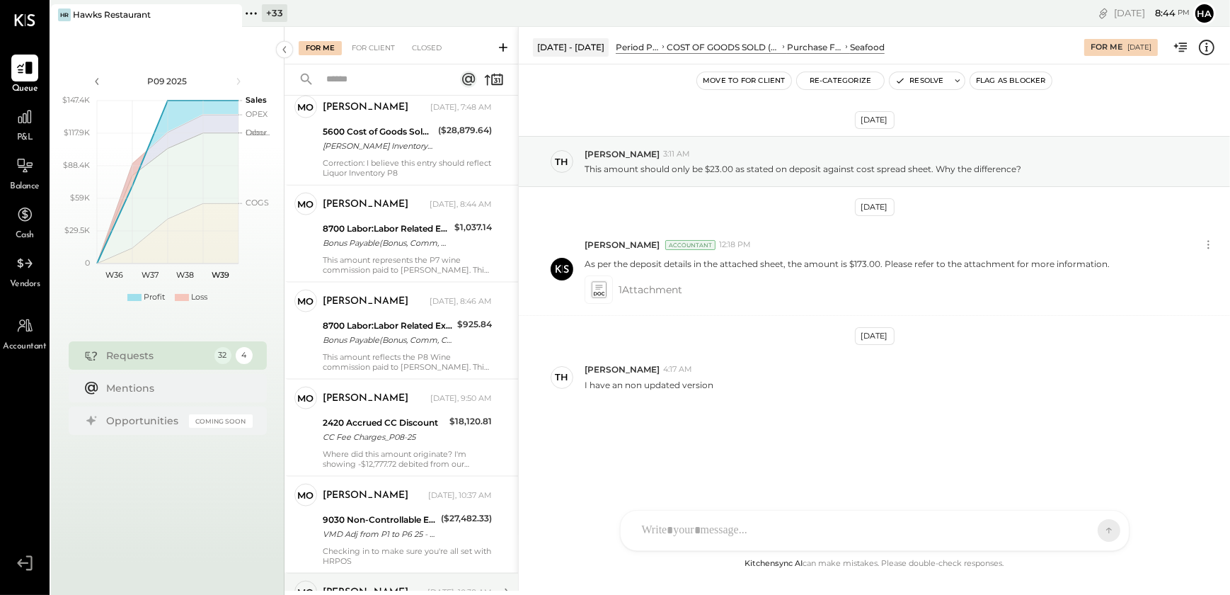
scroll to position [2369, 0]
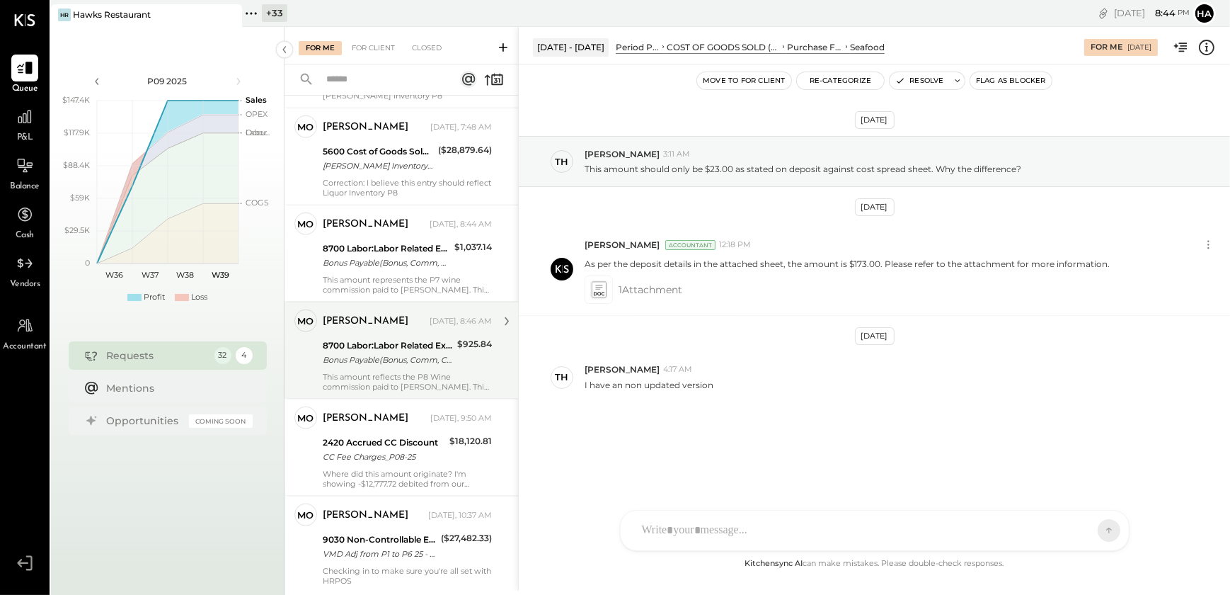
click at [377, 377] on div "[PERSON_NAME] [DATE], 8:46 AM 8700 Labor:Labor Related Expenses:Bonus Bonus Pay…" at bounding box center [407, 350] width 169 height 82
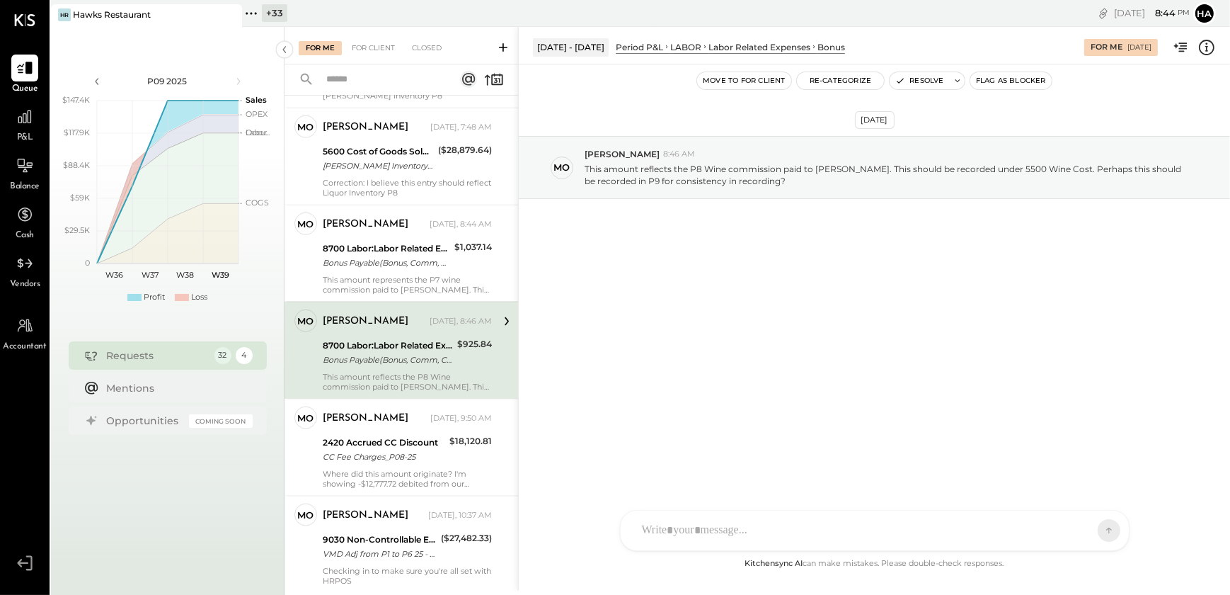
click at [1204, 57] on div "[DATE] - [DATE] Period P&L LABOR Labor Related Expenses Bonus For Me [DATE]" at bounding box center [874, 45] width 711 height 28
click at [1205, 55] on icon at bounding box center [1207, 48] width 16 height 16
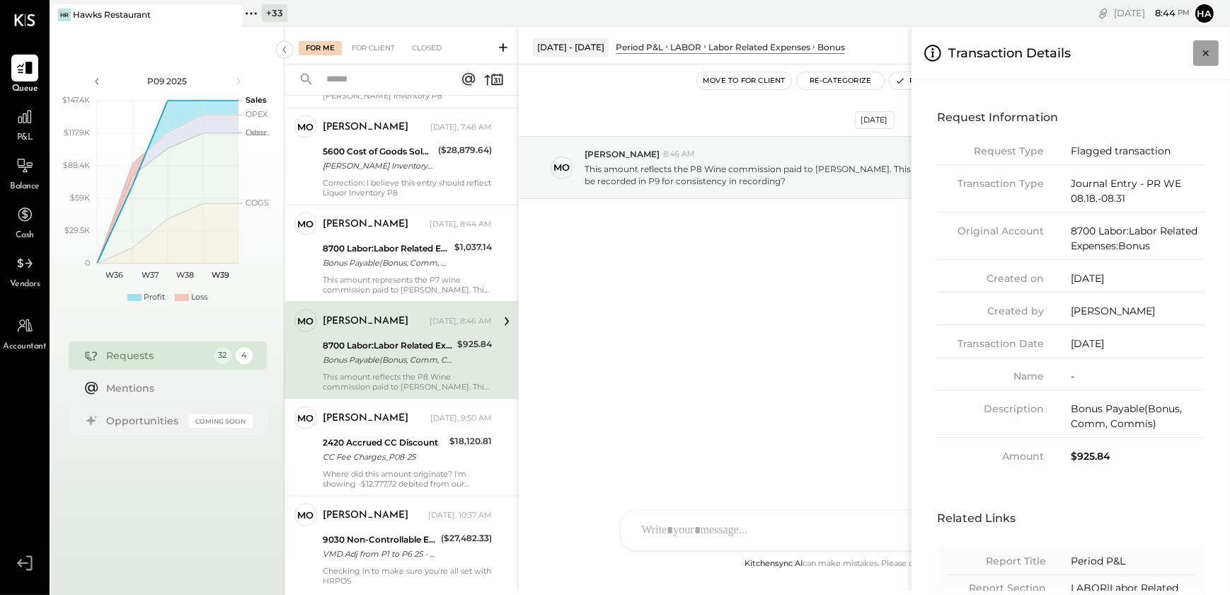
click at [1201, 47] on icon "Close panel" at bounding box center [1206, 53] width 14 height 14
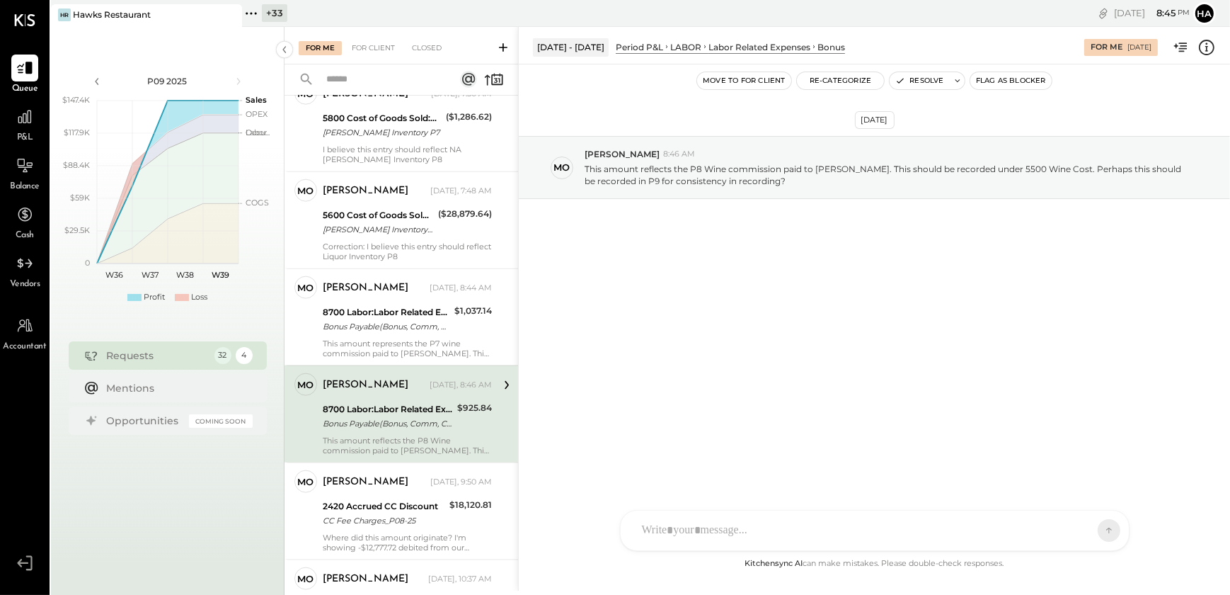
scroll to position [2305, 0]
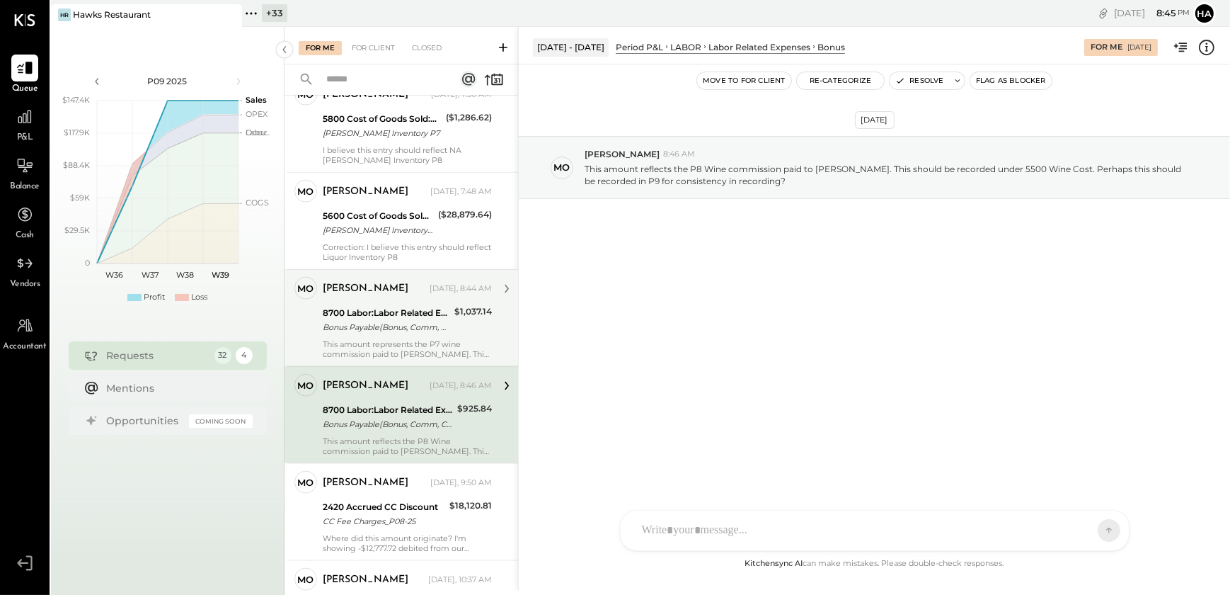
click at [414, 336] on div "8700 Labor:Labor Related Expenses:Bonus Bonus Payable(Bonus, Comm, Commis)" at bounding box center [386, 319] width 127 height 31
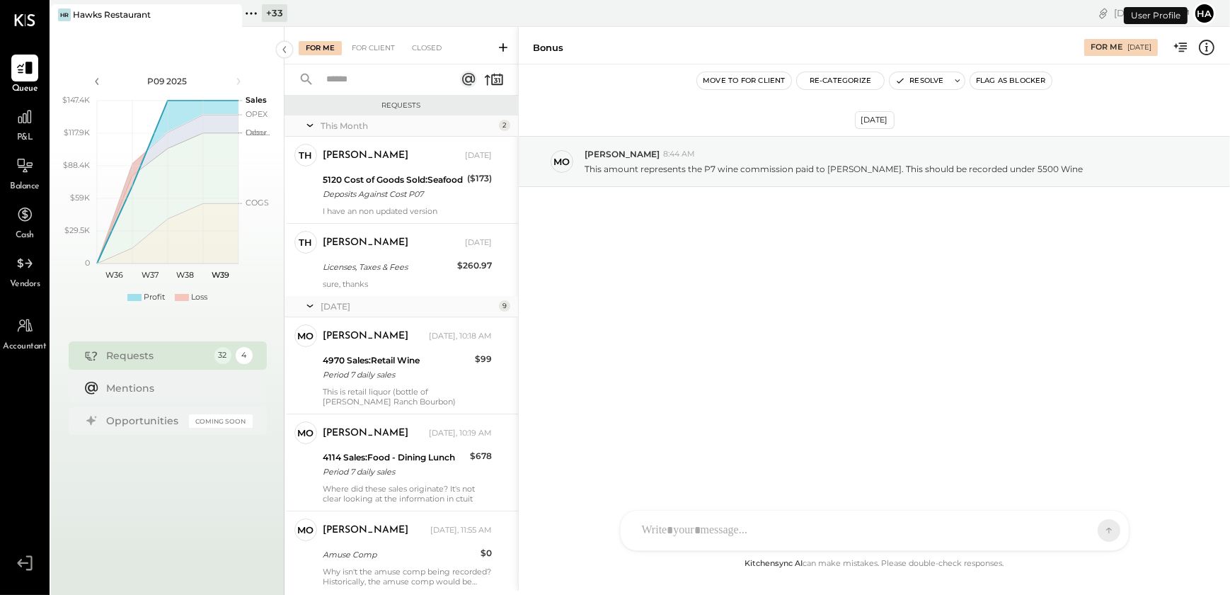
scroll to position [2284, 0]
